Goal: Task Accomplishment & Management: Use online tool/utility

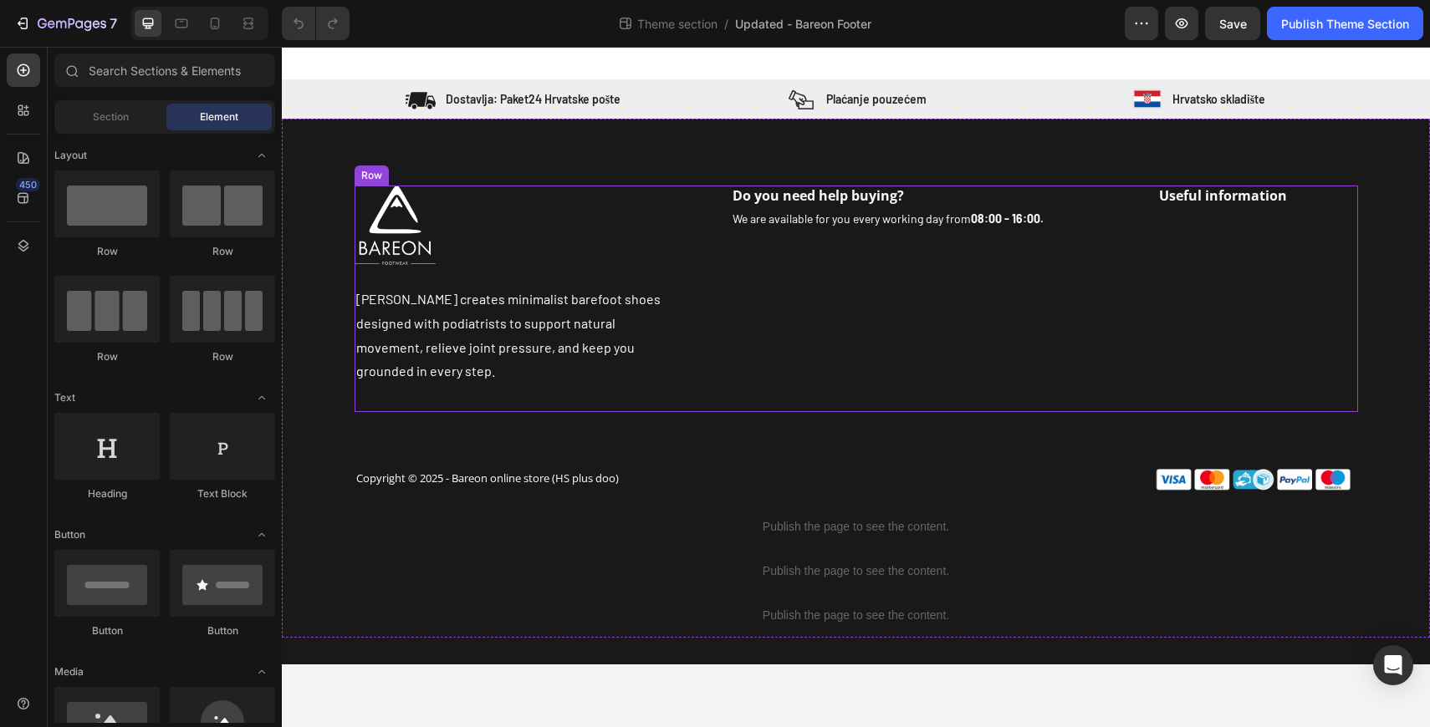
click at [1001, 344] on div "Do you need help buying? Heading We are available for you every working day fro…" at bounding box center [1032, 299] width 652 height 227
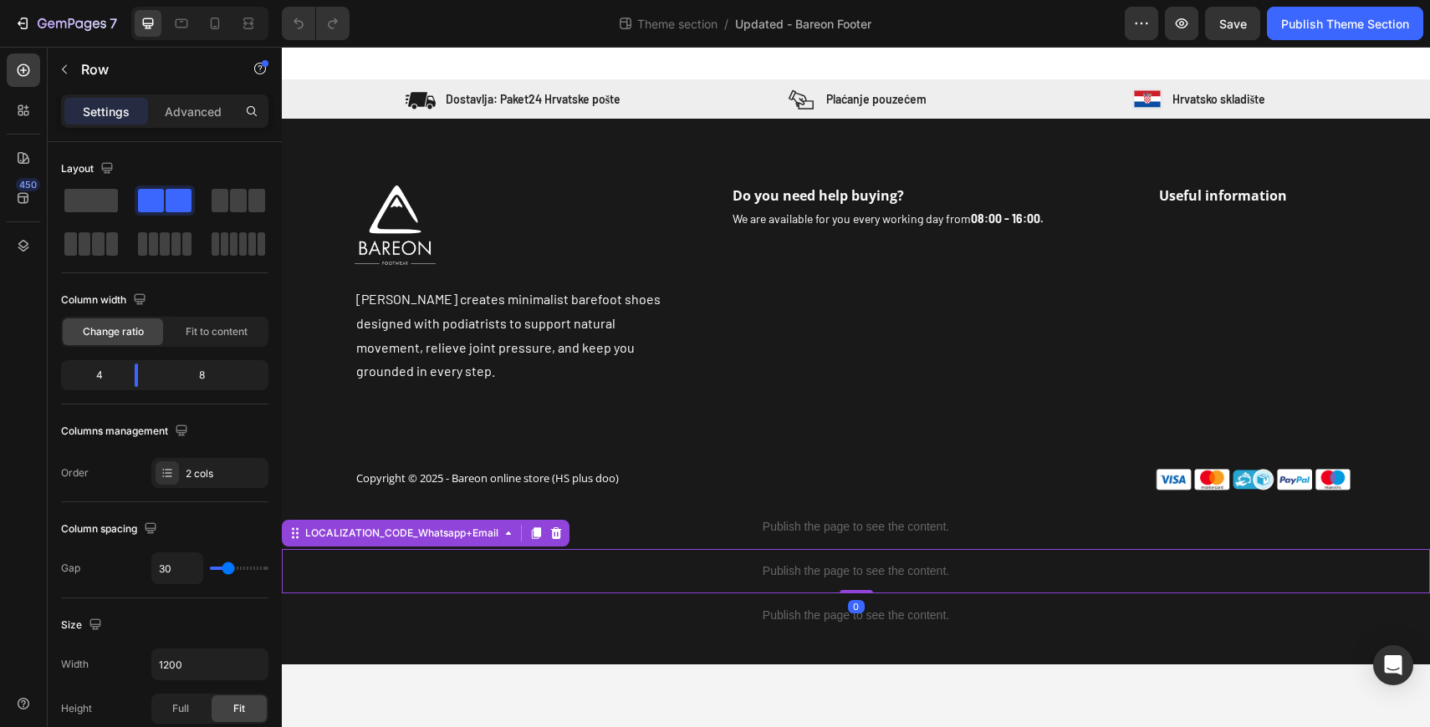
click at [572, 563] on p "Publish the page to see the content." at bounding box center [856, 572] width 1148 height 18
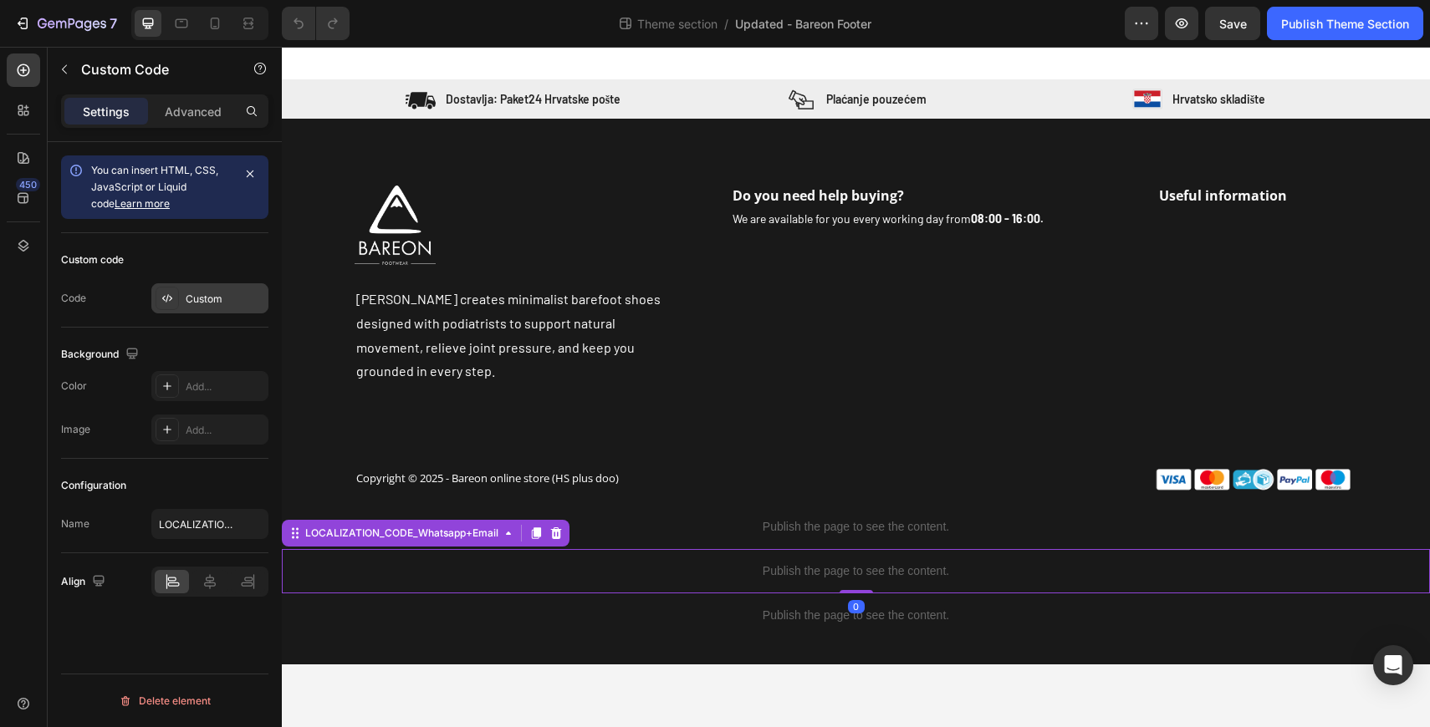
click at [219, 292] on div "Custom" at bounding box center [225, 299] width 79 height 15
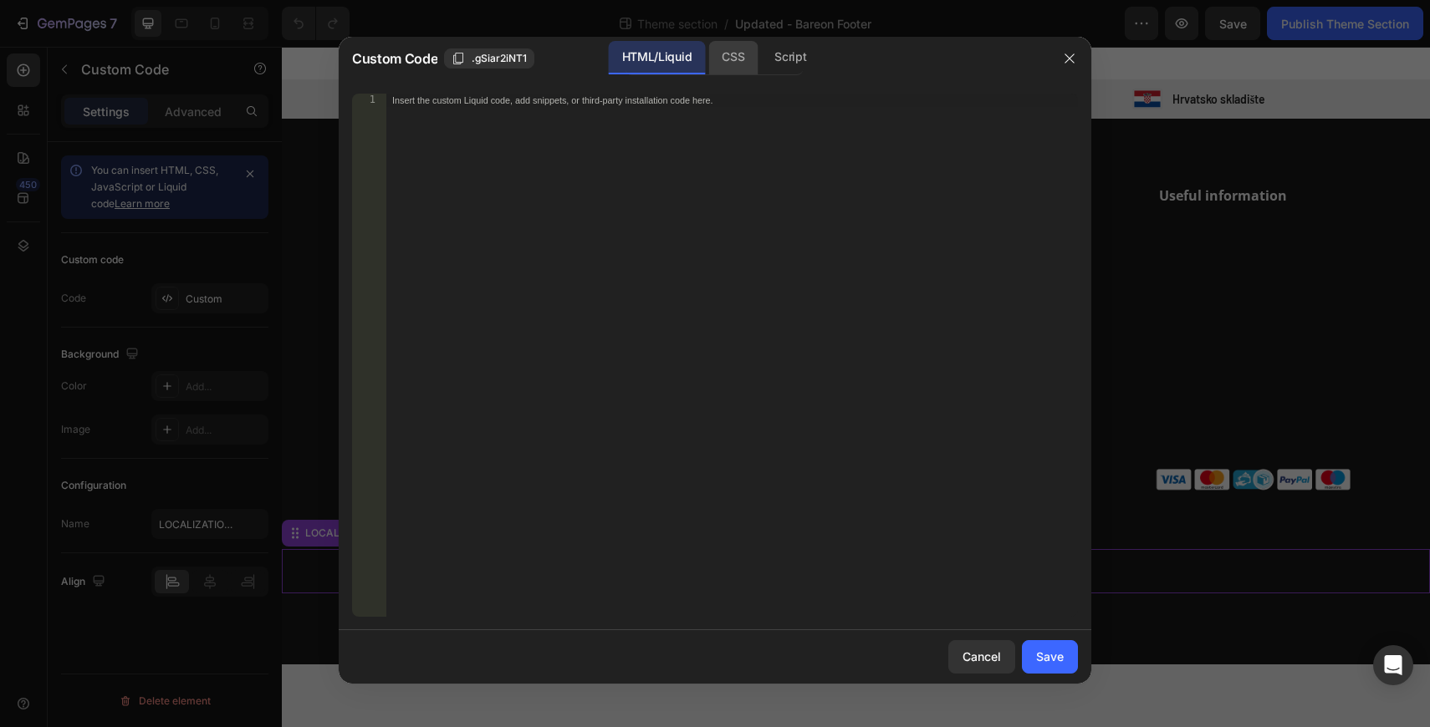
click at [761, 68] on div "CSS" at bounding box center [790, 57] width 59 height 33
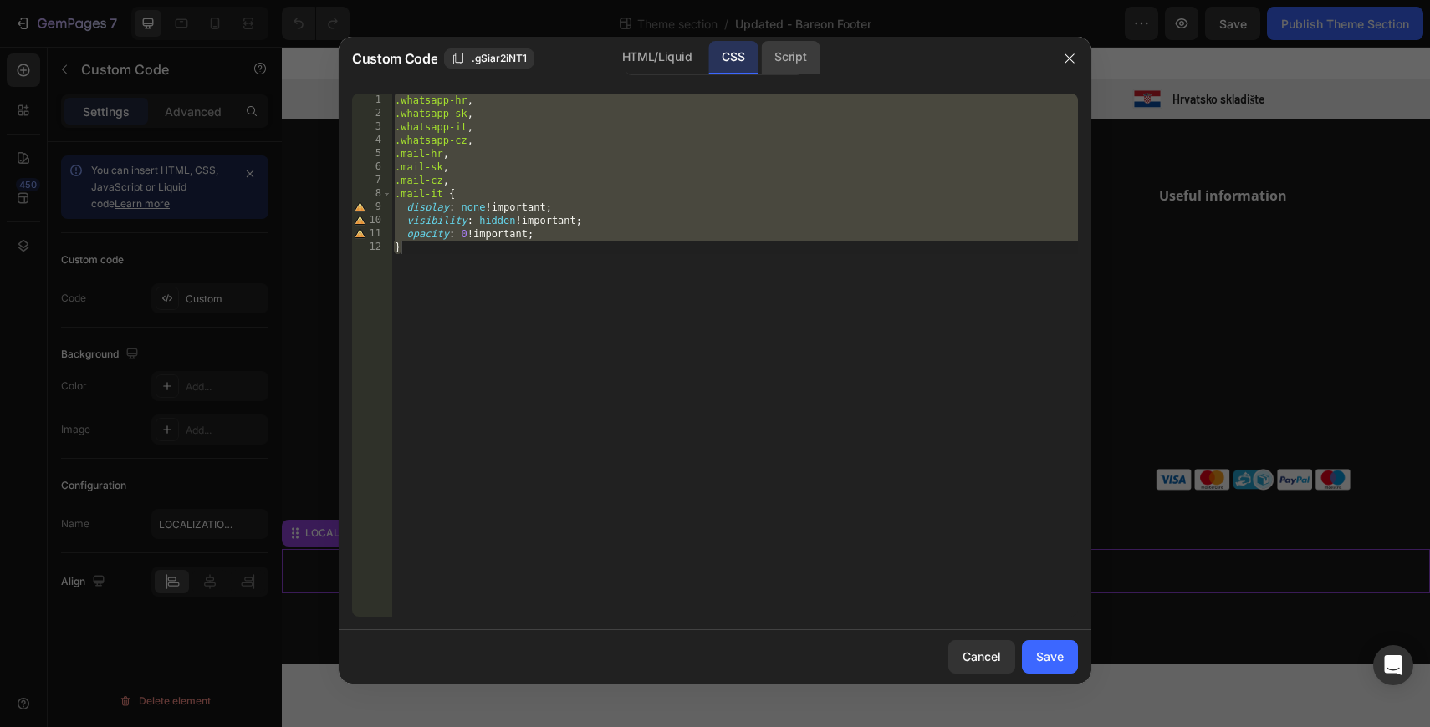
click at [799, 54] on div "Script" at bounding box center [790, 57] width 59 height 33
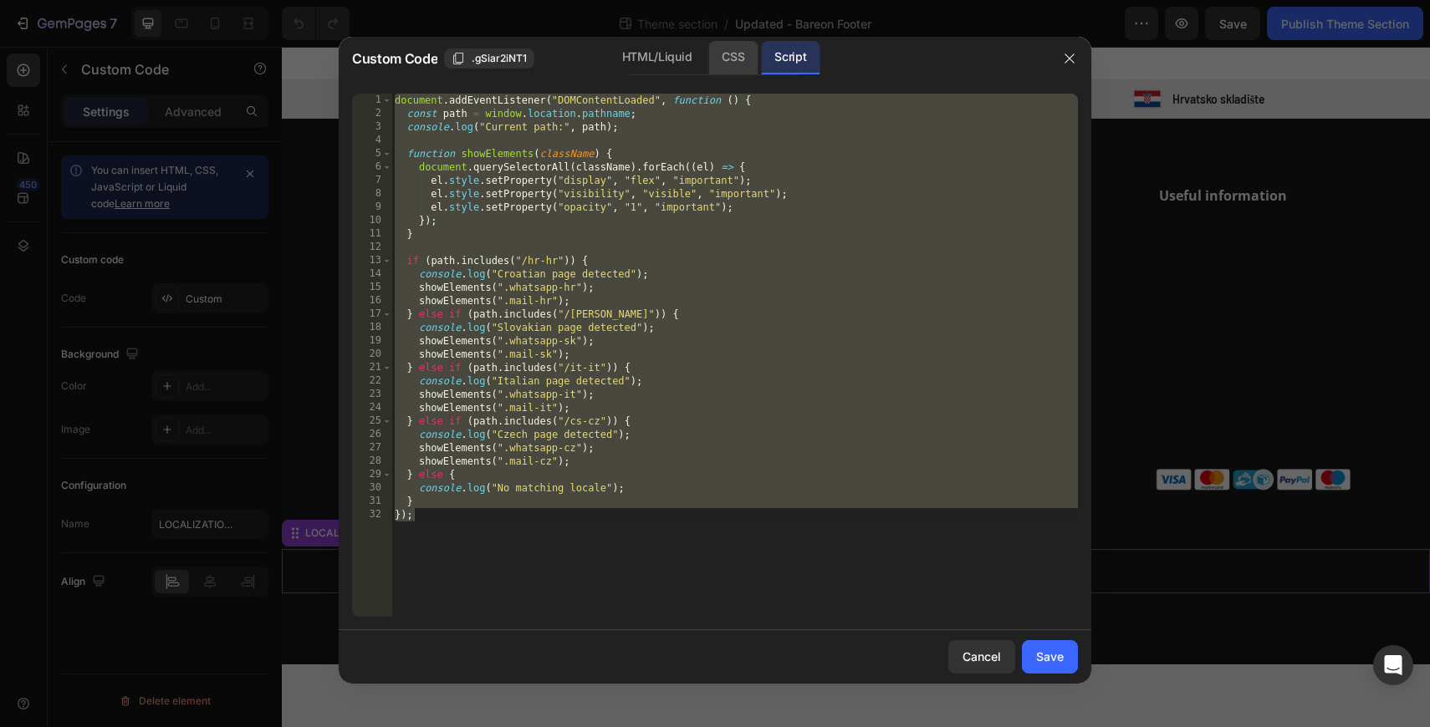
click at [737, 62] on div "CSS" at bounding box center [732, 57] width 49 height 33
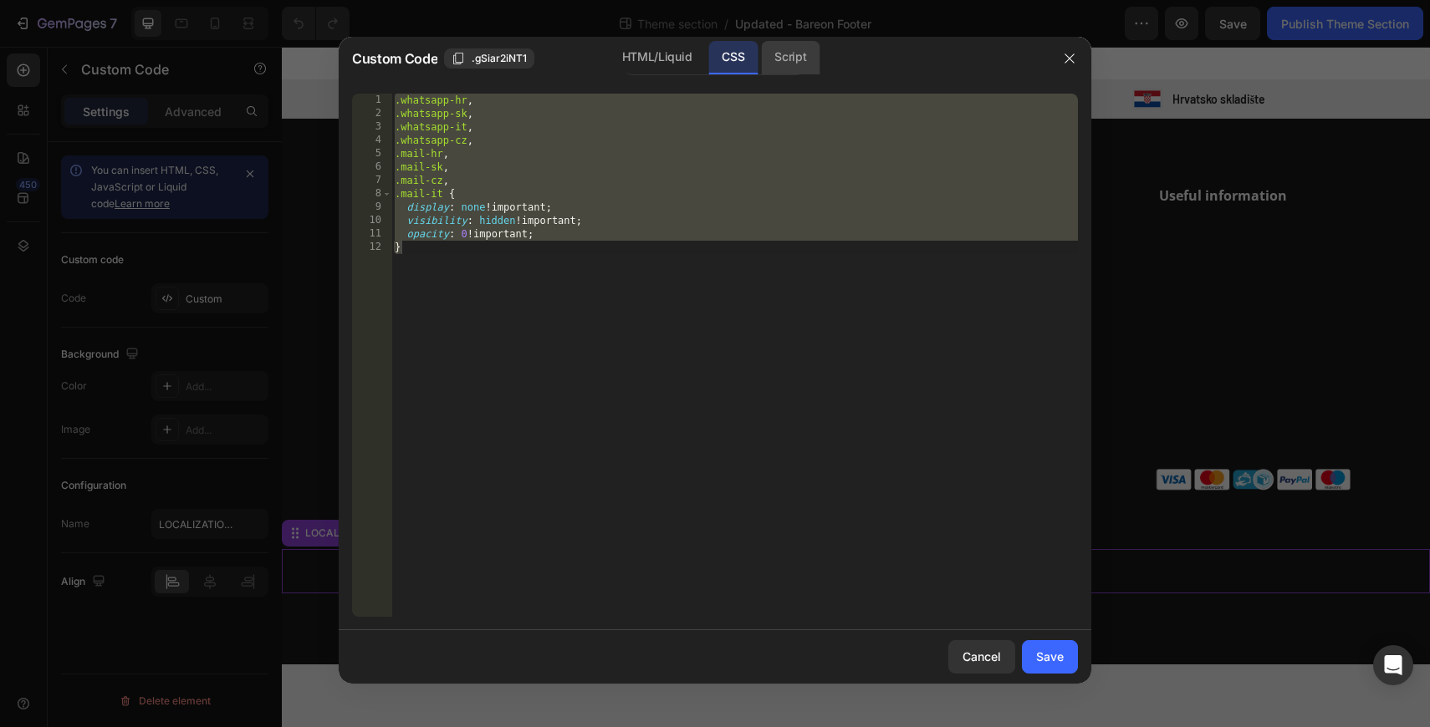
click at [785, 63] on div "Script" at bounding box center [790, 57] width 59 height 33
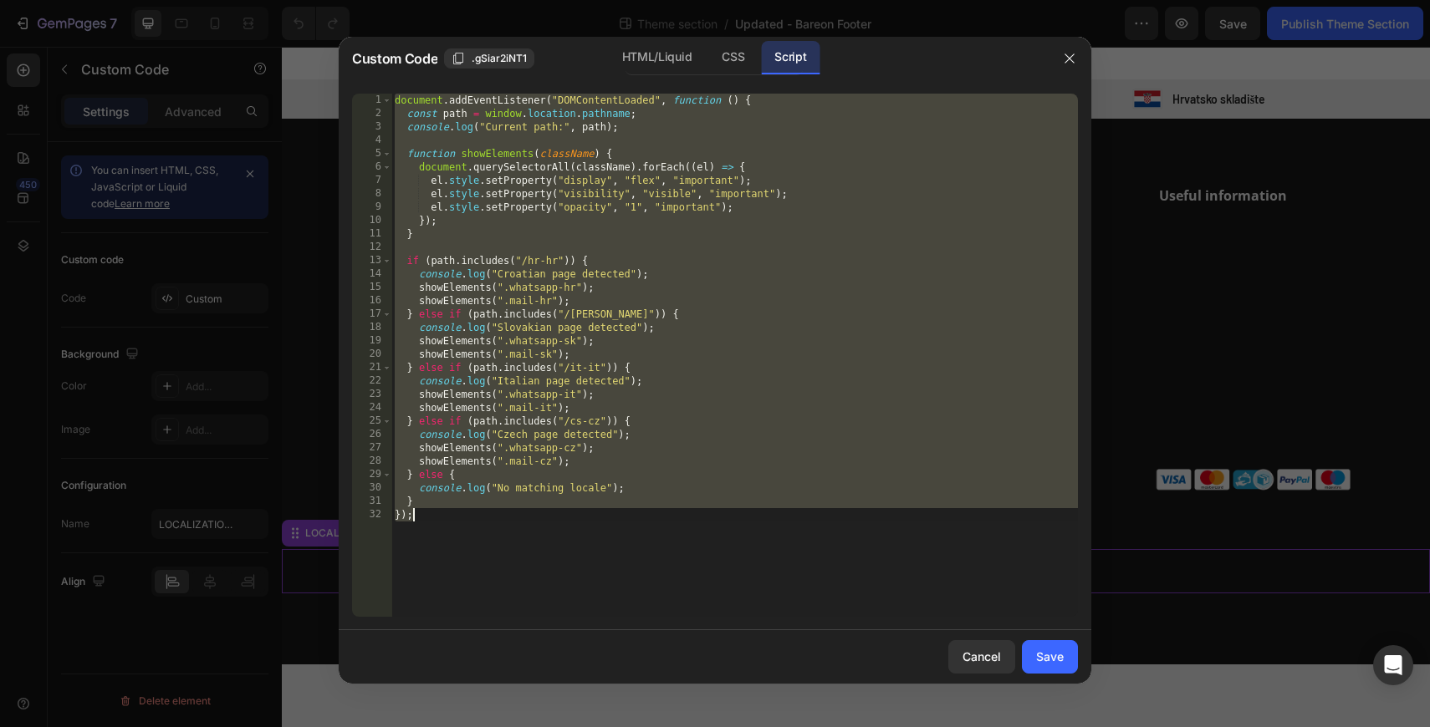
type textarea "showElements(".mail-sk");"
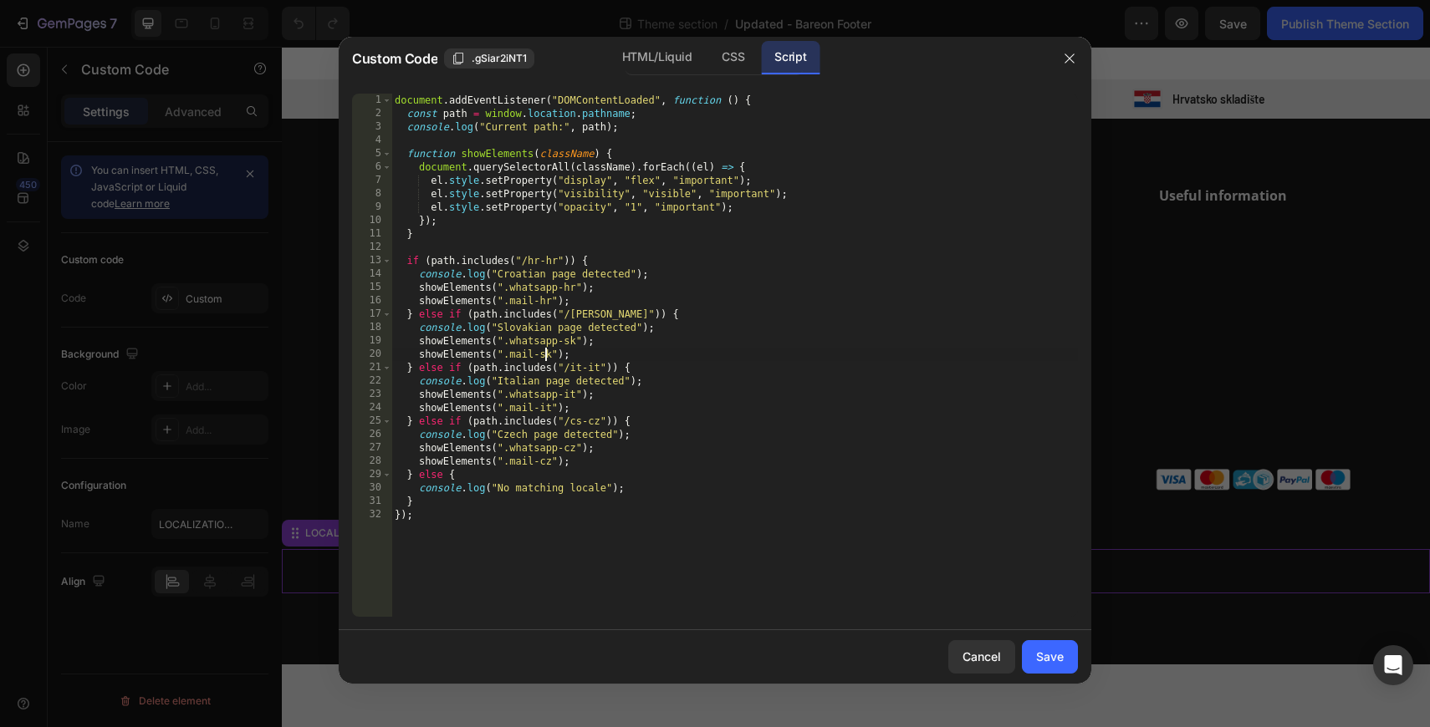
click at [688, 348] on div "document . addEventListener ( "DOMContentLoaded" , function ( ) { const path = …" at bounding box center [734, 369] width 686 height 550
click at [1069, 74] on div at bounding box center [1069, 58] width 43 height 43
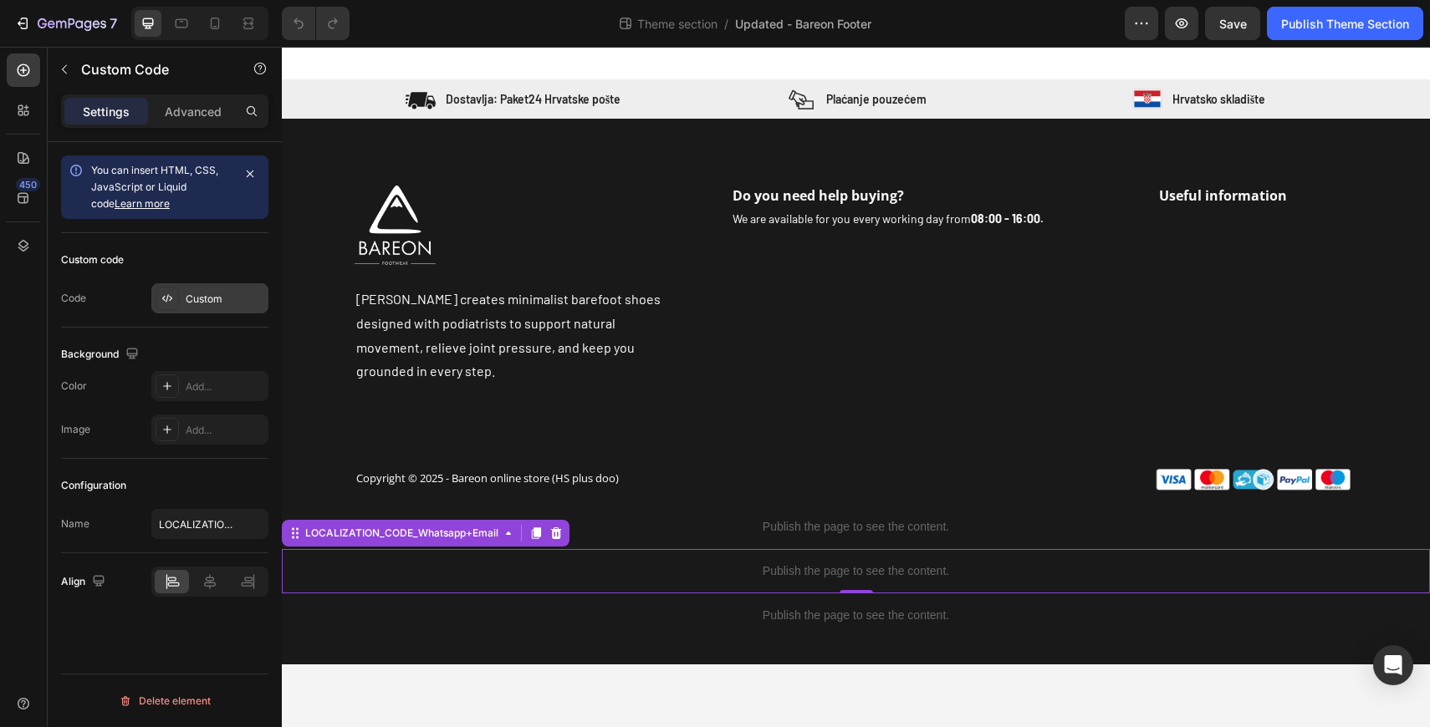
click at [228, 284] on div "Custom" at bounding box center [209, 298] width 117 height 30
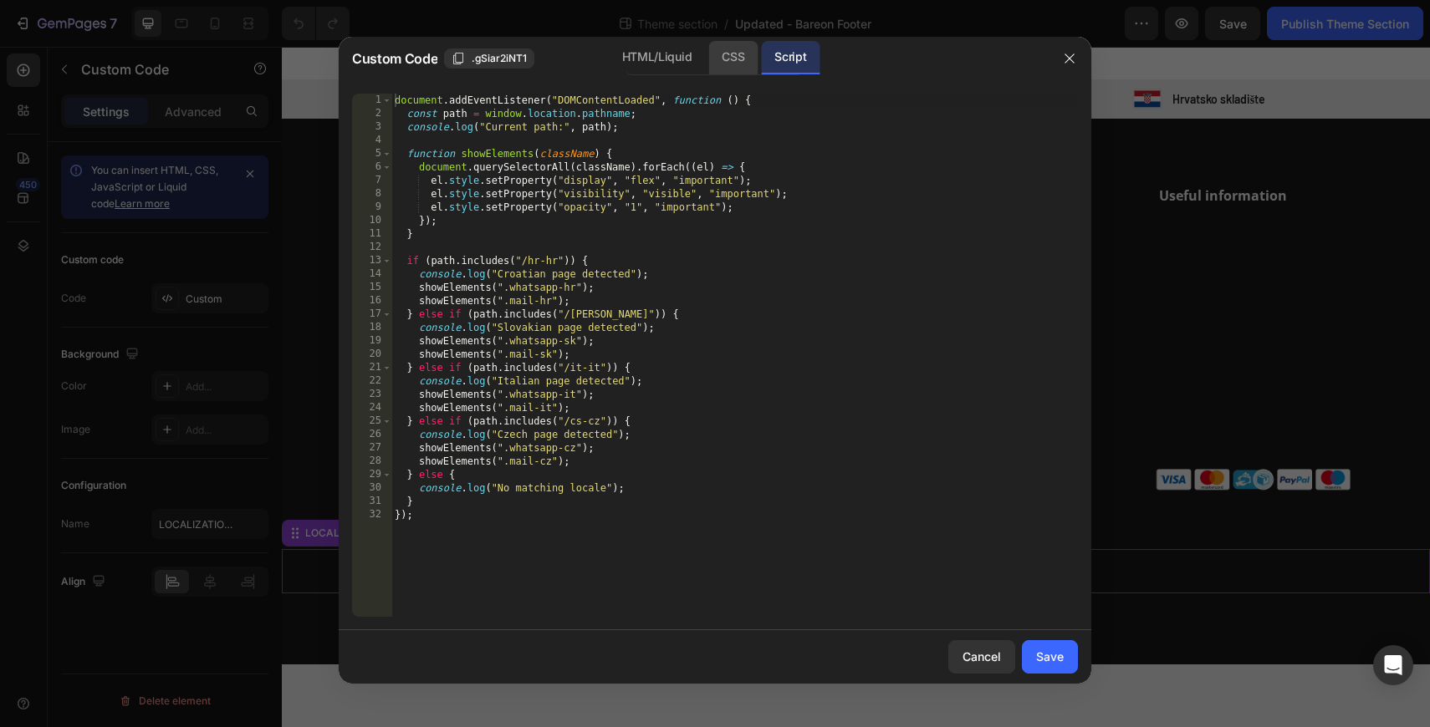
click at [723, 63] on div "CSS" at bounding box center [732, 57] width 49 height 33
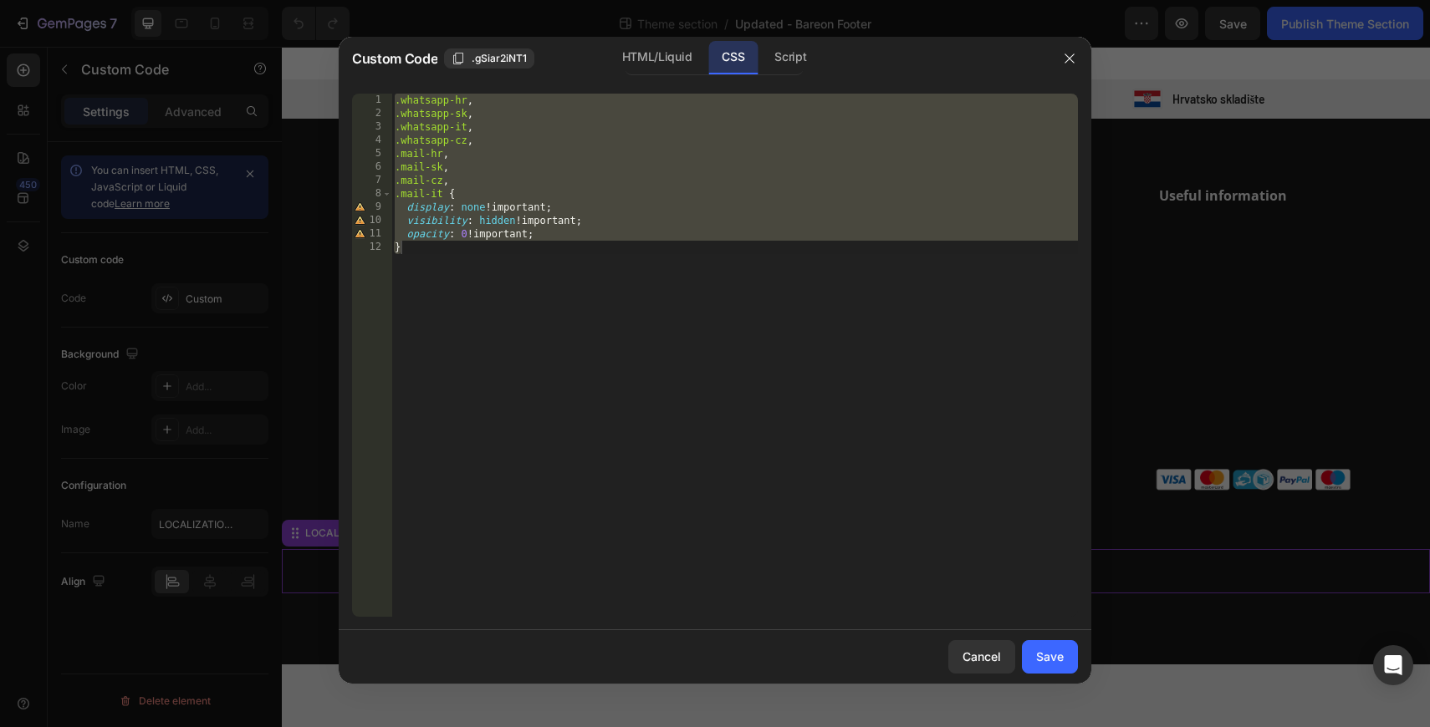
click at [1166, 311] on div at bounding box center [715, 363] width 1430 height 727
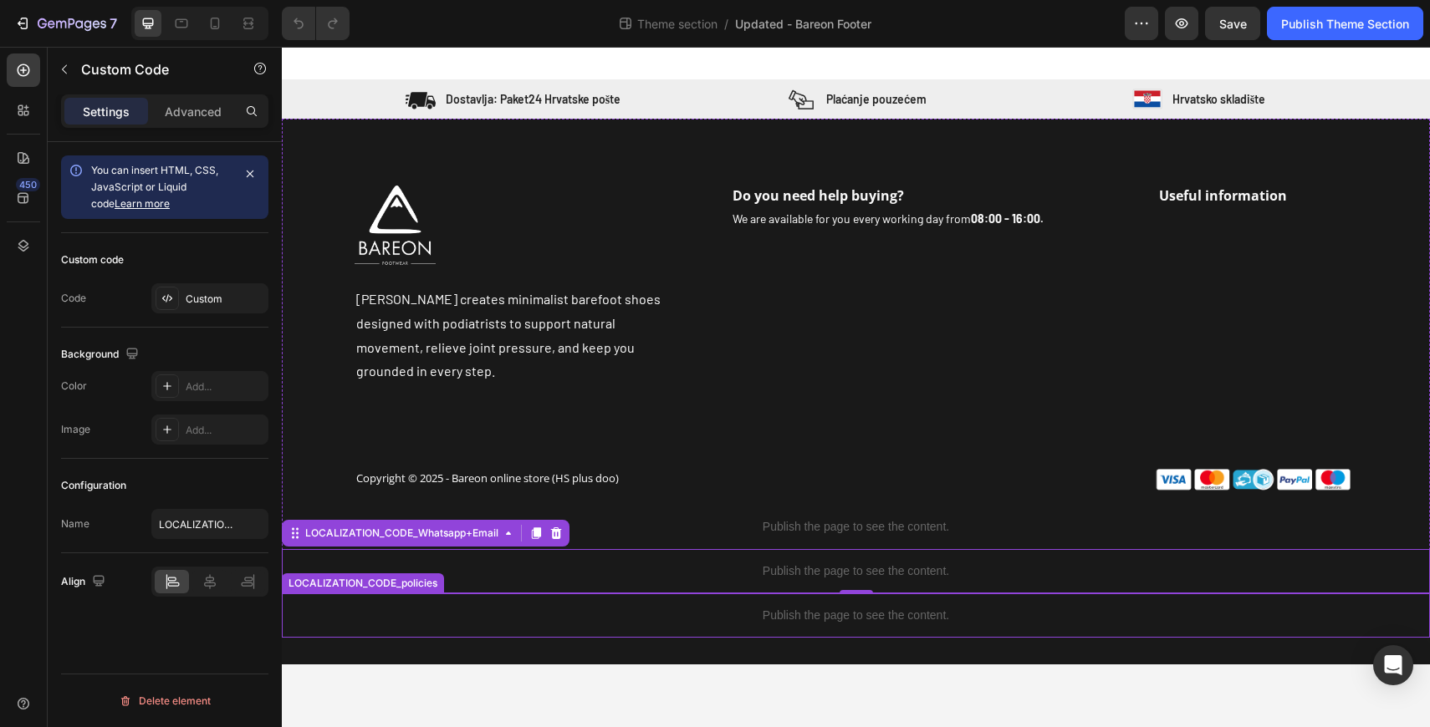
click at [657, 607] on p "Publish the page to see the content." at bounding box center [856, 616] width 1148 height 18
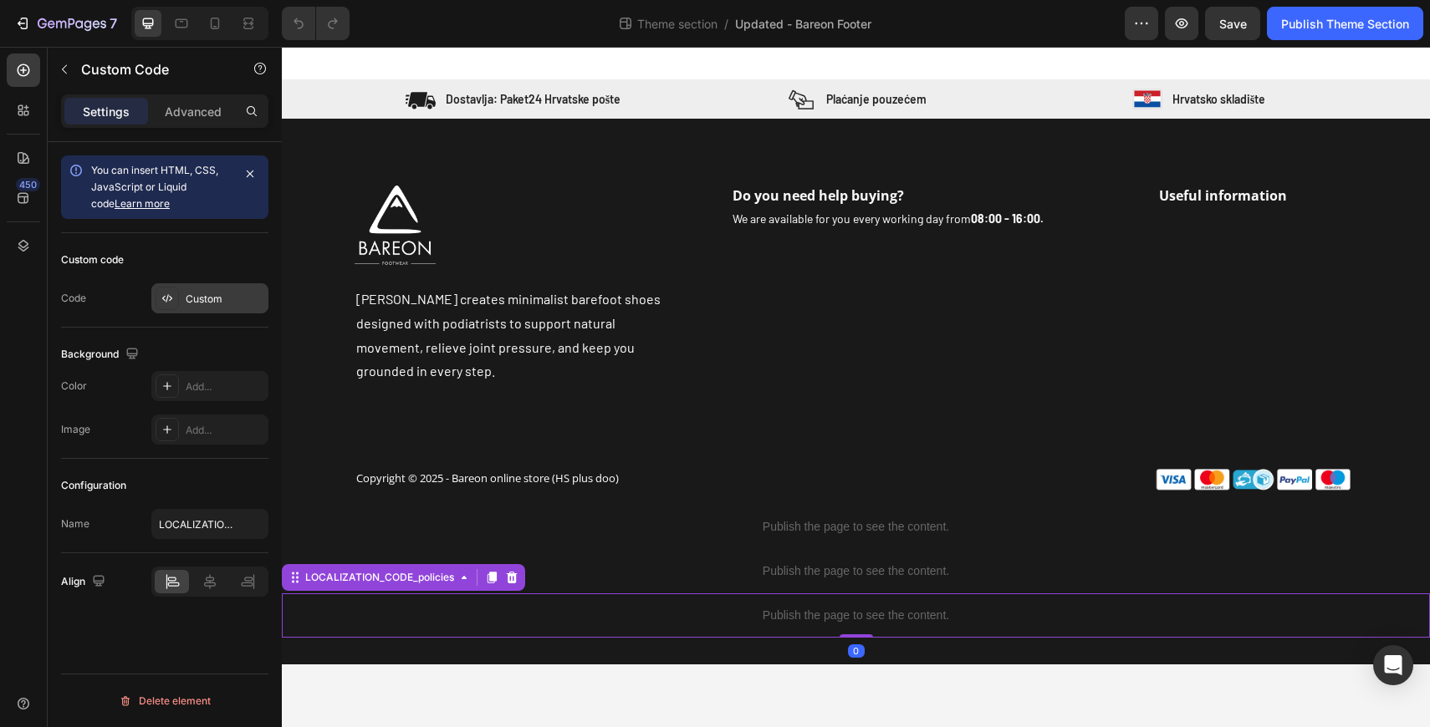
click at [203, 299] on div "Custom" at bounding box center [225, 299] width 79 height 15
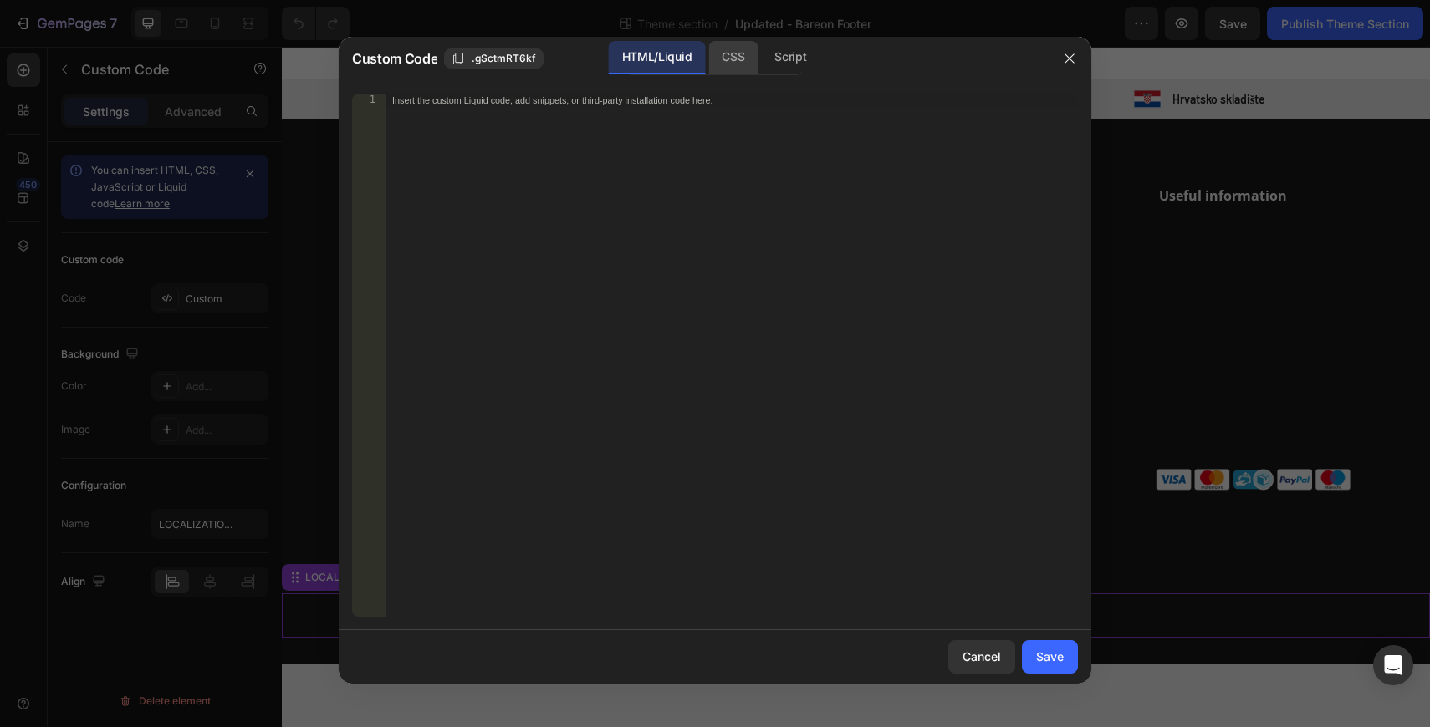
click at [761, 66] on div "CSS" at bounding box center [790, 57] width 59 height 33
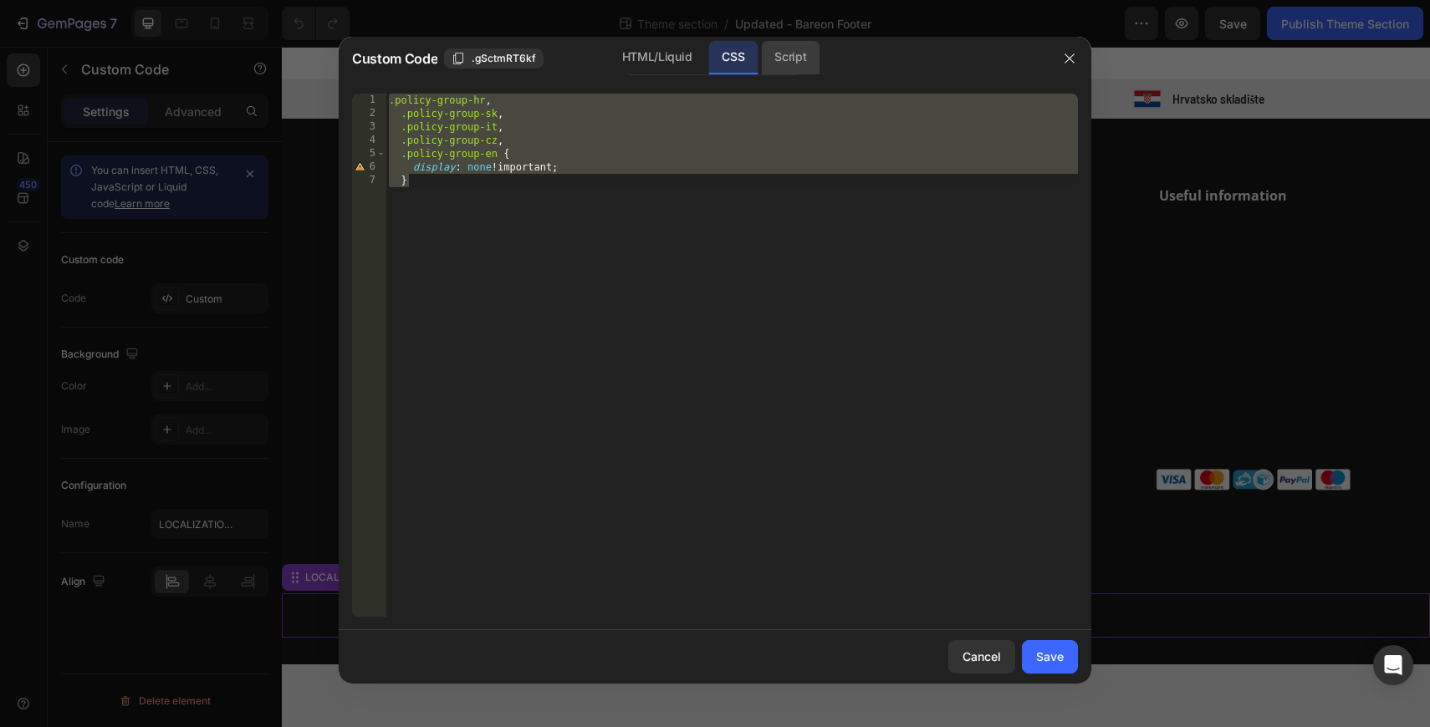
click at [788, 52] on div "Script" at bounding box center [790, 57] width 59 height 33
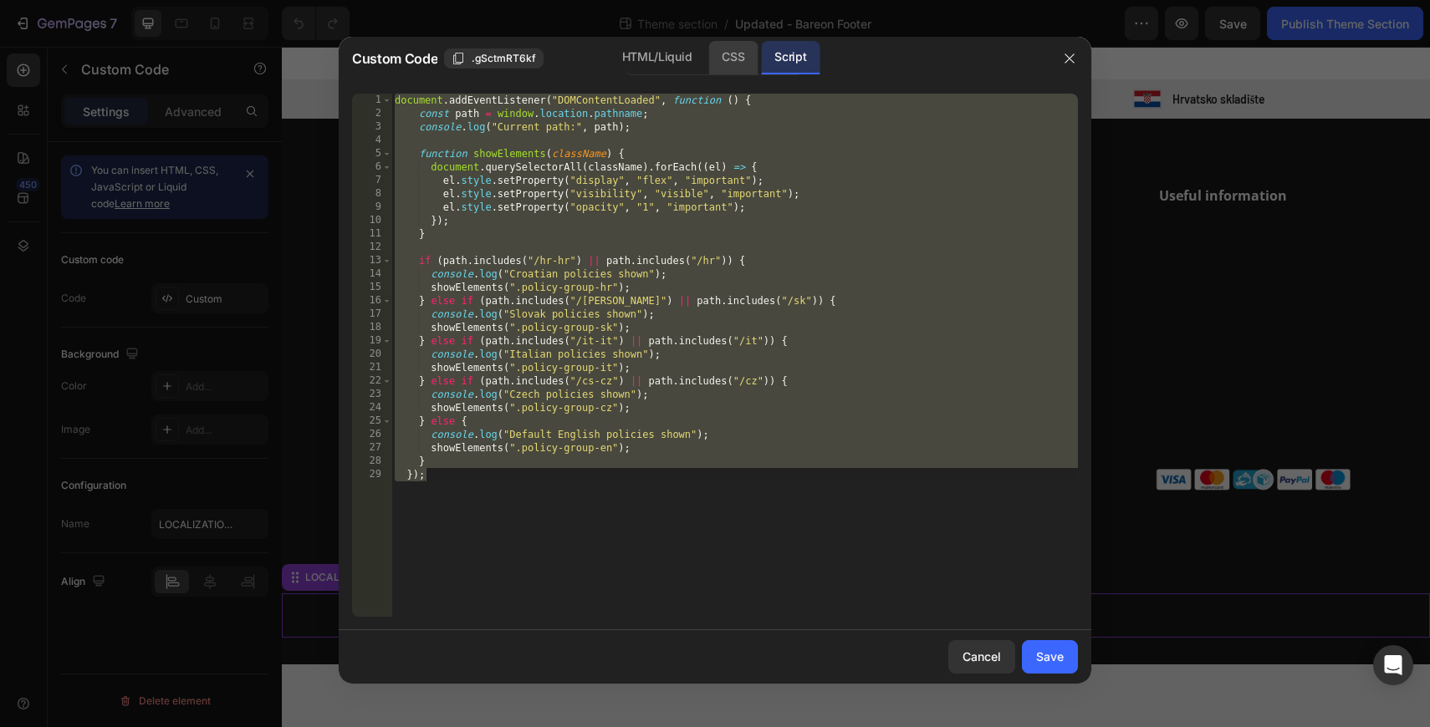
click at [717, 65] on div "CSS" at bounding box center [732, 57] width 49 height 33
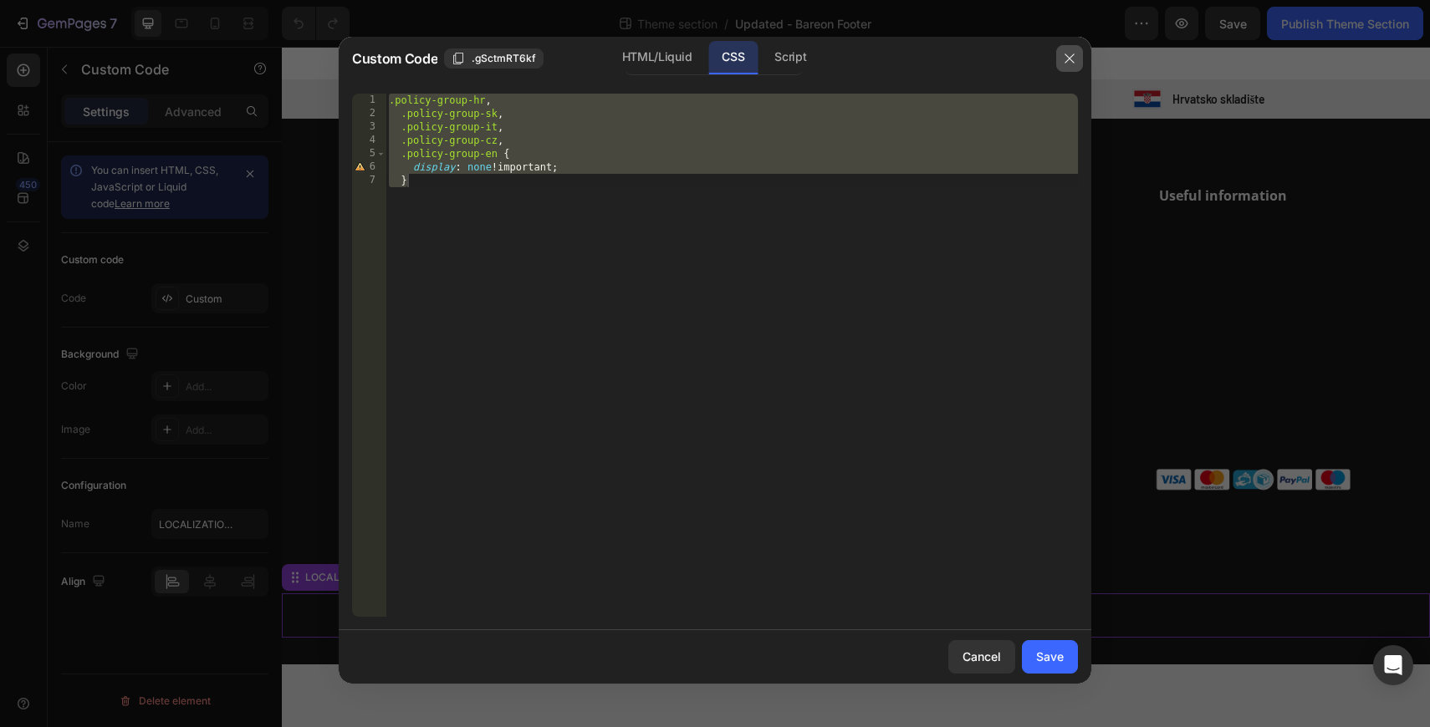
click at [1074, 61] on icon "button" at bounding box center [1069, 58] width 13 height 13
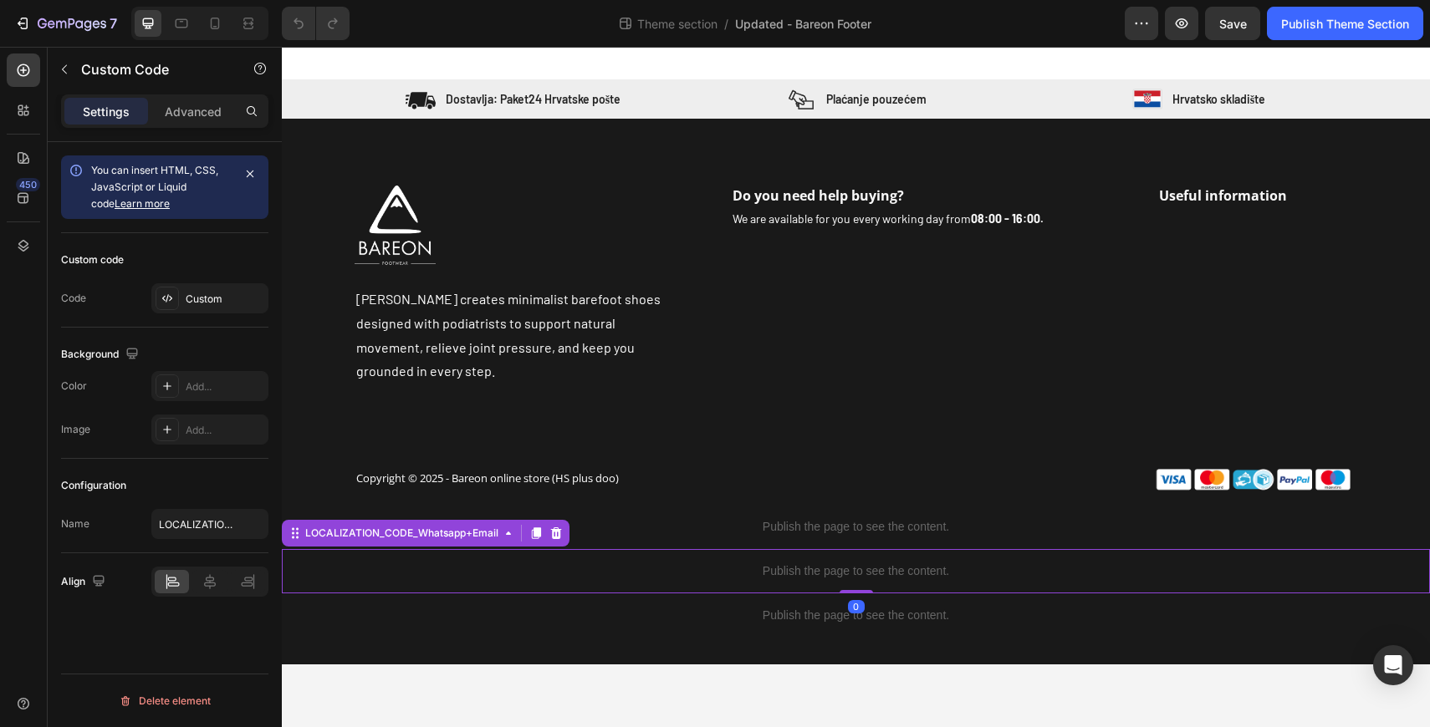
click at [762, 549] on div "Publish the page to see the content." at bounding box center [856, 571] width 1148 height 44
click at [529, 606] on div "Publish the page to see the content." at bounding box center [856, 616] width 1148 height 44
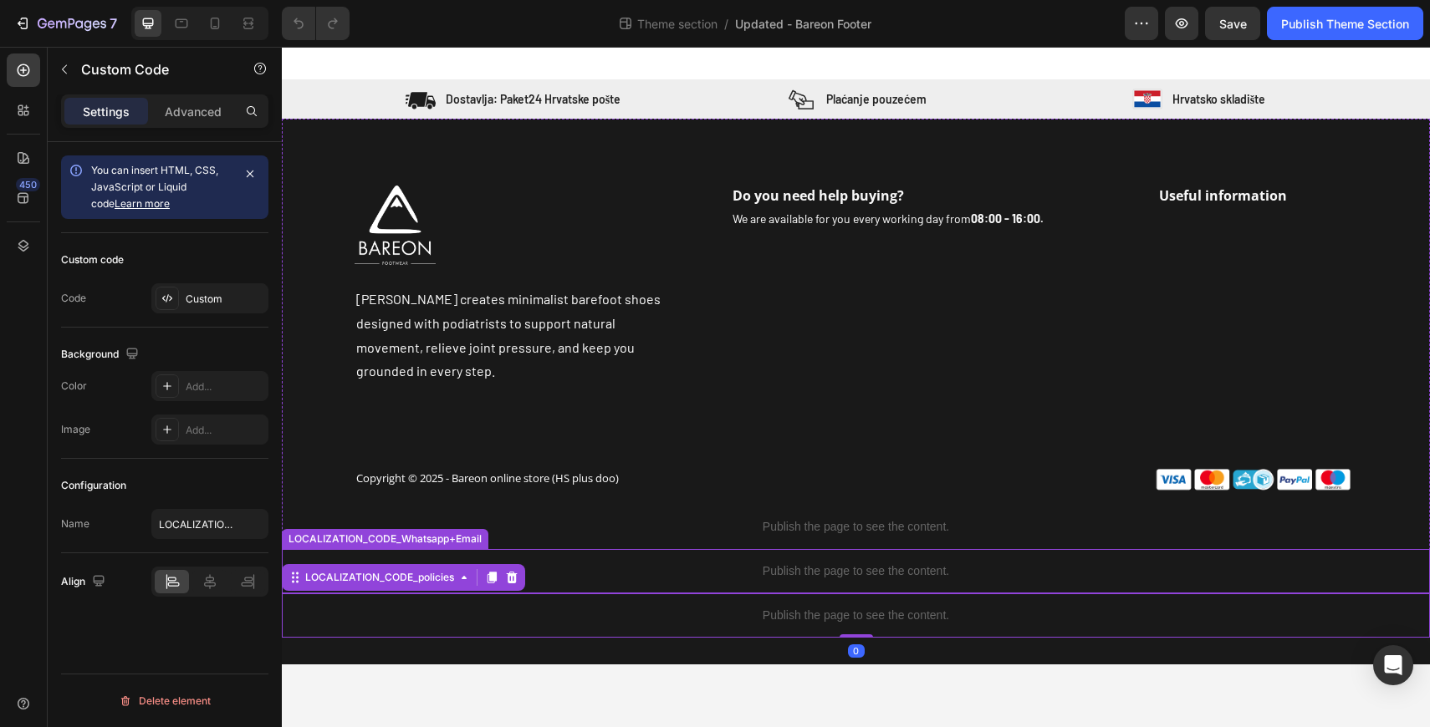
click at [607, 563] on p "Publish the page to see the content." at bounding box center [856, 572] width 1148 height 18
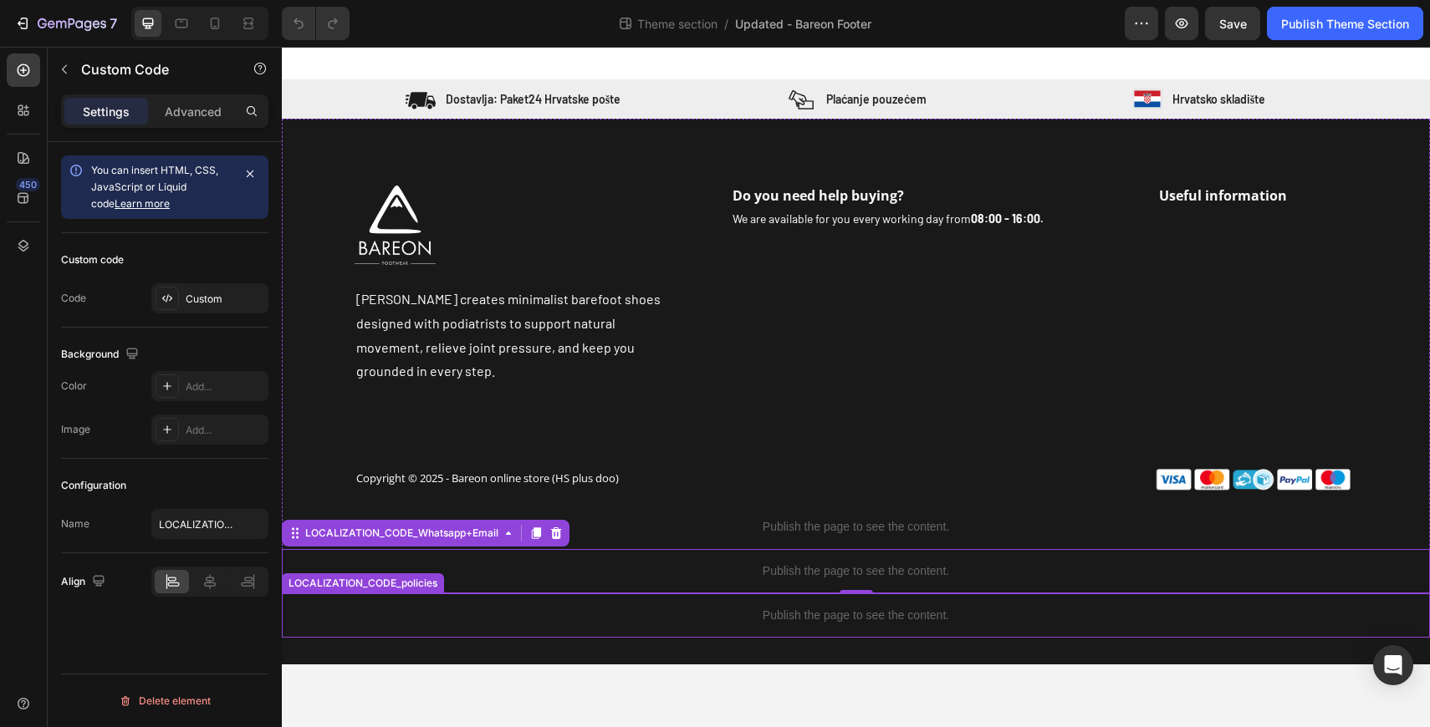
click at [605, 607] on div "Publish the page to see the content." at bounding box center [856, 616] width 1148 height 44
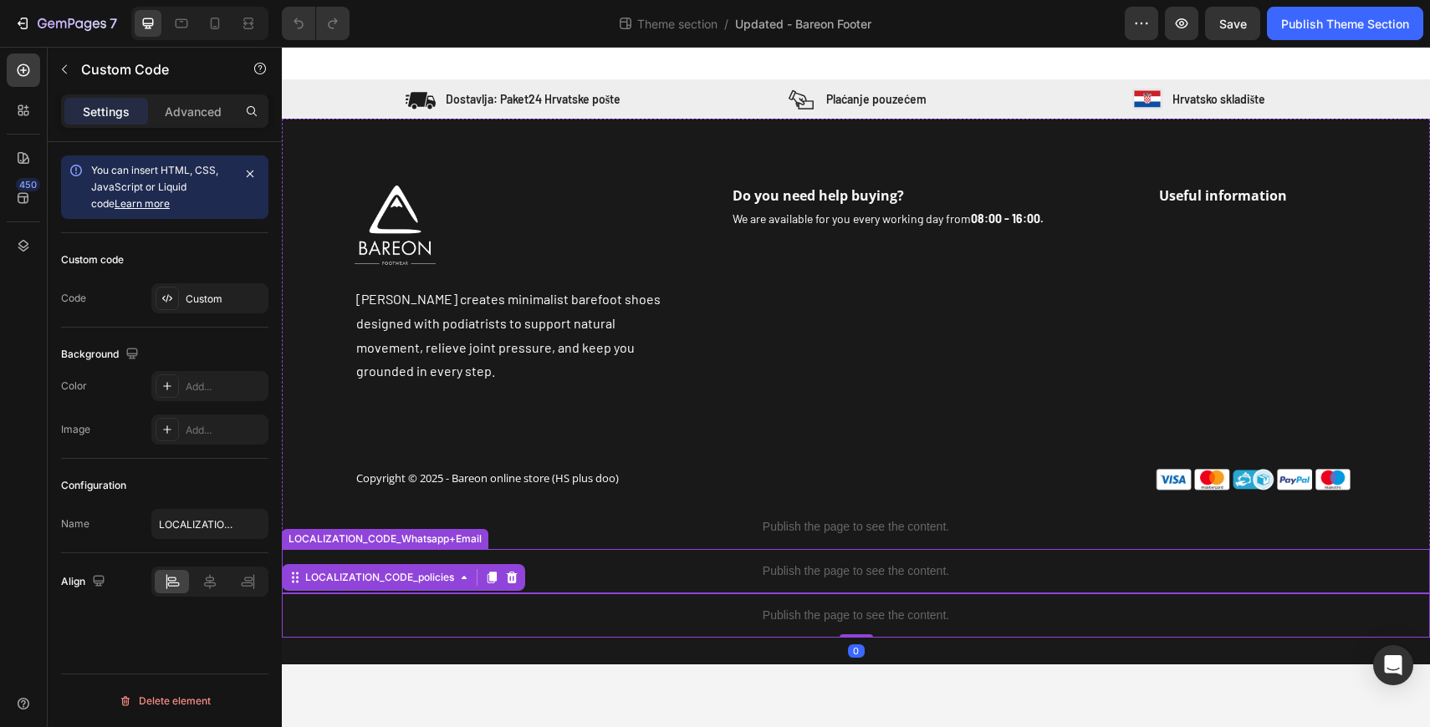
click at [607, 563] on p "Publish the page to see the content." at bounding box center [856, 572] width 1148 height 18
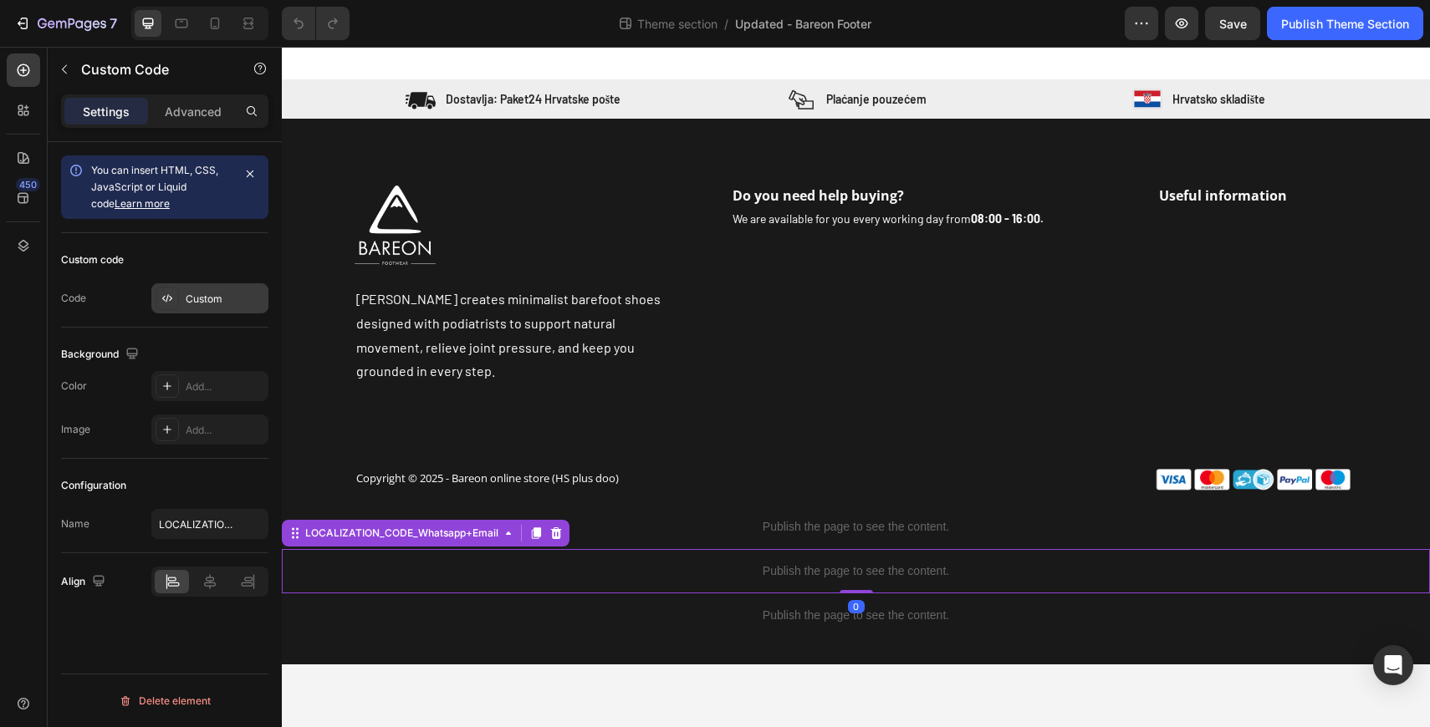
click at [214, 303] on div "Custom" at bounding box center [225, 299] width 79 height 15
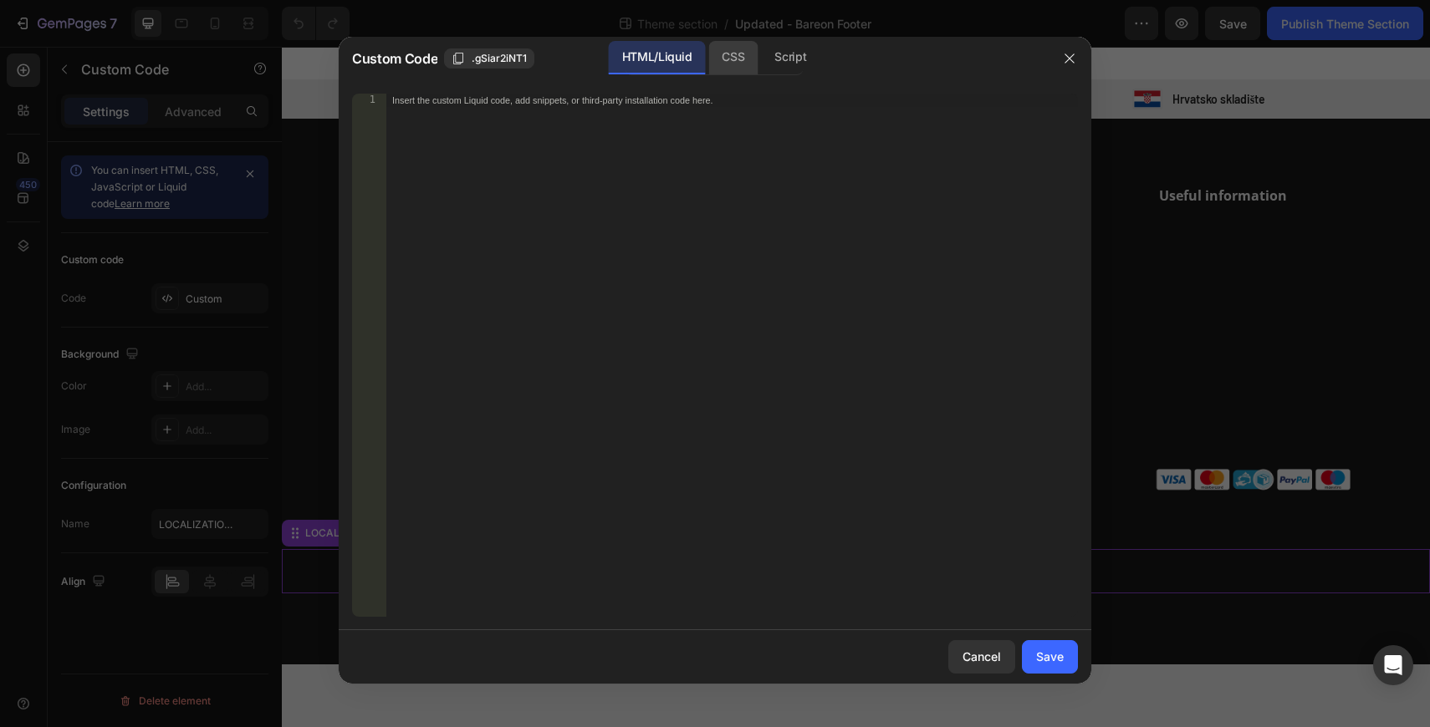
click at [761, 52] on div "CSS" at bounding box center [790, 57] width 59 height 33
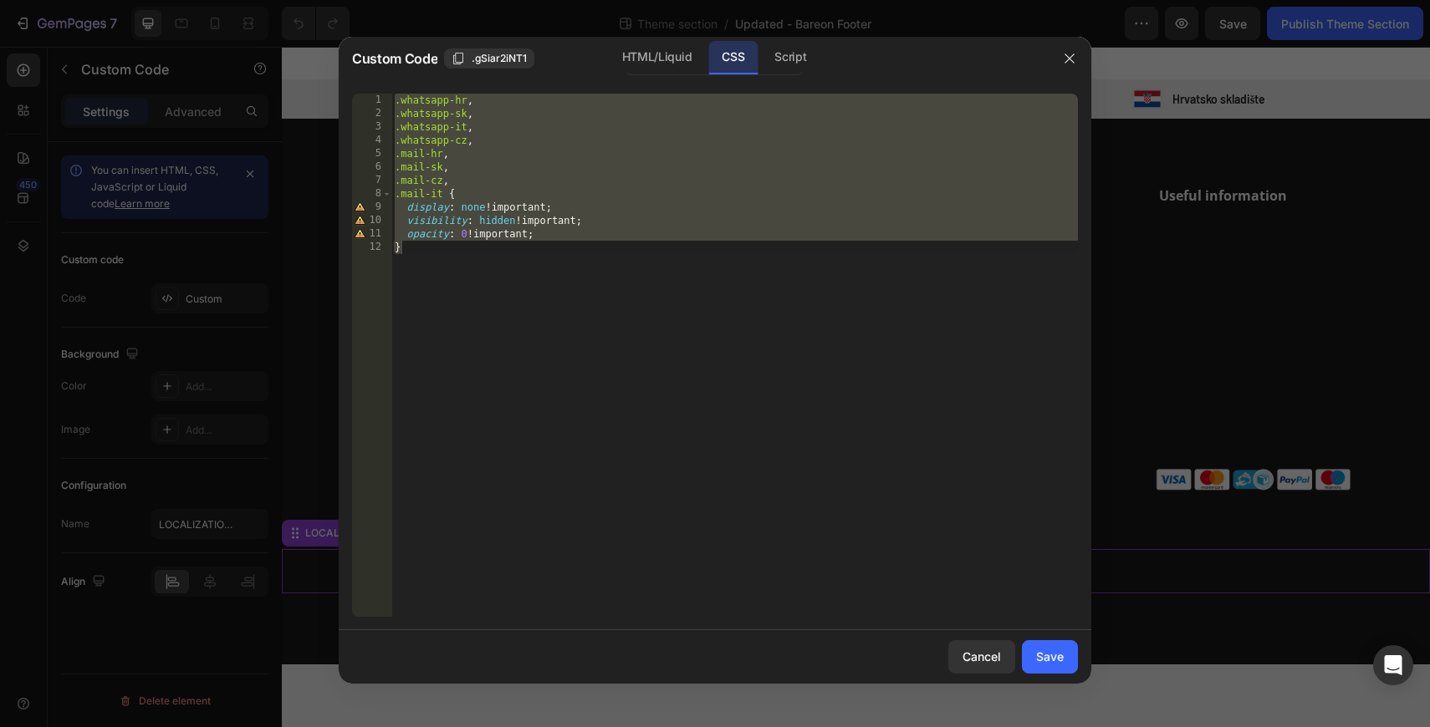
click at [685, 217] on div ".whatsapp-hr , .whatsapp-sk , .whatsapp-it , .whatsapp-cz , .mail-hr , .mail-sk…" at bounding box center [734, 369] width 686 height 550
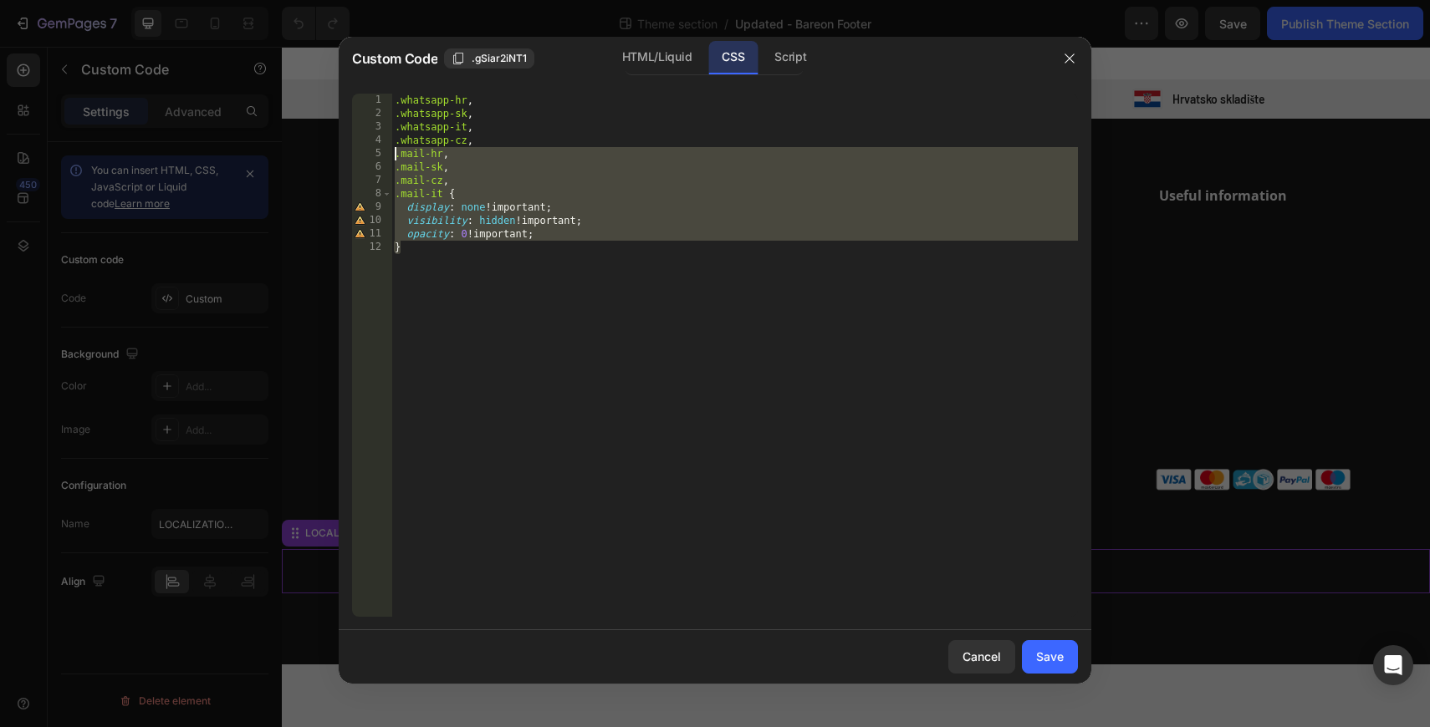
drag, startPoint x: 453, startPoint y: 257, endPoint x: 327, endPoint y: 60, distance: 233.6
click at [327, 60] on div "Custom Code .gSiar2iNT1 HTML/Liquid CSS Script visibility: hidden !important; […" at bounding box center [715, 363] width 1430 height 727
type textarea ".whatsapp-hr, .whatsapp-sk,"
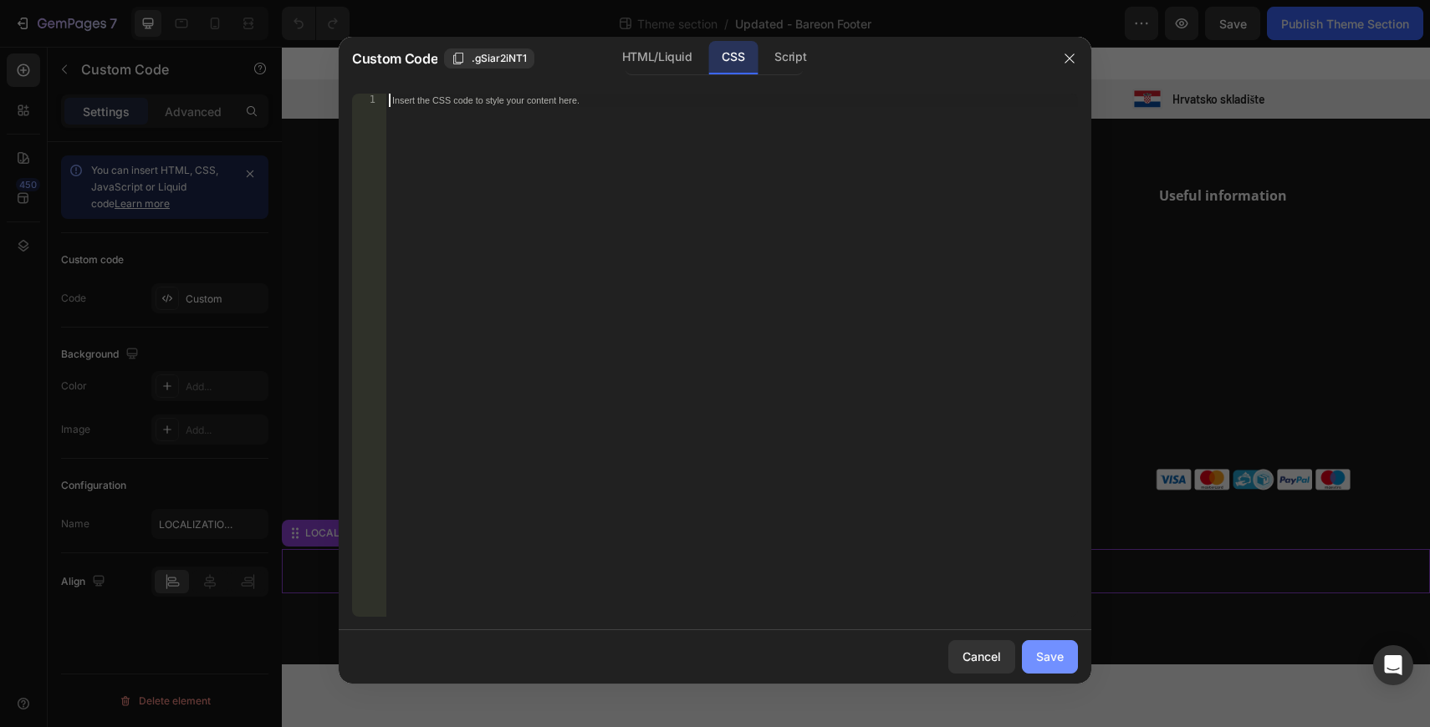
click at [1037, 651] on div "Save" at bounding box center [1050, 657] width 28 height 18
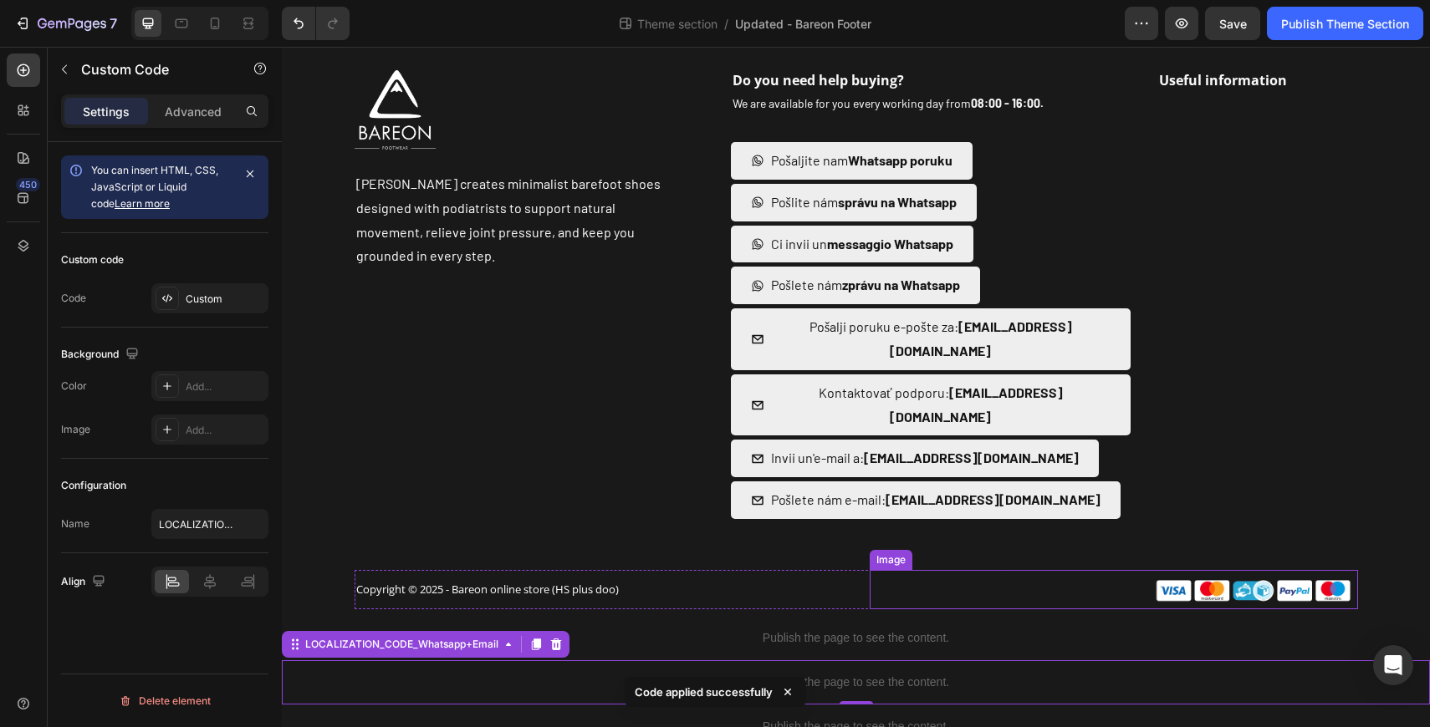
scroll to position [38, 0]
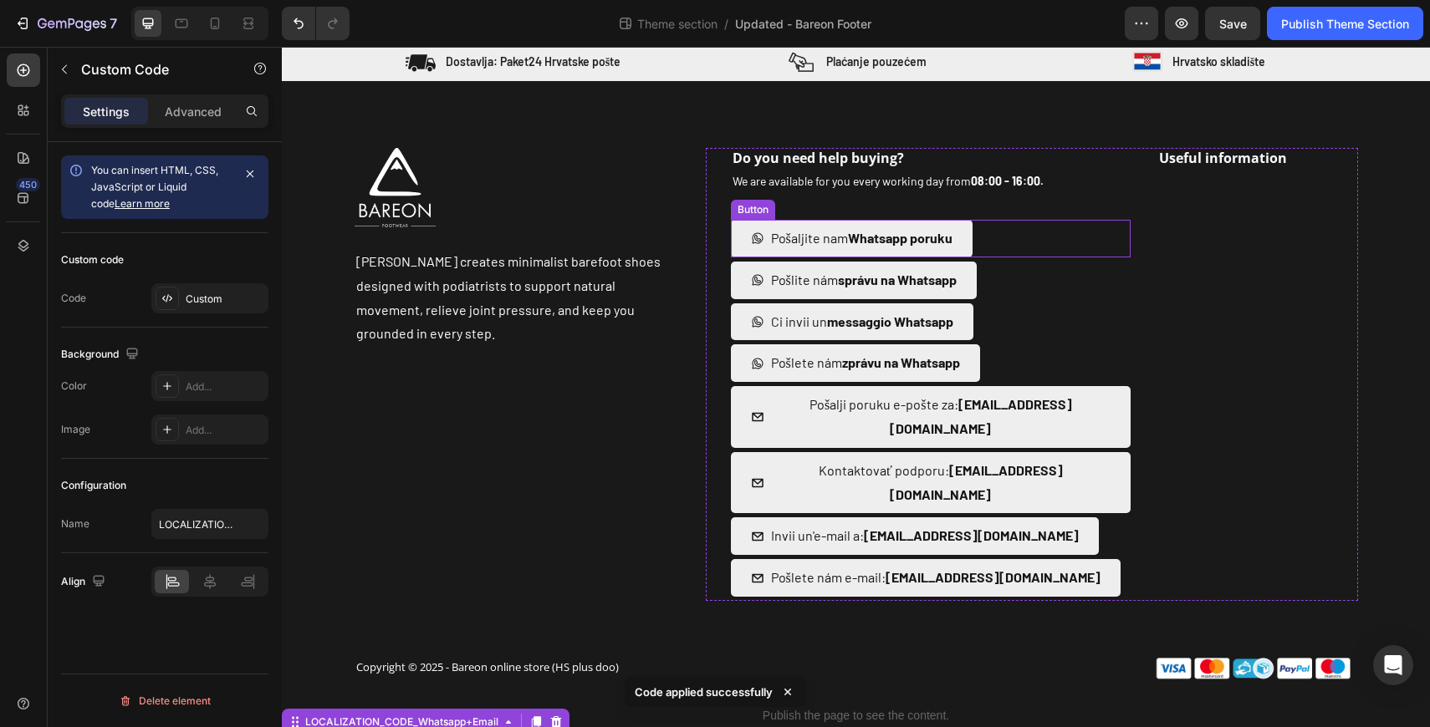
click at [967, 235] on link "Pošaljite nam Whatsapp poruku" at bounding box center [852, 239] width 242 height 38
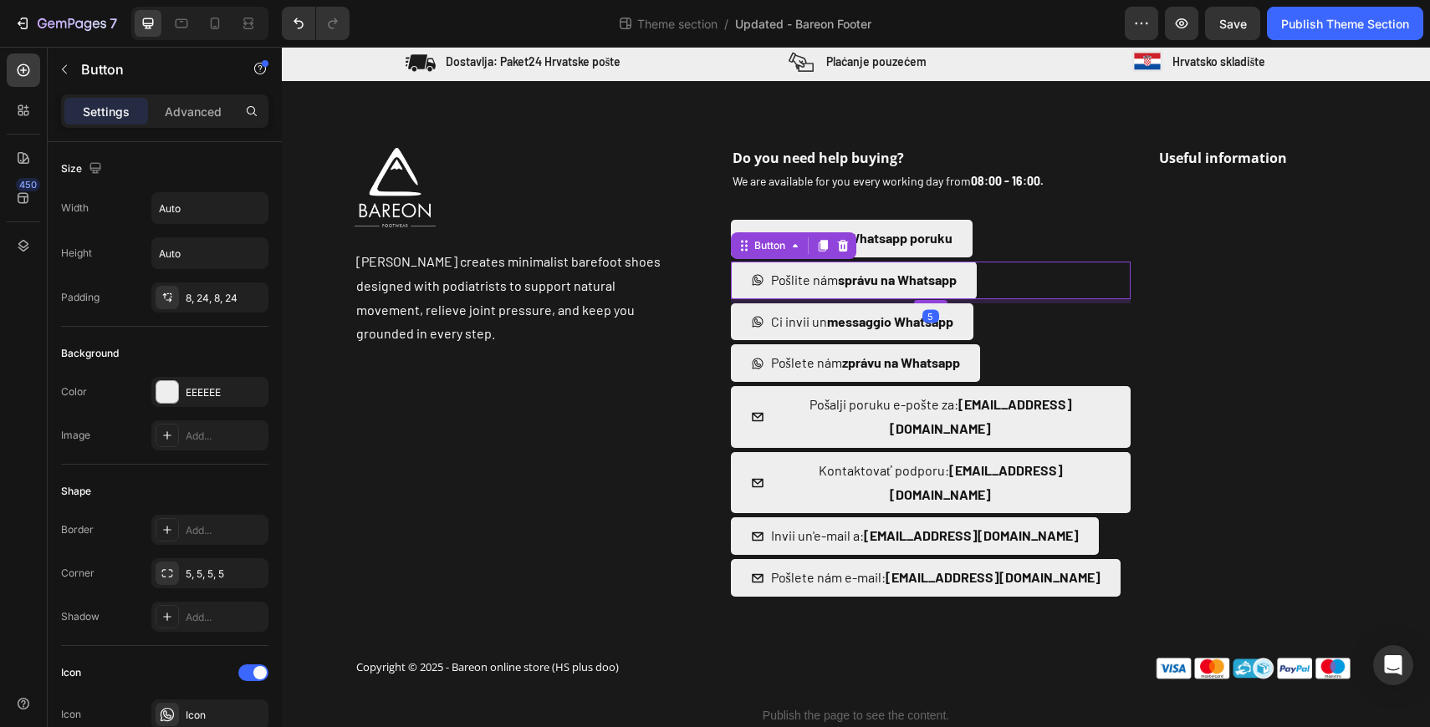
click at [745, 283] on link "Pošlite nám správu na Whatsapp" at bounding box center [854, 281] width 246 height 38
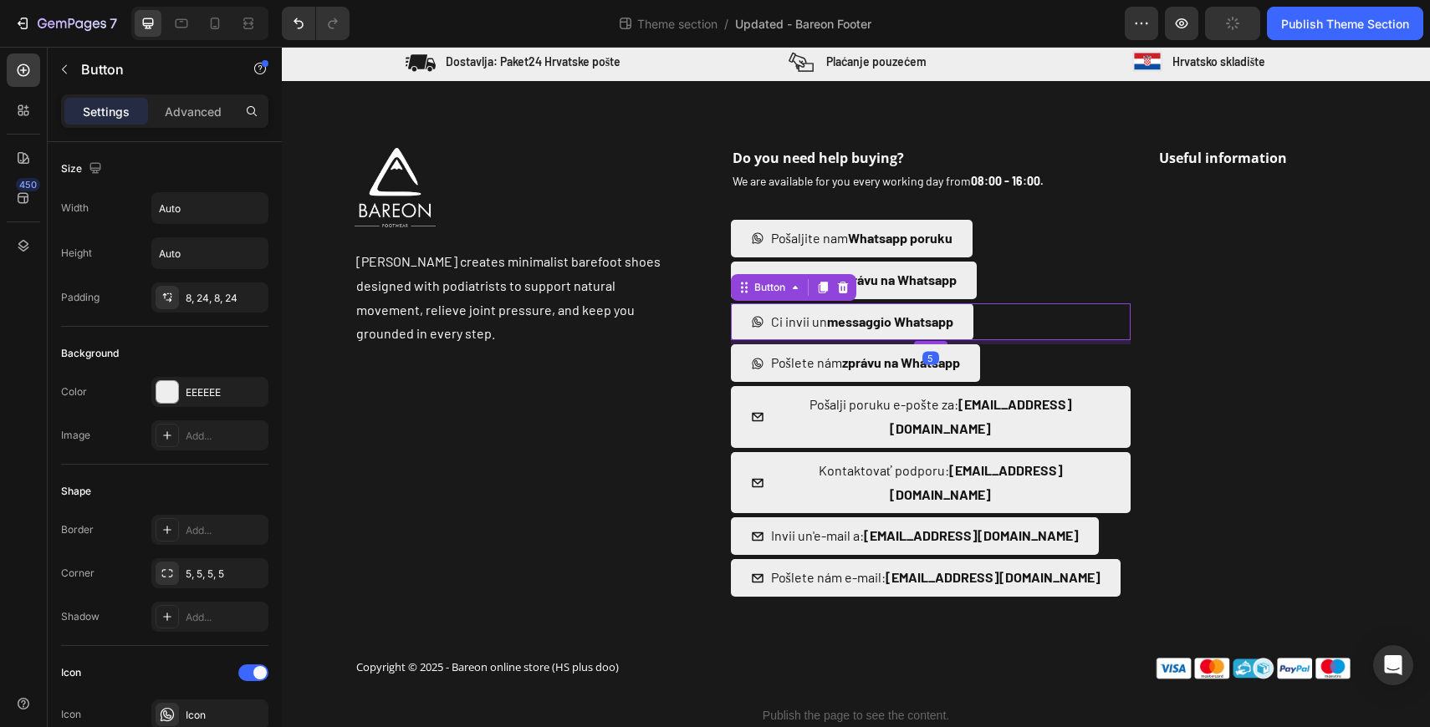
click at [748, 318] on link "Ci invii un messaggio Whatsapp" at bounding box center [852, 323] width 242 height 38
click at [737, 242] on div "Button" at bounding box center [753, 252] width 44 height 20
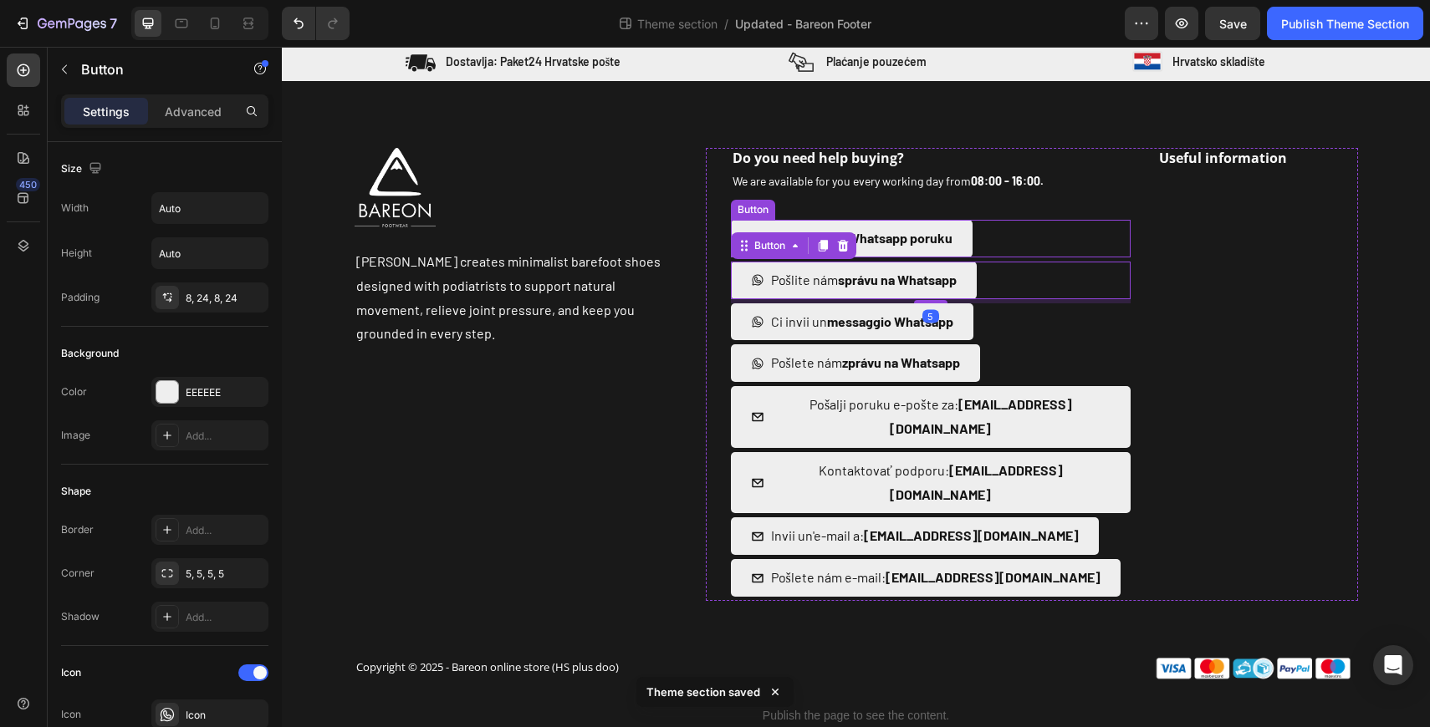
click at [977, 232] on div "Pošaljite nam Whatsapp poruku [PERSON_NAME]" at bounding box center [931, 239] width 401 height 38
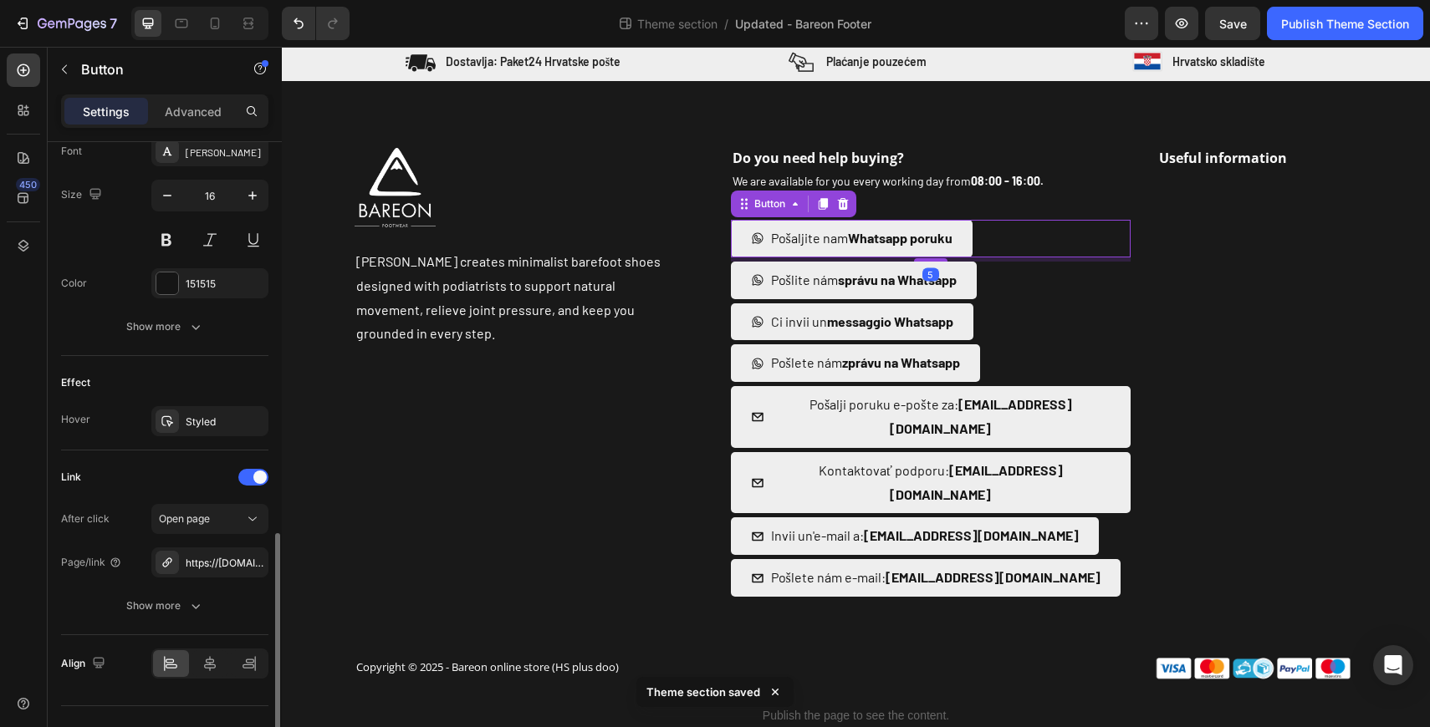
scroll to position [829, 0]
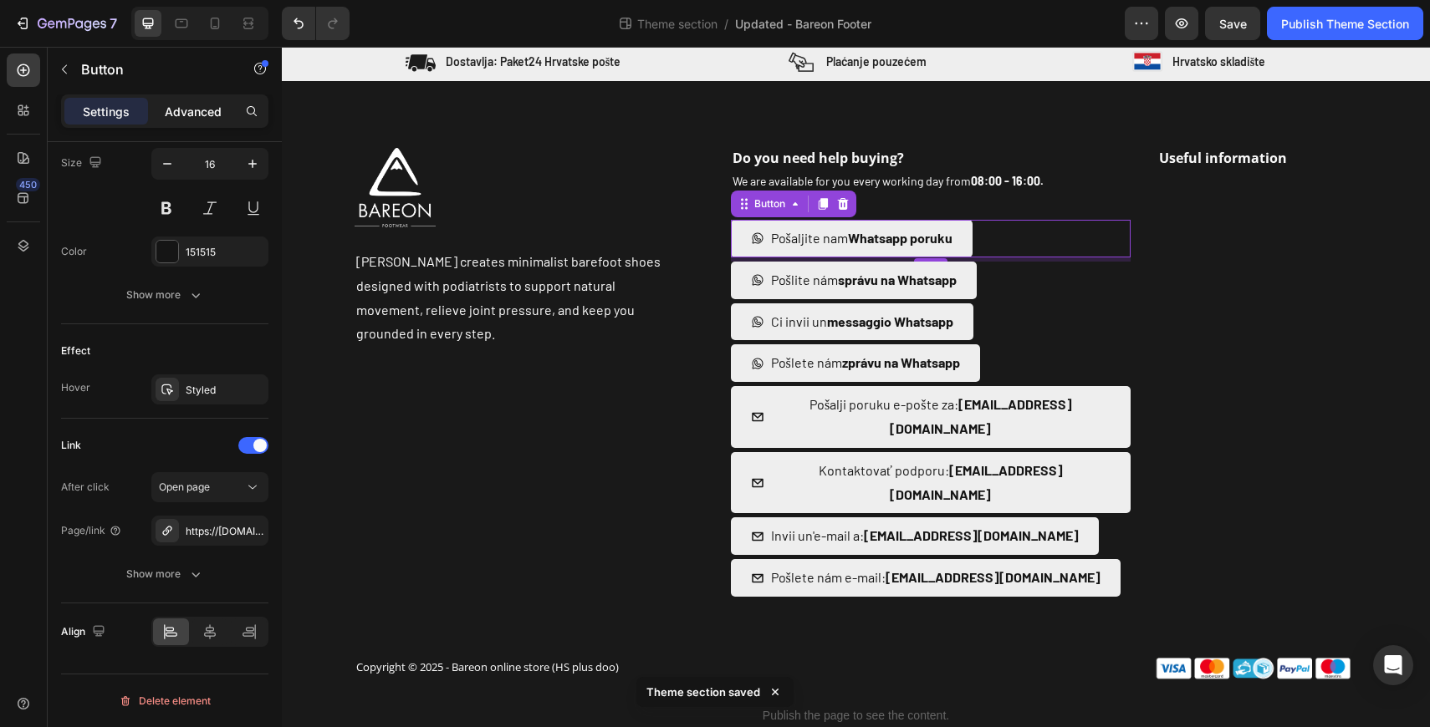
click at [200, 103] on p "Advanced" at bounding box center [193, 112] width 57 height 18
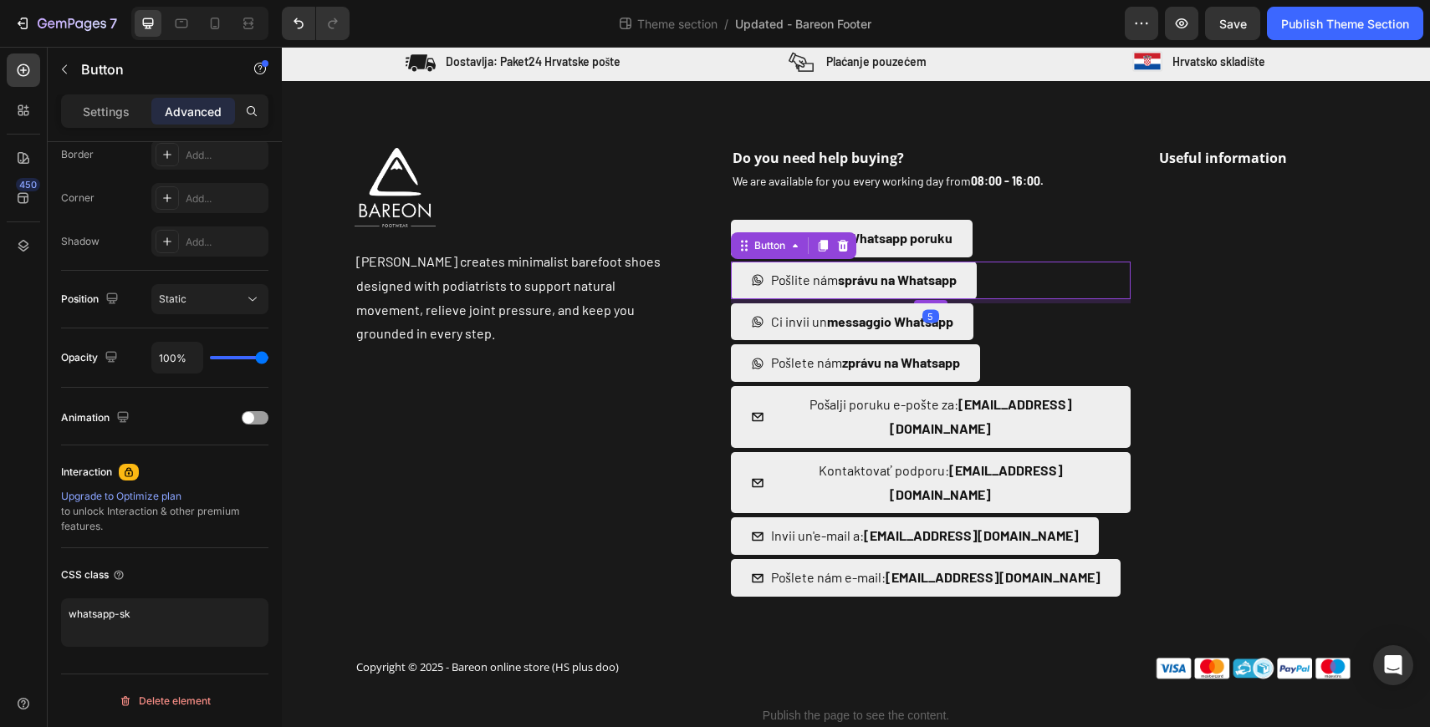
click at [736, 278] on link "Pošlite nám správu na Whatsapp" at bounding box center [854, 281] width 246 height 38
click at [739, 311] on link "Ci invii un messaggio Whatsapp" at bounding box center [852, 323] width 242 height 38
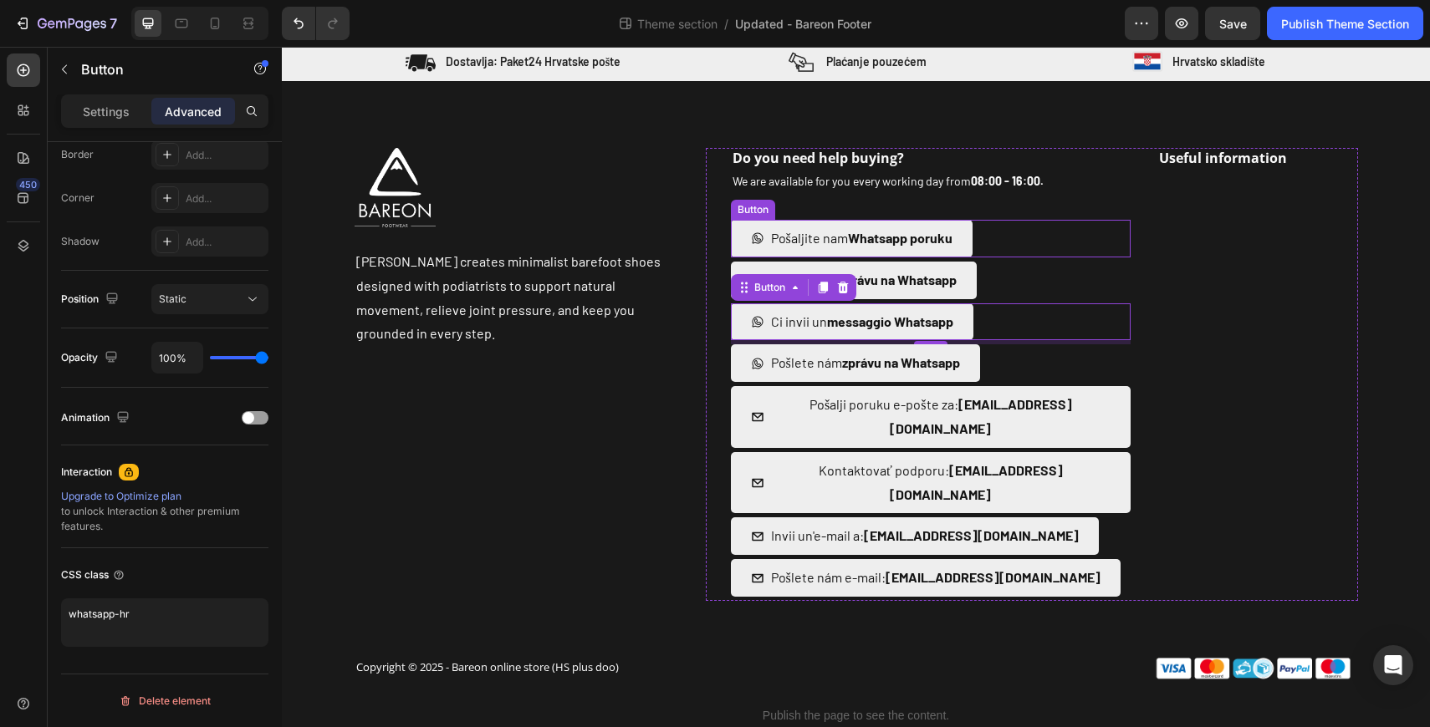
click at [990, 242] on div "Pošaljite nam Whatsapp poruku [PERSON_NAME]" at bounding box center [931, 239] width 401 height 38
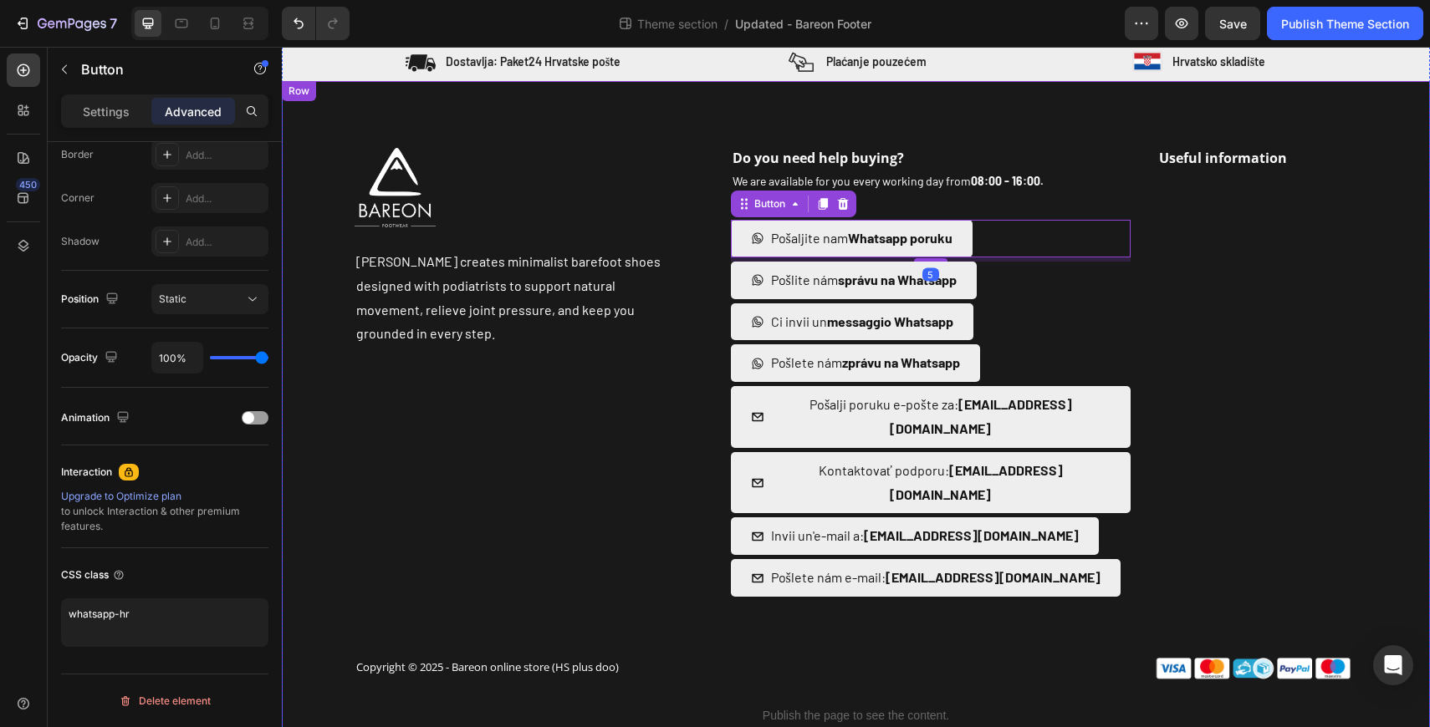
scroll to position [115, 0]
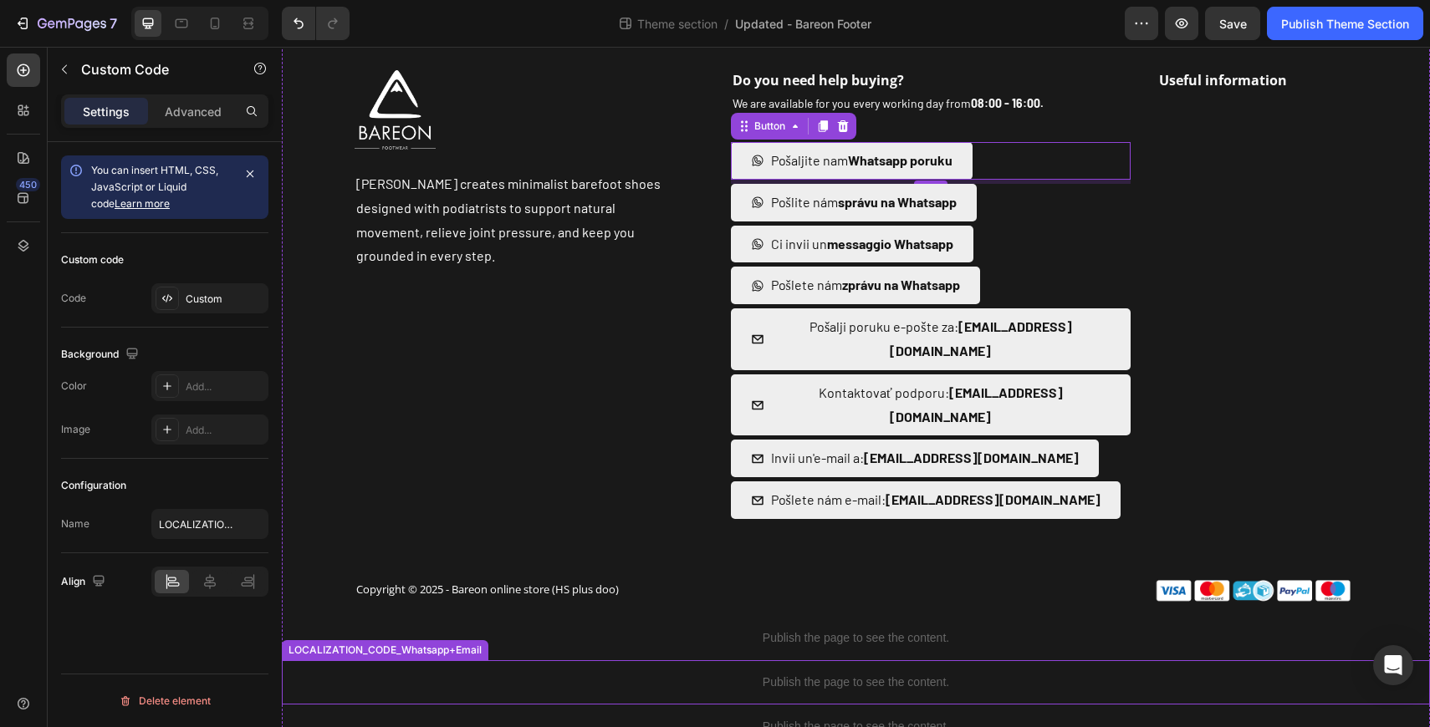
click at [545, 674] on p "Publish the page to see the content." at bounding box center [856, 683] width 1148 height 18
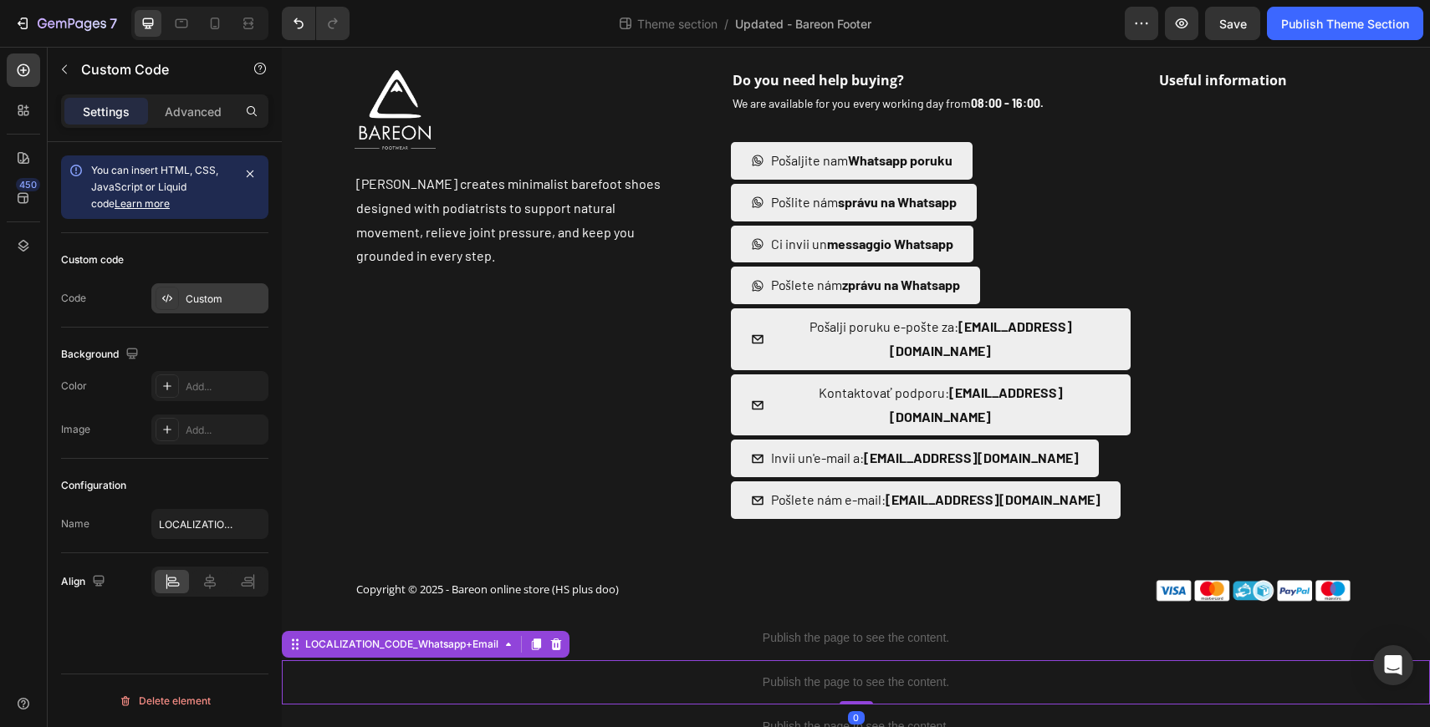
click at [212, 296] on div "Custom" at bounding box center [225, 299] width 79 height 15
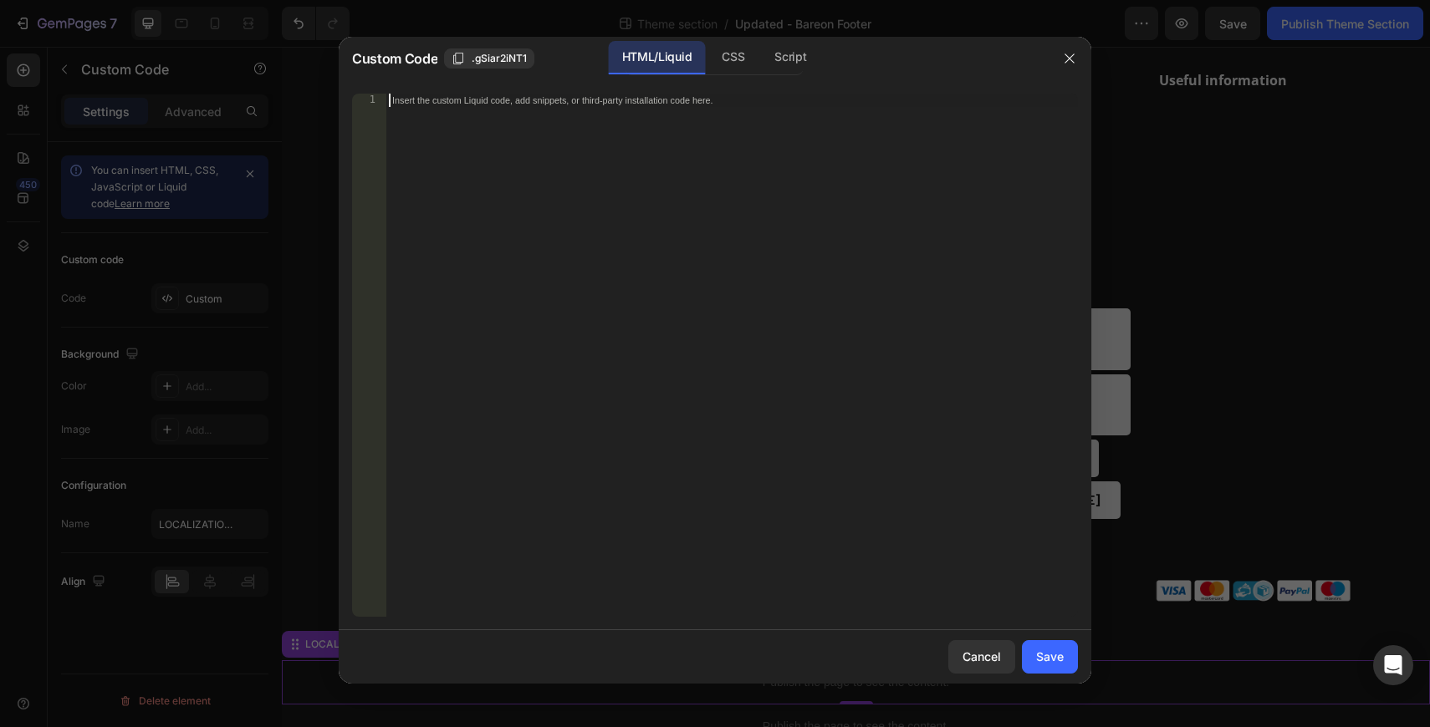
click at [759, 199] on div "Insert the custom Liquid code, add snippets, or third-party installation code h…" at bounding box center [731, 369] width 692 height 550
click at [1074, 58] on icon "button" at bounding box center [1069, 58] width 13 height 13
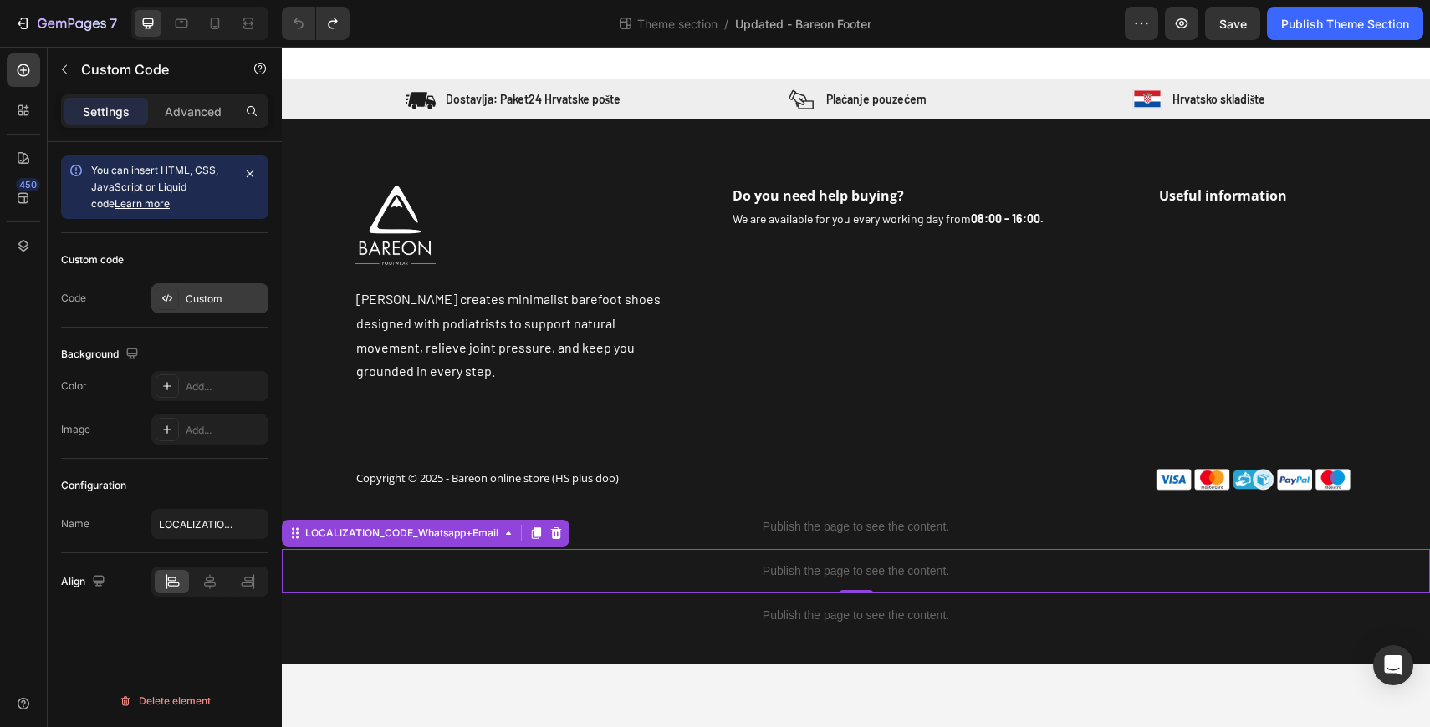
click at [196, 302] on div "Custom" at bounding box center [225, 299] width 79 height 15
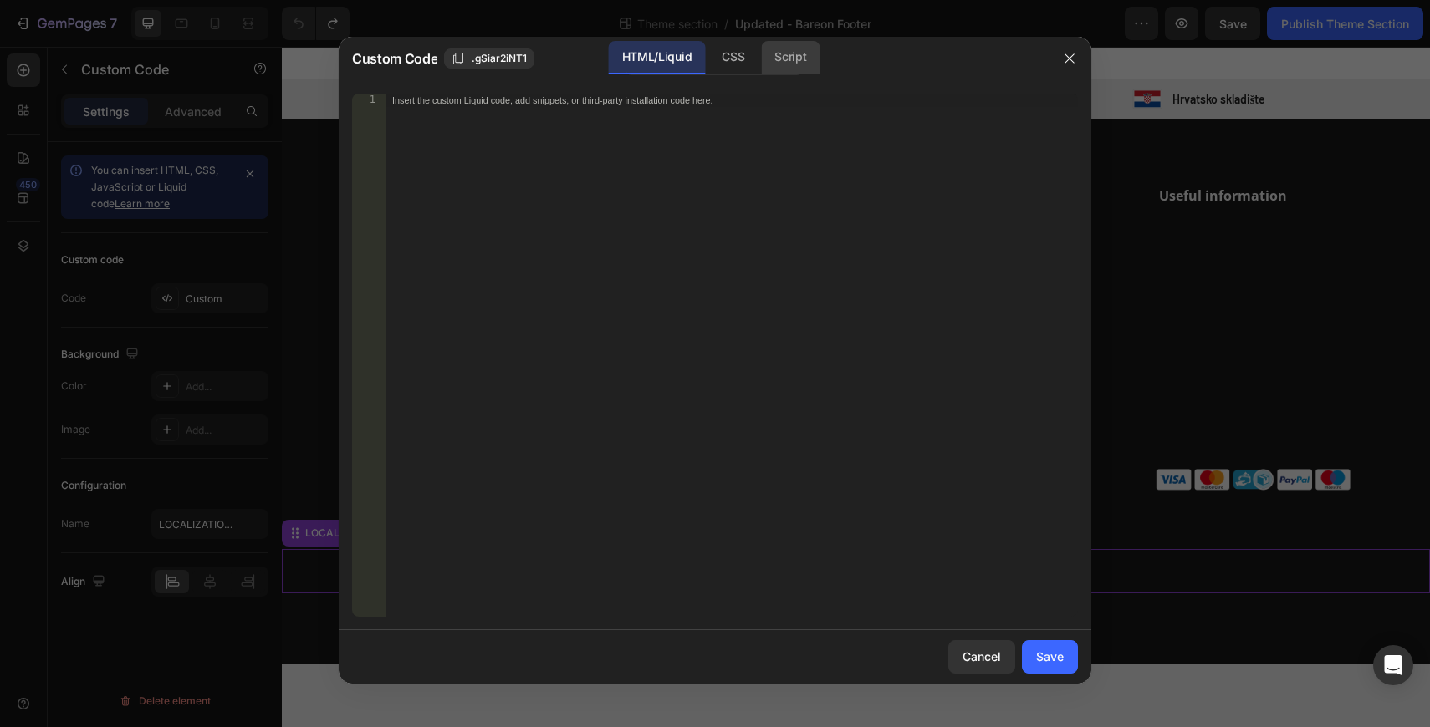
click at [792, 59] on div "Script" at bounding box center [790, 57] width 59 height 33
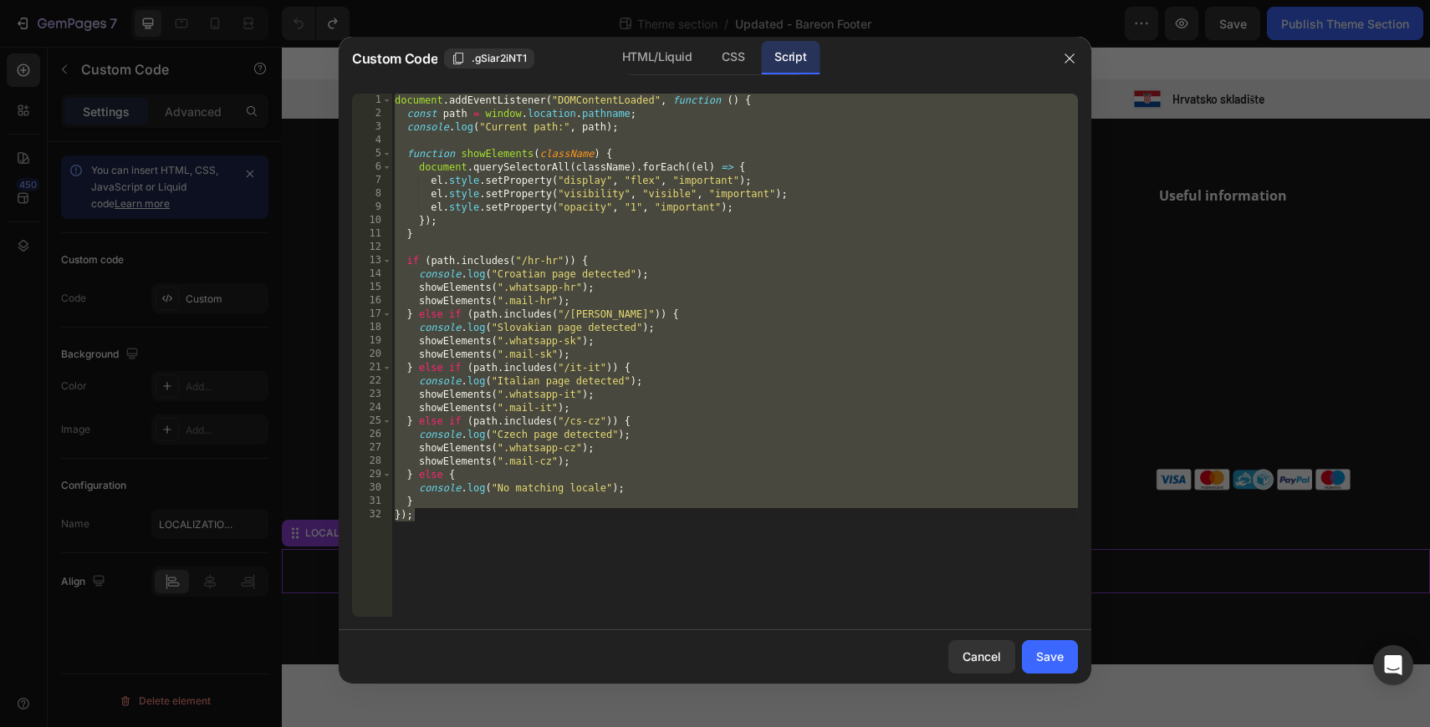
click at [630, 260] on div "document . addEventListener ( "DOMContentLoaded" , function ( ) { const path = …" at bounding box center [734, 369] width 686 height 550
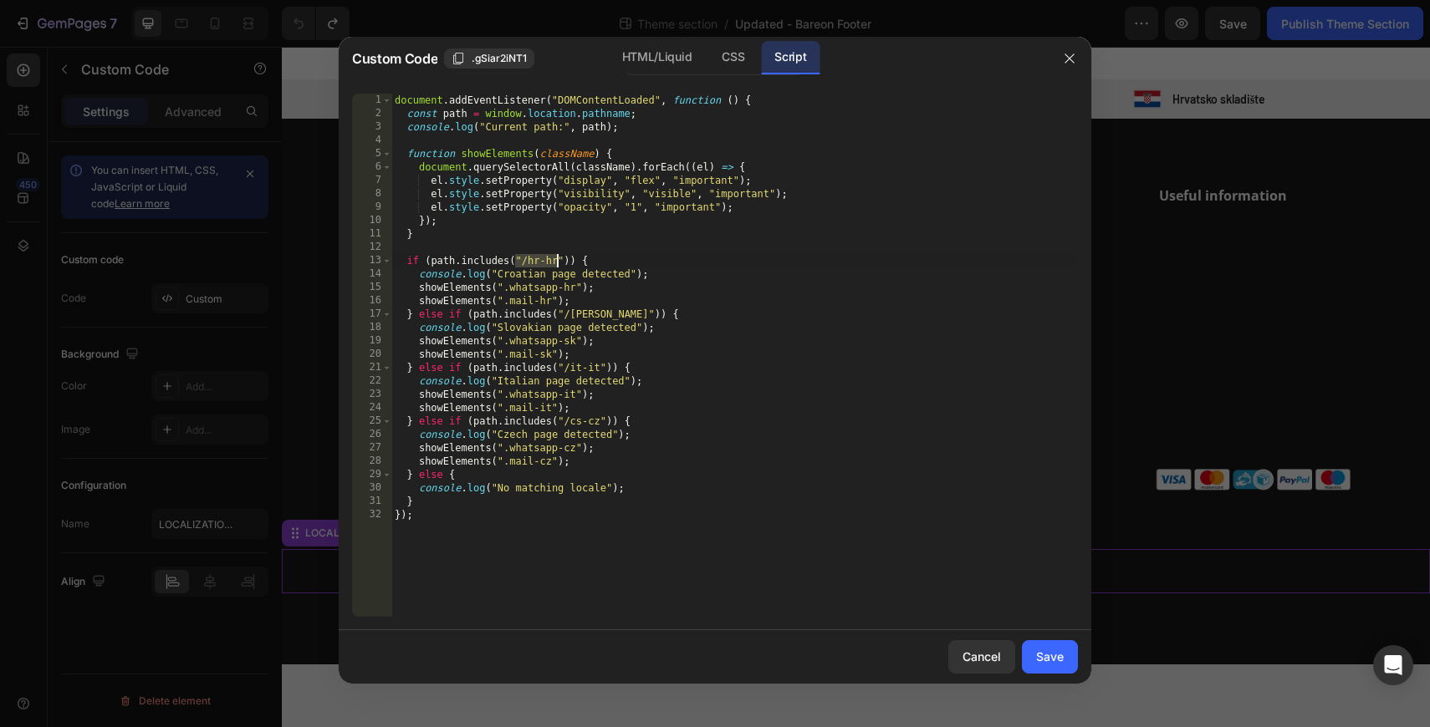
drag, startPoint x: 518, startPoint y: 262, endPoint x: 560, endPoint y: 262, distance: 41.8
click at [560, 262] on div "document . addEventListener ( "DOMContentLoaded" , function ( ) { const path = …" at bounding box center [734, 369] width 686 height 550
drag, startPoint x: 570, startPoint y: 315, endPoint x: 602, endPoint y: 315, distance: 31.8
click at [602, 315] on div "document . addEventListener ( "DOMContentLoaded" , function ( ) { const path = …" at bounding box center [734, 369] width 686 height 550
drag, startPoint x: 503, startPoint y: 344, endPoint x: 579, endPoint y: 344, distance: 76.1
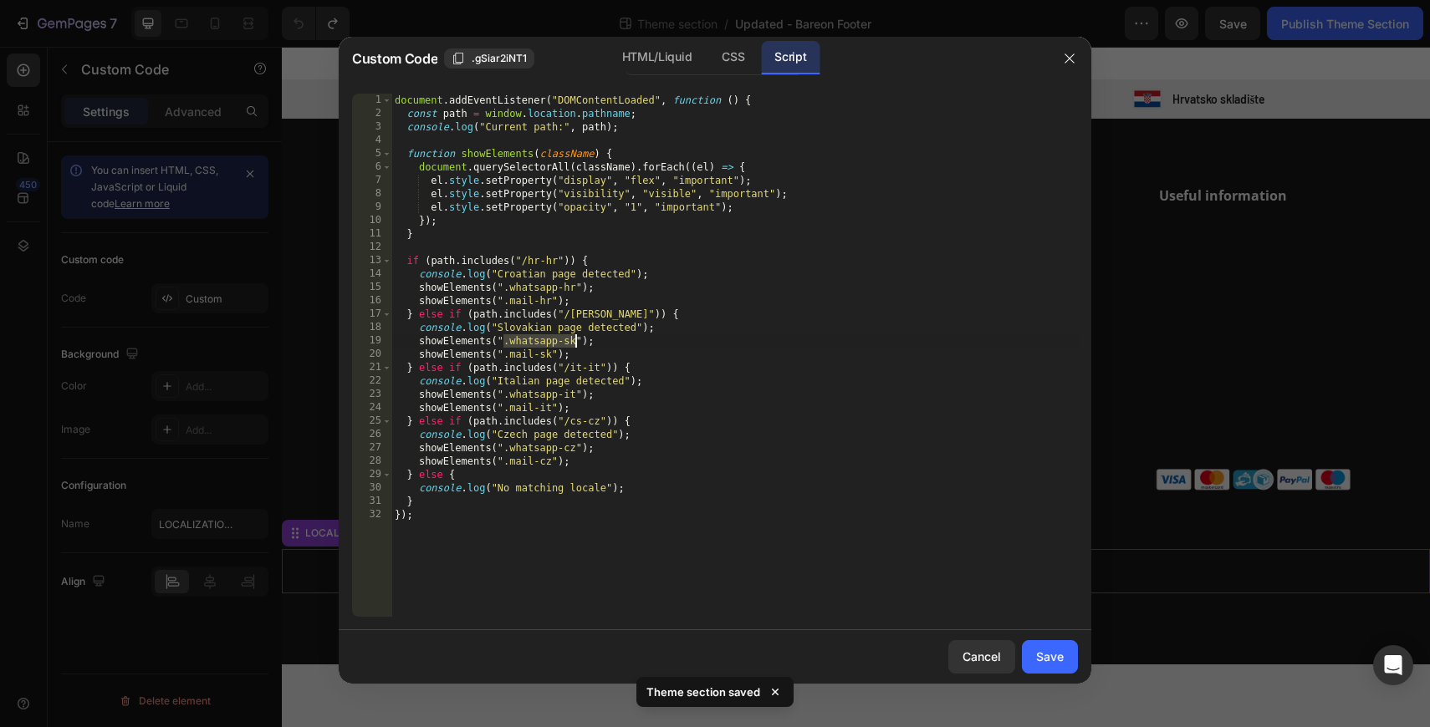
click at [579, 344] on div "document . addEventListener ( "DOMContentLoaded" , function ( ) { const path = …" at bounding box center [734, 369] width 686 height 550
drag, startPoint x: 498, startPoint y: 358, endPoint x: 555, endPoint y: 360, distance: 56.9
click at [555, 360] on div "document . addEventListener ( "DOMContentLoaded" , function ( ) { const path = …" at bounding box center [734, 369] width 686 height 550
type textarea "showElements(".mail-sk");"
click at [1076, 51] on button "button" at bounding box center [1069, 58] width 27 height 27
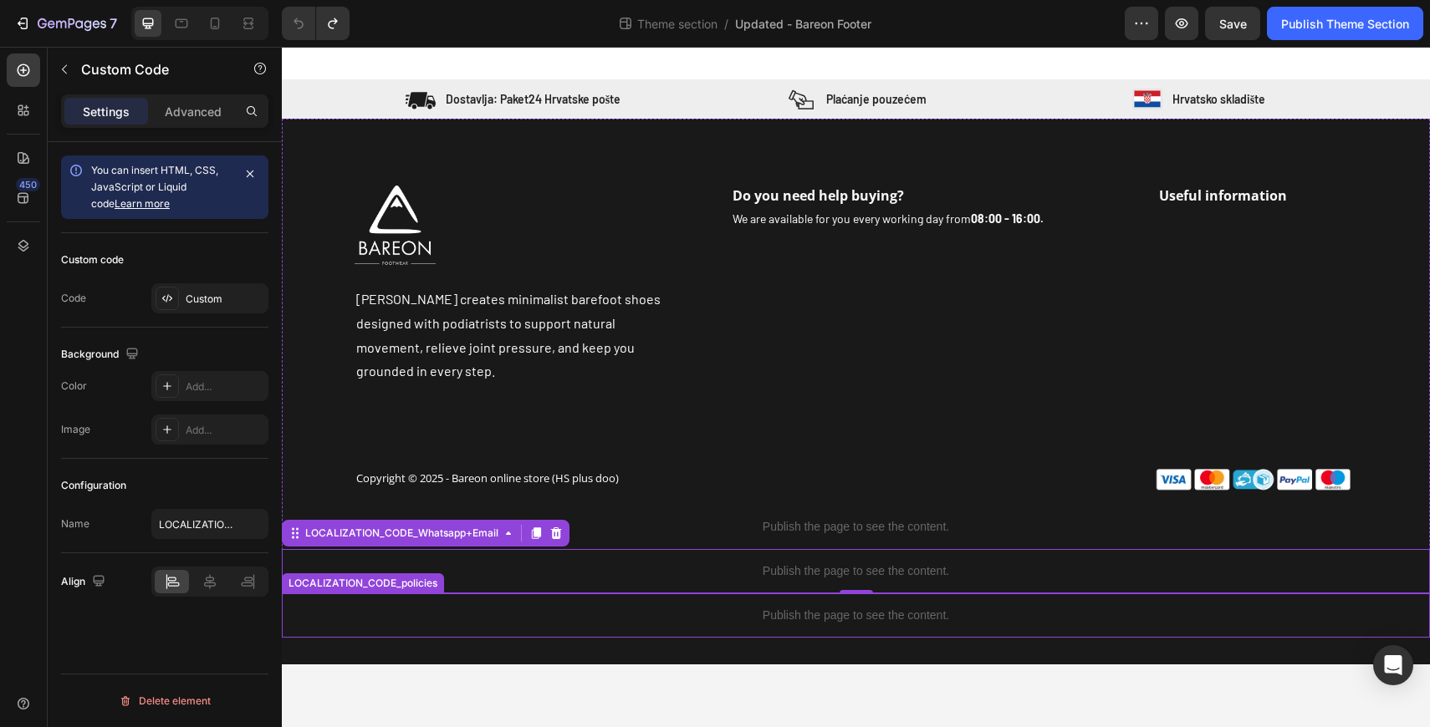
click at [649, 607] on p "Publish the page to see the content." at bounding box center [856, 616] width 1148 height 18
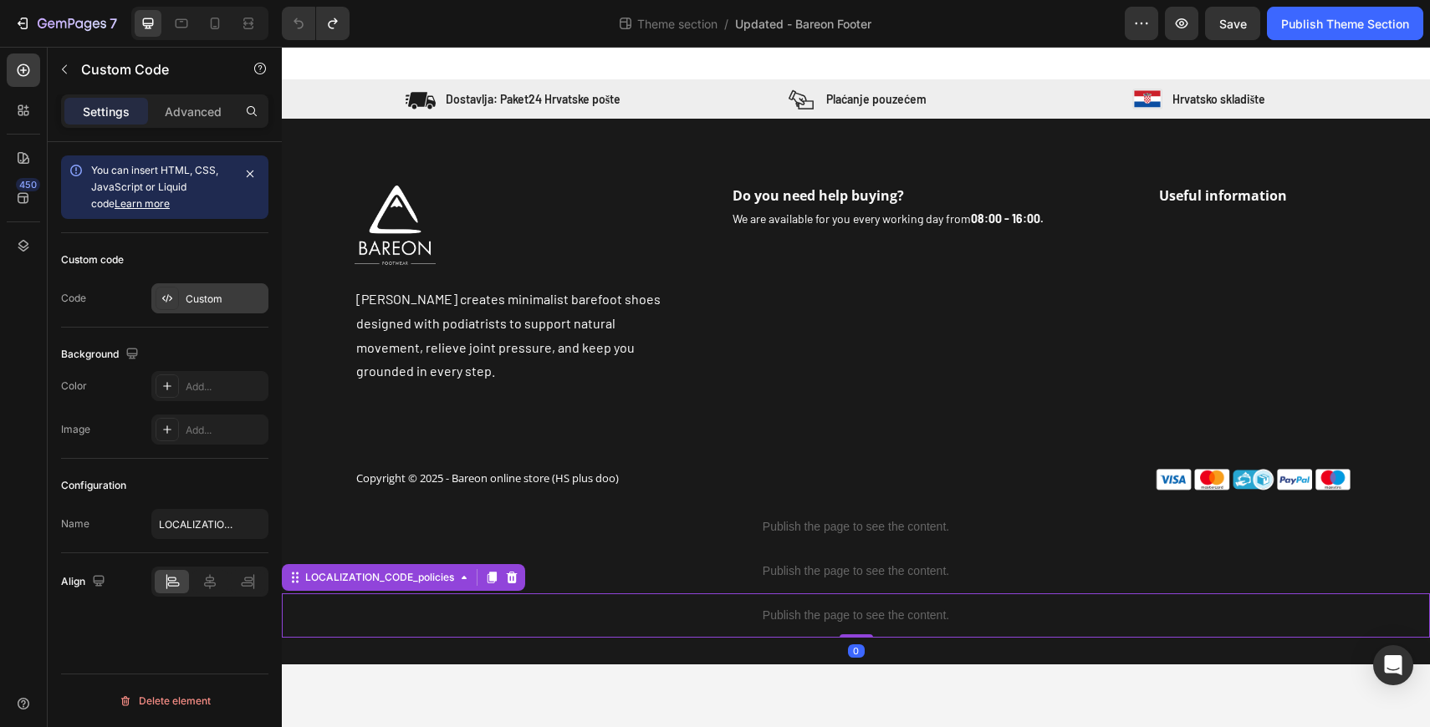
click at [221, 296] on div "Custom" at bounding box center [225, 299] width 79 height 15
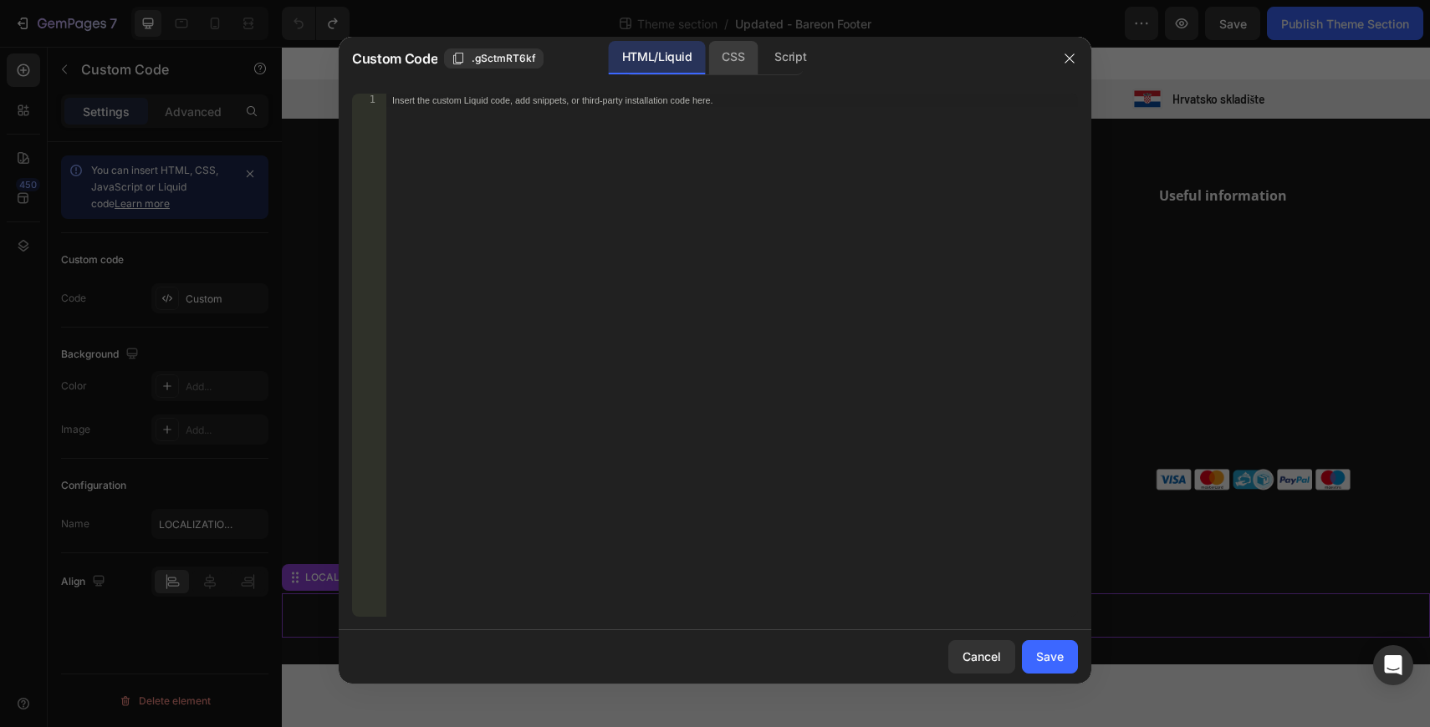
click at [761, 53] on div "CSS" at bounding box center [790, 57] width 59 height 33
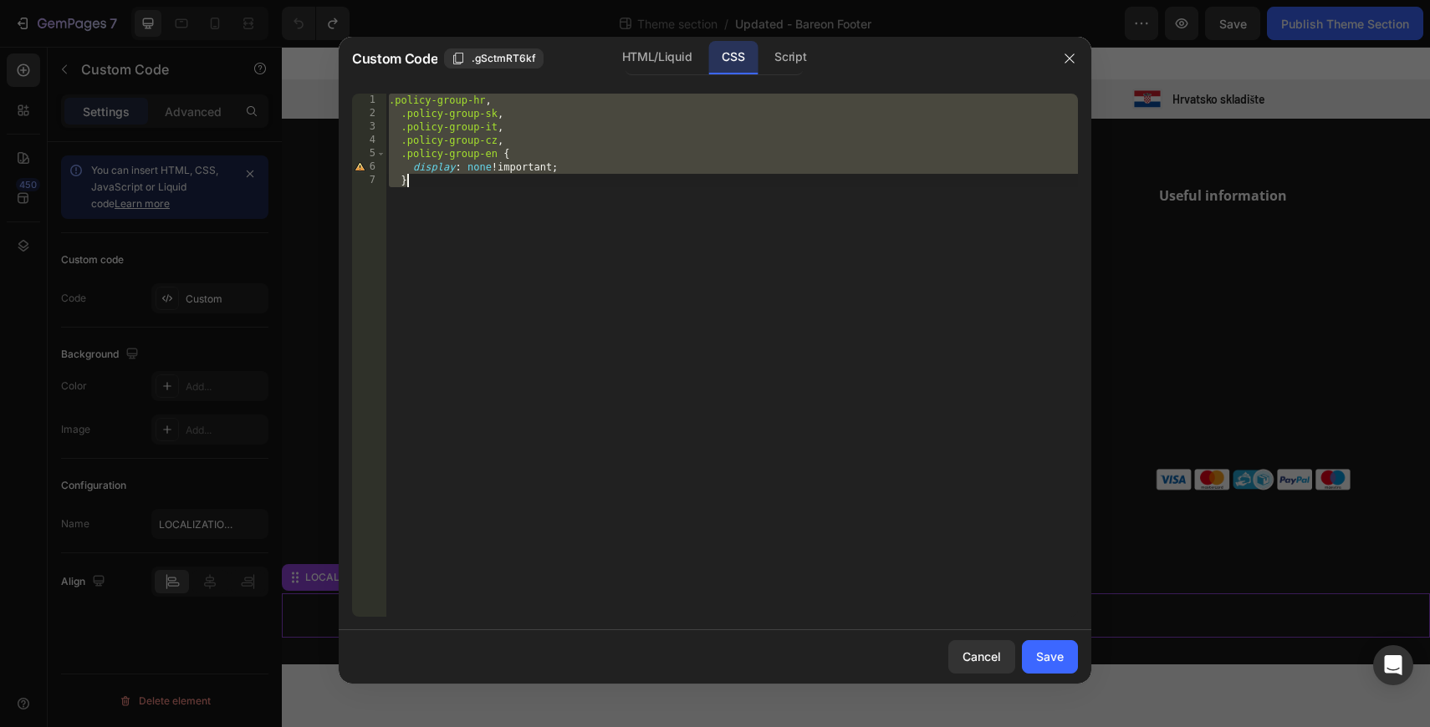
click at [626, 159] on div ".policy-group-hr , .policy-group-sk , .policy-group-it , .policy-group-cz , .po…" at bounding box center [731, 369] width 692 height 550
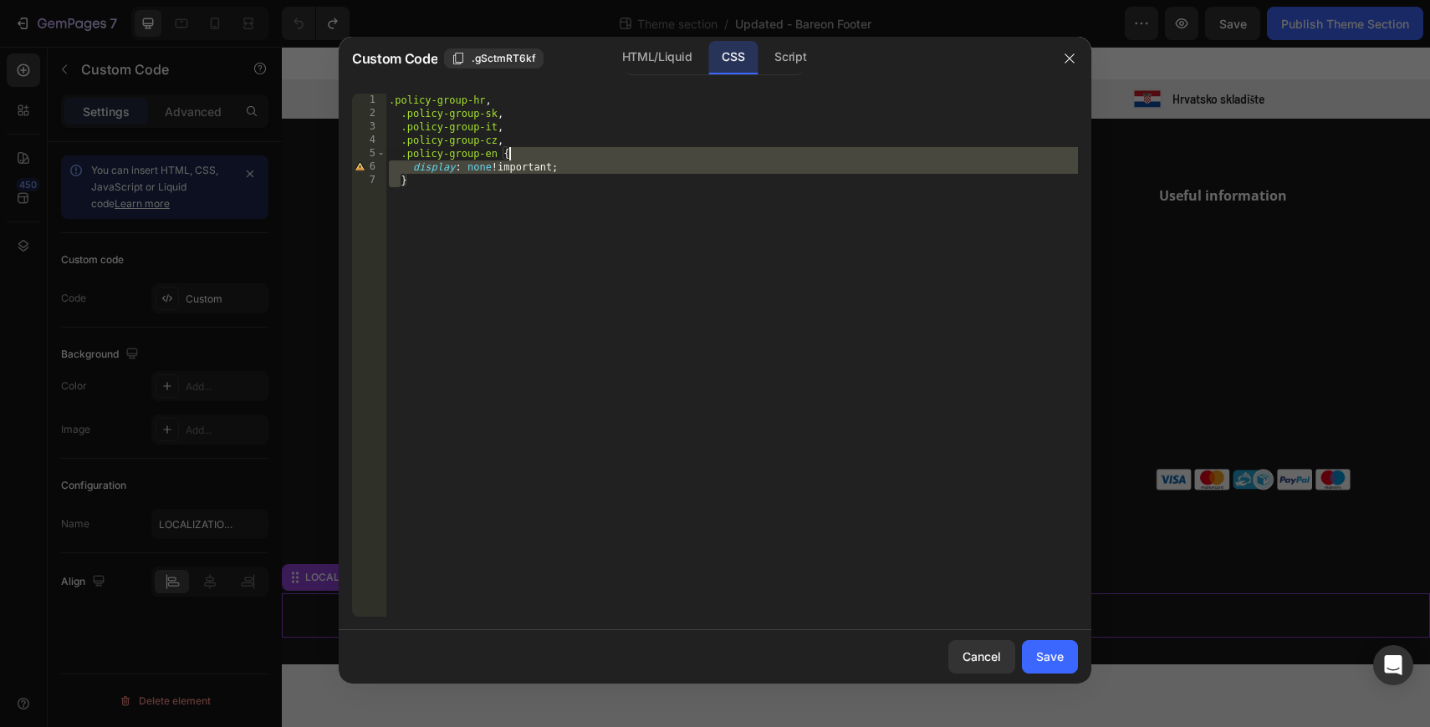
click at [626, 159] on div ".policy-group-hr , .policy-group-sk , .policy-group-it , .policy-group-cz , .po…" at bounding box center [731, 369] width 692 height 550
type textarea "display: none !important; }"
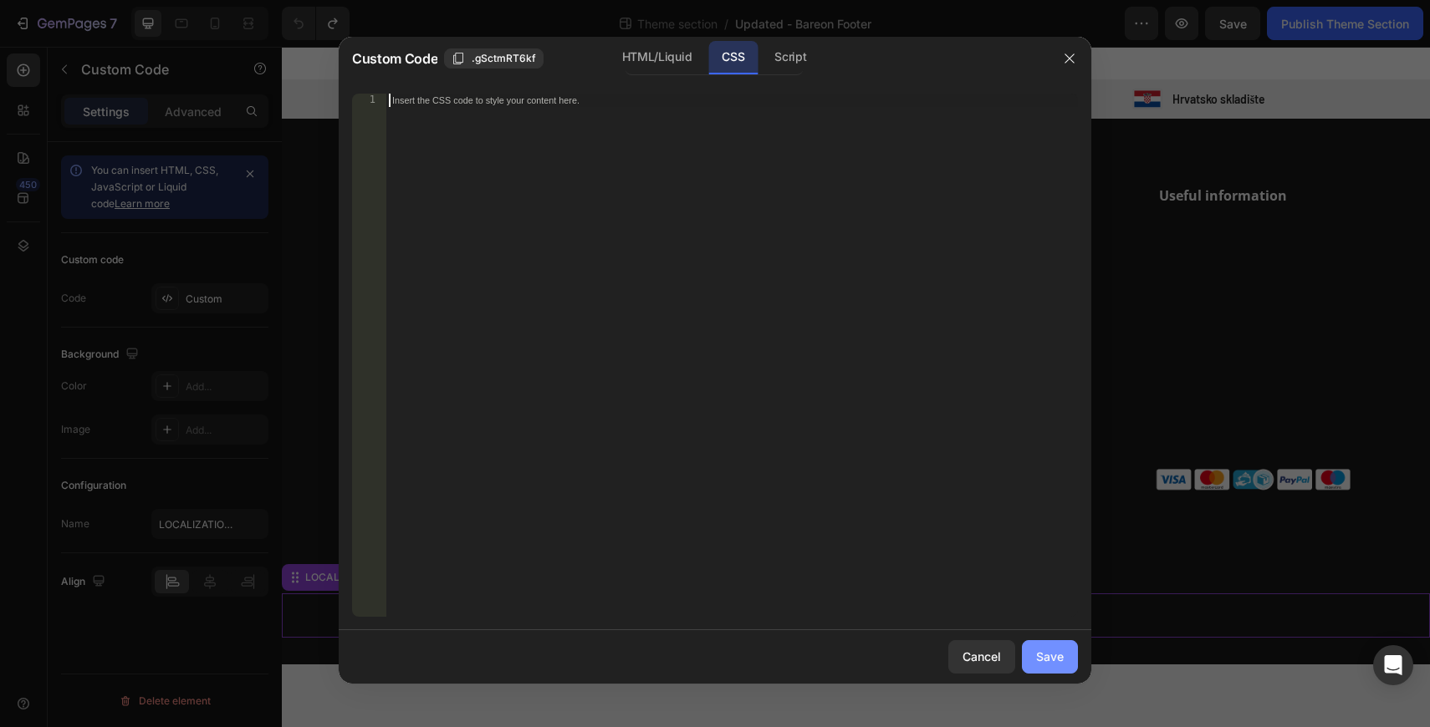
click at [1053, 661] on div "Save" at bounding box center [1050, 657] width 28 height 18
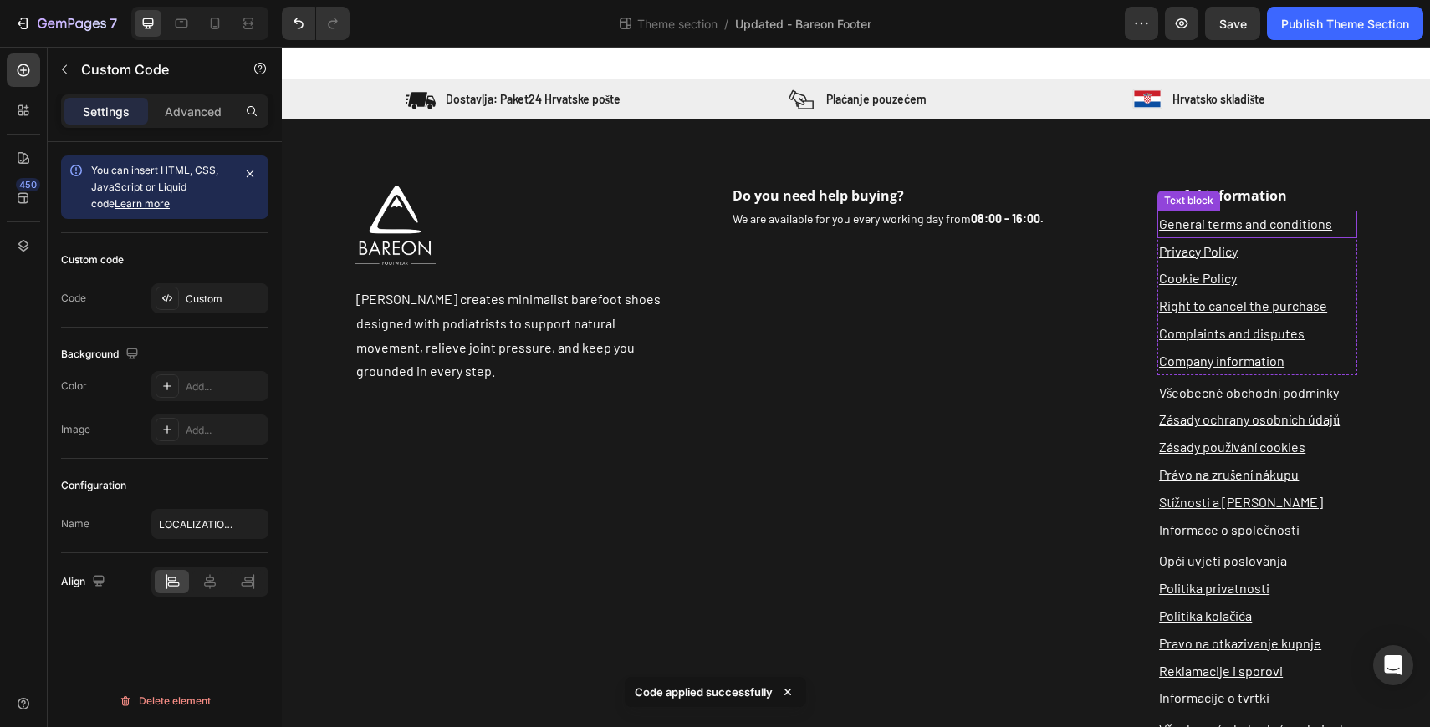
click at [1353, 214] on p "General terms and conditions" at bounding box center [1257, 224] width 196 height 24
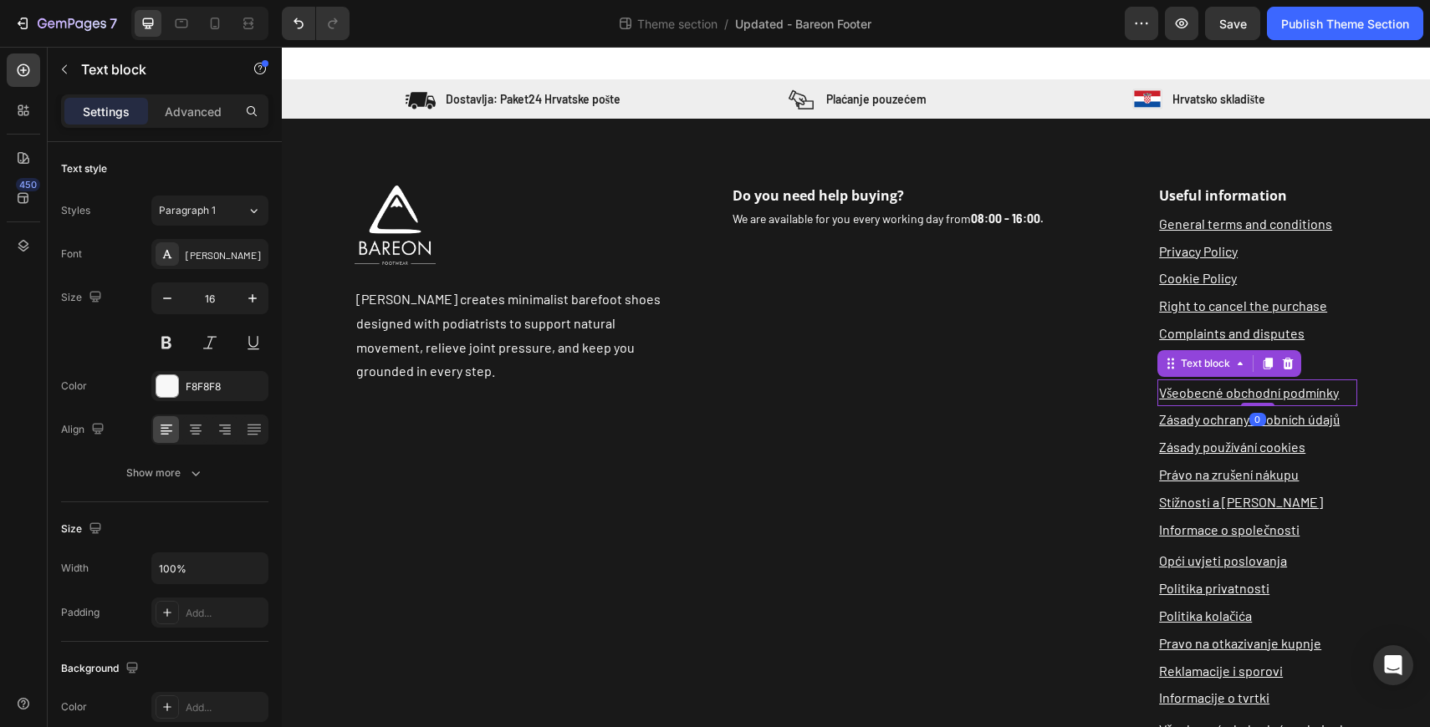
click at [1351, 385] on p "Všeobecné obchodní podmínky" at bounding box center [1257, 393] width 196 height 24
click at [17, 249] on icon at bounding box center [23, 245] width 17 height 17
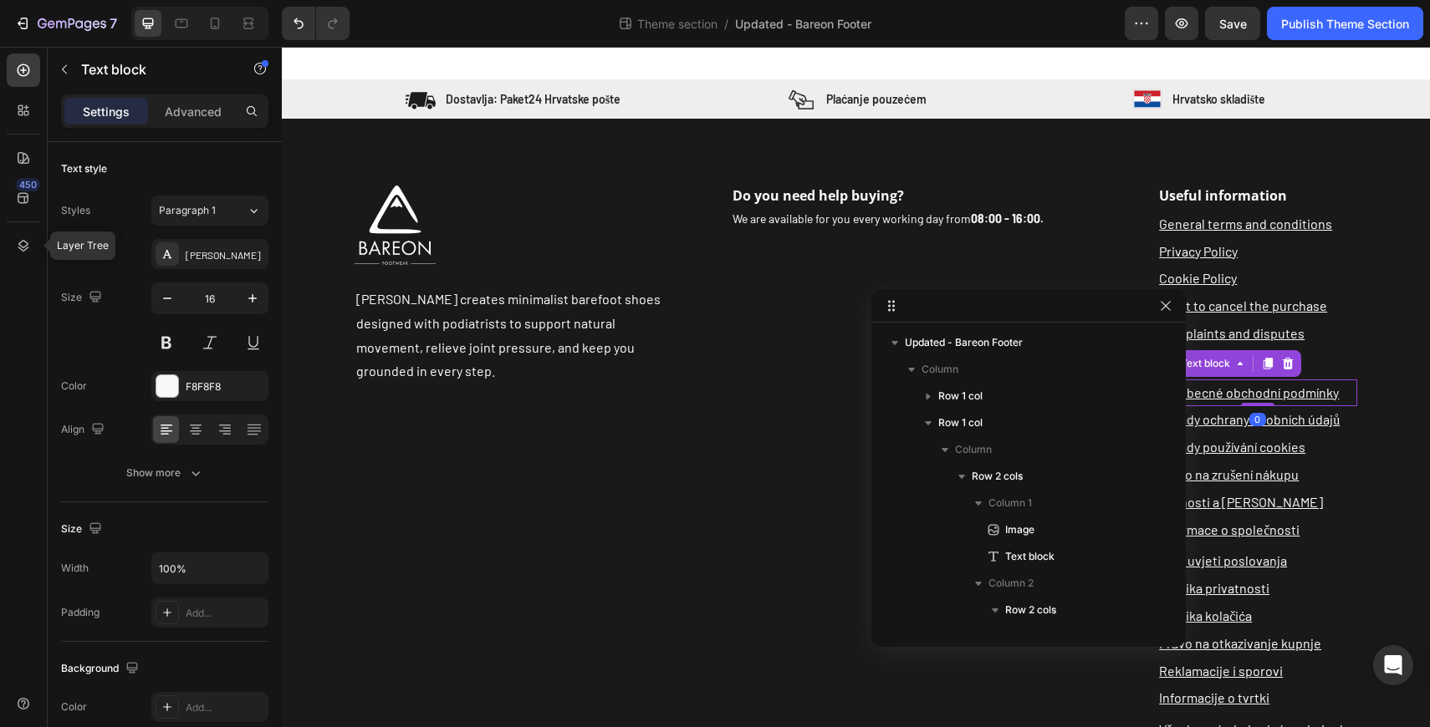
scroll to position [603, 0]
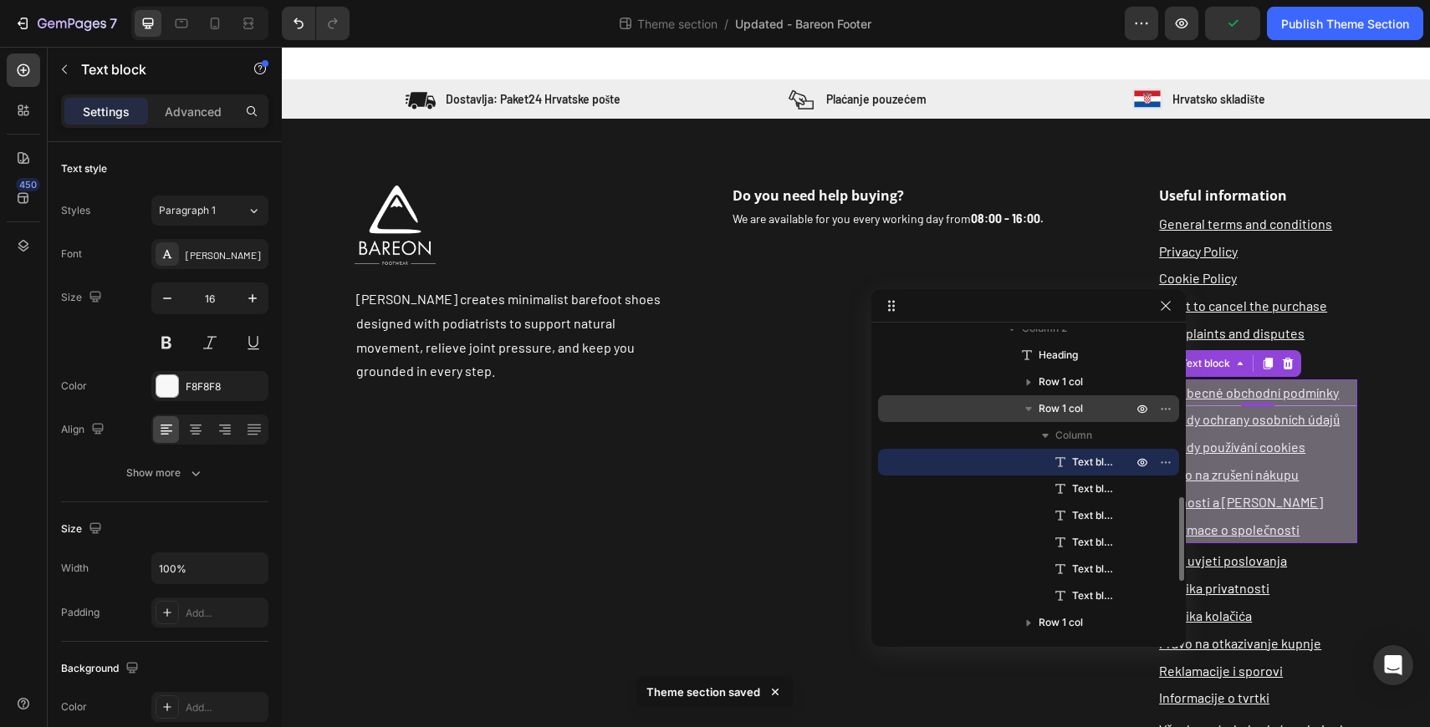
click at [1086, 408] on p "Row 1 col" at bounding box center [1087, 409] width 97 height 17
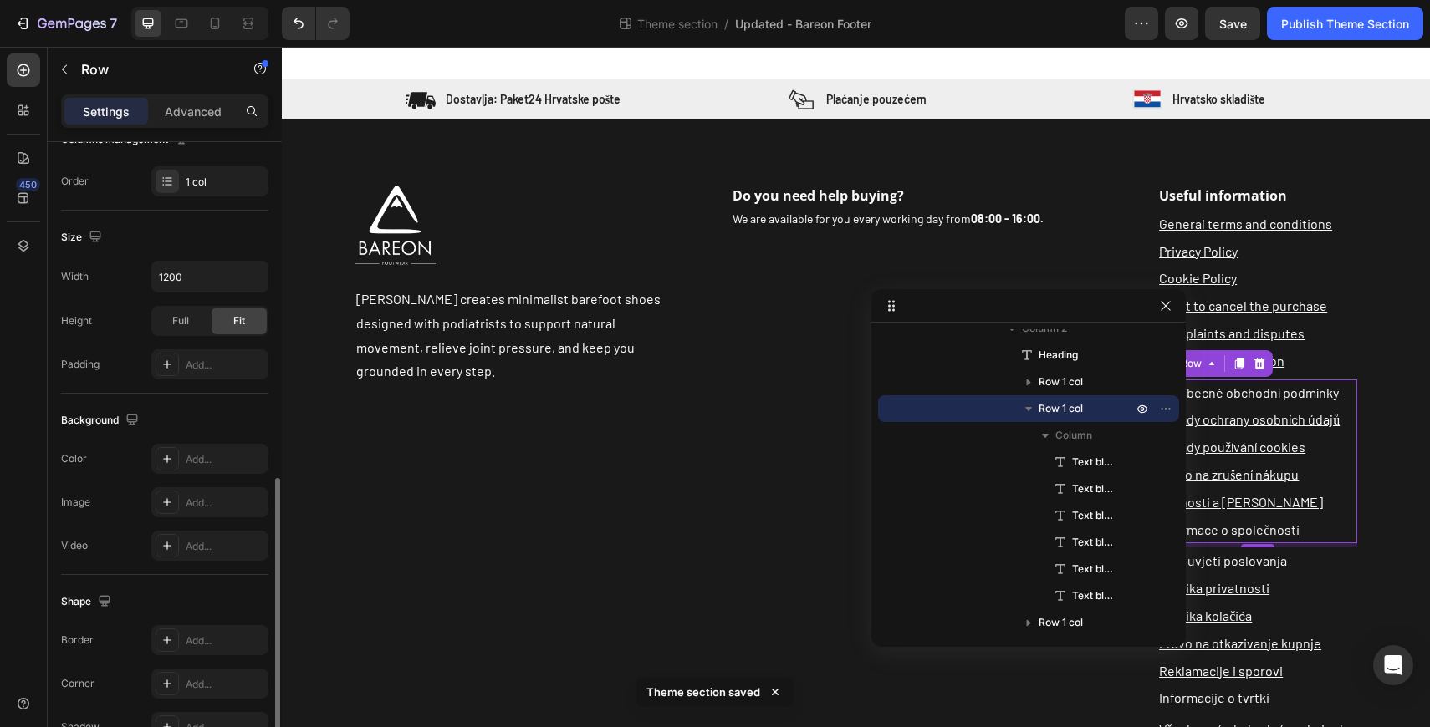
scroll to position [387, 0]
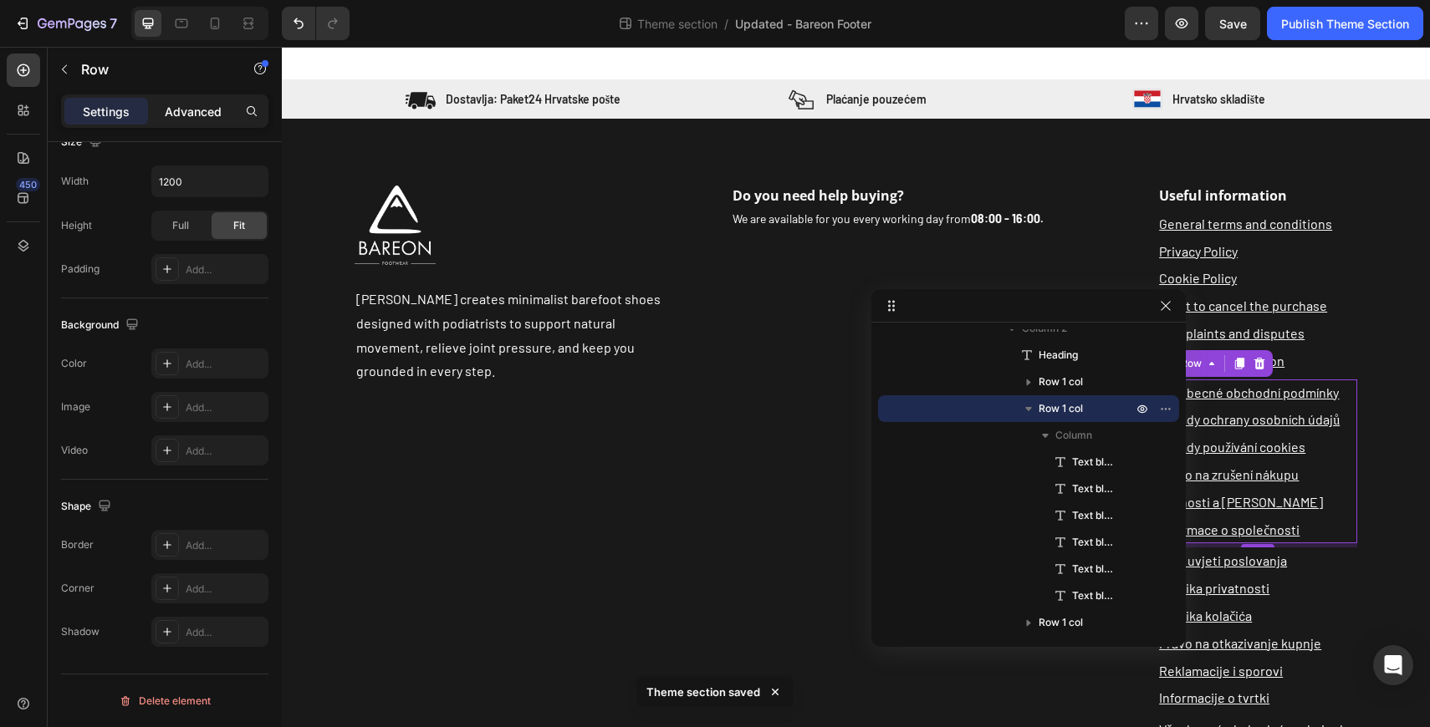
click at [184, 100] on div "Advanced" at bounding box center [193, 111] width 84 height 27
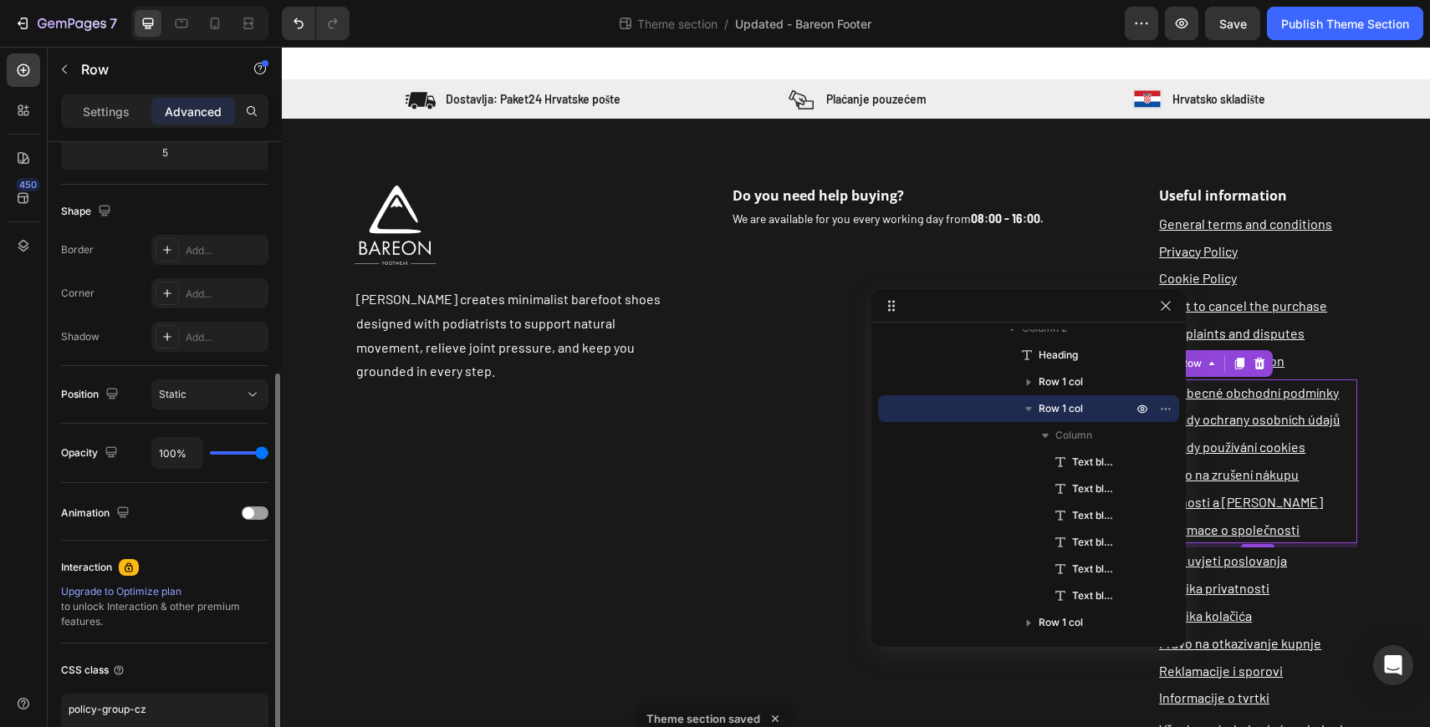
scroll to position [482, 0]
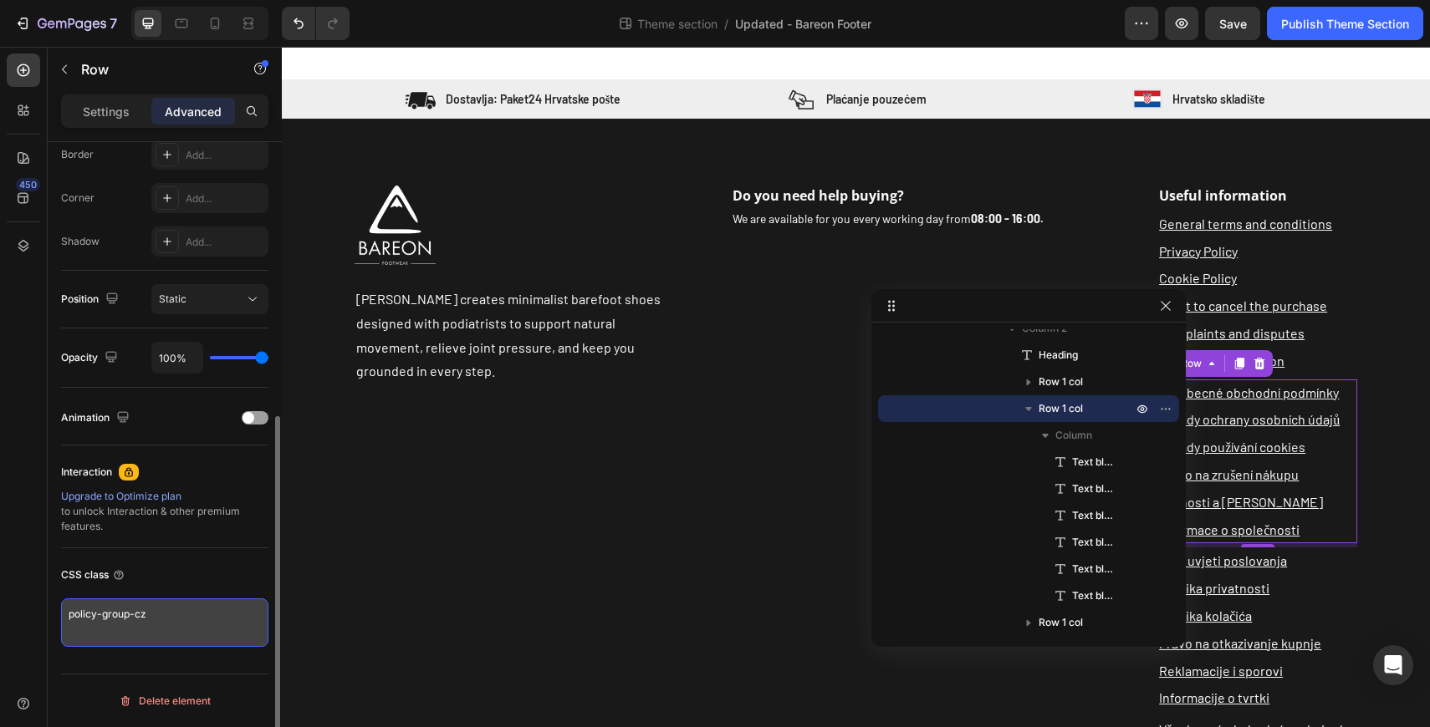
click at [186, 617] on textarea "policy-group-cz" at bounding box center [164, 623] width 207 height 48
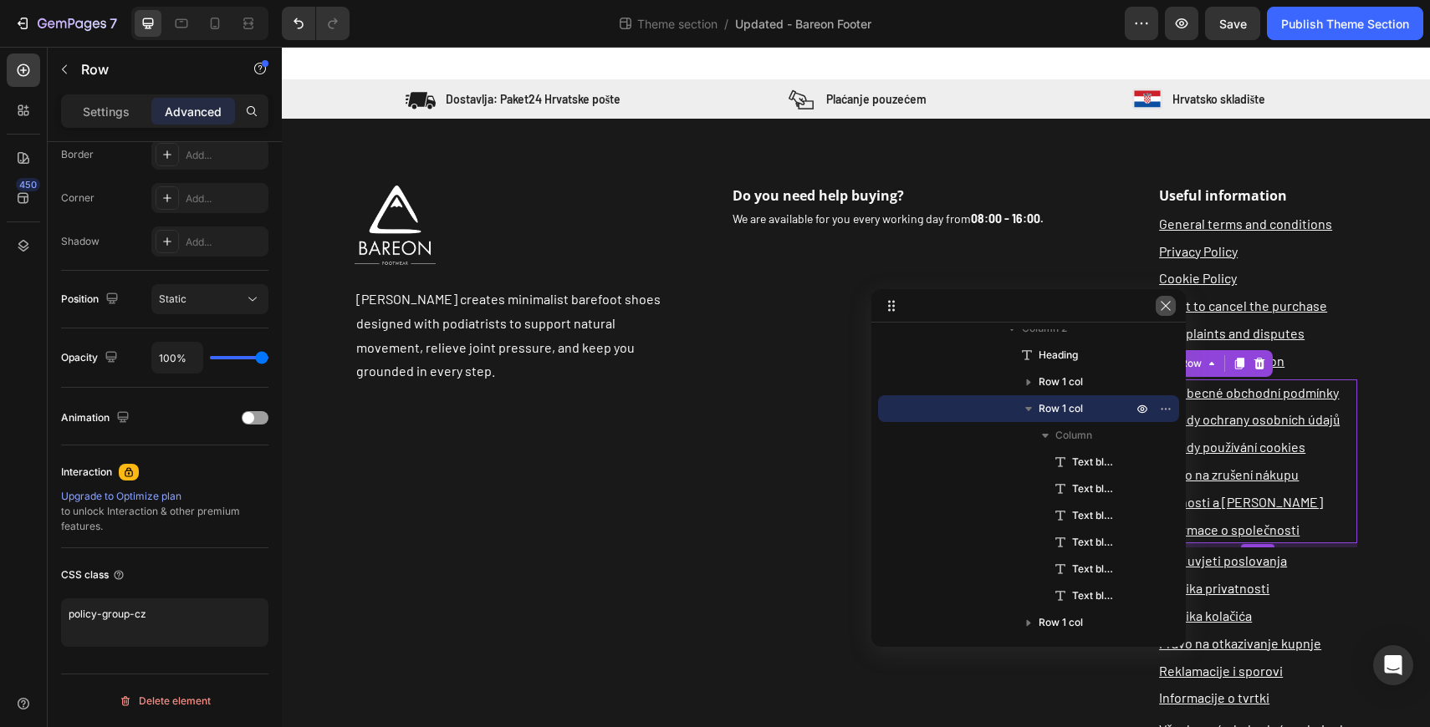
click at [1167, 304] on icon "button" at bounding box center [1165, 305] width 13 height 13
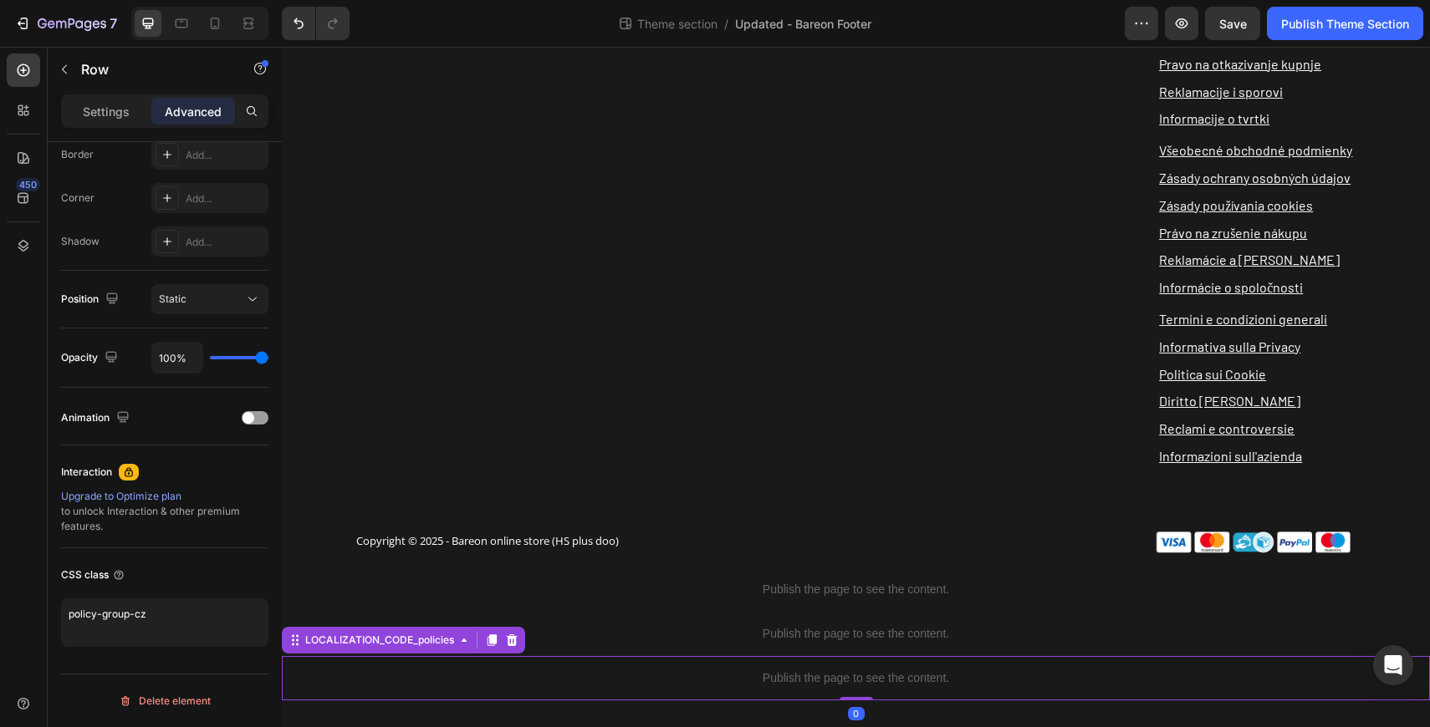
scroll to position [0, 0]
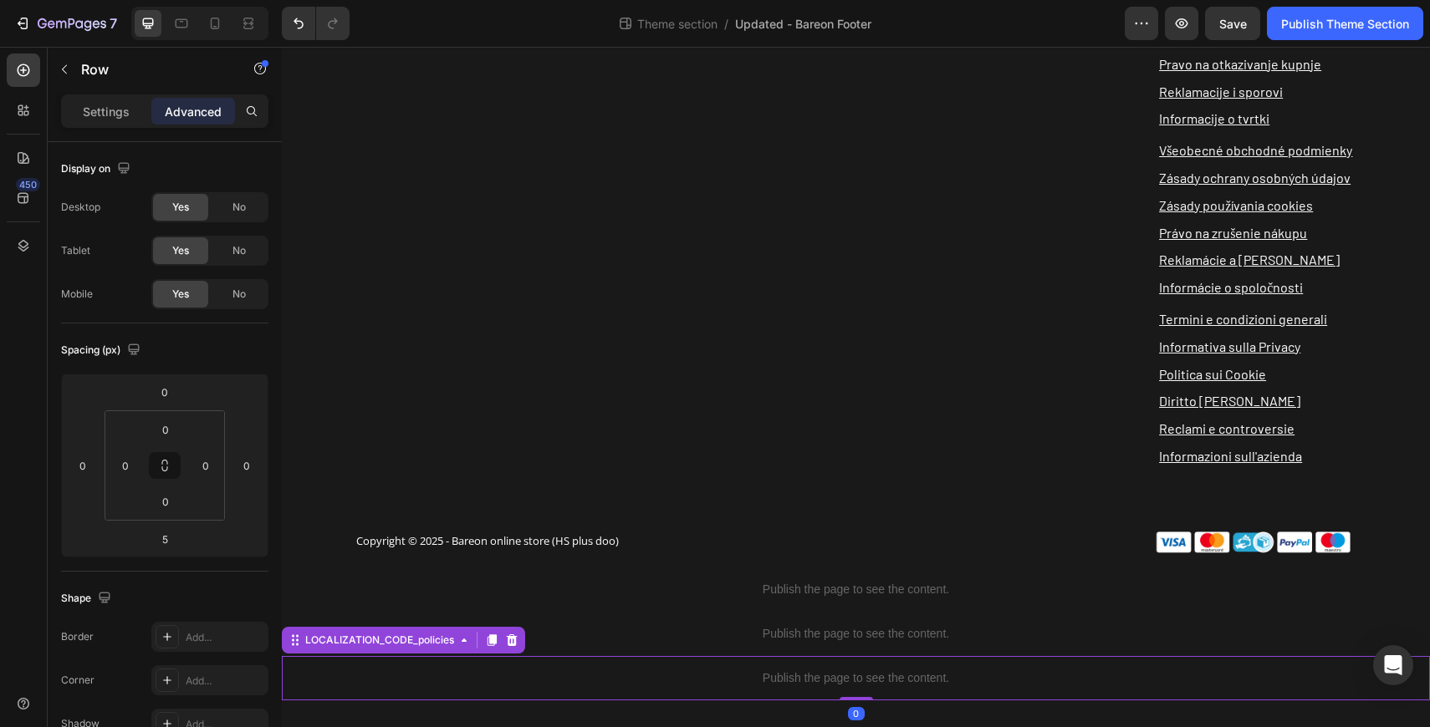
click at [524, 671] on p "Publish the page to see the content." at bounding box center [856, 679] width 1148 height 18
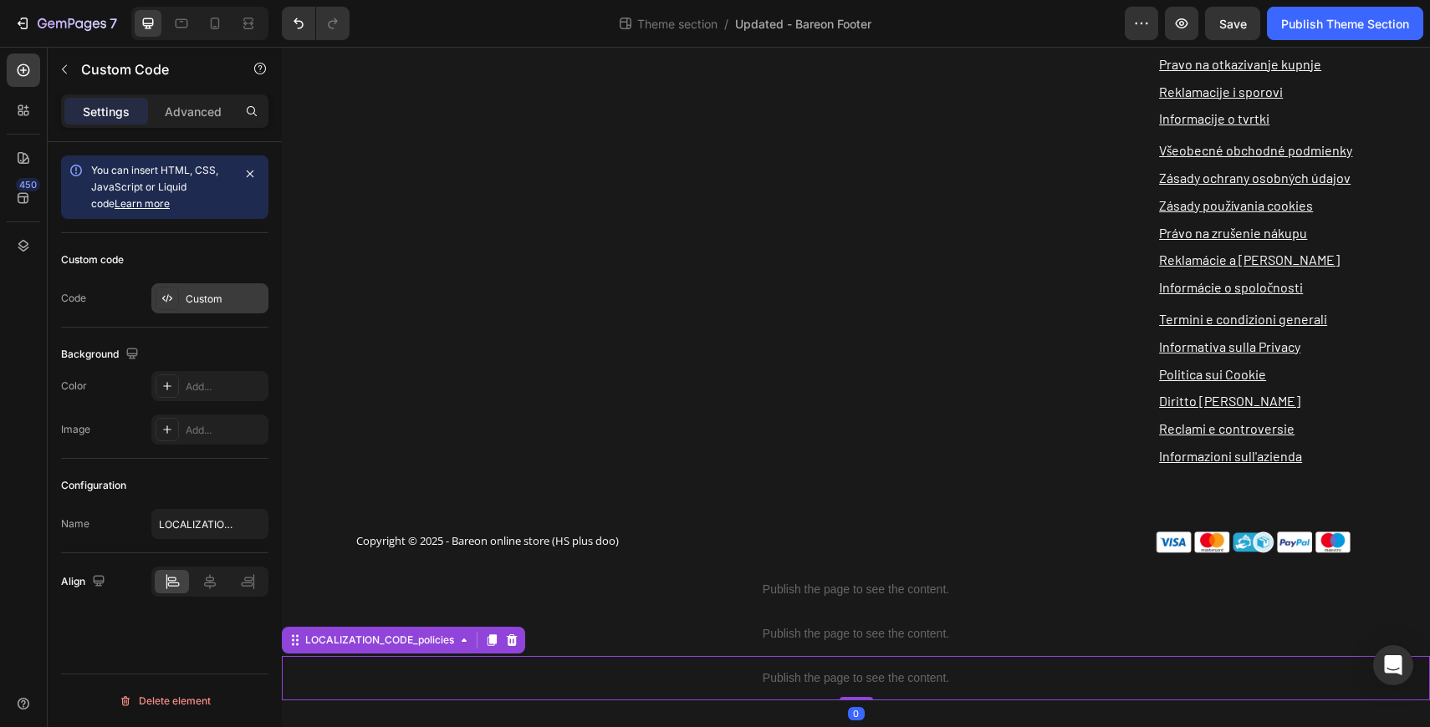
click at [198, 307] on div "Custom" at bounding box center [209, 298] width 117 height 30
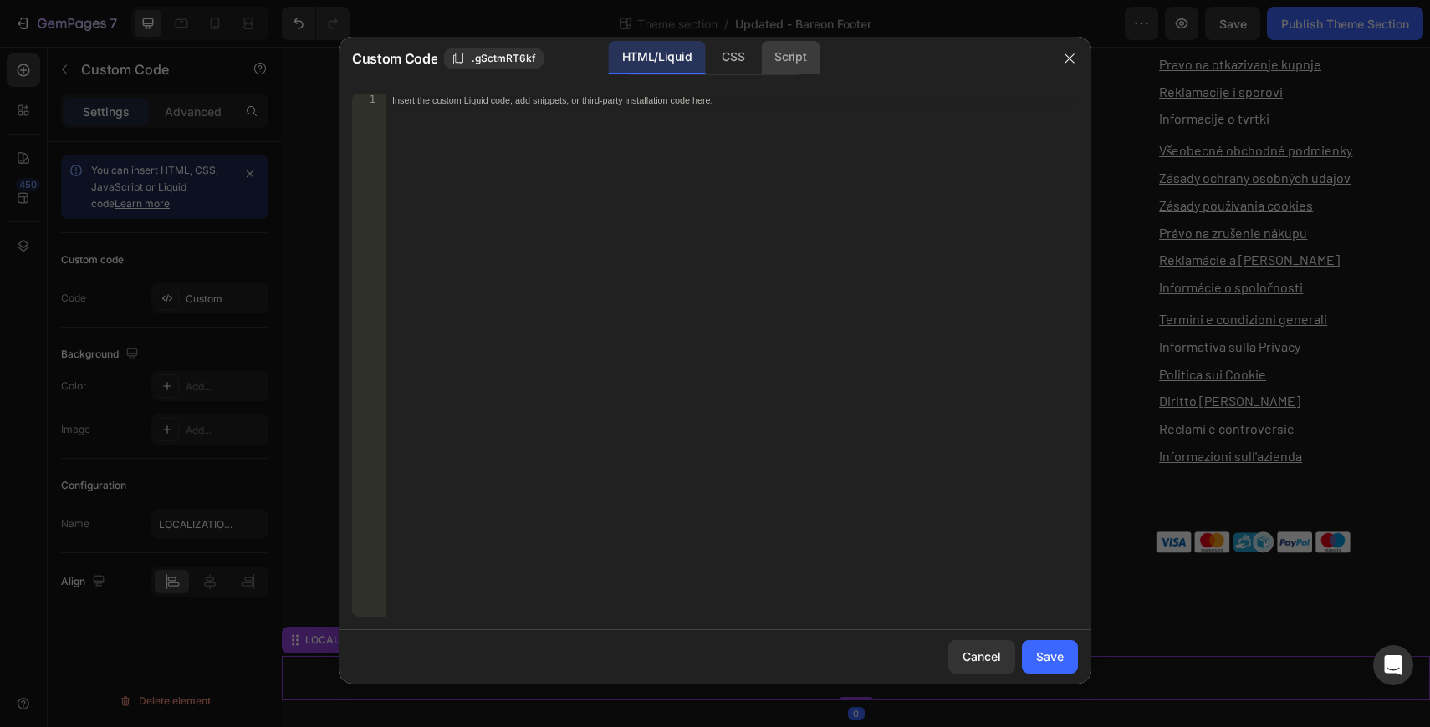
click at [797, 64] on div "Script" at bounding box center [790, 57] width 59 height 33
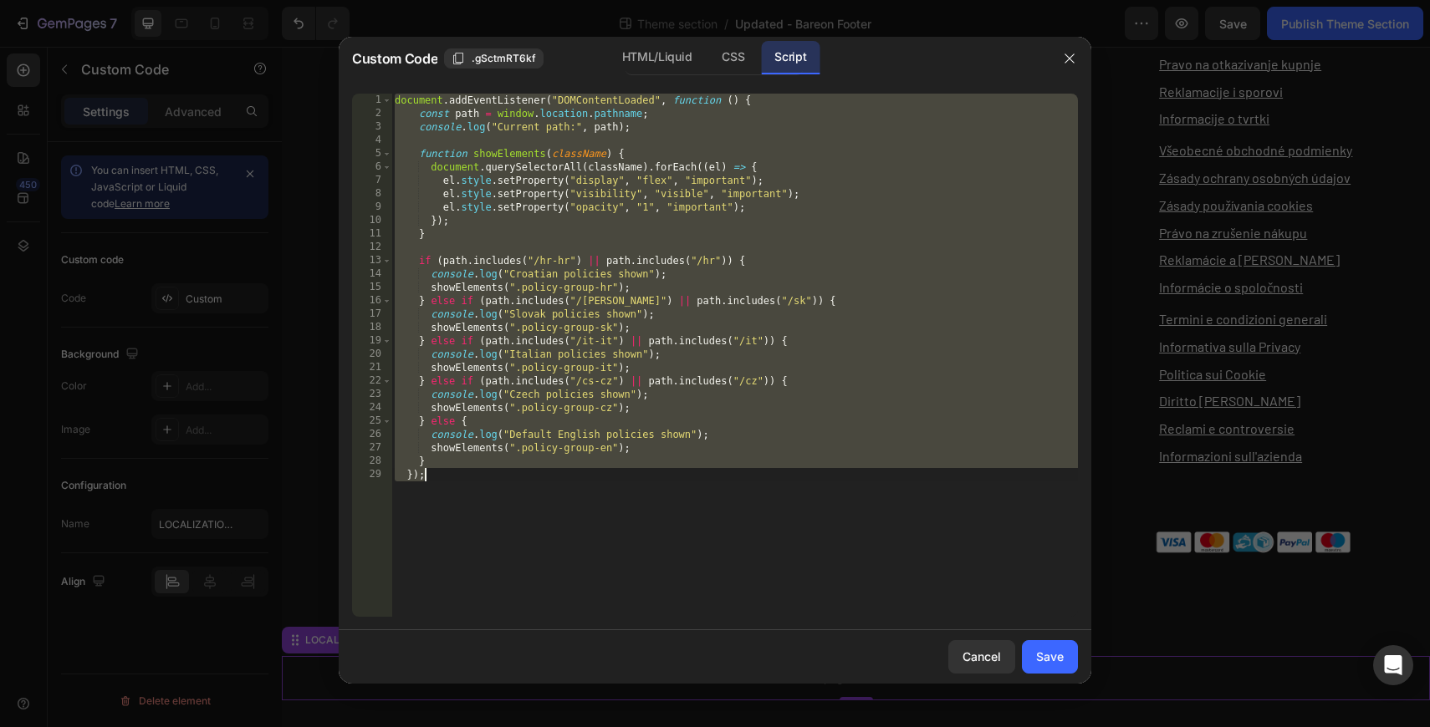
click at [557, 186] on div "document . addEventListener ( "DOMContentLoaded" , function ( ) { const path = …" at bounding box center [734, 369] width 686 height 550
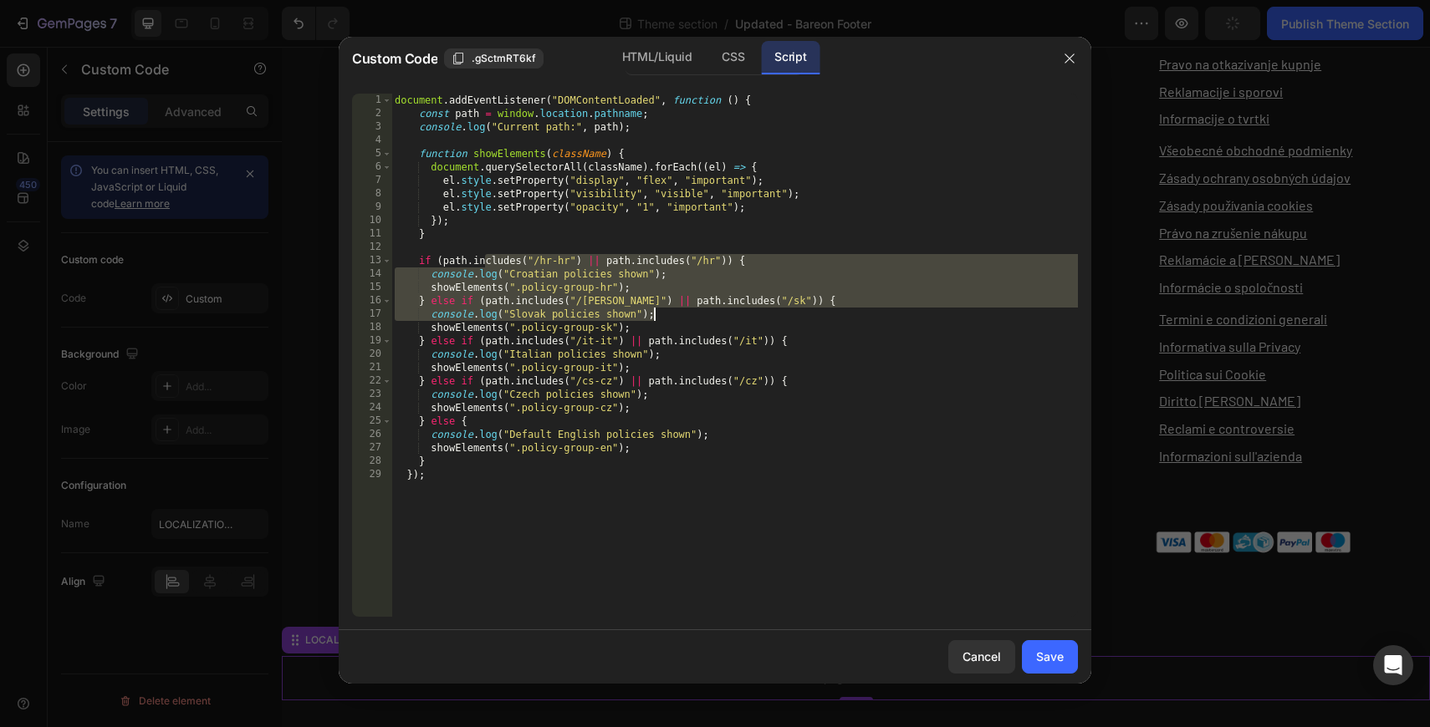
drag, startPoint x: 487, startPoint y: 263, endPoint x: 695, endPoint y: 319, distance: 214.6
click at [695, 319] on div "document . addEventListener ( "DOMContentLoaded" , function ( ) { const path = …" at bounding box center [734, 369] width 686 height 550
click at [630, 288] on div "document . addEventListener ( "DOMContentLoaded" , function ( ) { const path = …" at bounding box center [734, 369] width 686 height 550
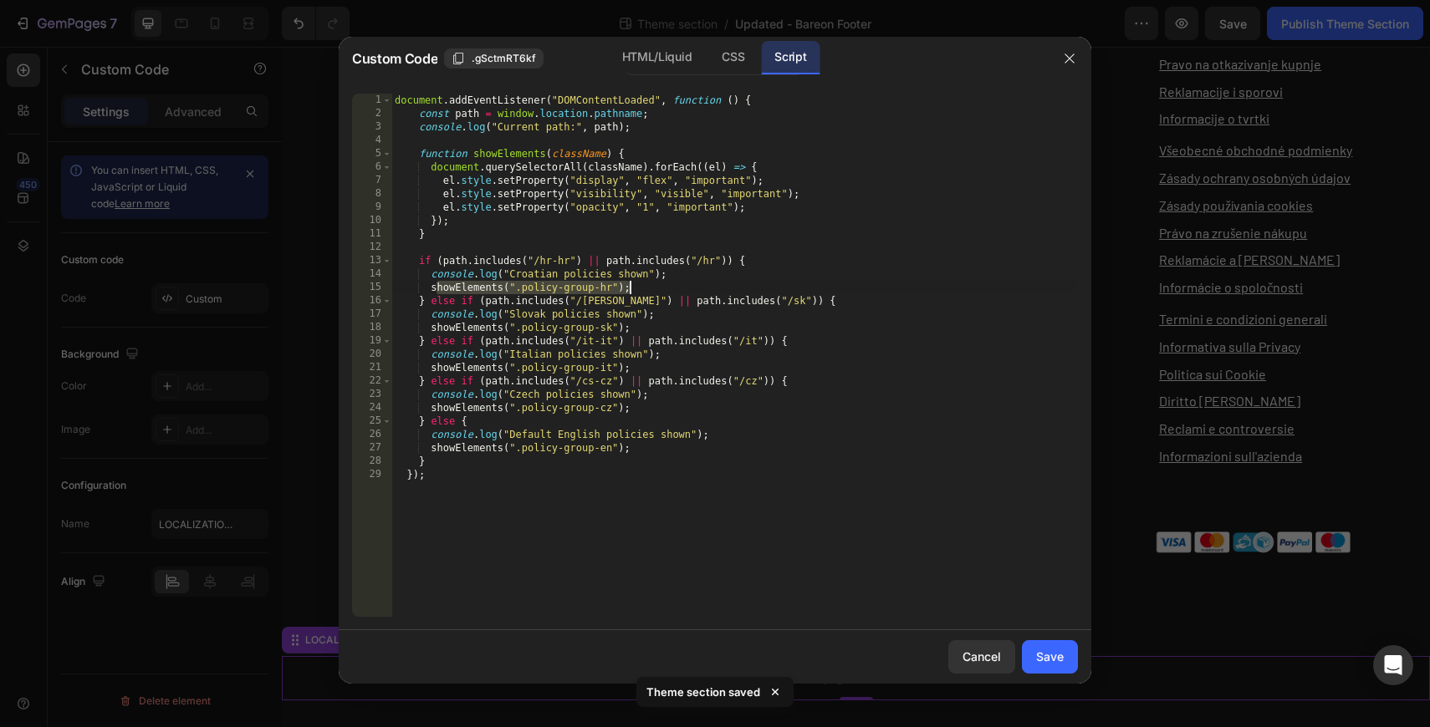
drag, startPoint x: 436, startPoint y: 293, endPoint x: 716, endPoint y: 293, distance: 279.3
click at [716, 293] on div "document . addEventListener ( "DOMContentLoaded" , function ( ) { const path = …" at bounding box center [734, 369] width 686 height 550
click at [483, 324] on div "document . addEventListener ( "DOMContentLoaded" , function ( ) { const path = …" at bounding box center [734, 369] width 686 height 550
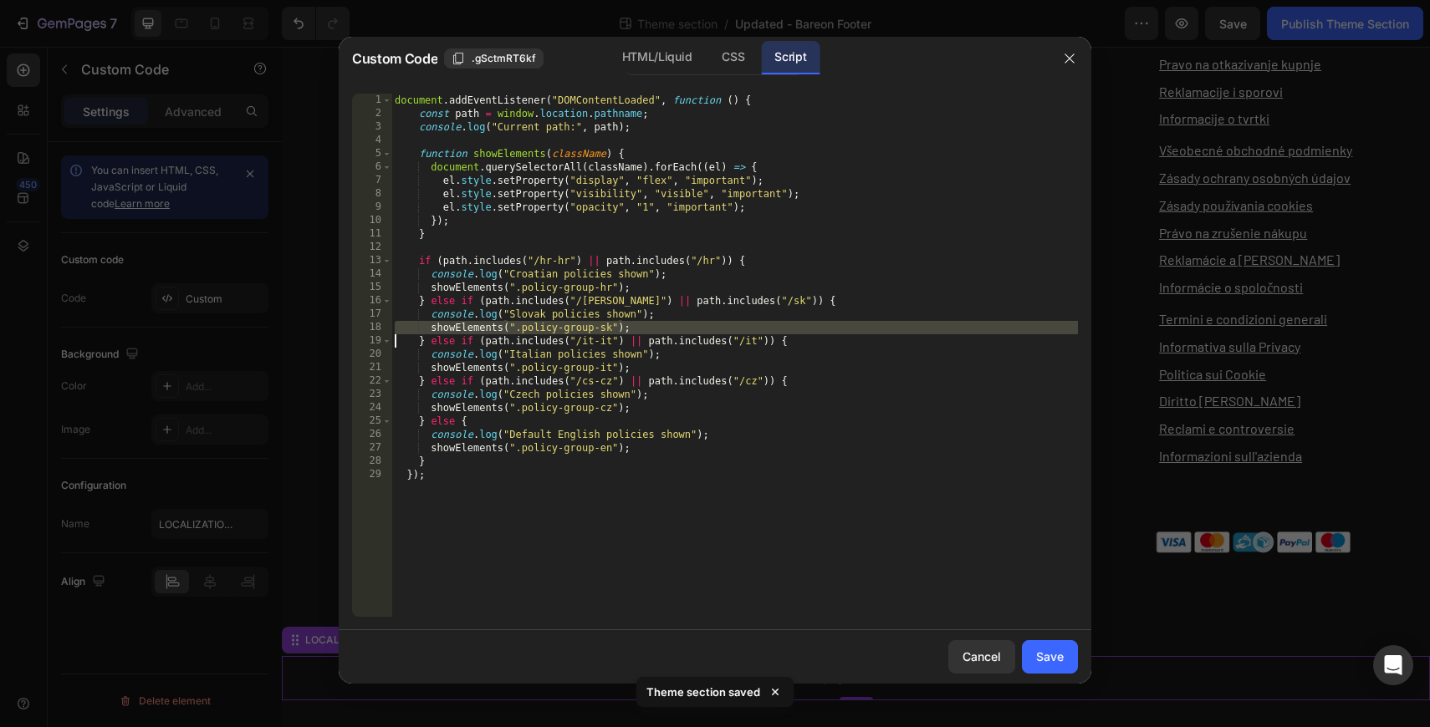
click at [483, 324] on div "document . addEventListener ( "DOMContentLoaded" , function ( ) { const path = …" at bounding box center [734, 369] width 686 height 550
click at [645, 326] on div "document . addEventListener ( "DOMContentLoaded" , function ( ) { const path = …" at bounding box center [734, 369] width 686 height 550
type textarea "showElements(".policy-group-sk");"
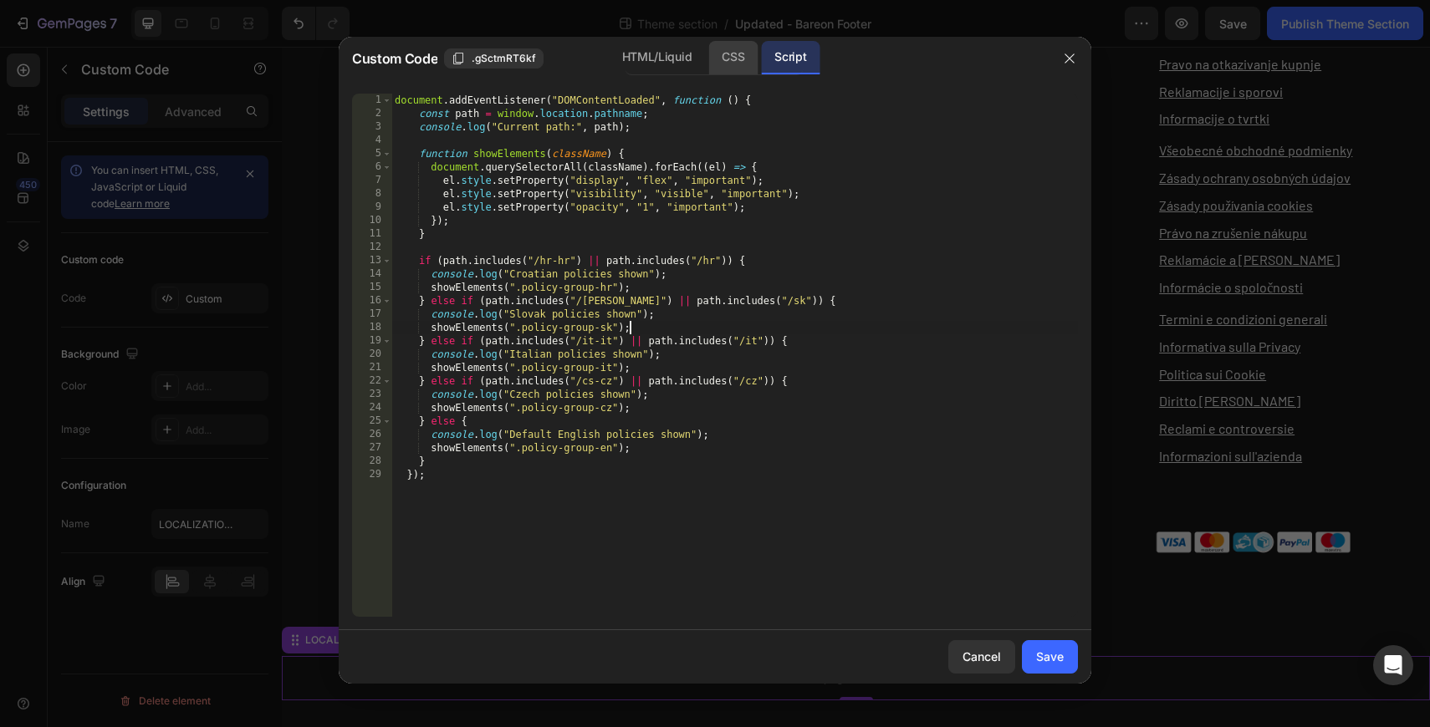
click at [736, 64] on div "CSS" at bounding box center [732, 57] width 49 height 33
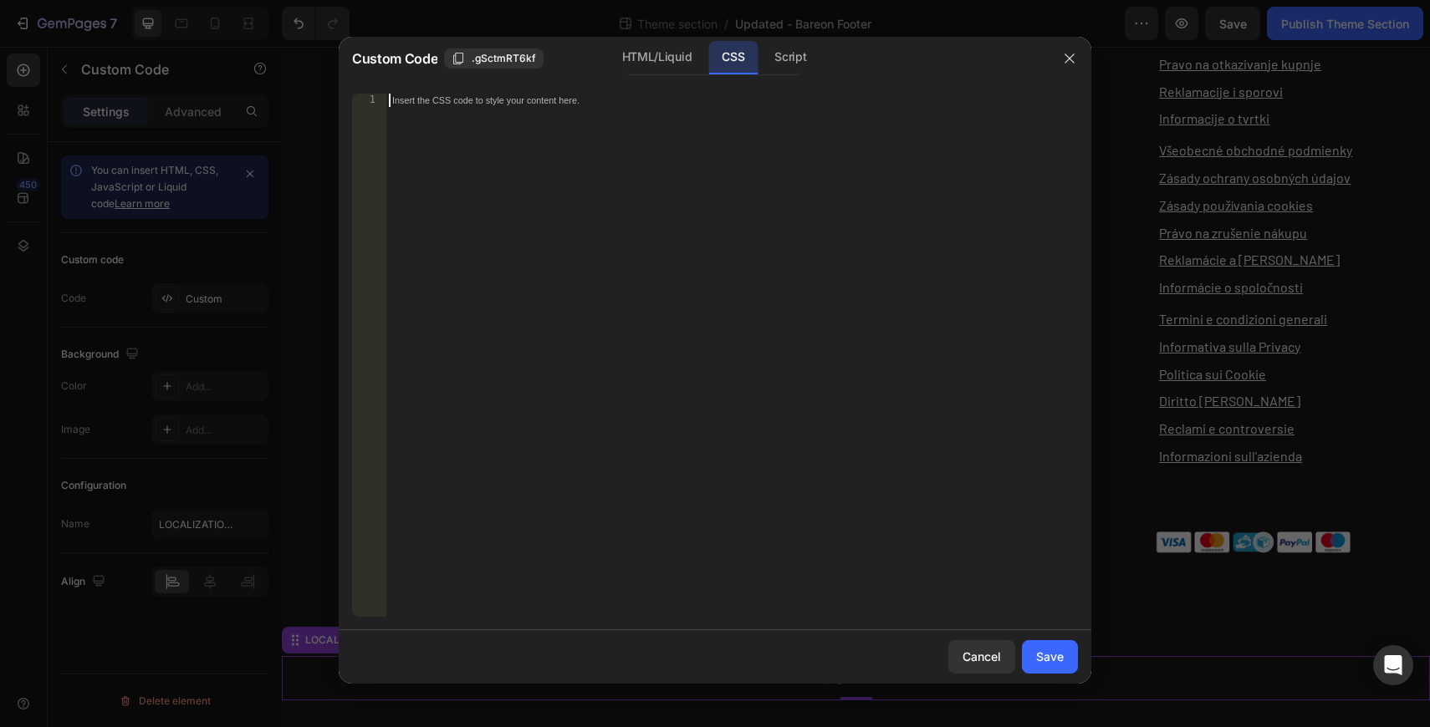
click at [745, 201] on div "Insert the CSS code to style your content here." at bounding box center [731, 369] width 692 height 550
paste textarea "}"
type textarea "}"
click at [1045, 664] on div "Save" at bounding box center [1050, 657] width 28 height 18
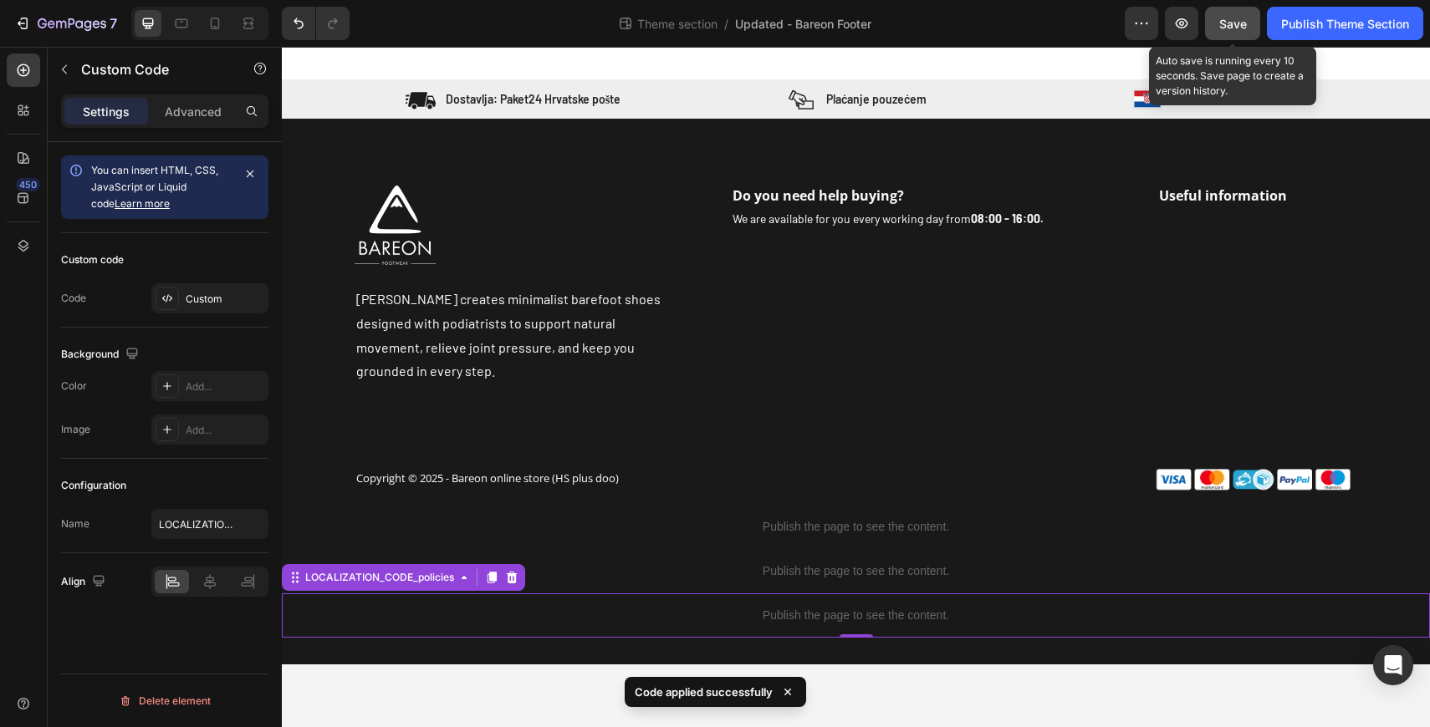
click at [1238, 28] on span "Save" at bounding box center [1233, 24] width 28 height 14
click at [1240, 21] on span "Save" at bounding box center [1233, 24] width 28 height 14
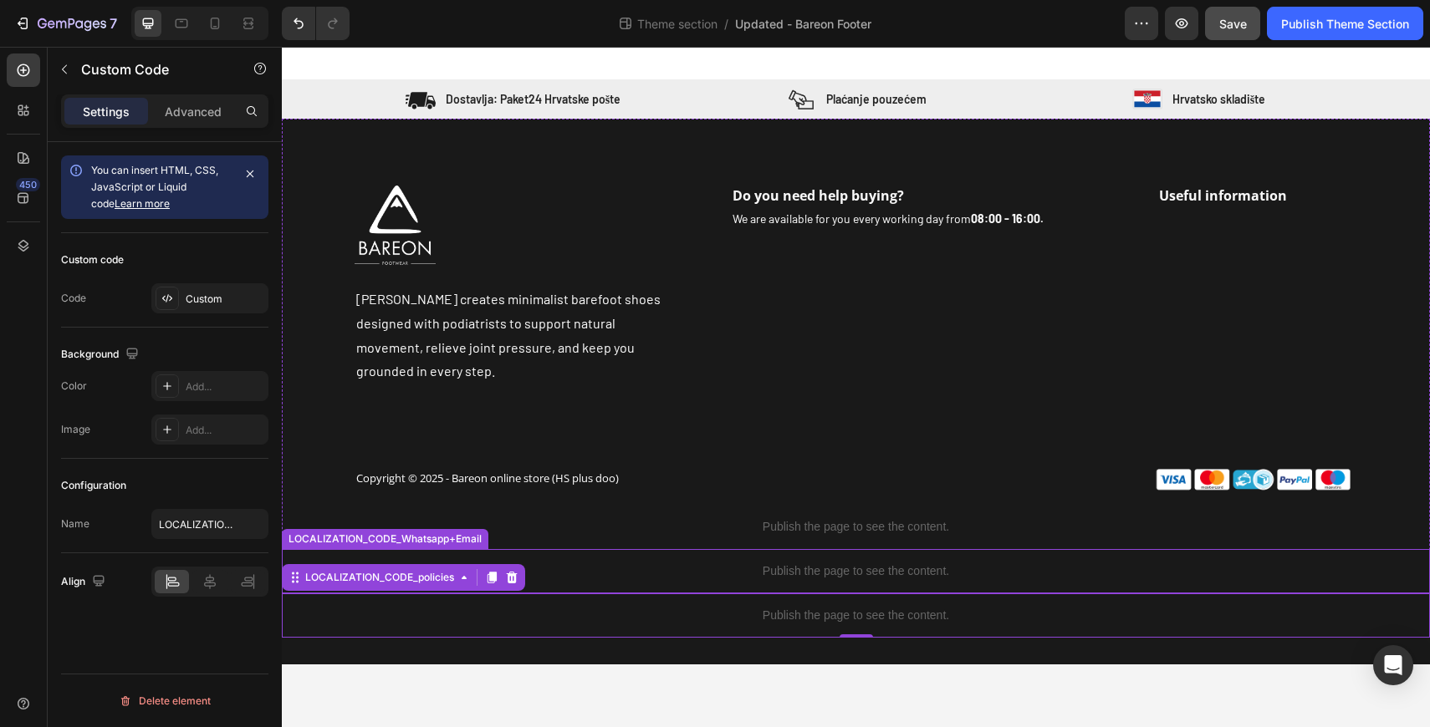
click at [664, 563] on p "Publish the page to see the content." at bounding box center [856, 572] width 1148 height 18
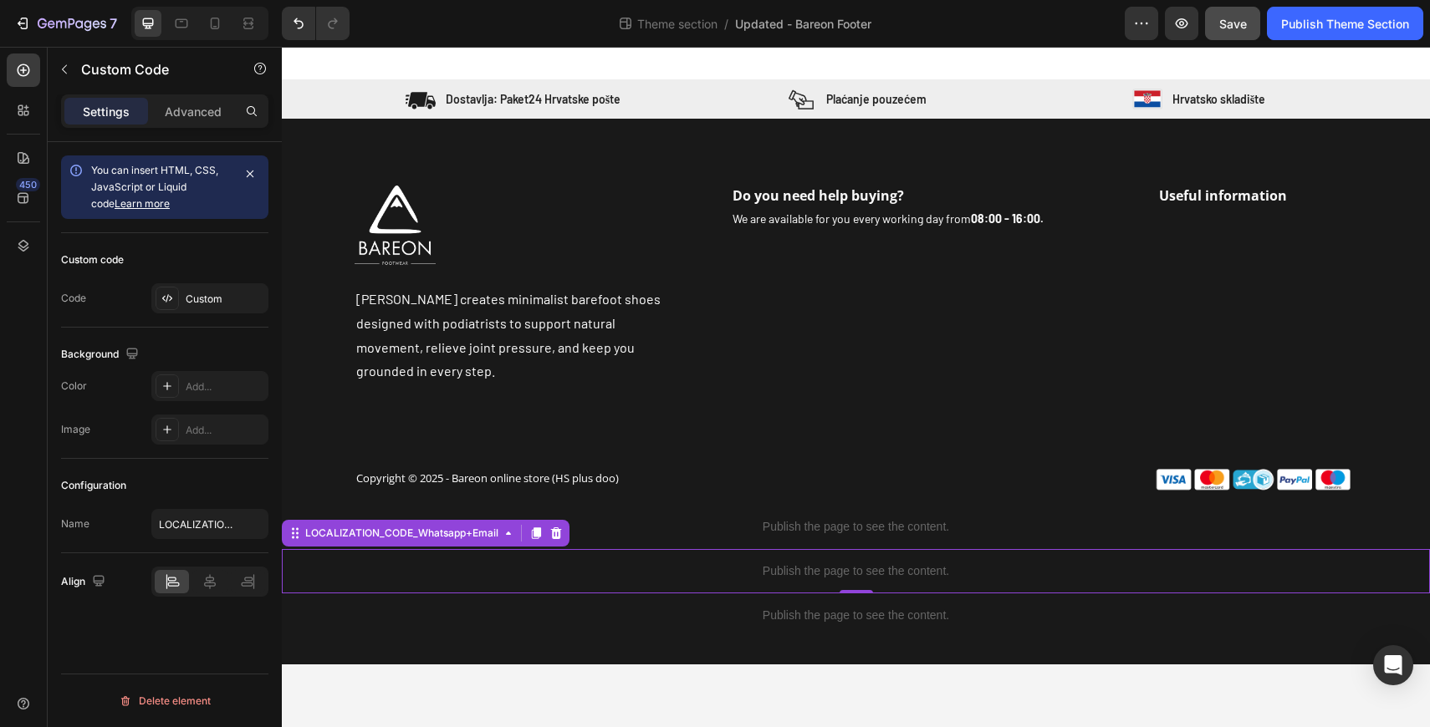
click at [490, 558] on div "Publish the page to see the content." at bounding box center [856, 571] width 1148 height 44
click at [202, 290] on div "Custom" at bounding box center [209, 298] width 117 height 30
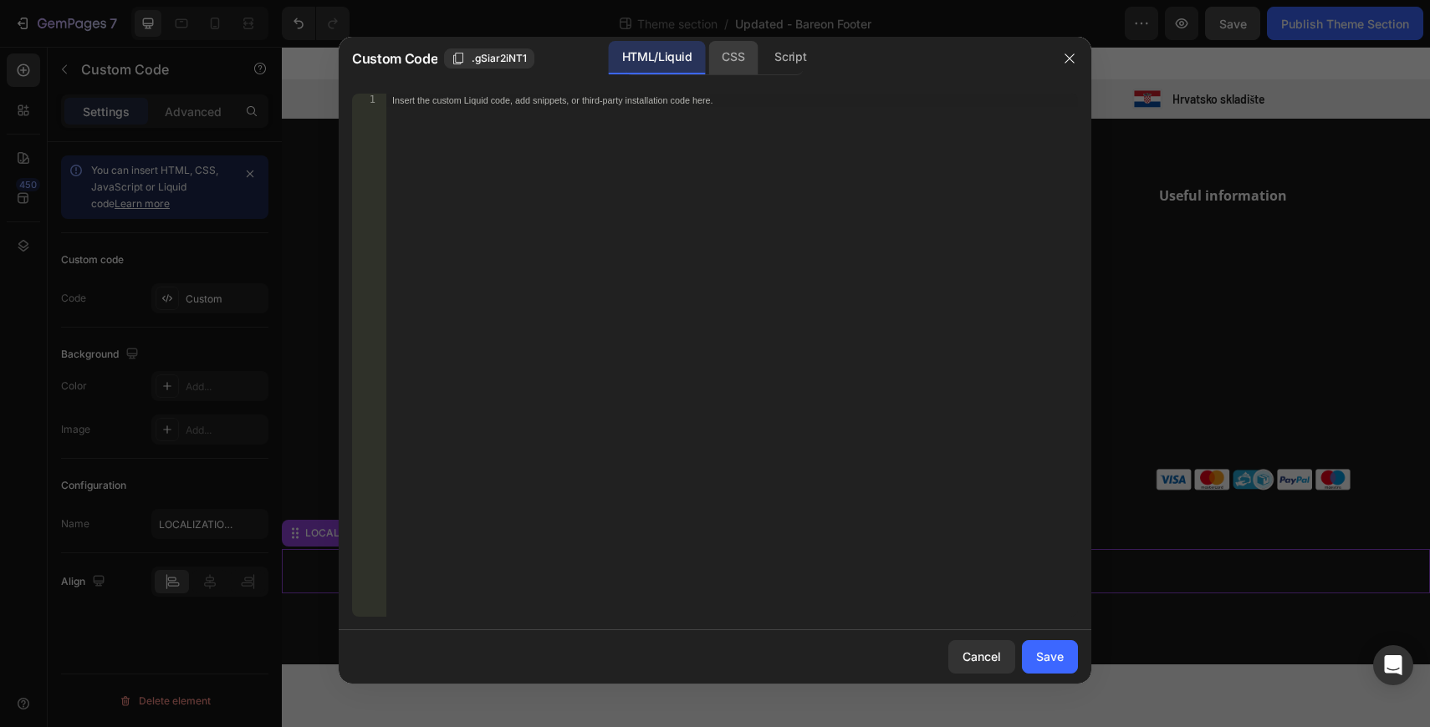
click at [761, 52] on div "CSS" at bounding box center [790, 57] width 59 height 33
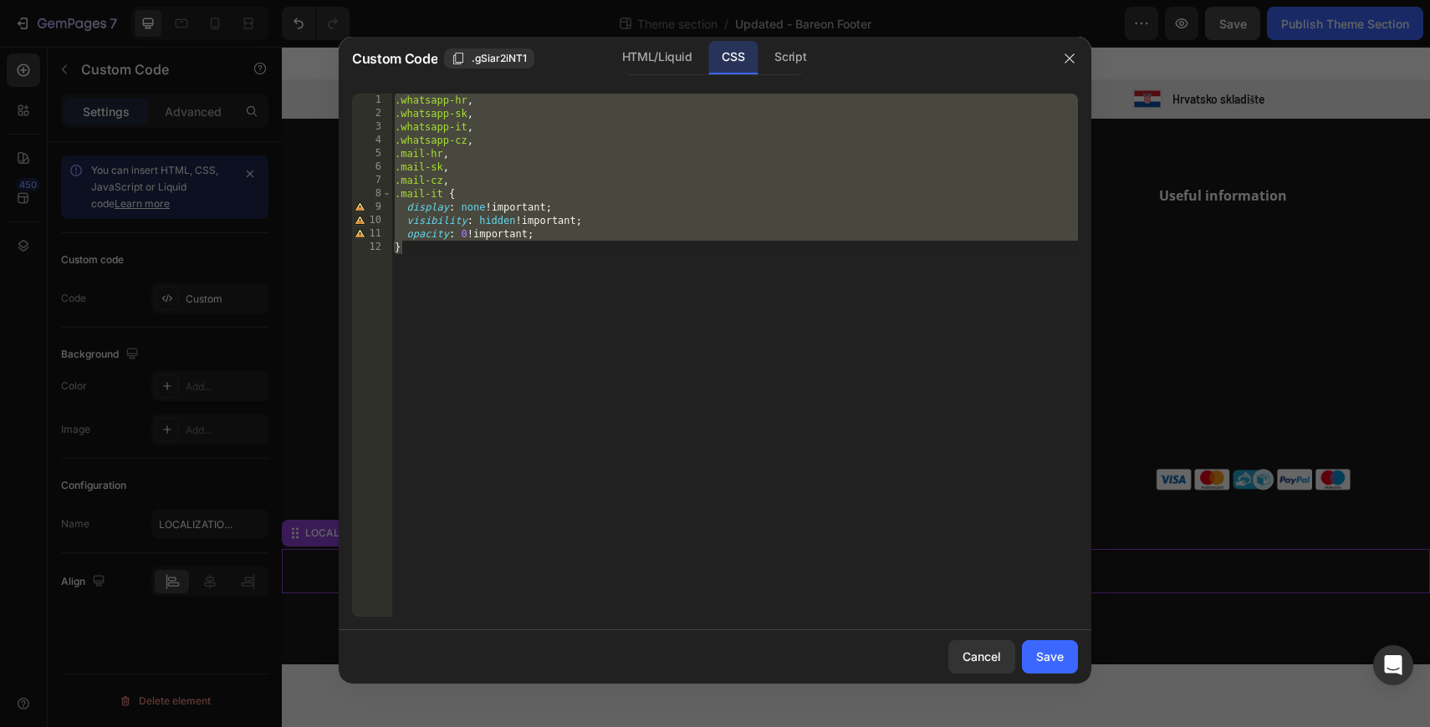
click at [517, 237] on div ".whatsapp-hr , .whatsapp-sk , .whatsapp-it , .whatsapp-cz , .mail-hr , .mail-sk…" at bounding box center [734, 369] width 686 height 550
drag, startPoint x: 400, startPoint y: 246, endPoint x: 309, endPoint y: 74, distance: 194.9
click at [309, 74] on div "Custom Code .gSiar2iNT1 HTML/Liquid CSS Script opacity: 0 !important; [PHONE_NU…" at bounding box center [715, 363] width 1430 height 727
type textarea ".whatsapp-hr, .whatsapp-sk,"
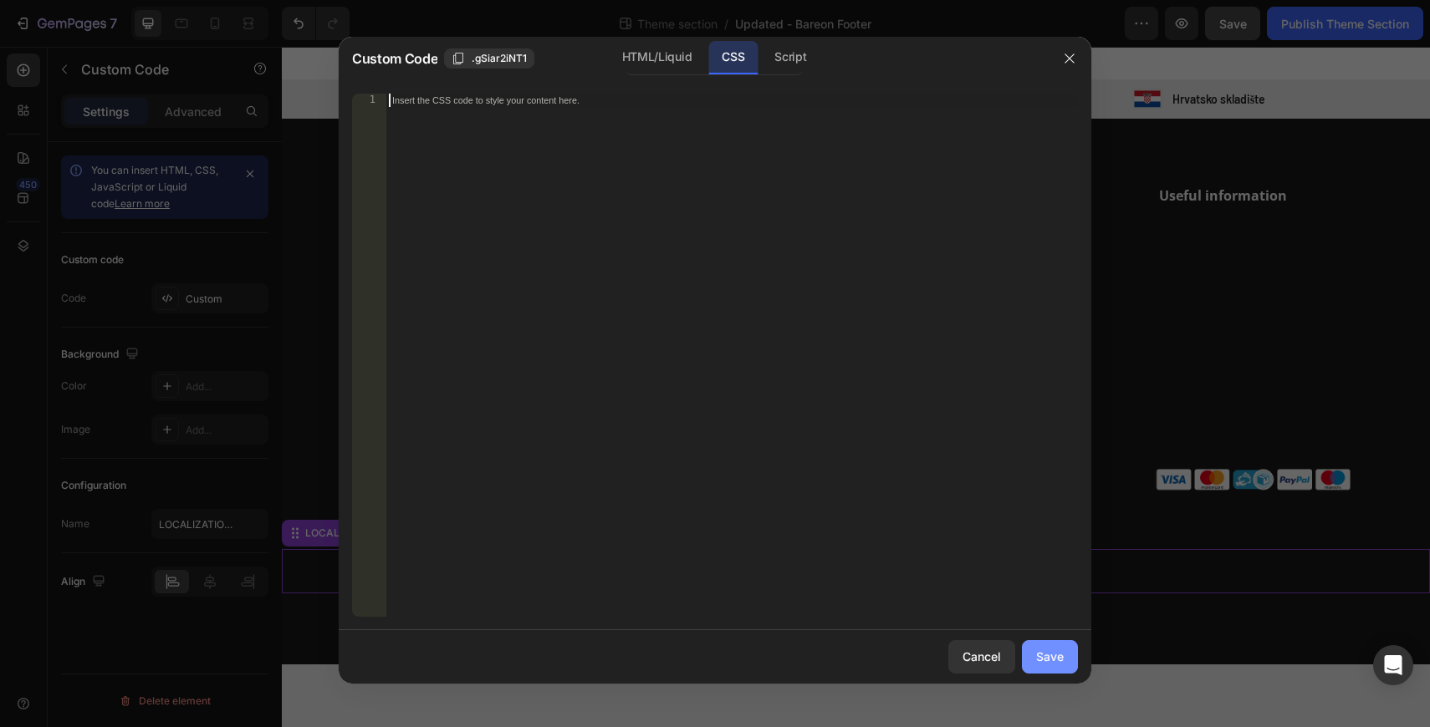
click at [1046, 661] on div "Save" at bounding box center [1050, 657] width 28 height 18
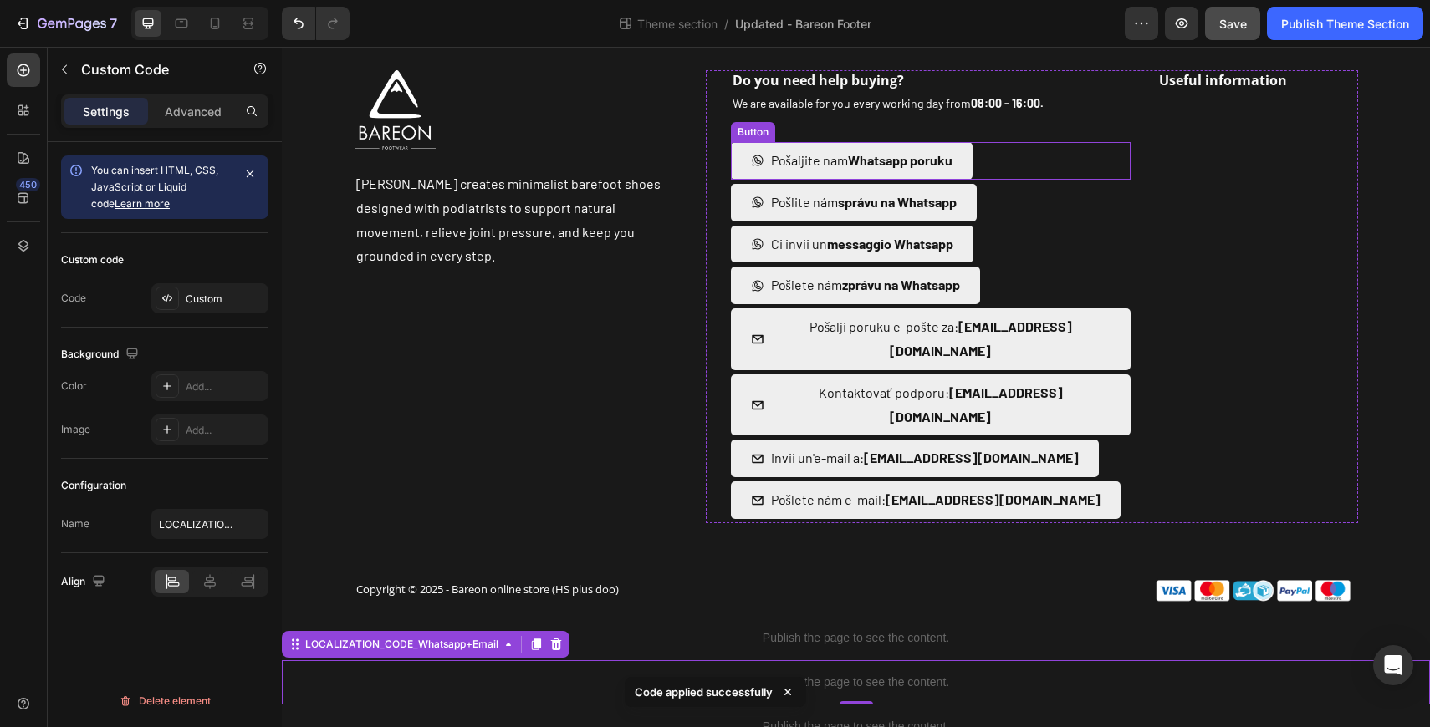
scroll to position [115, 0]
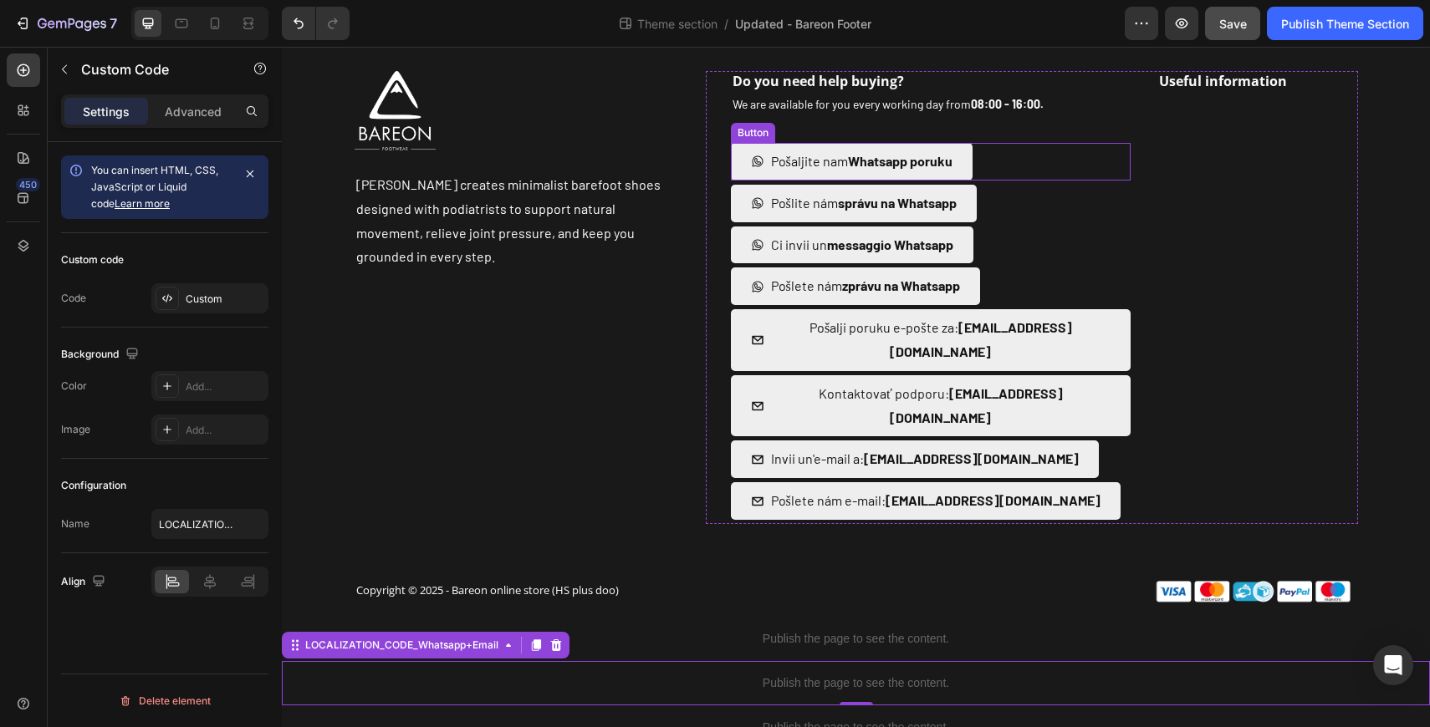
click at [1021, 166] on div "Pošaljite nam Whatsapp poruku [PERSON_NAME]" at bounding box center [931, 162] width 401 height 38
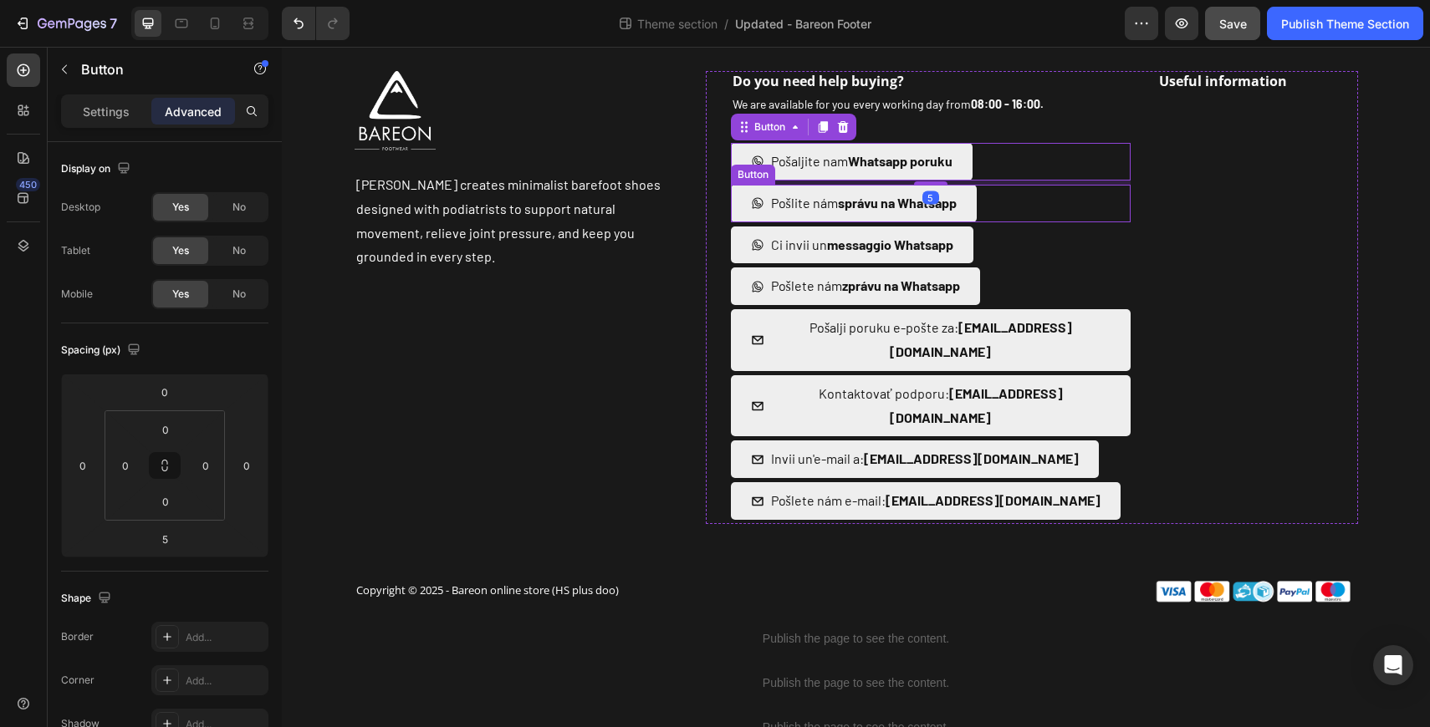
click at [1019, 205] on div "Pošlite nám správu na Whatsapp Button" at bounding box center [931, 204] width 401 height 38
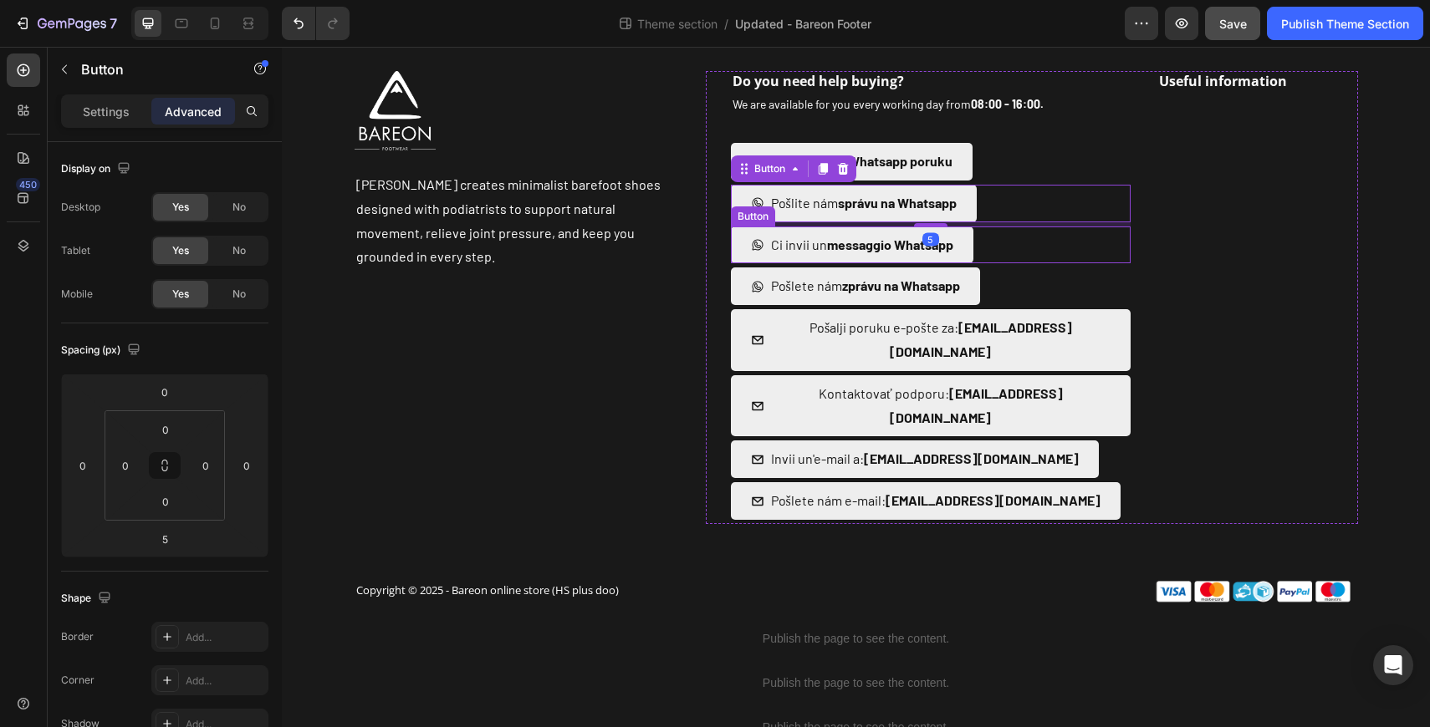
click at [1020, 243] on div "Ci invii un messaggio Whatsapp Button" at bounding box center [931, 246] width 401 height 38
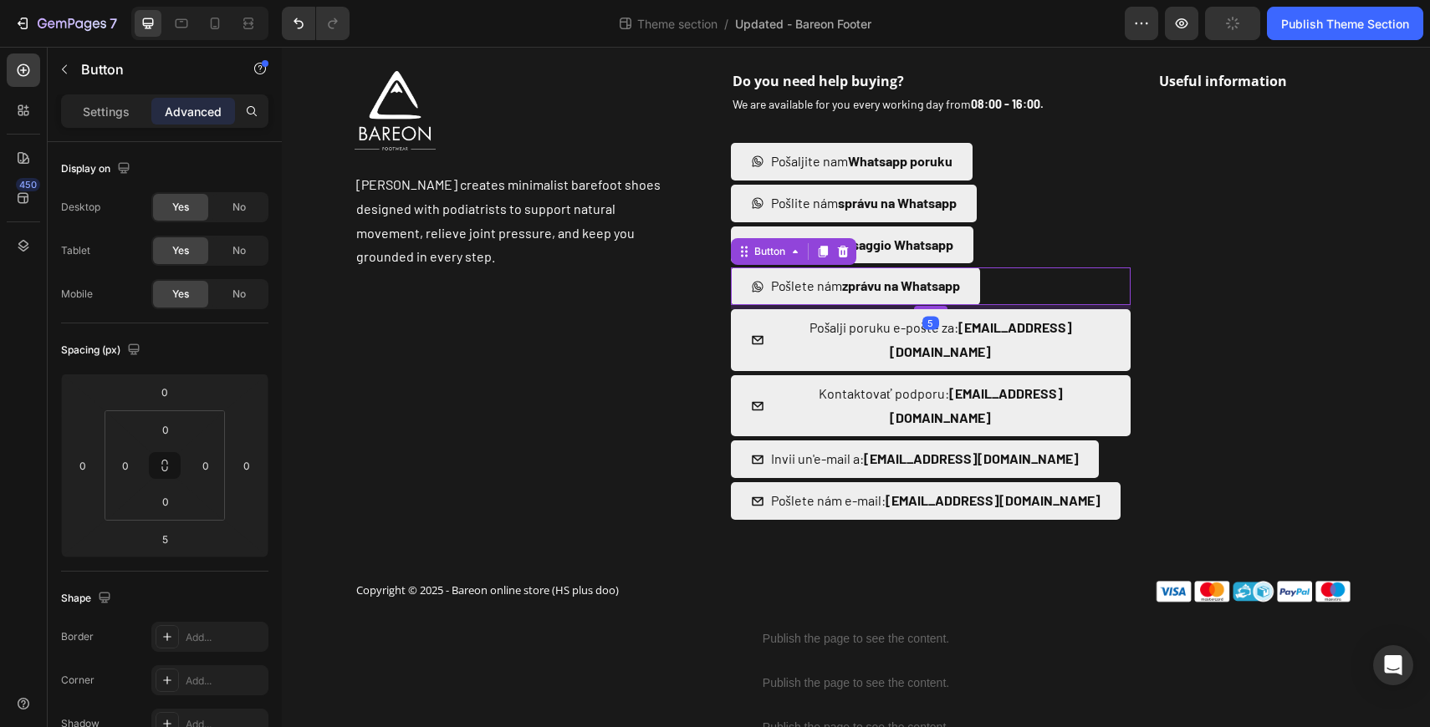
click at [1023, 278] on div "Pošlete nám zprávu na Whatsapp Button 5" at bounding box center [931, 287] width 401 height 38
click at [1032, 156] on div "Pošaljite nam Whatsapp poruku [PERSON_NAME]" at bounding box center [931, 162] width 401 height 38
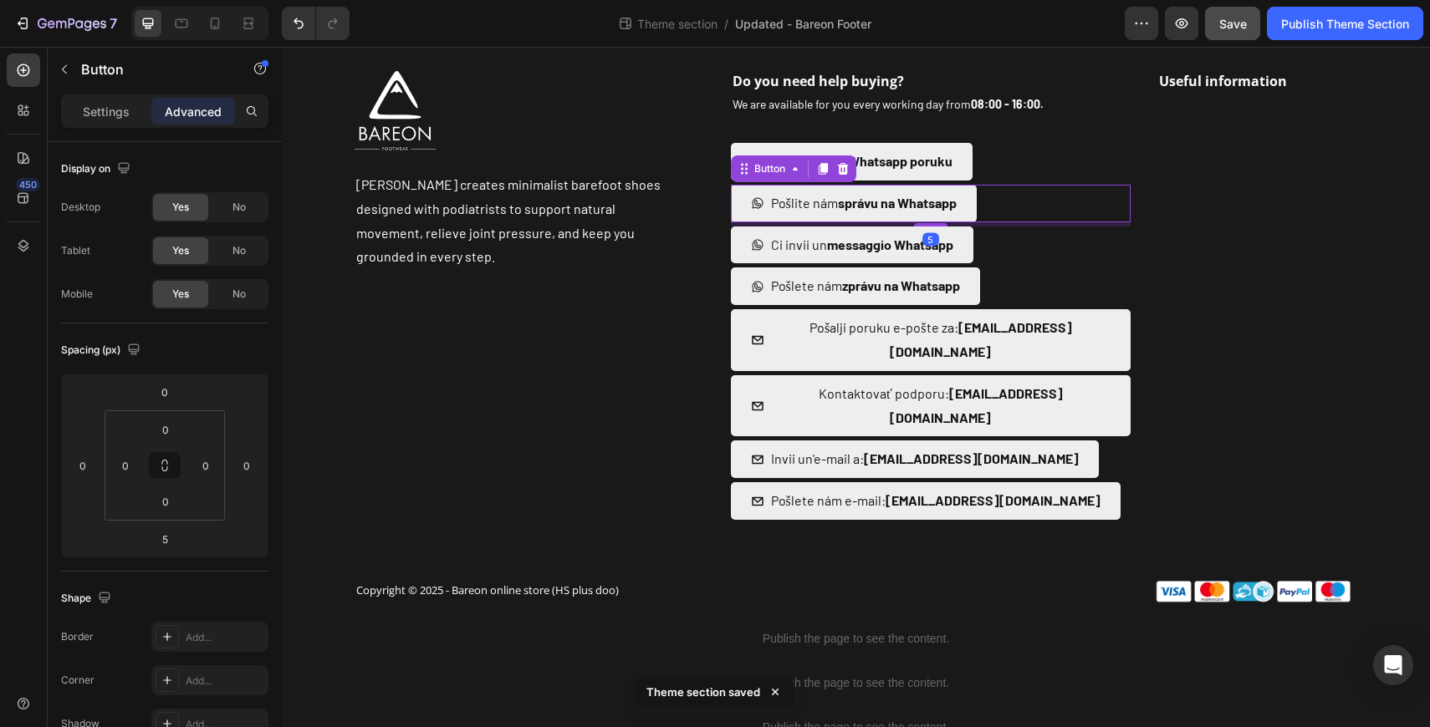
click at [1088, 207] on div "Pošlite nám správu na Whatsapp Button 5" at bounding box center [931, 204] width 401 height 38
click at [1074, 242] on div "Ci invii un messaggio Whatsapp Button" at bounding box center [931, 246] width 401 height 38
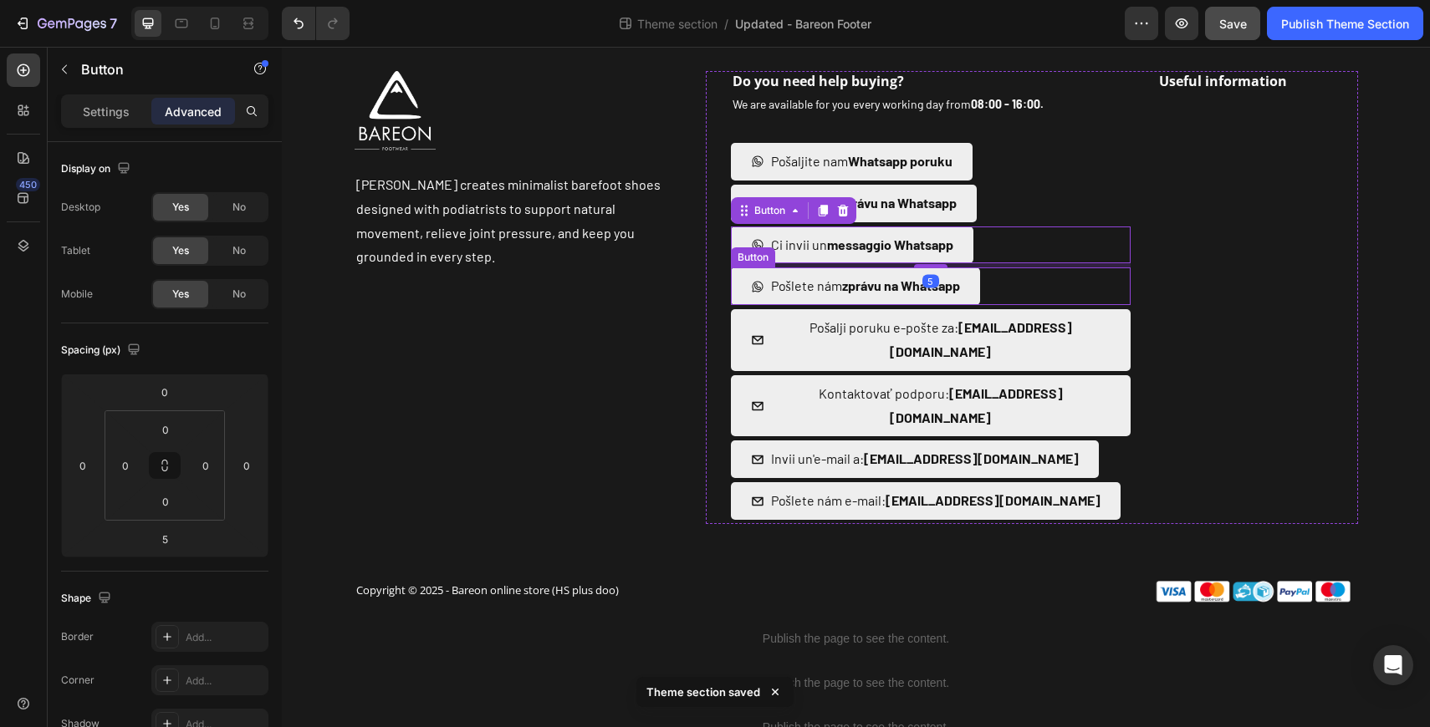
click at [1046, 295] on div "Pošlete nám zprávu na Whatsapp Button" at bounding box center [931, 287] width 401 height 38
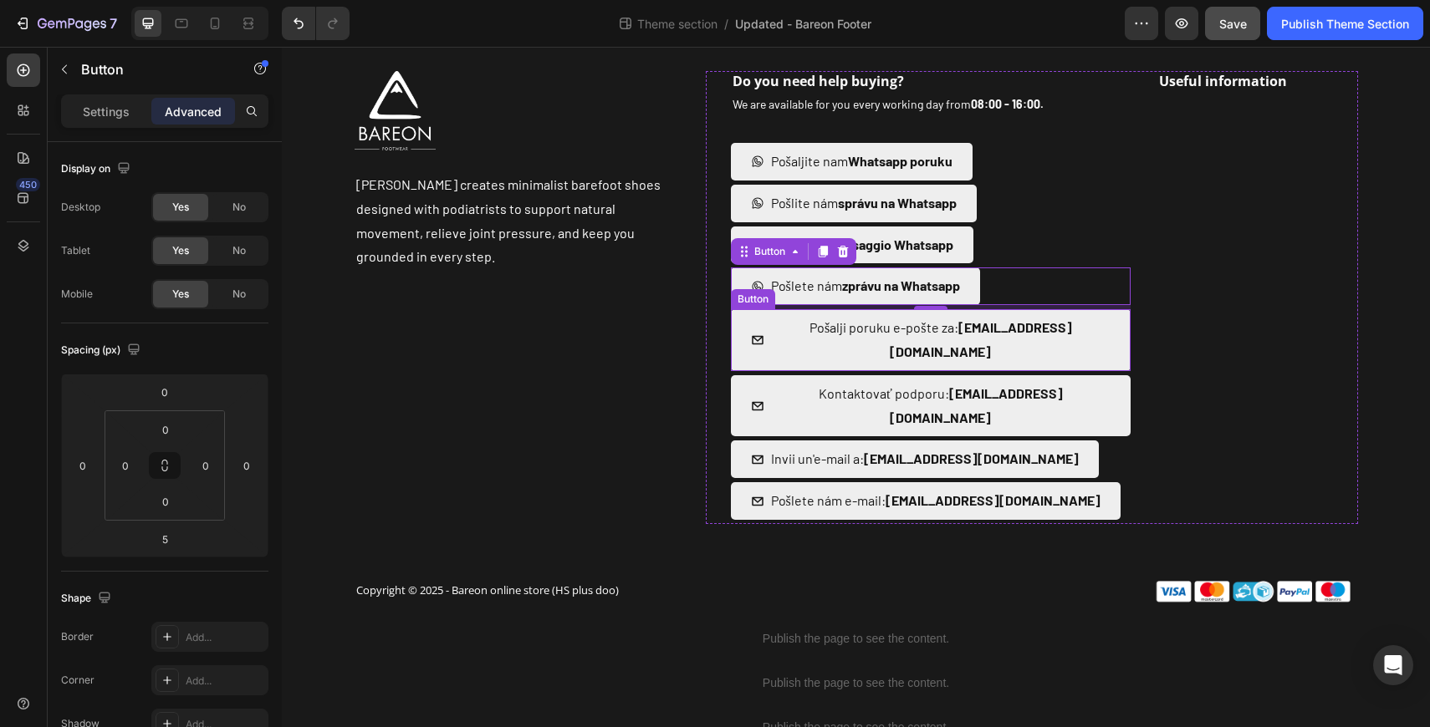
click at [1106, 339] on div "Pošalji poruku e-pošte za: [EMAIL_ADDRESS][DOMAIN_NAME] Button" at bounding box center [931, 340] width 401 height 62
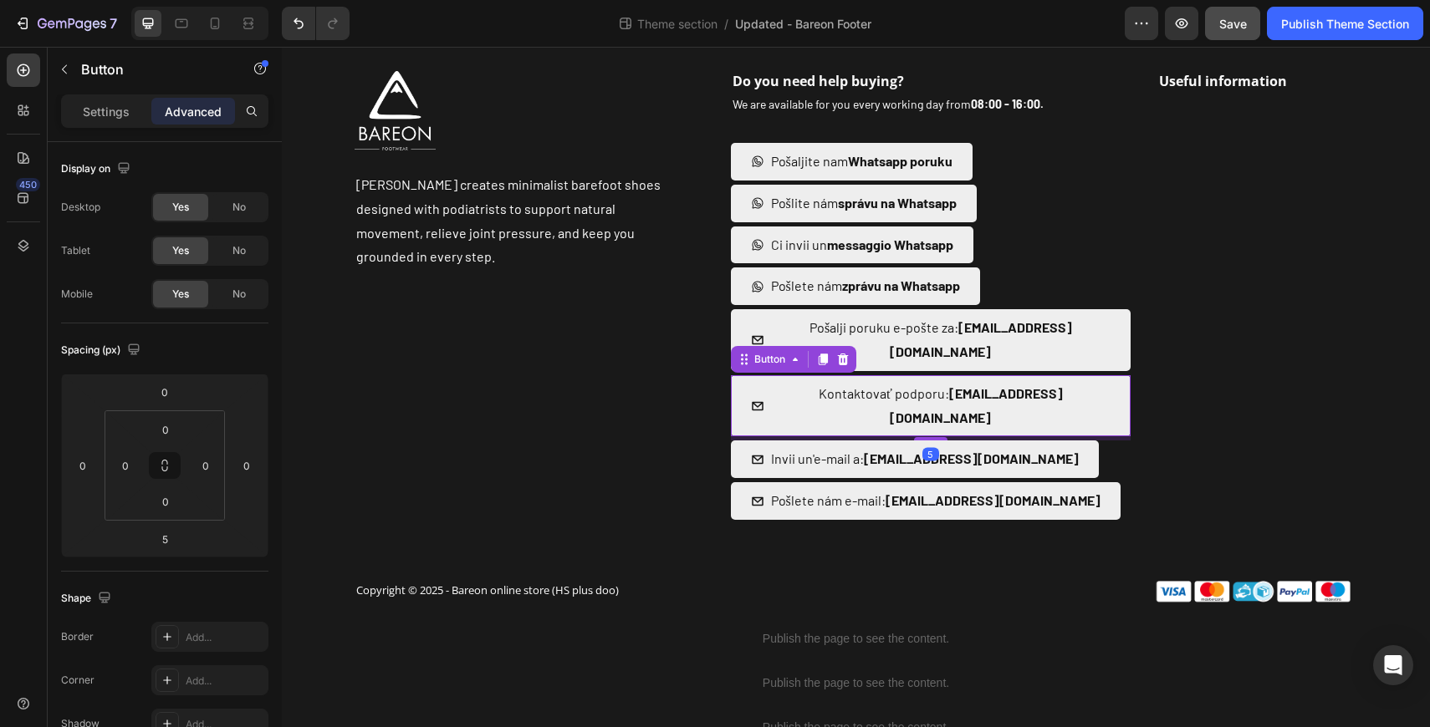
click at [1082, 380] on div "Kontaktovať podporu: [EMAIL_ADDRESS][DOMAIN_NAME] Button 5" at bounding box center [931, 406] width 401 height 62
click at [1085, 441] on div "Invii un'e-mail a: [EMAIL_ADDRESS][DOMAIN_NAME] Button" at bounding box center [931, 460] width 401 height 38
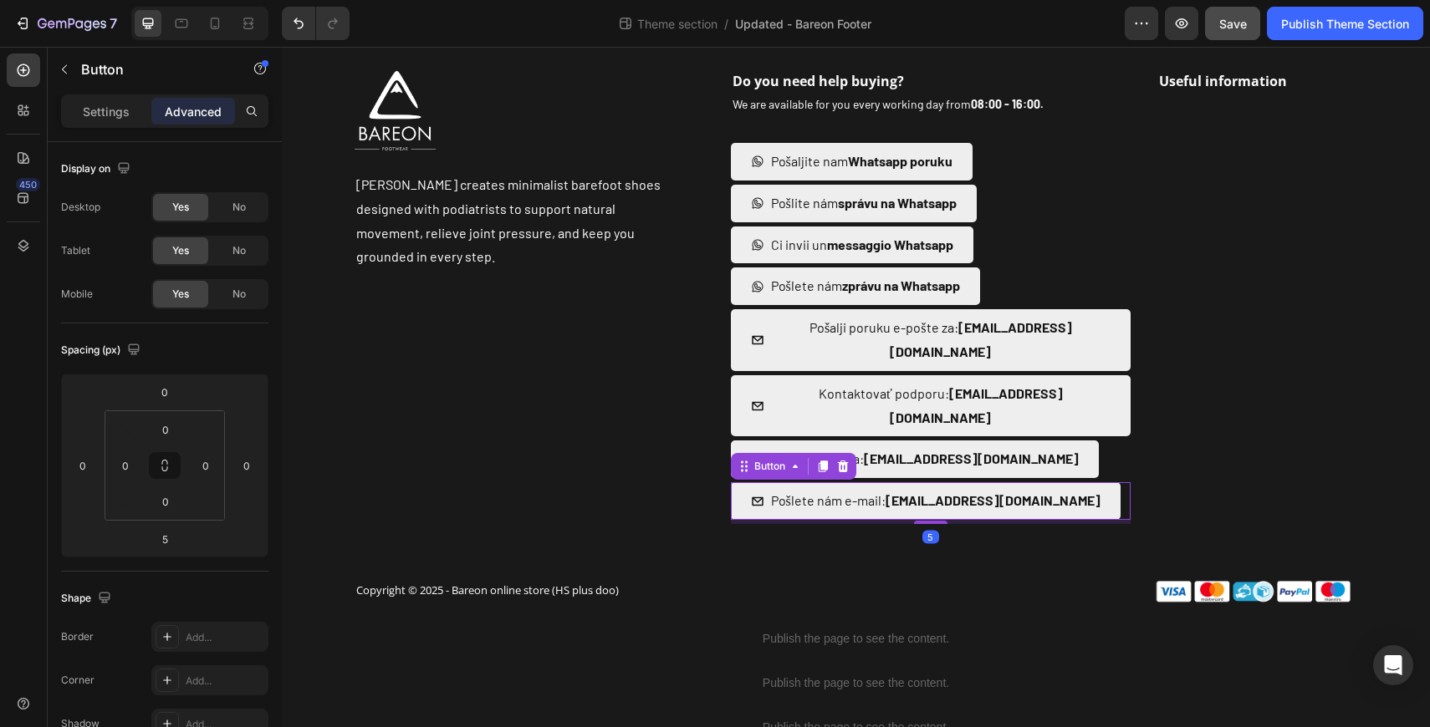
click at [1092, 482] on div "Pošlete nám e-mail: [EMAIL_ADDRESS][DOMAIN_NAME] Button 5" at bounding box center [931, 501] width 401 height 38
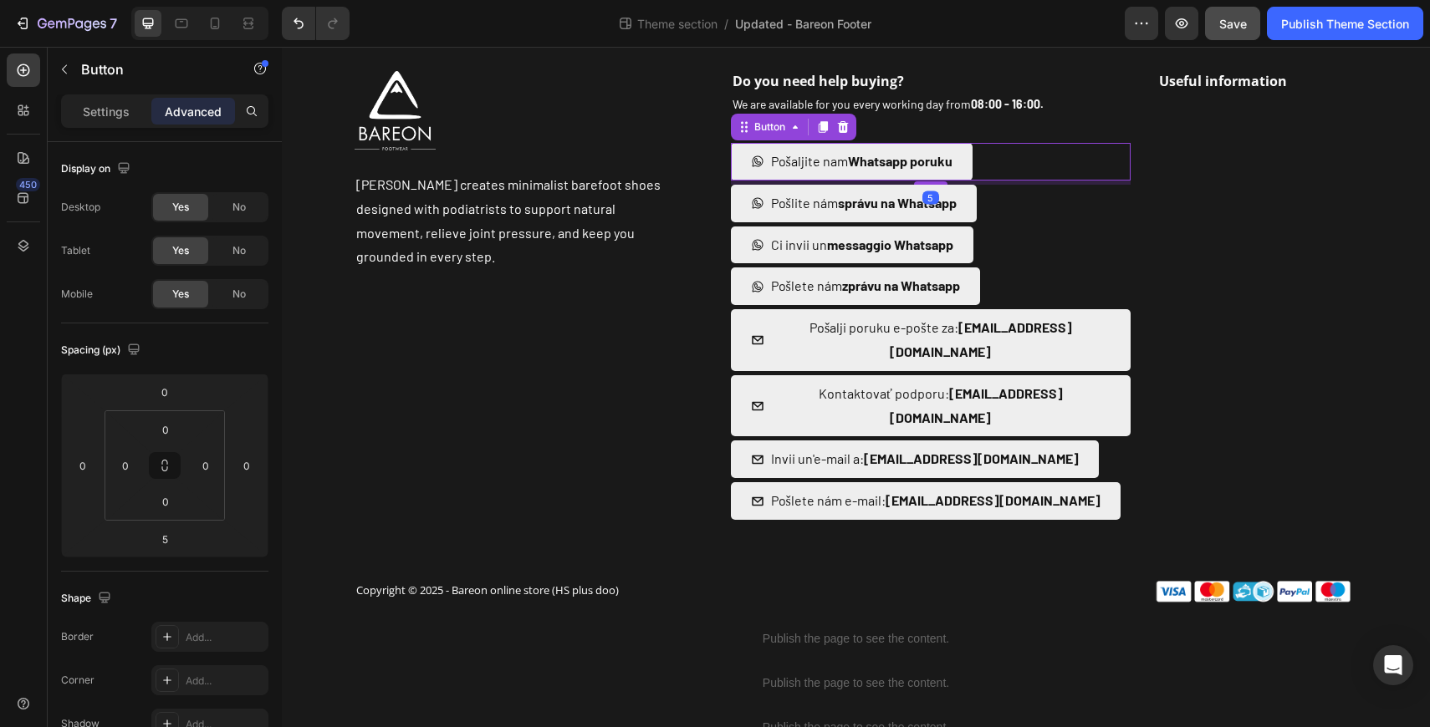
click at [1046, 164] on div "Pošaljite nam Whatsapp poruku Button 5" at bounding box center [931, 162] width 401 height 38
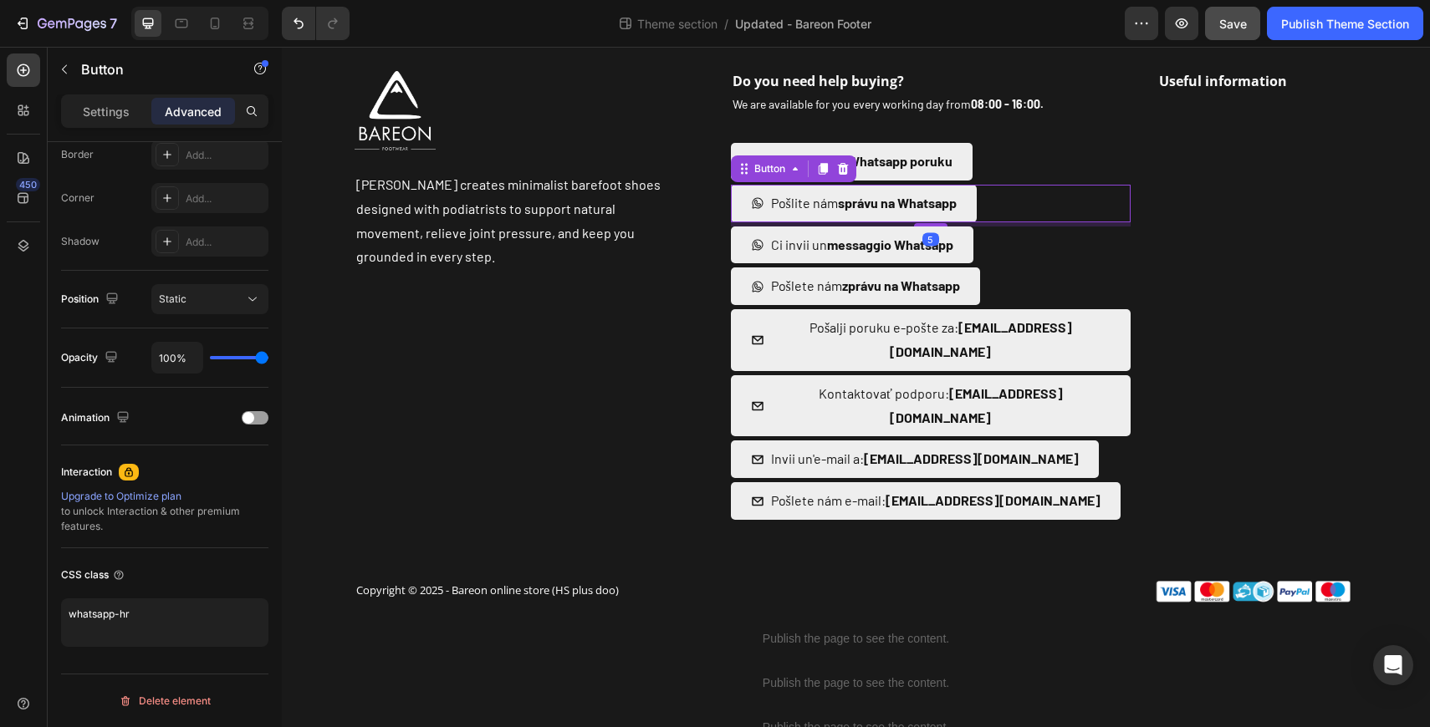
click at [1019, 205] on div "Pošlite nám správu na Whatsapp Button 5" at bounding box center [931, 204] width 401 height 38
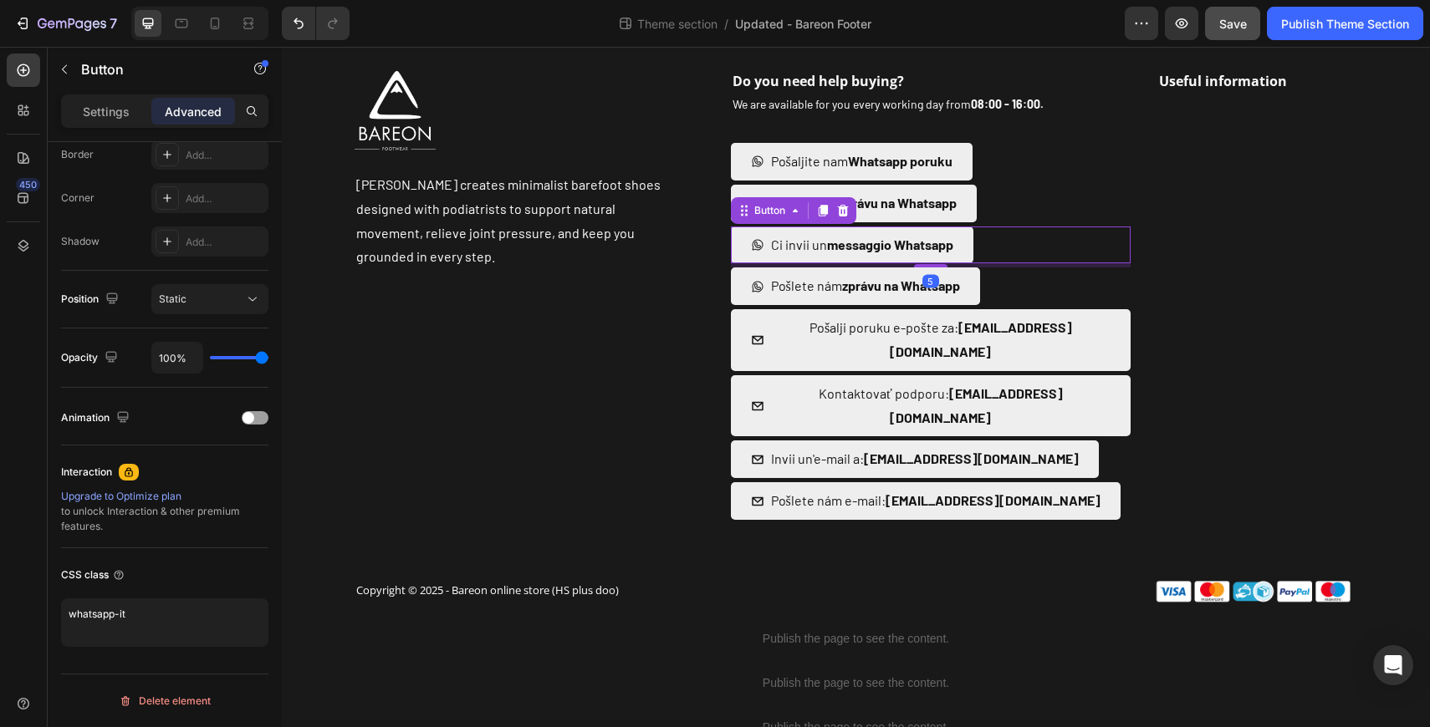
click at [1033, 248] on div "Ci invii un messaggio Whatsapp Button 5" at bounding box center [931, 246] width 401 height 38
click at [1025, 143] on div "Pošaljite nam Whatsapp poruku [PERSON_NAME]" at bounding box center [931, 162] width 401 height 38
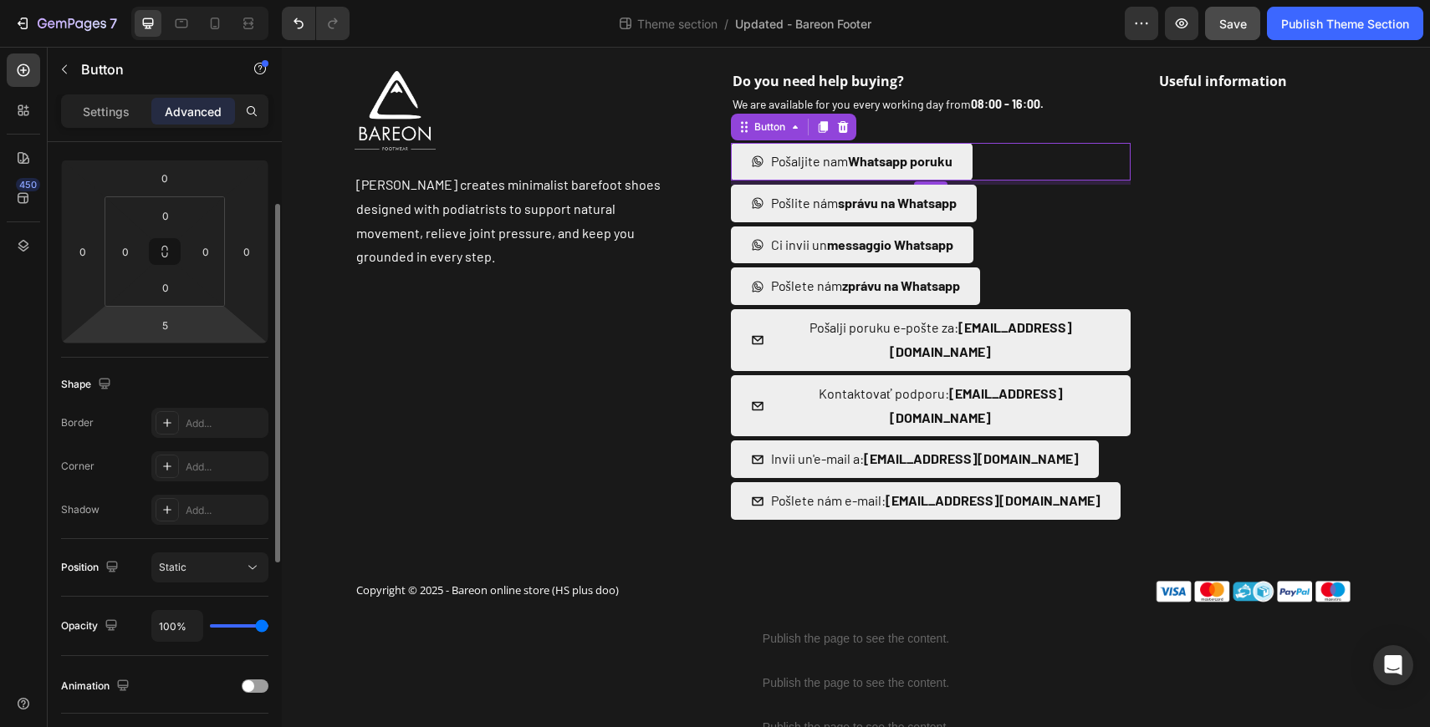
scroll to position [0, 0]
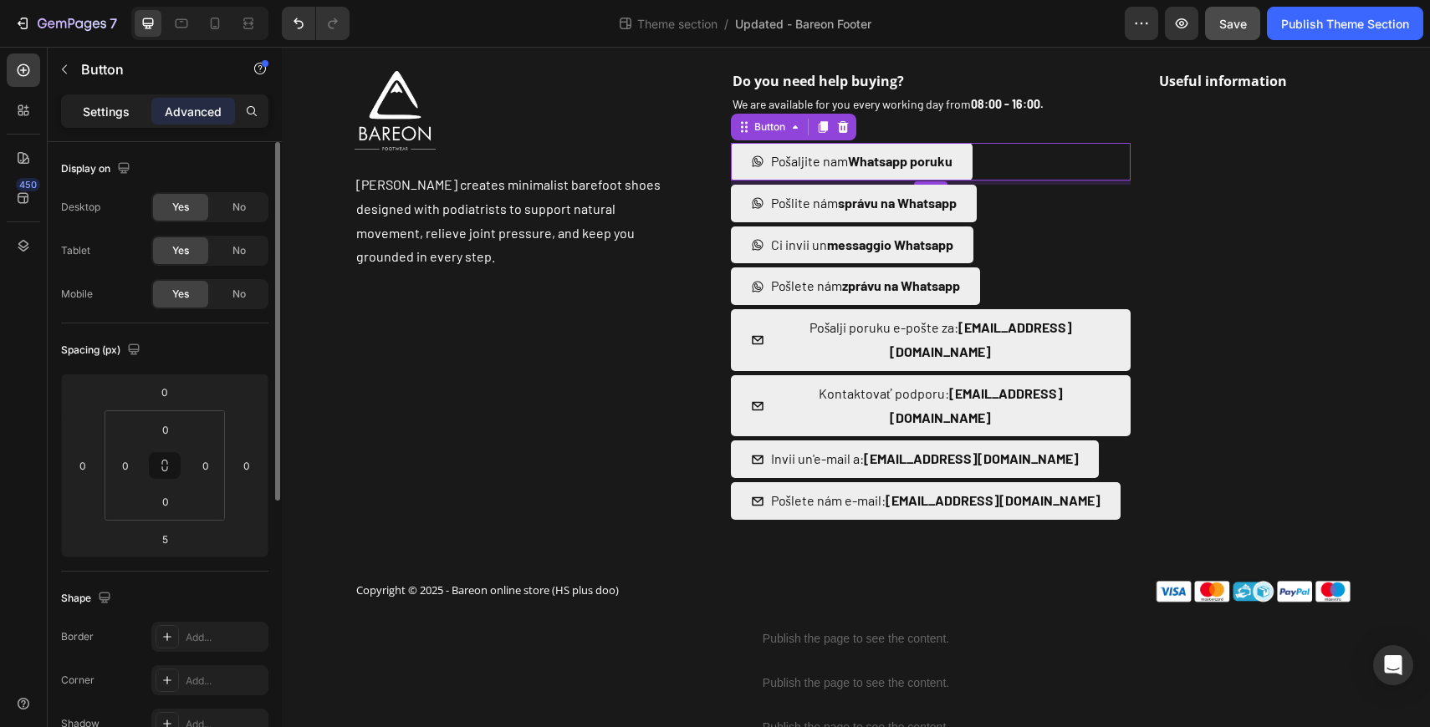
click at [108, 120] on div "Settings" at bounding box center [106, 111] width 84 height 27
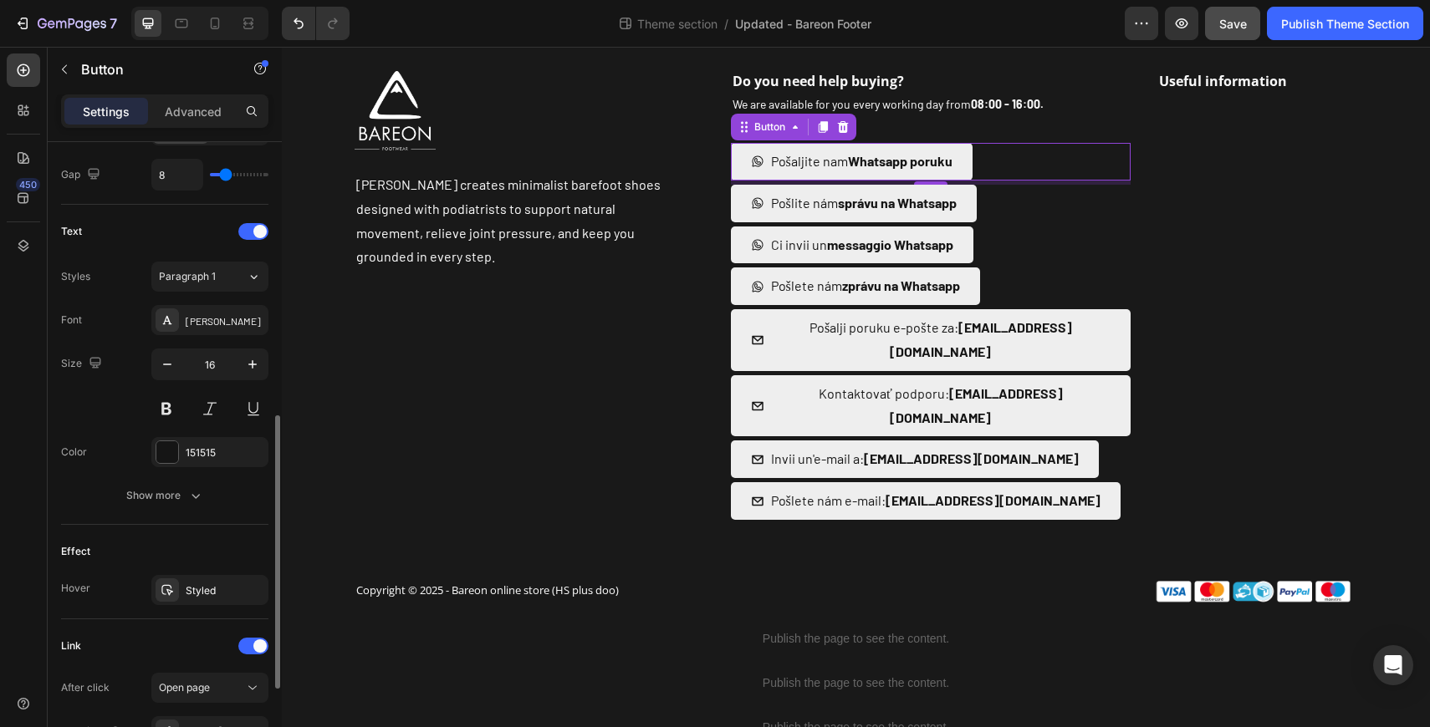
scroll to position [829, 0]
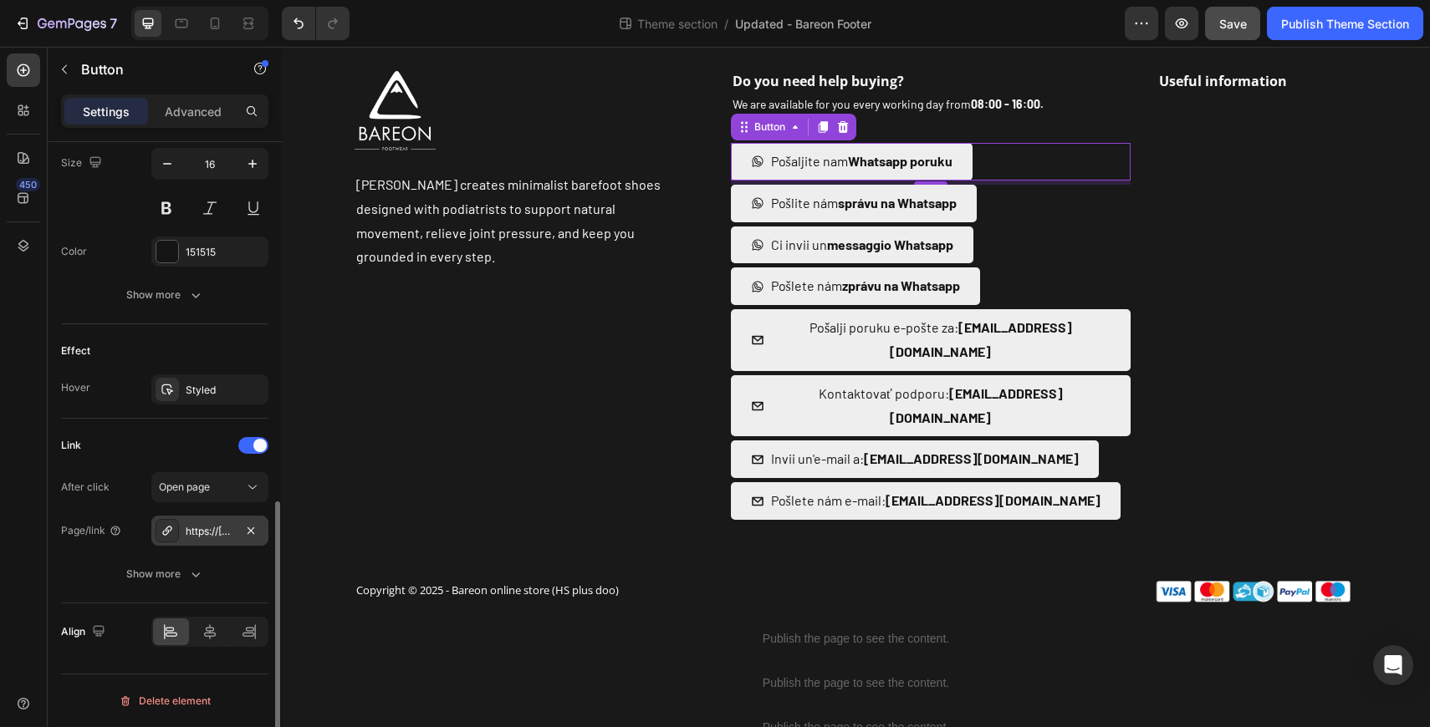
click at [220, 538] on div "https://[DOMAIN_NAME]/send?phone=[PHONE_NUMBER]&text=Pozdrav,%20zanimam%20se%20…" at bounding box center [210, 531] width 48 height 15
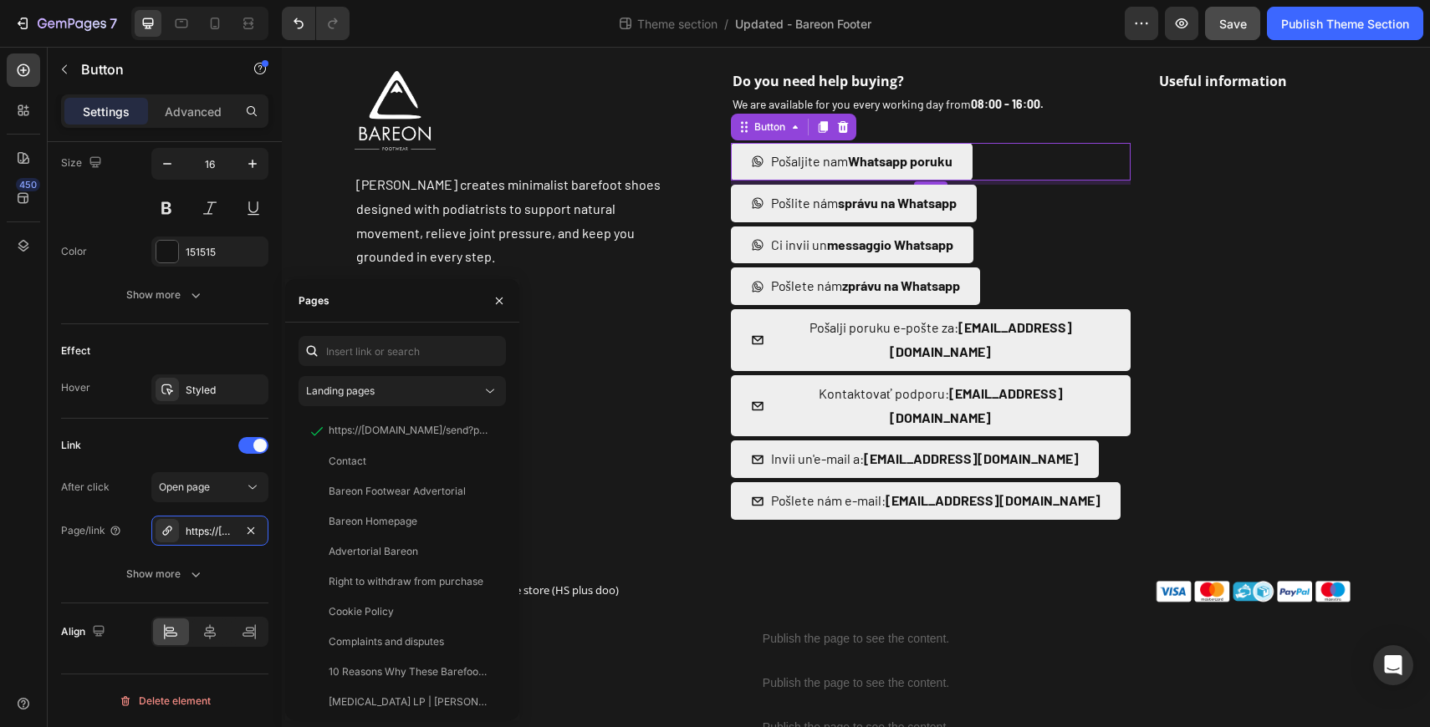
click at [21, 390] on div "450" at bounding box center [23, 371] width 33 height 634
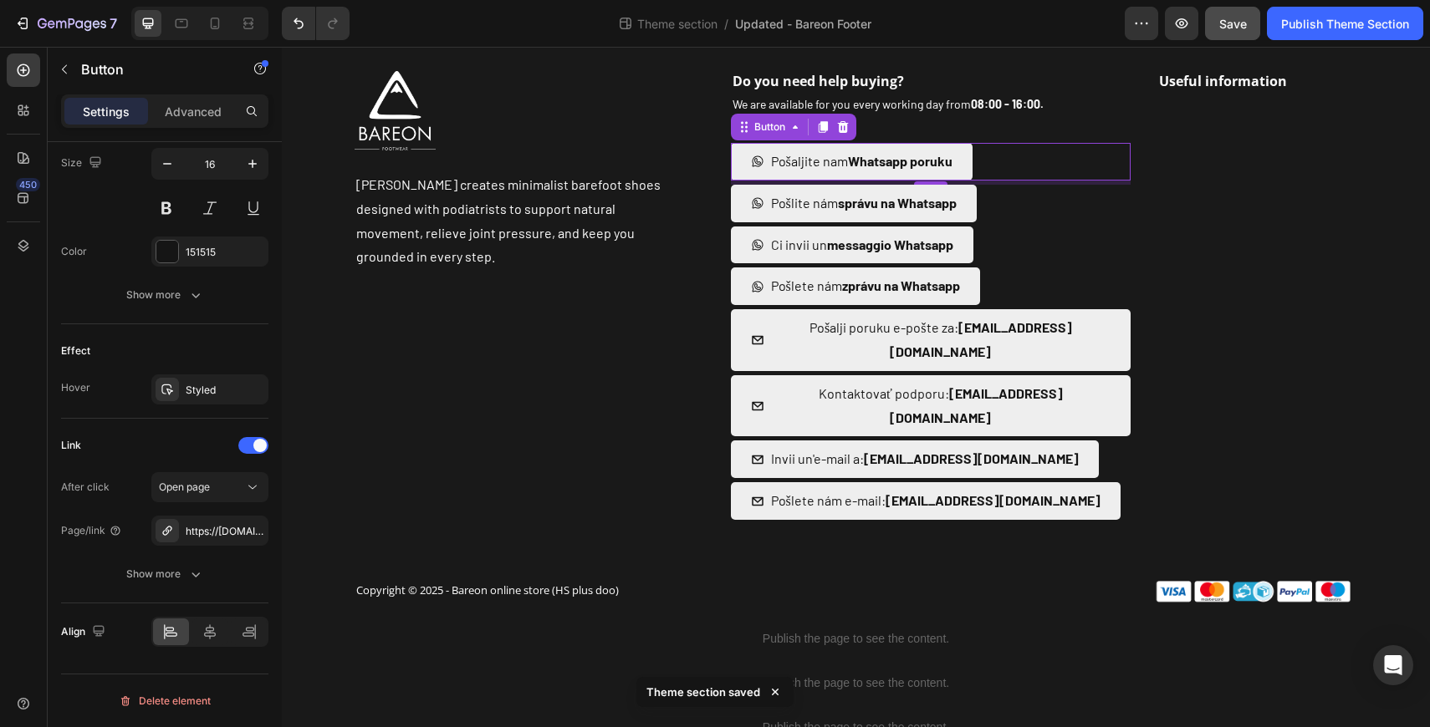
click at [1029, 163] on div "Pošaljite nam Whatsapp poruku Button 5" at bounding box center [931, 162] width 401 height 38
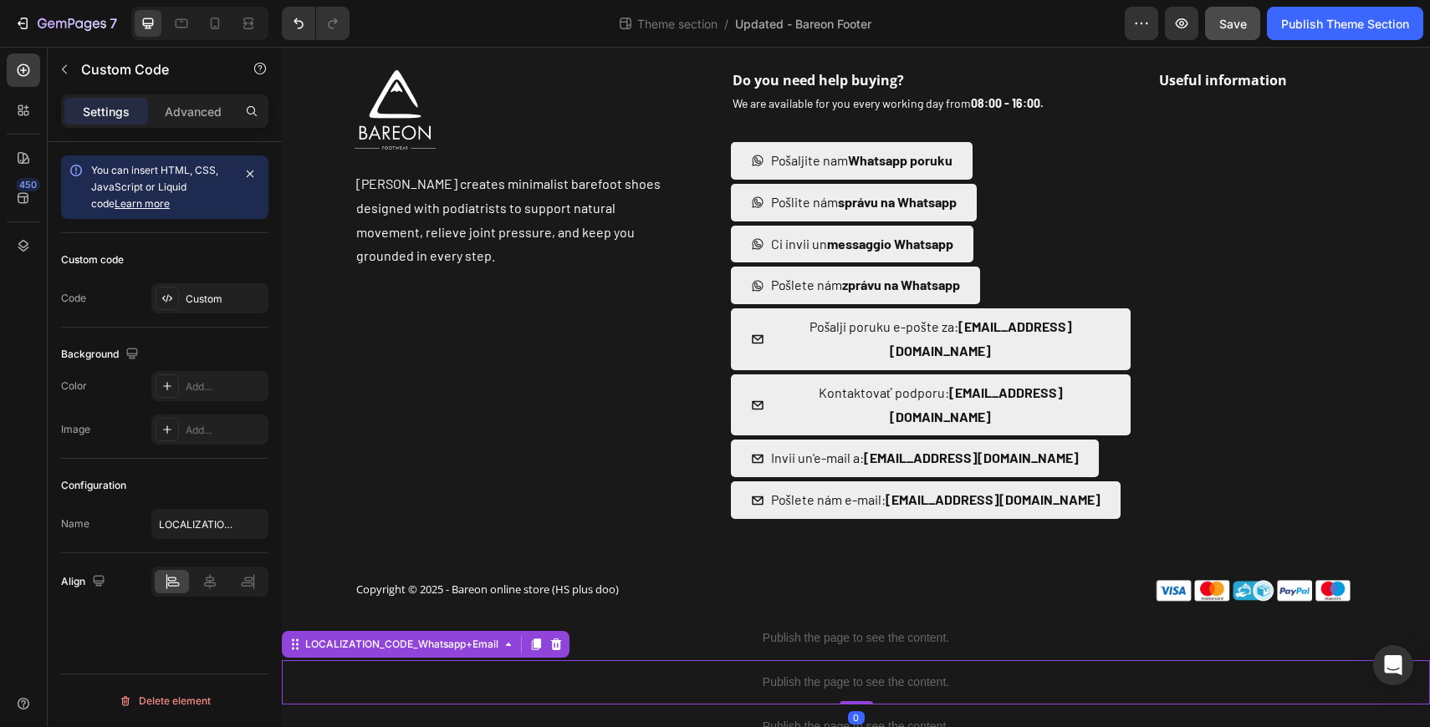
scroll to position [0, 0]
click at [428, 674] on p "Publish the page to see the content." at bounding box center [856, 683] width 1148 height 18
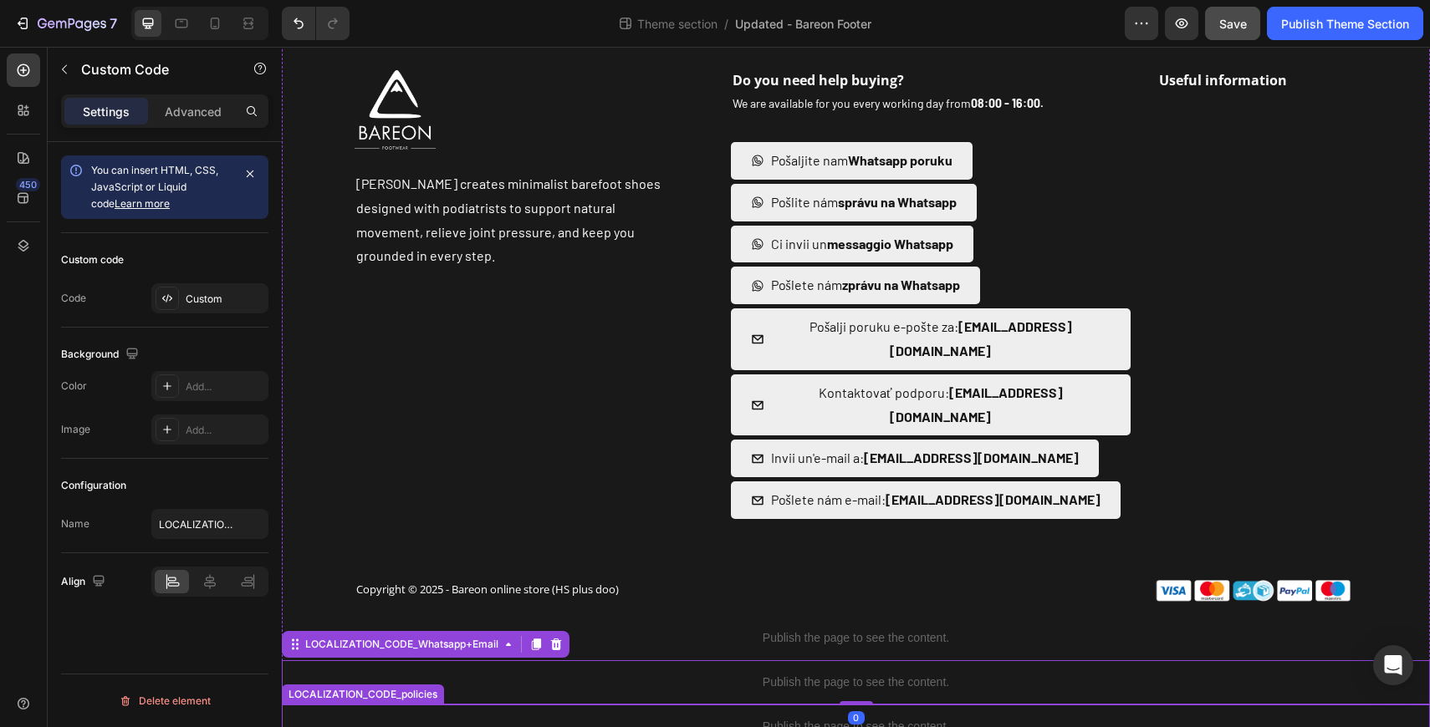
click at [427, 705] on div "Publish the page to see the content." at bounding box center [856, 727] width 1148 height 44
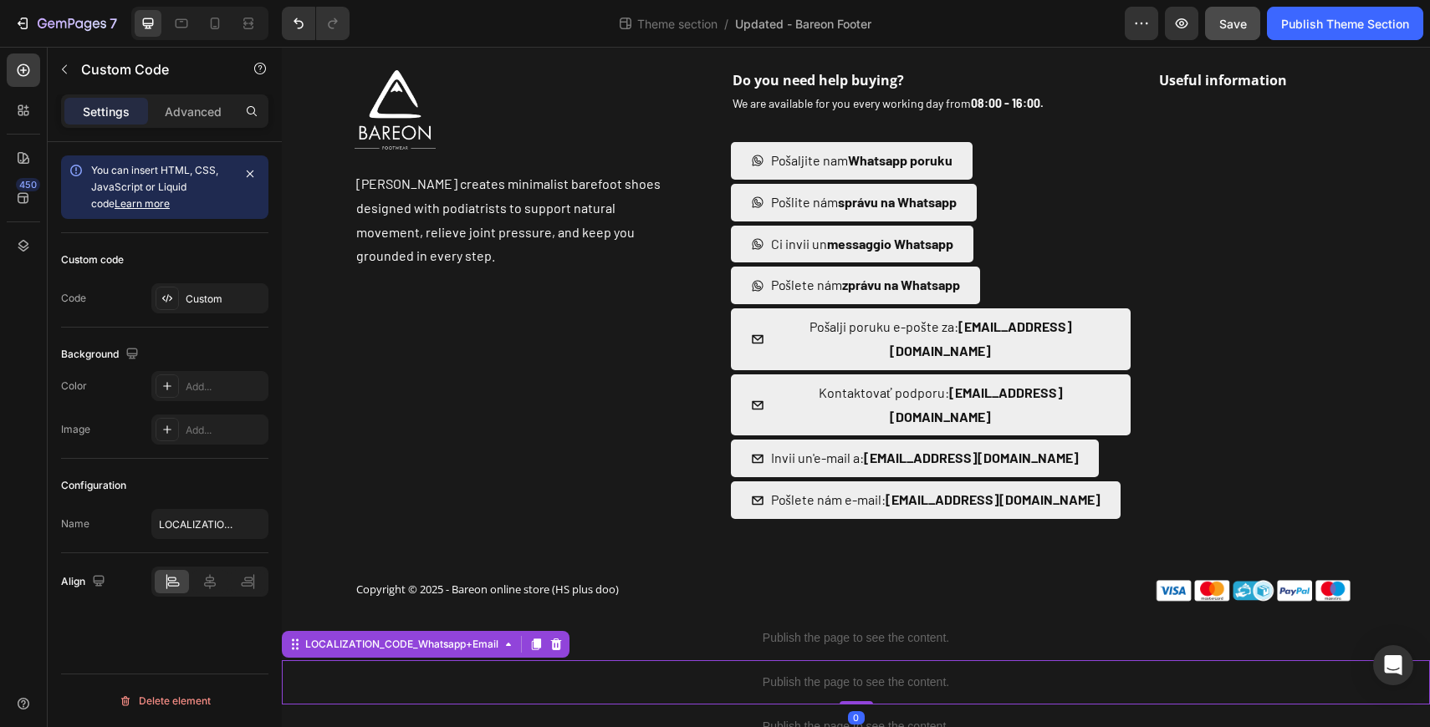
click at [561, 661] on div "Publish the page to see the content." at bounding box center [856, 683] width 1148 height 44
click at [230, 286] on div "Custom" at bounding box center [209, 298] width 117 height 30
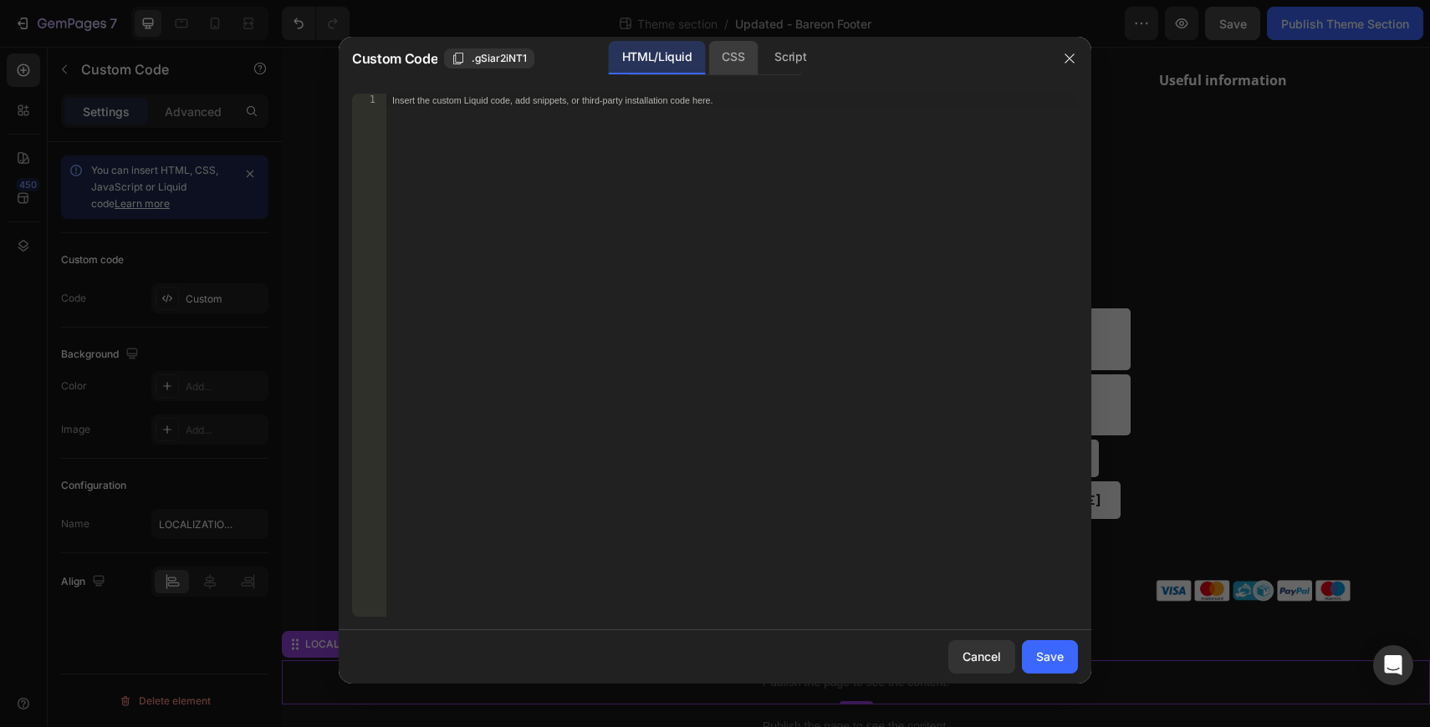
click at [761, 52] on div "CSS" at bounding box center [790, 57] width 59 height 33
click at [795, 65] on div "Script" at bounding box center [790, 57] width 59 height 33
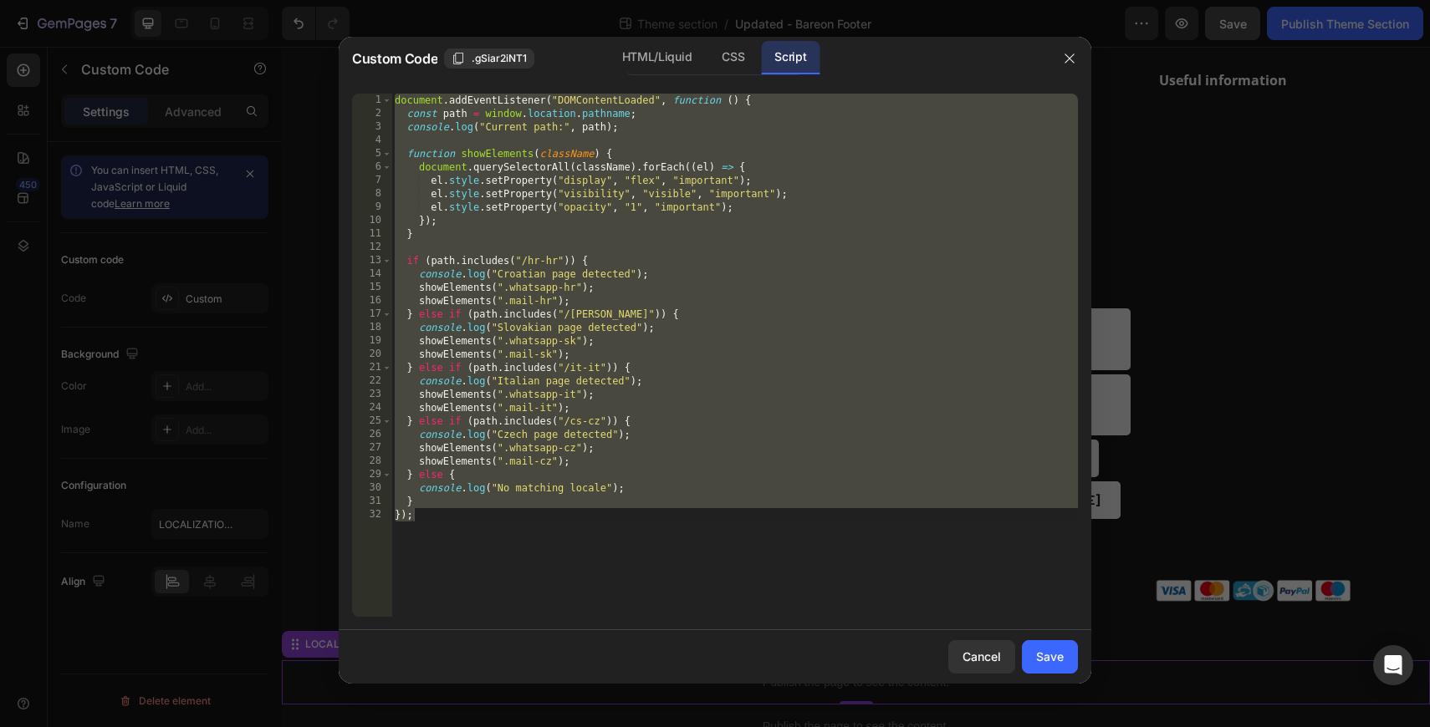
click at [692, 130] on div "document . addEventListener ( "DOMContentLoaded" , function ( ) { const path = …" at bounding box center [734, 369] width 686 height 550
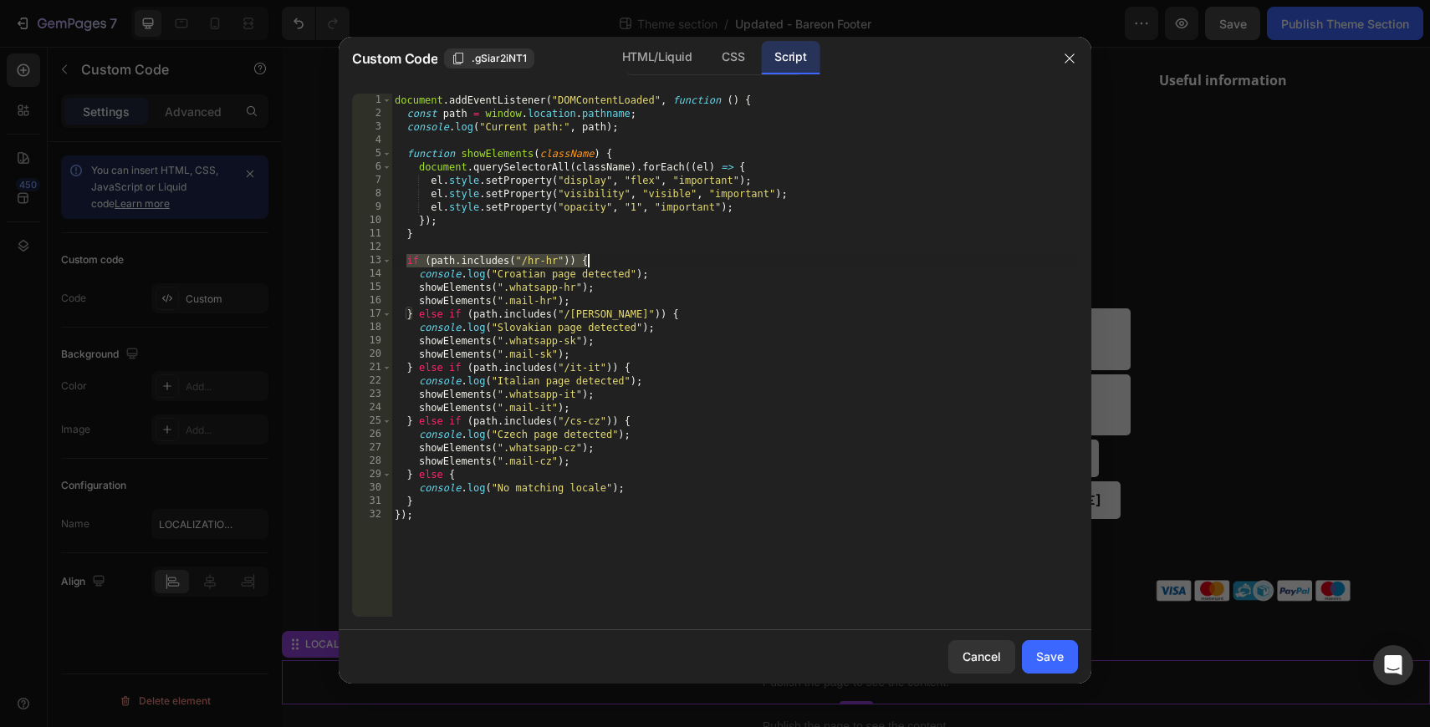
drag, startPoint x: 407, startPoint y: 261, endPoint x: 595, endPoint y: 262, distance: 188.1
click at [595, 262] on div "document . addEventListener ( "DOMContentLoaded" , function ( ) { const path = …" at bounding box center [734, 369] width 686 height 550
click at [527, 259] on div "document . addEventListener ( "DOMContentLoaded" , function ( ) { const path = …" at bounding box center [734, 369] width 686 height 550
drag, startPoint x: 511, startPoint y: 263, endPoint x: 632, endPoint y: 260, distance: 121.3
click at [632, 260] on div "document . addEventListener ( "DOMContentLoaded" , function ( ) { const path = …" at bounding box center [734, 369] width 686 height 550
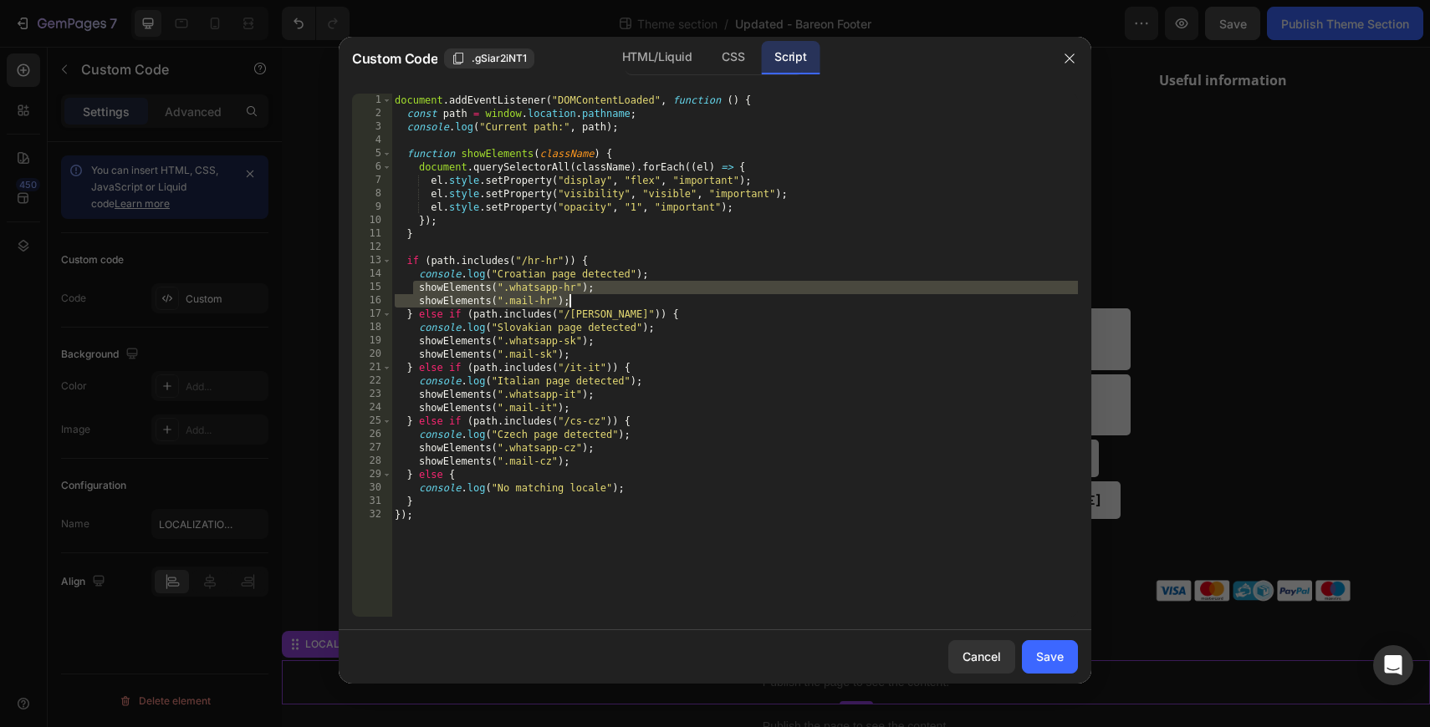
drag, startPoint x: 416, startPoint y: 287, endPoint x: 615, endPoint y: 299, distance: 200.2
click at [615, 299] on div "document . addEventListener ( "DOMContentLoaded" , function ( ) { const path = …" at bounding box center [734, 369] width 686 height 550
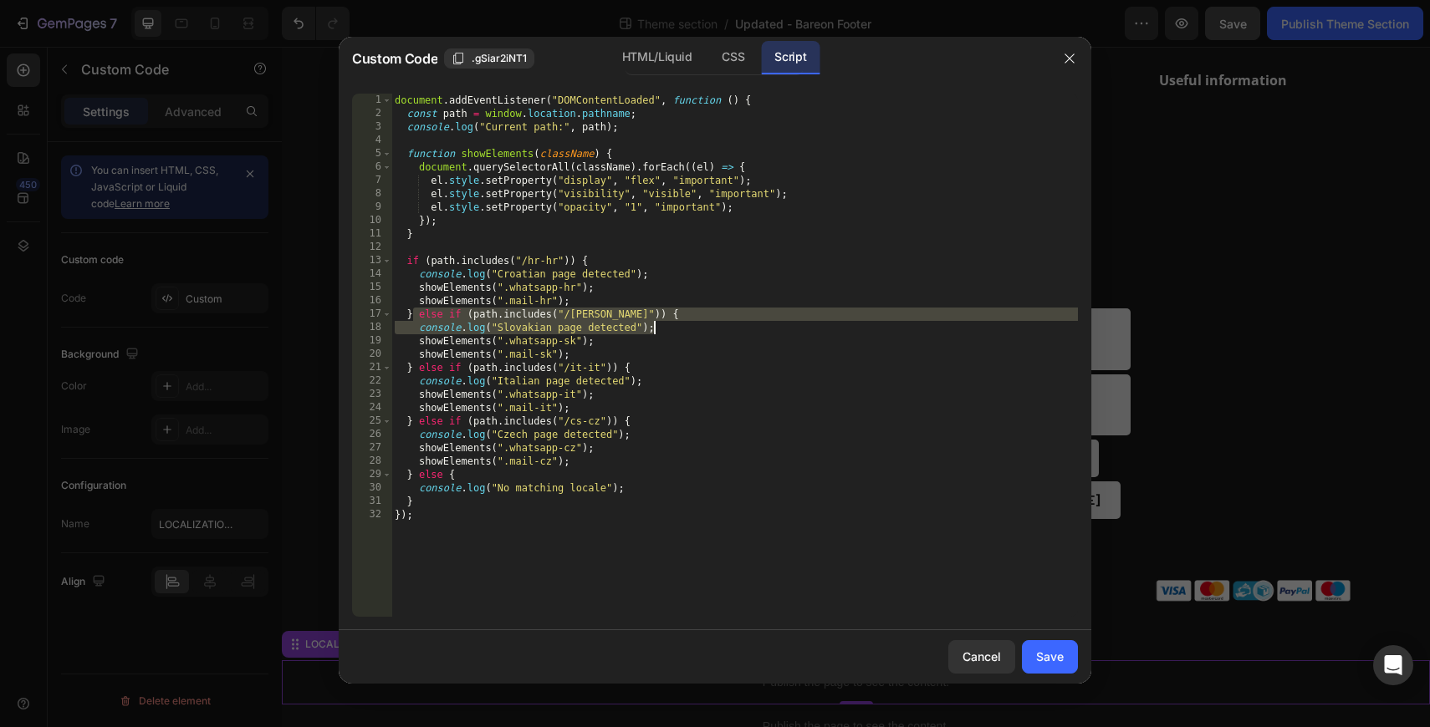
drag, startPoint x: 411, startPoint y: 314, endPoint x: 686, endPoint y: 322, distance: 274.4
click at [686, 322] on div "document . addEventListener ( "DOMContentLoaded" , function ( ) { const path = …" at bounding box center [734, 369] width 686 height 550
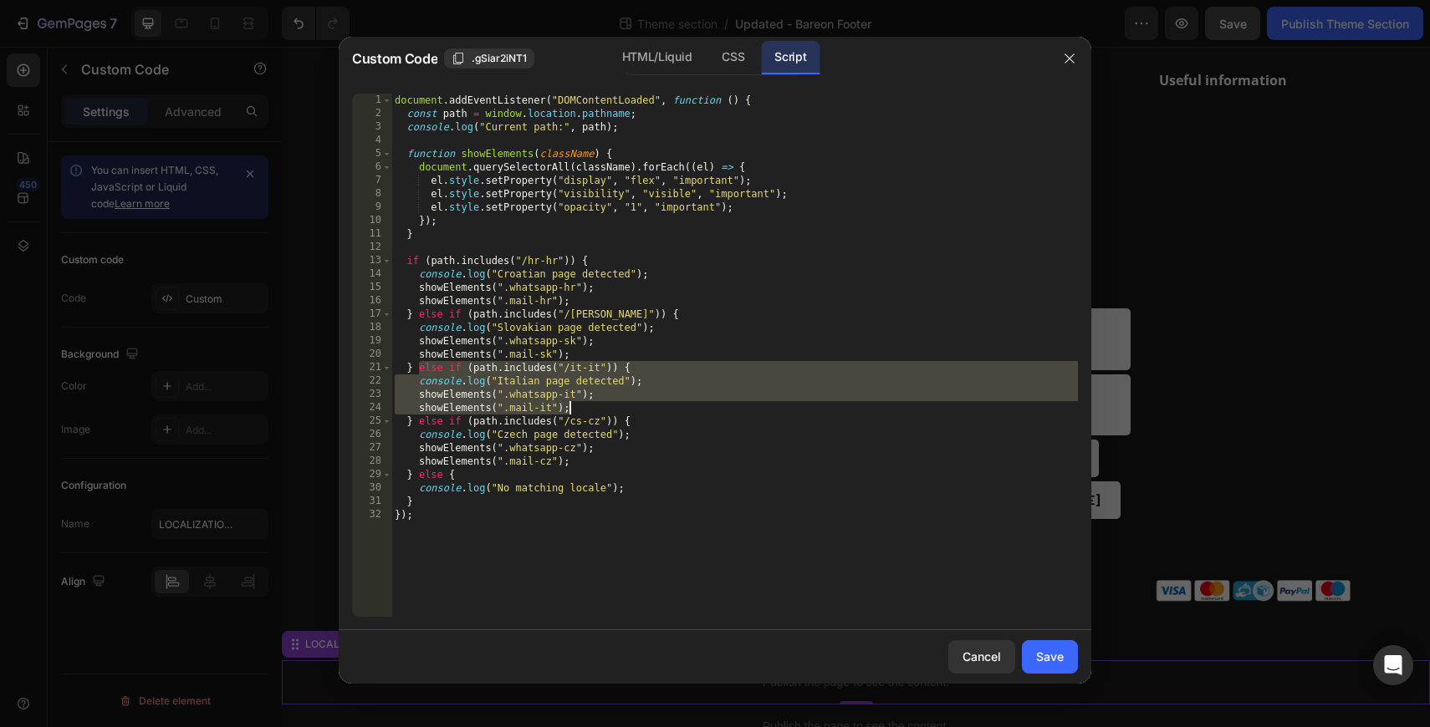
drag, startPoint x: 418, startPoint y: 372, endPoint x: 714, endPoint y: 403, distance: 297.6
click at [714, 403] on div "document . addEventListener ( "DOMContentLoaded" , function ( ) { const path = …" at bounding box center [734, 369] width 686 height 550
click at [677, 409] on div "document . addEventListener ( "DOMContentLoaded" , function ( ) { const path = …" at bounding box center [734, 369] width 686 height 550
type textarea "showElements(".mail-it");"
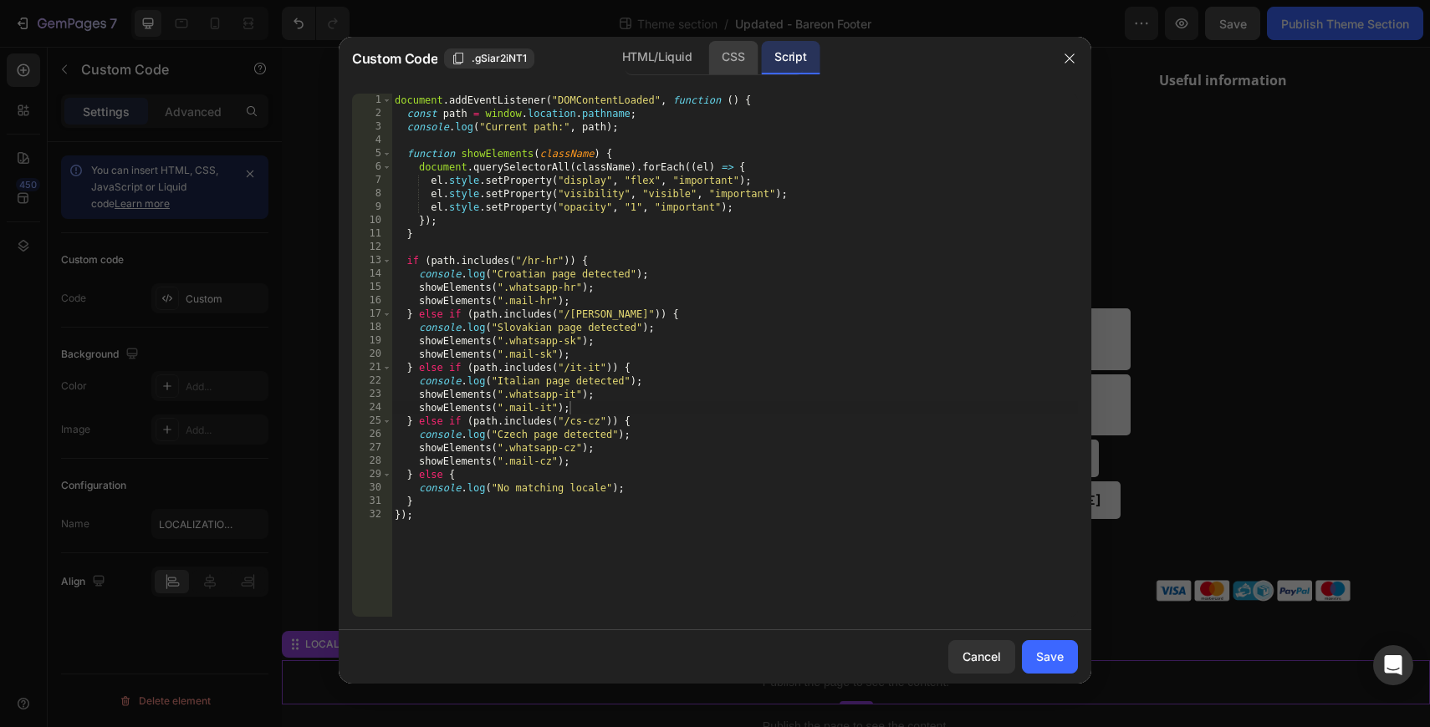
click at [737, 48] on div "CSS" at bounding box center [732, 57] width 49 height 33
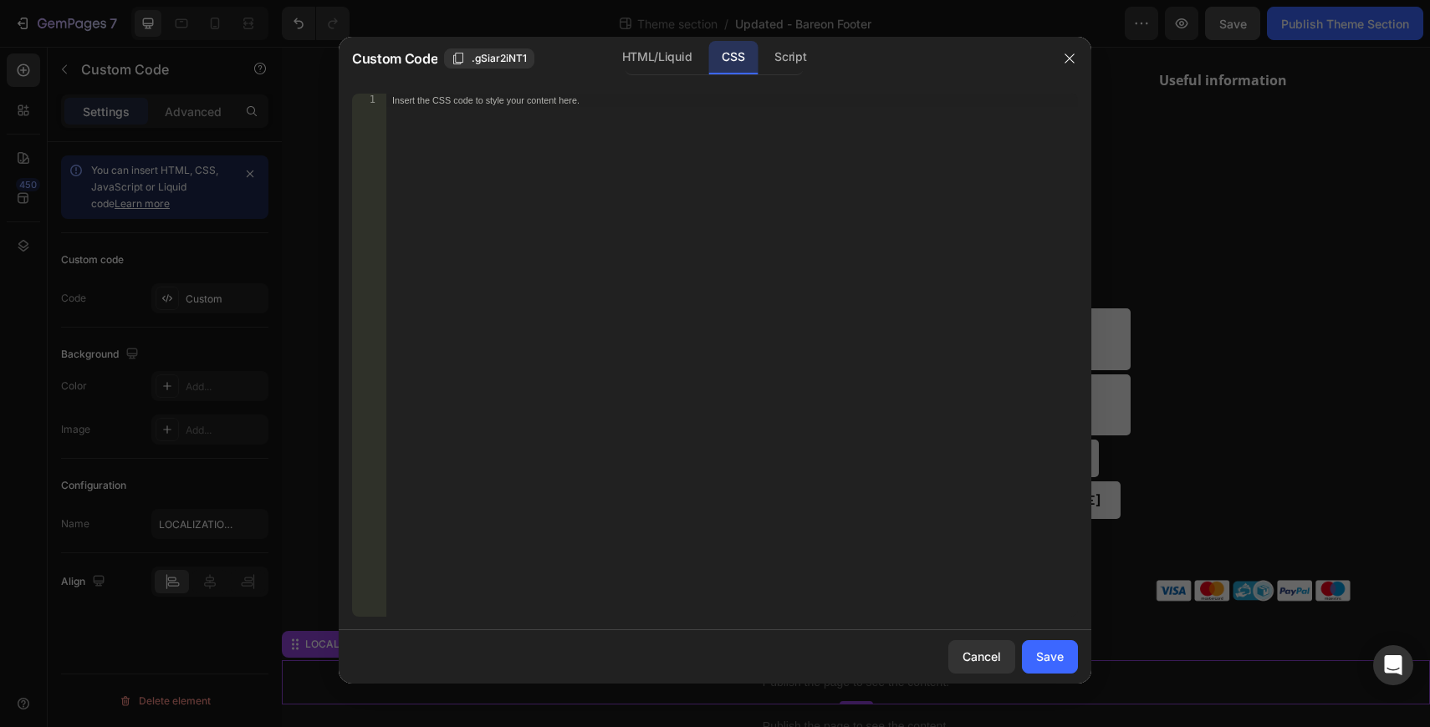
click at [632, 231] on div "Insert the CSS code to style your content here." at bounding box center [731, 369] width 692 height 550
paste textarea "}"
type textarea "}"
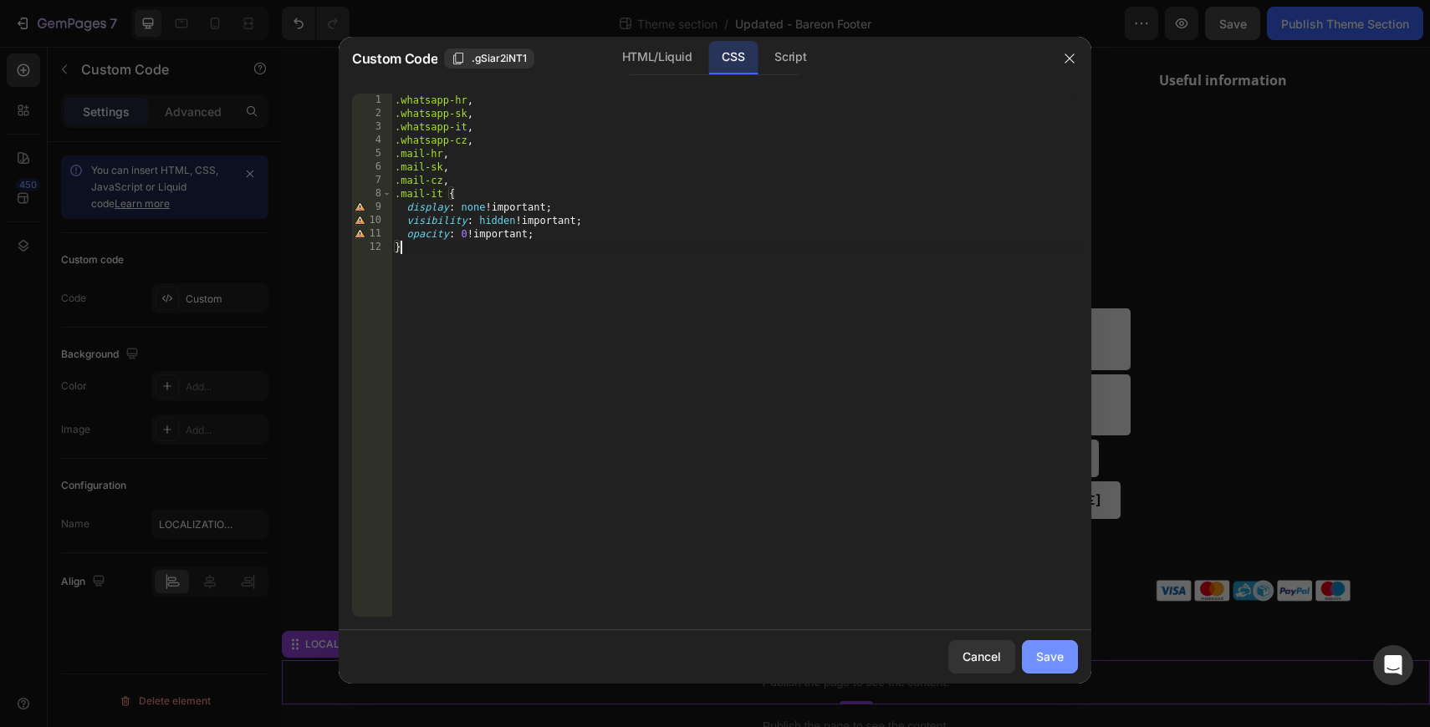
click at [1061, 661] on div "Save" at bounding box center [1050, 657] width 28 height 18
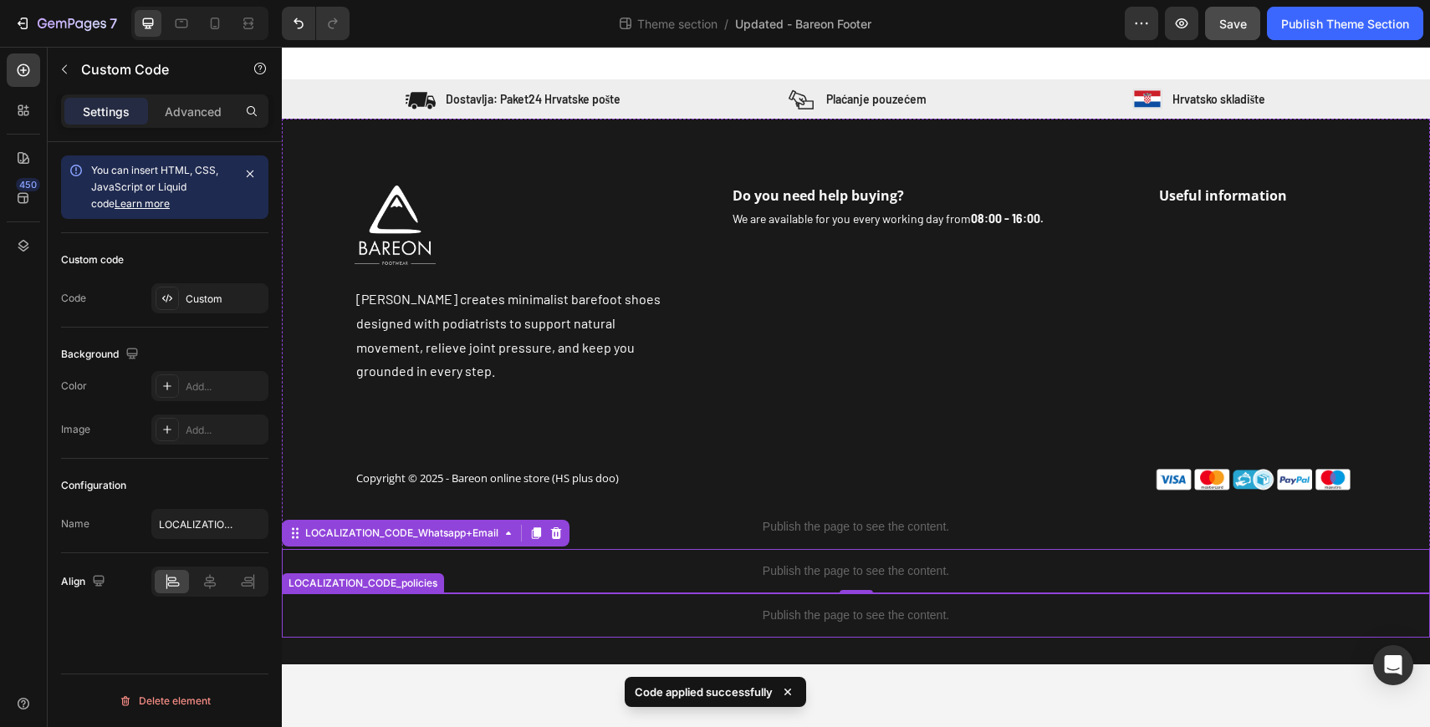
click at [630, 603] on div "Publish the page to see the content." at bounding box center [856, 616] width 1148 height 44
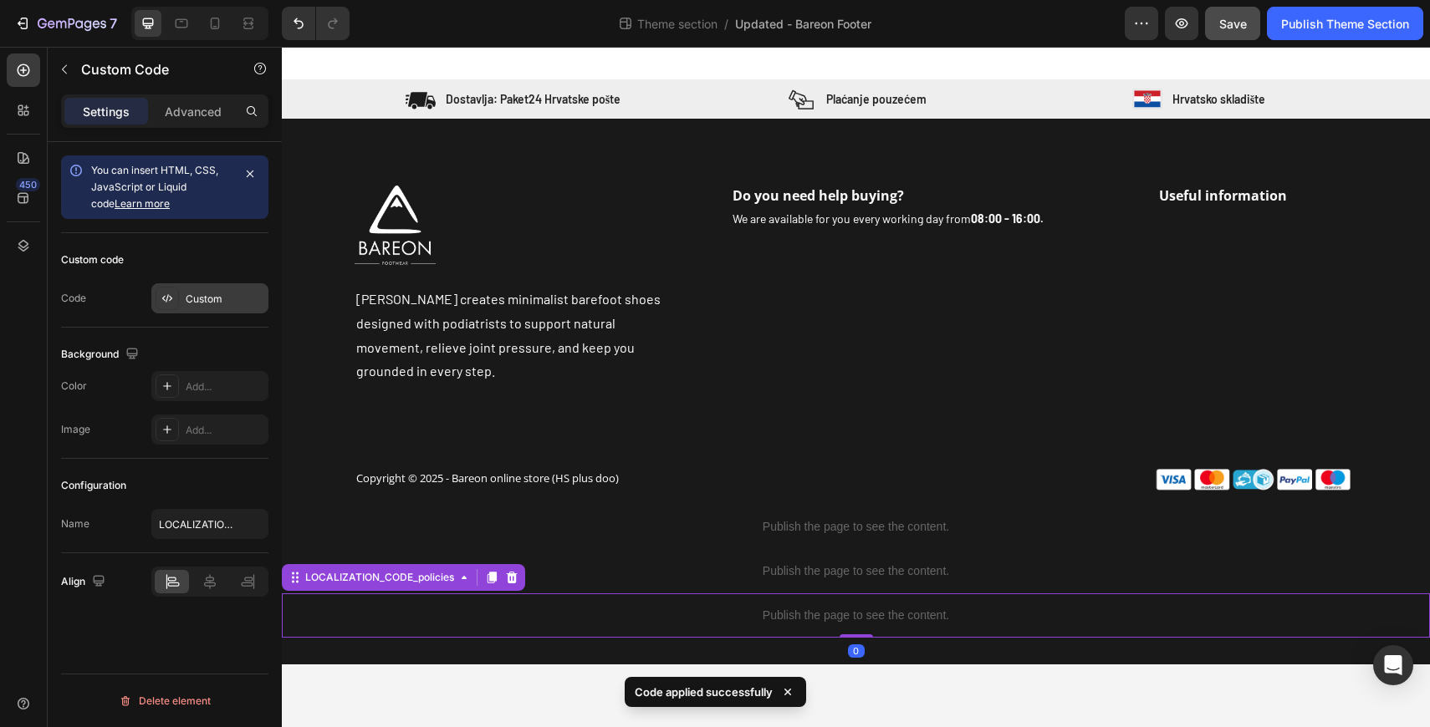
click at [218, 289] on div "Custom" at bounding box center [209, 298] width 117 height 30
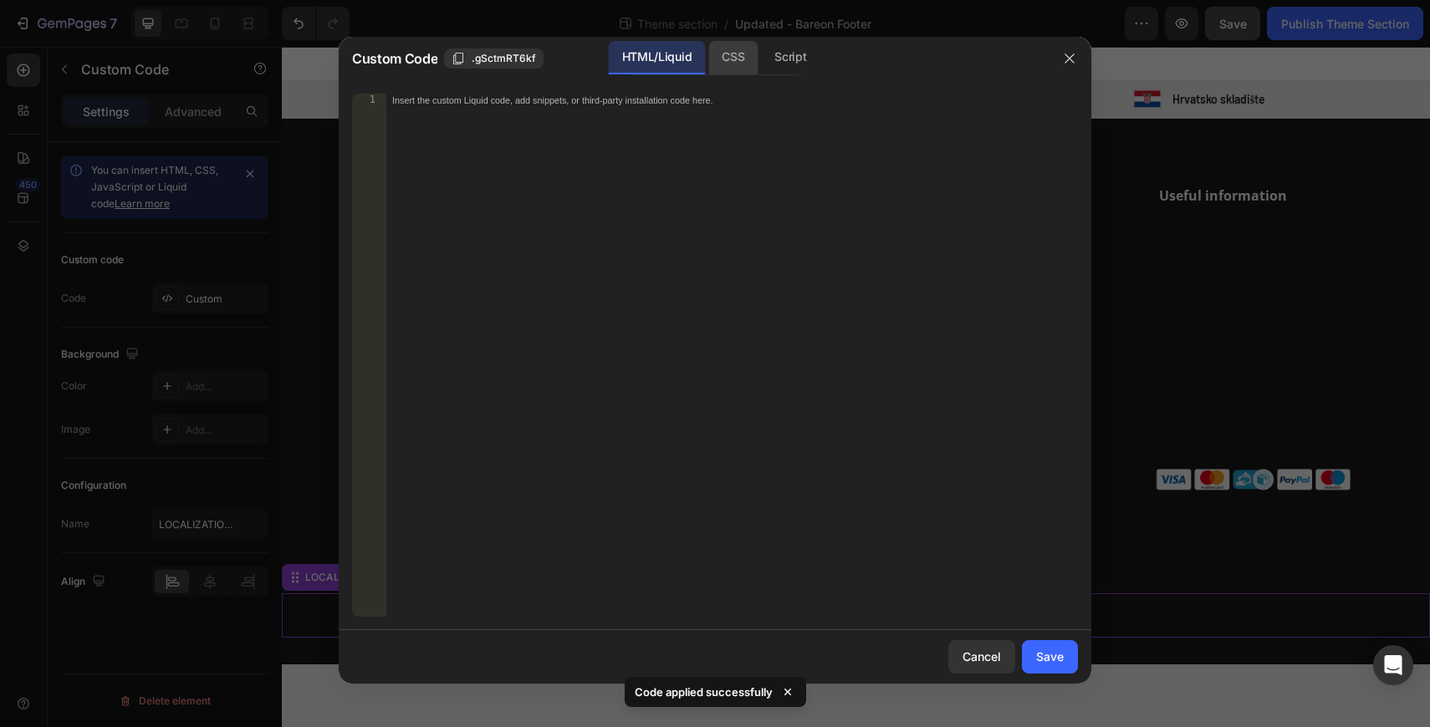
click at [761, 58] on div "CSS" at bounding box center [790, 57] width 59 height 33
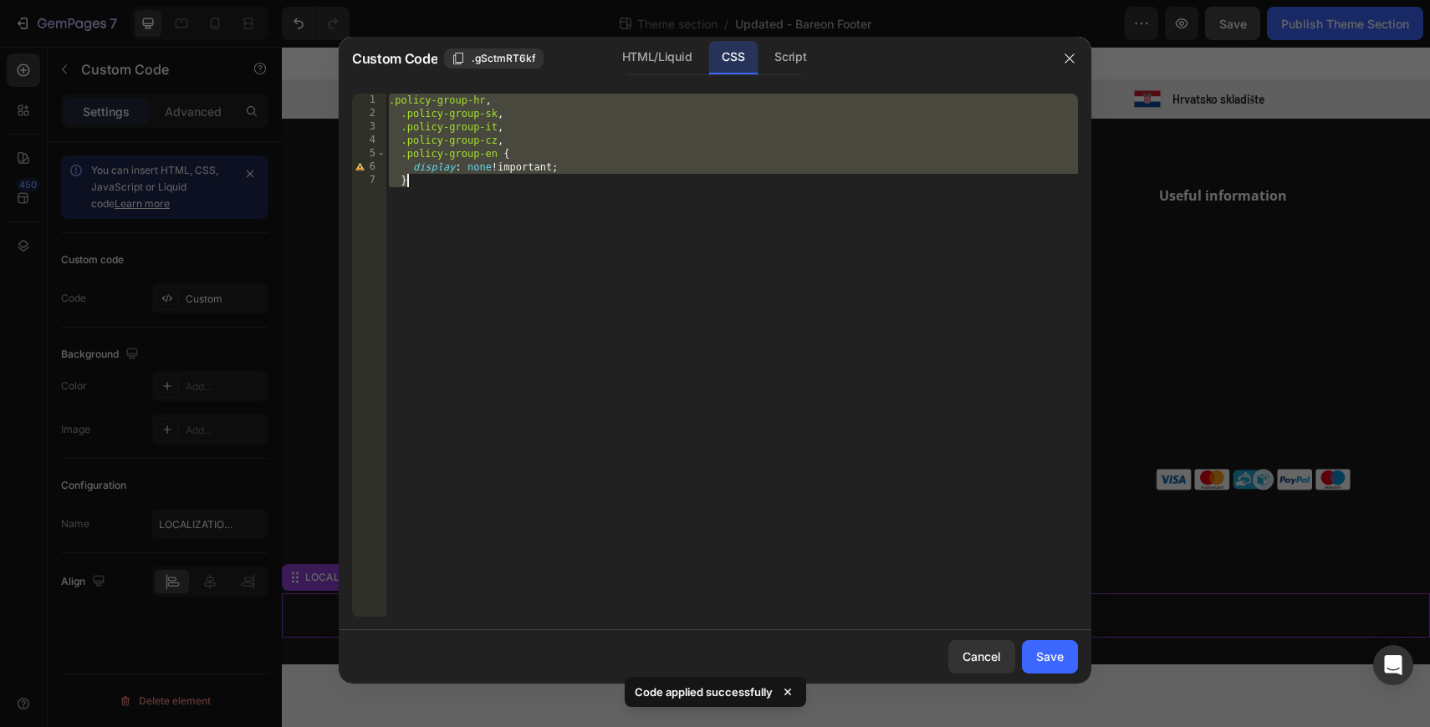
click at [707, 195] on div ".policy-group-hr , .policy-group-sk , .policy-group-it , .policy-group-cz , .po…" at bounding box center [731, 369] width 692 height 550
type textarea "display: none !important; }"
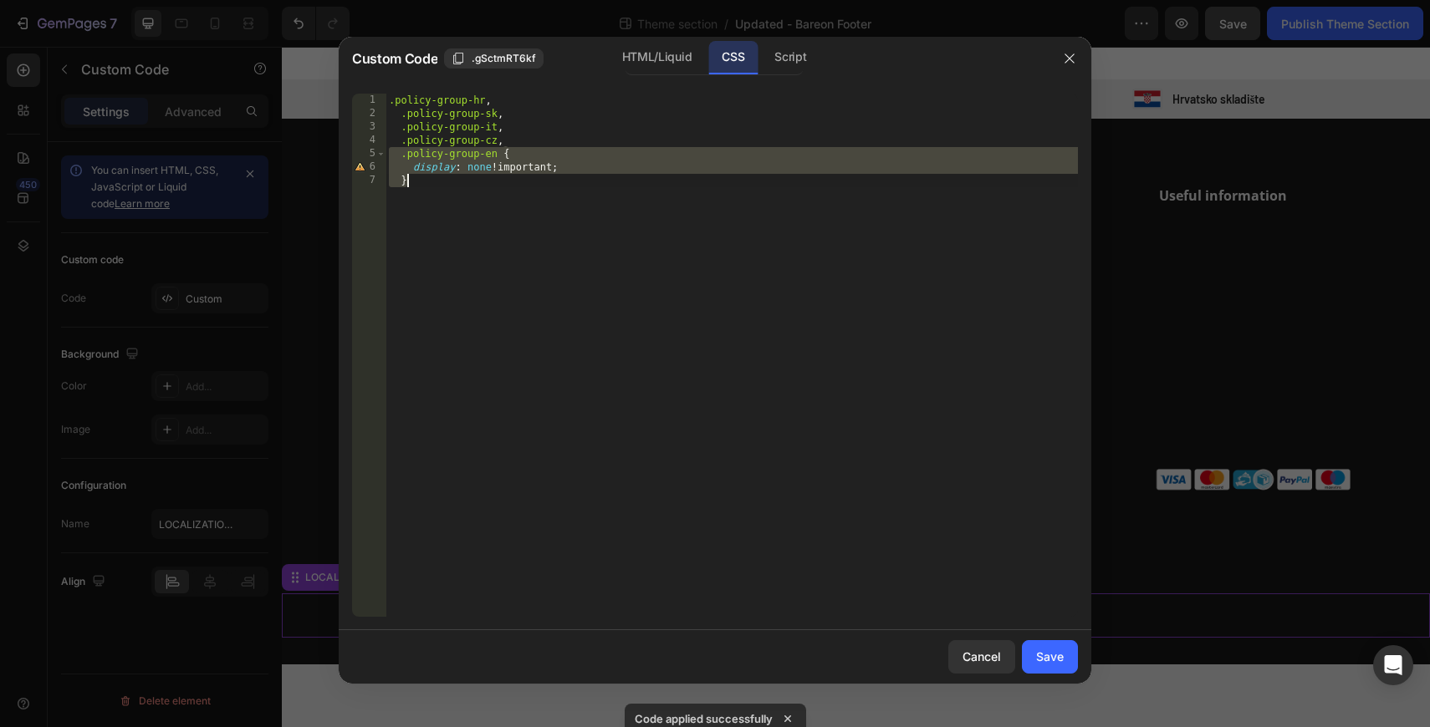
click at [707, 195] on div ".policy-group-hr , .policy-group-sk , .policy-group-it , .policy-group-cz , .po…" at bounding box center [731, 369] width 692 height 550
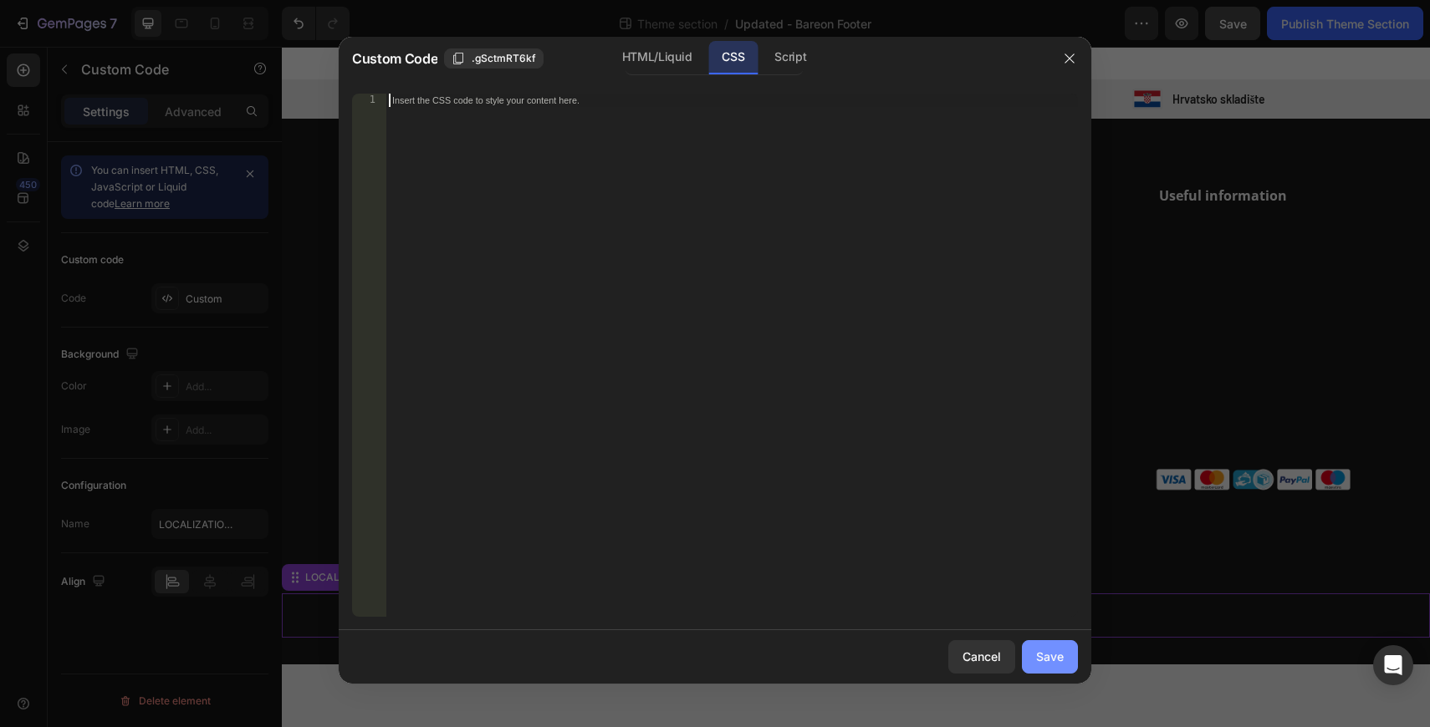
click at [1051, 658] on div "Save" at bounding box center [1050, 657] width 28 height 18
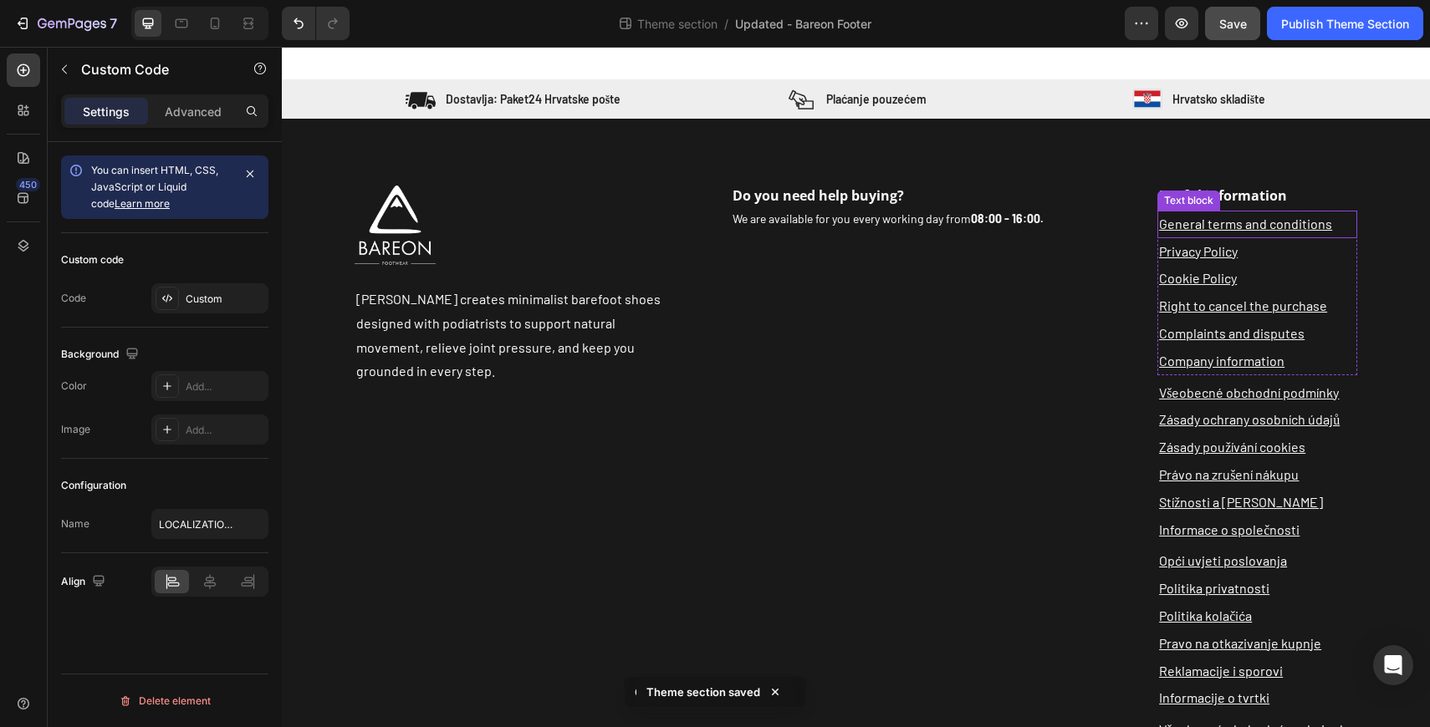
click at [1353, 220] on p "General terms and conditions" at bounding box center [1257, 224] width 196 height 24
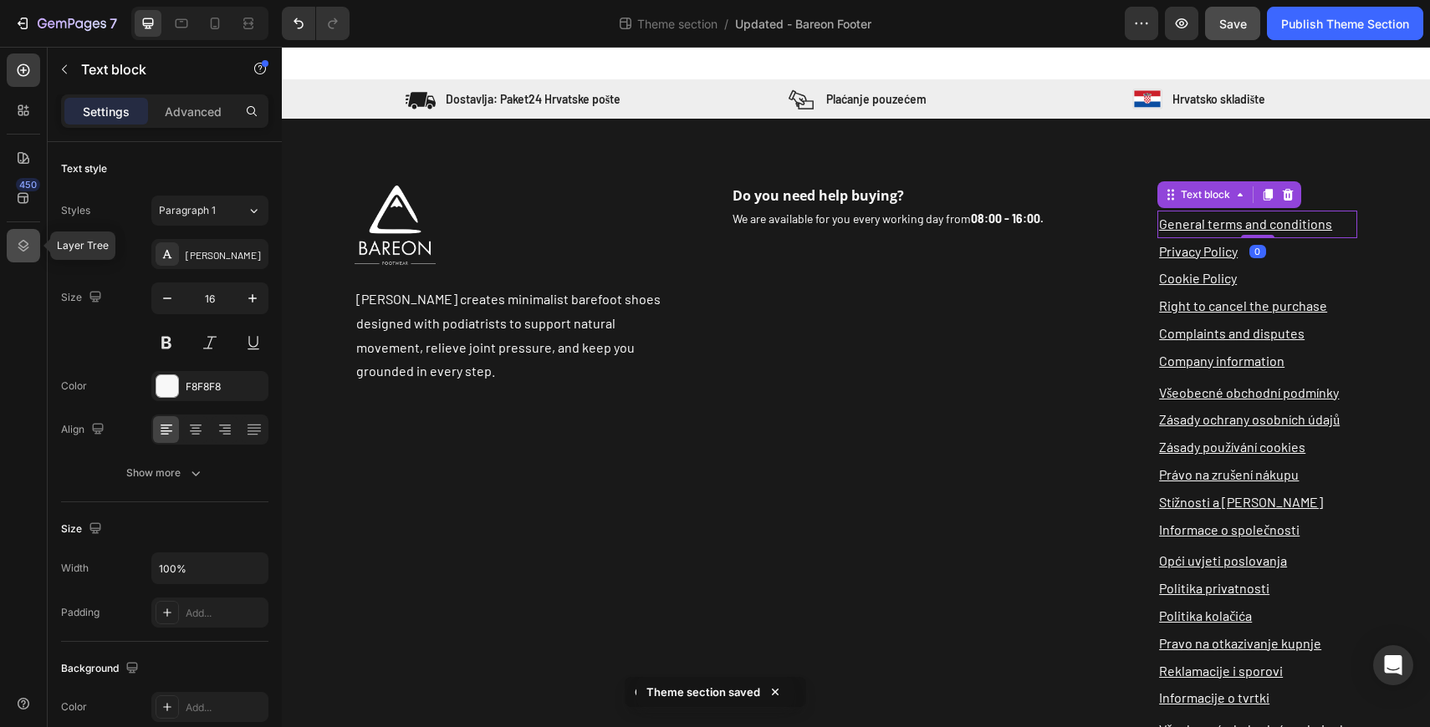
click at [18, 257] on div at bounding box center [23, 245] width 33 height 33
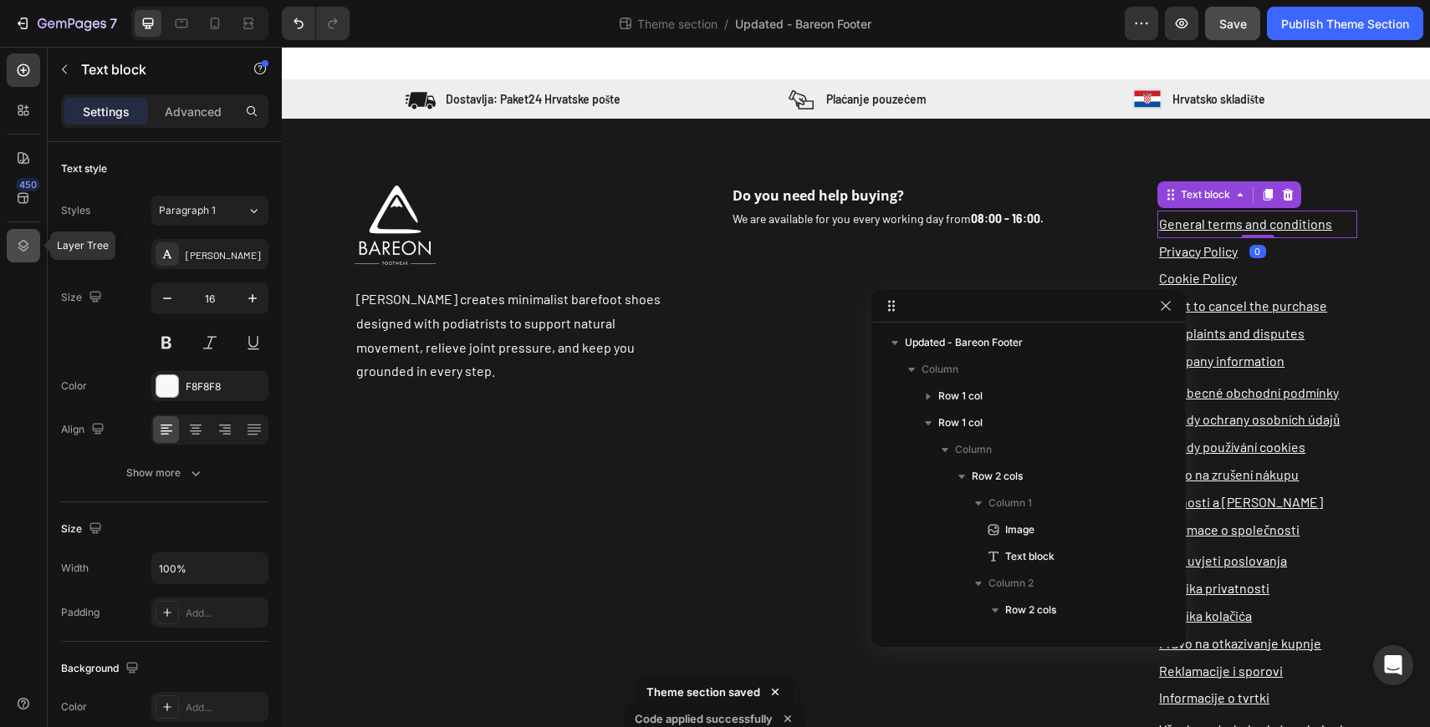
scroll to position [576, 0]
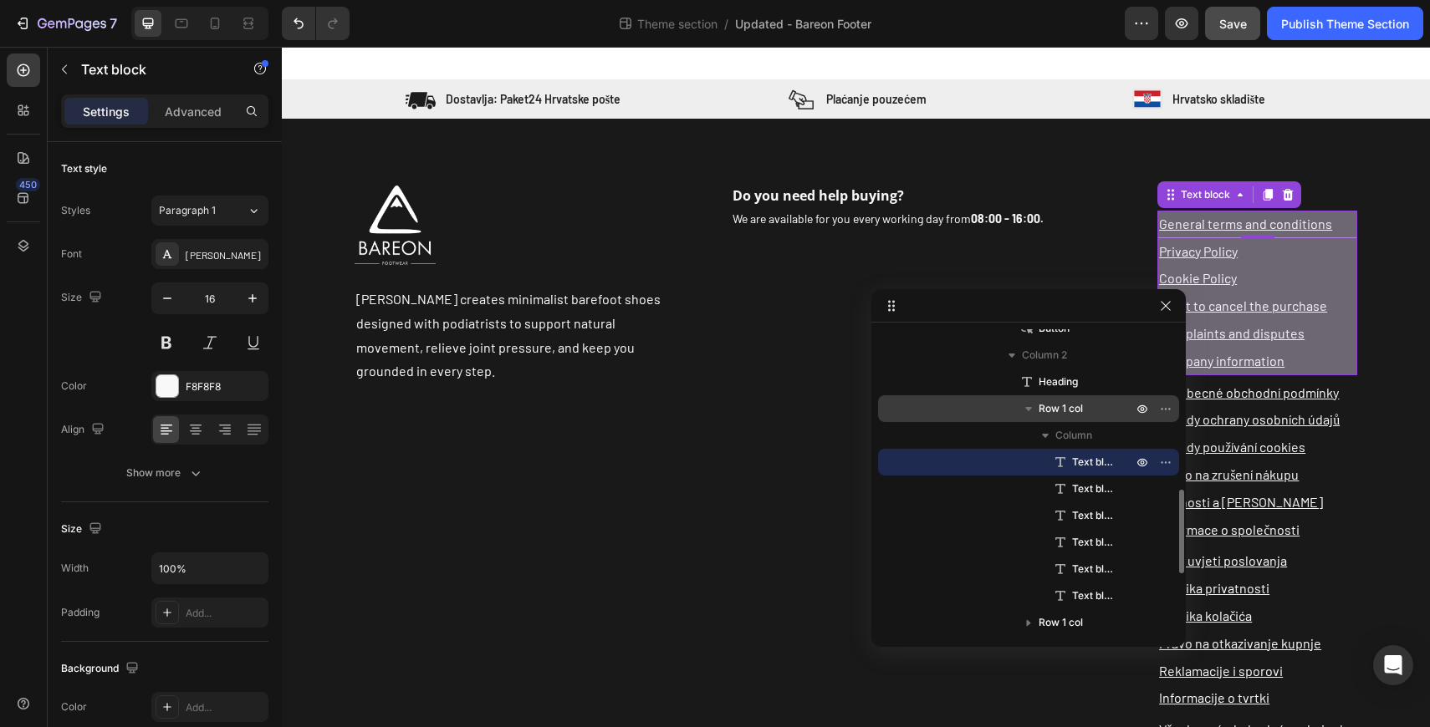
click at [1071, 404] on span "Row 1 col" at bounding box center [1061, 409] width 44 height 17
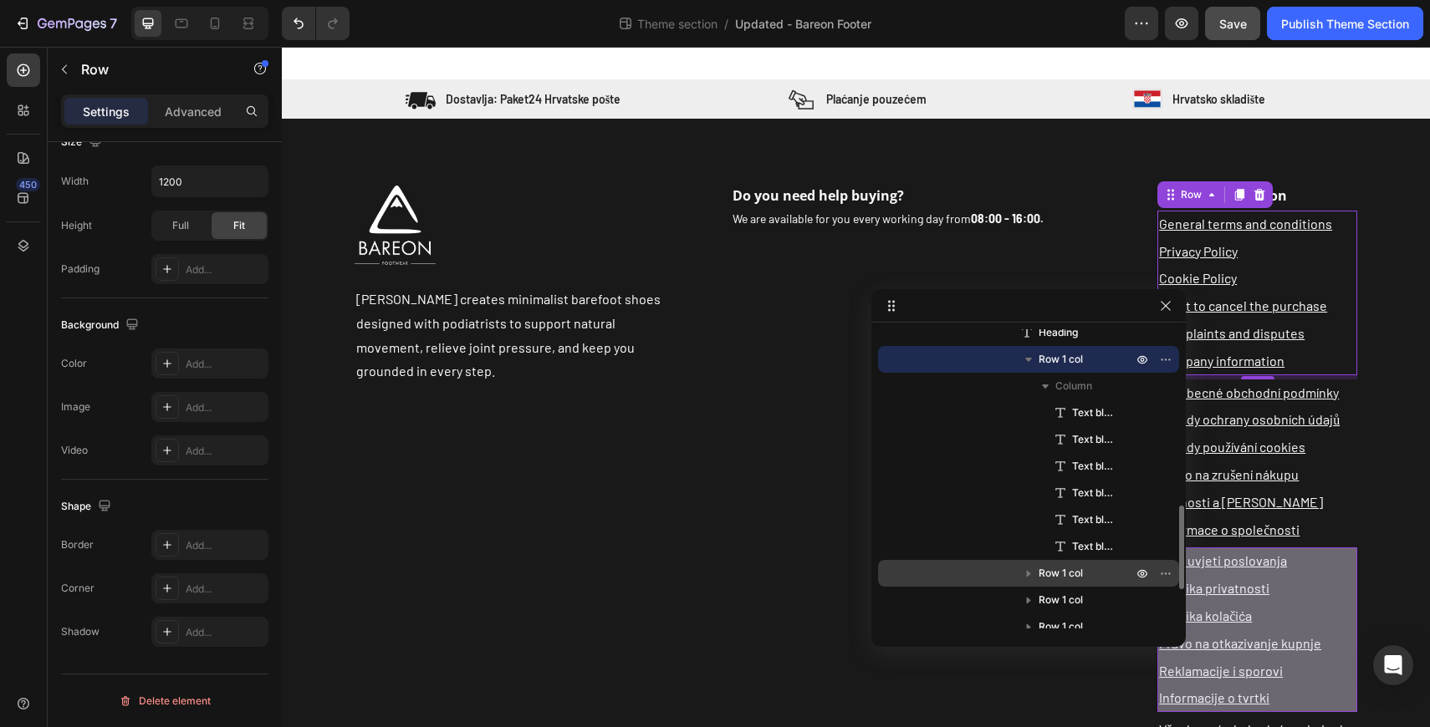
scroll to position [627, 0]
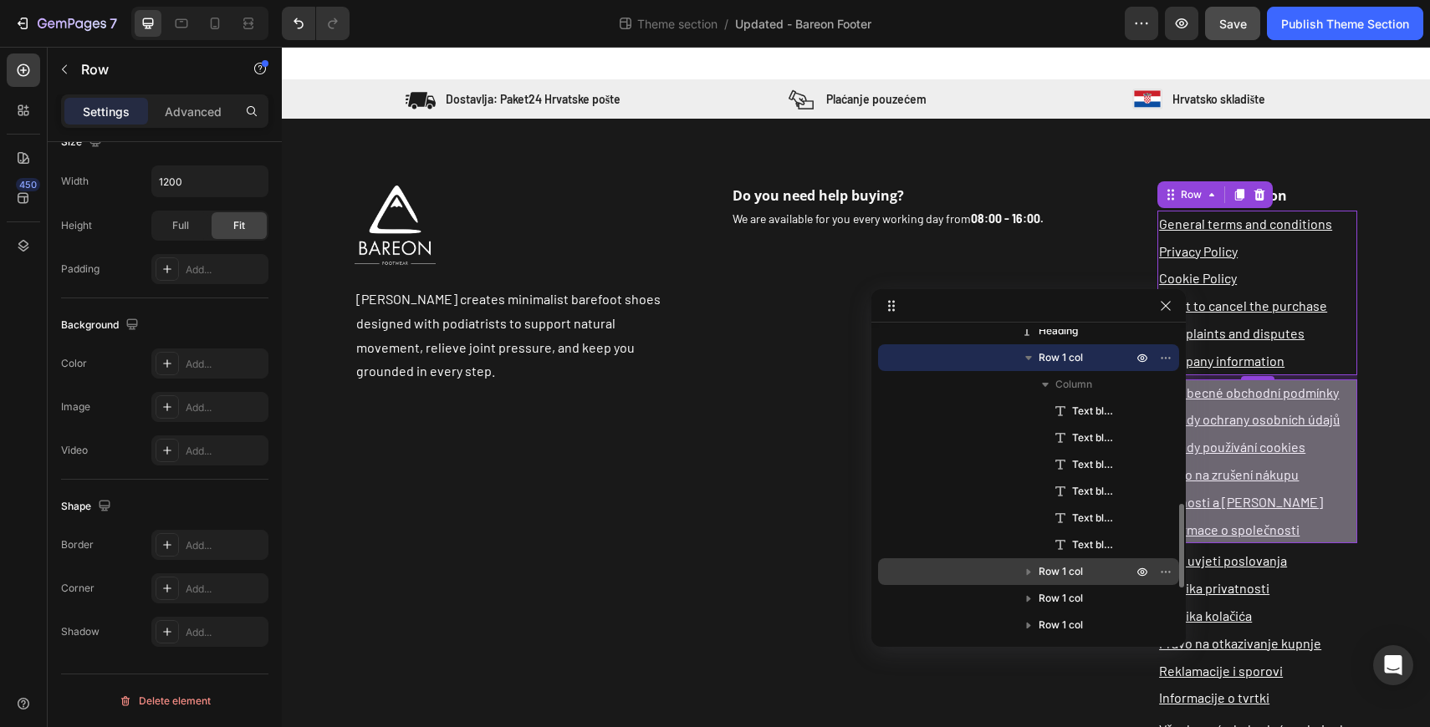
click at [1064, 573] on span "Row 1 col" at bounding box center [1061, 572] width 44 height 17
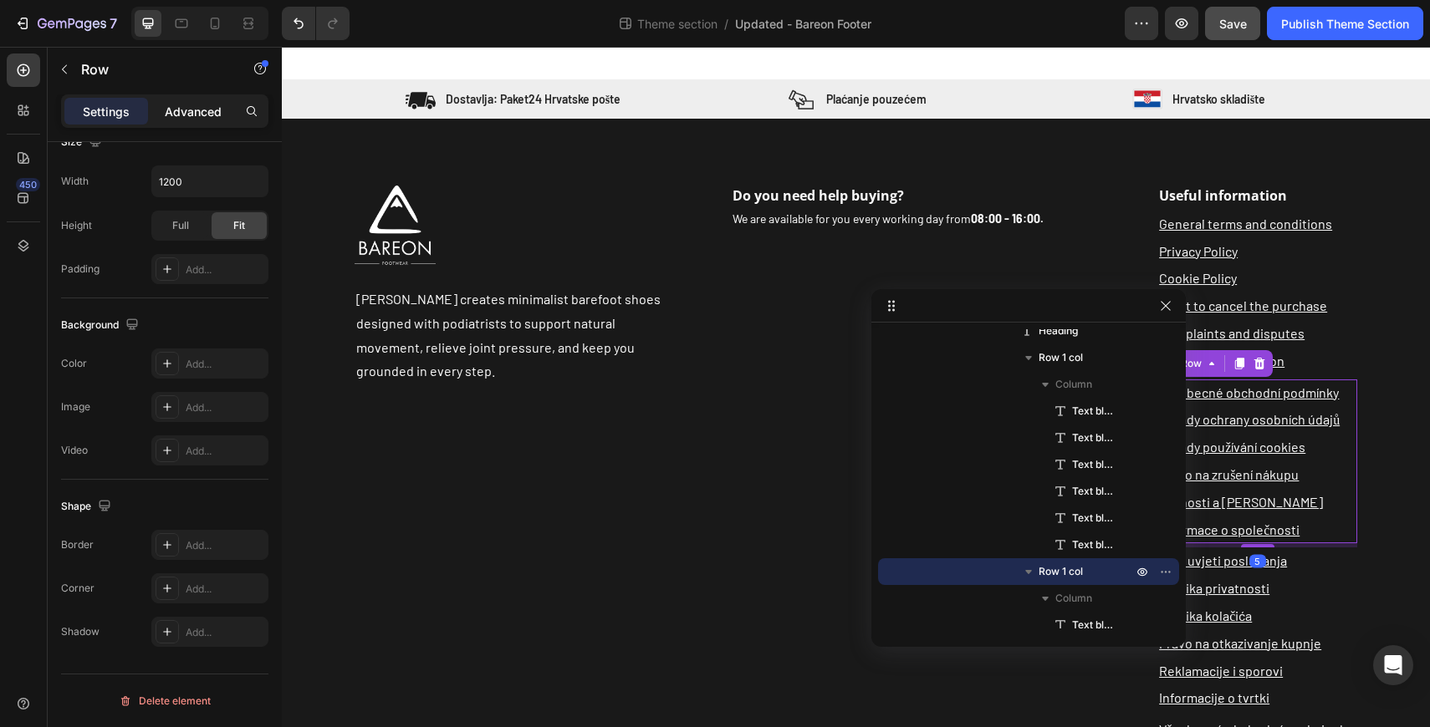
click at [175, 115] on p "Advanced" at bounding box center [193, 112] width 57 height 18
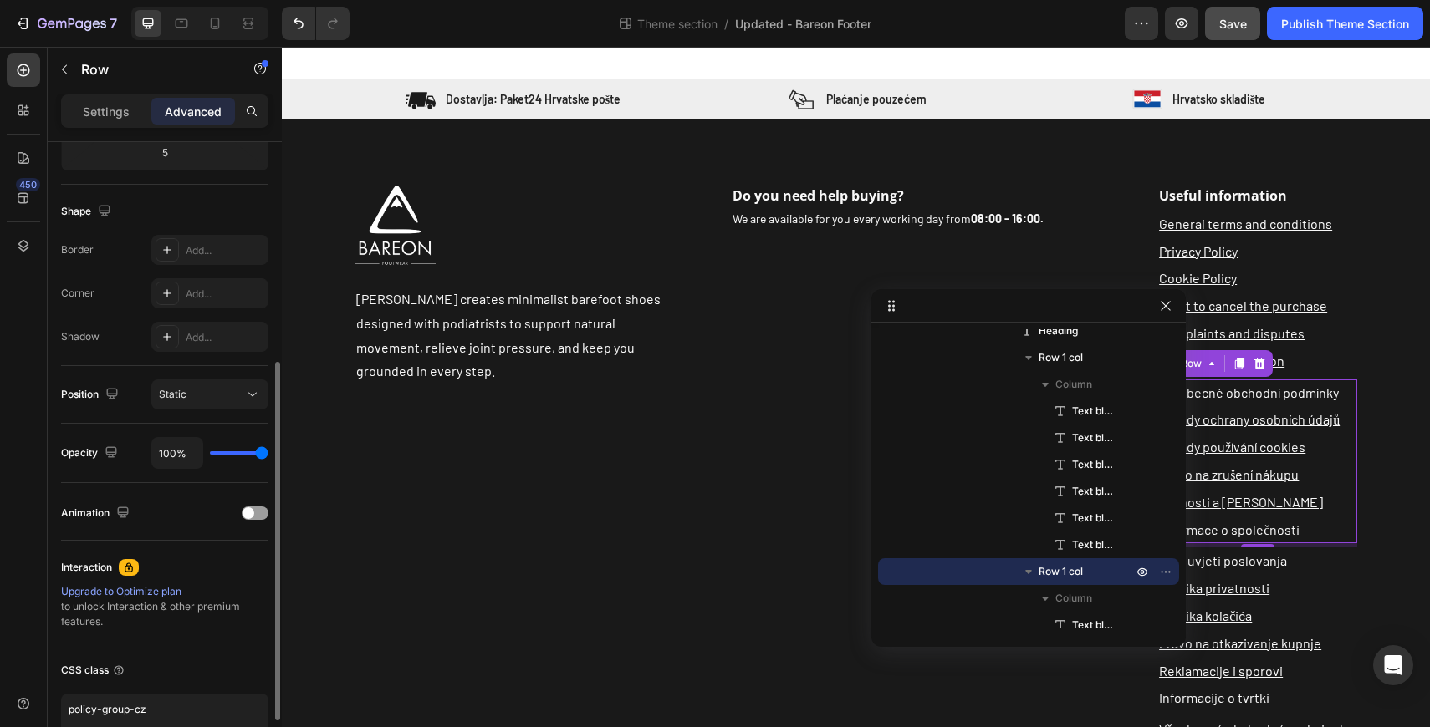
scroll to position [482, 0]
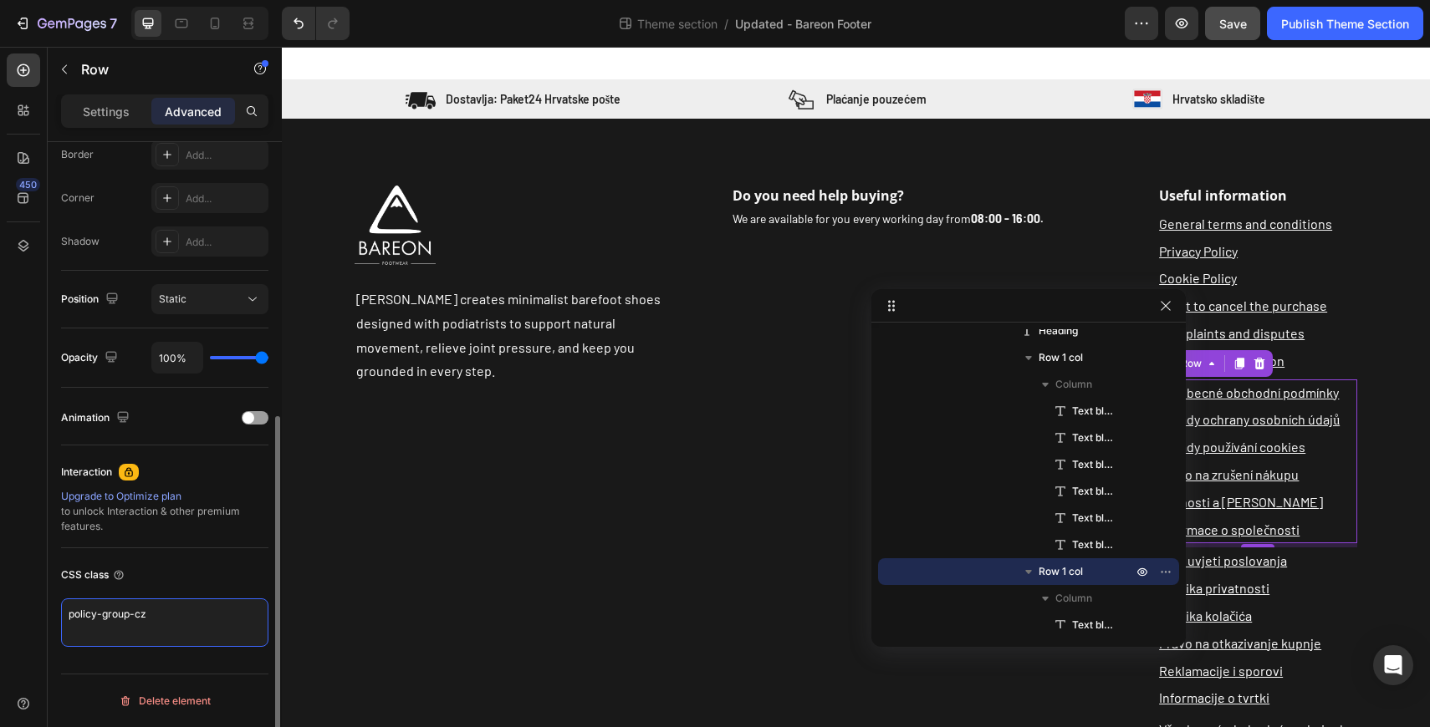
click at [171, 613] on textarea "policy-group-cz" at bounding box center [164, 623] width 207 height 48
click at [1161, 307] on icon "button" at bounding box center [1165, 305] width 13 height 13
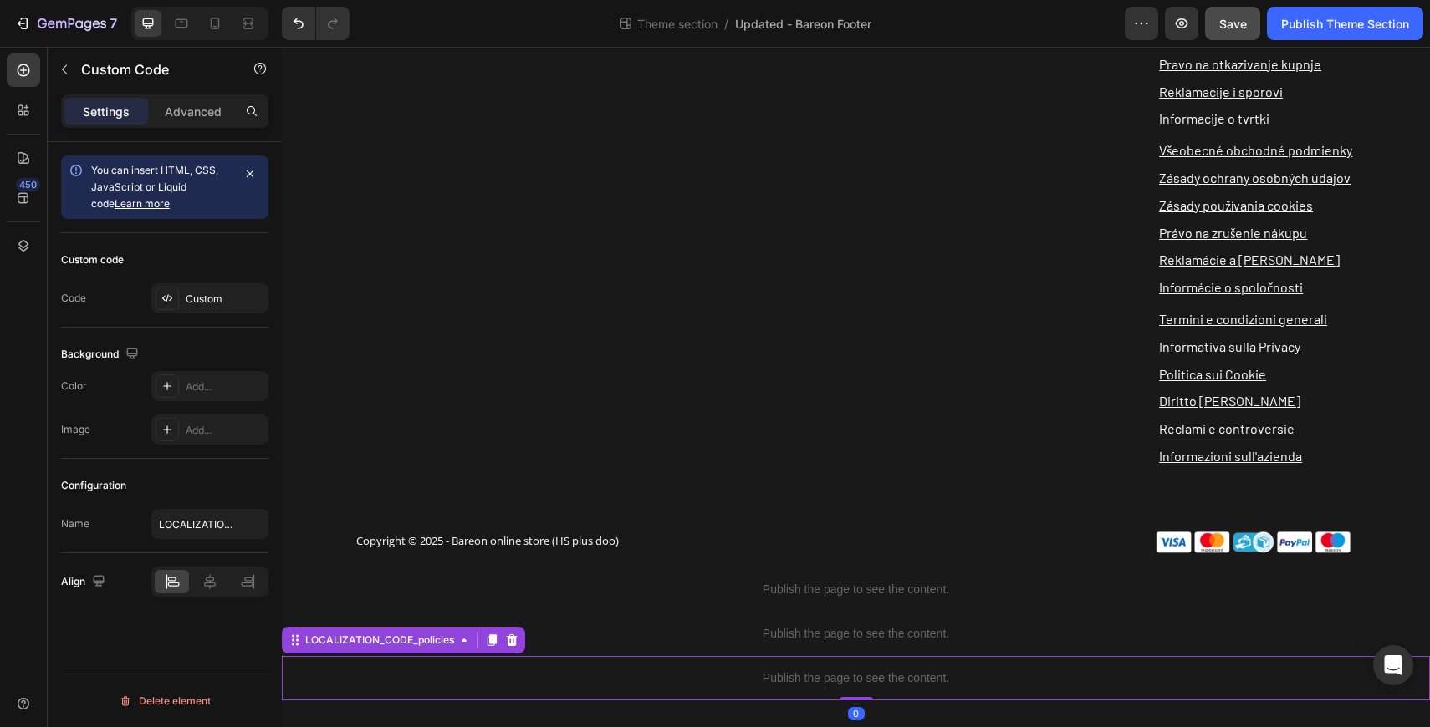
scroll to position [0, 0]
click at [692, 668] on div "Publish the page to see the content." at bounding box center [856, 678] width 1148 height 44
click at [207, 293] on div "Custom" at bounding box center [225, 299] width 79 height 15
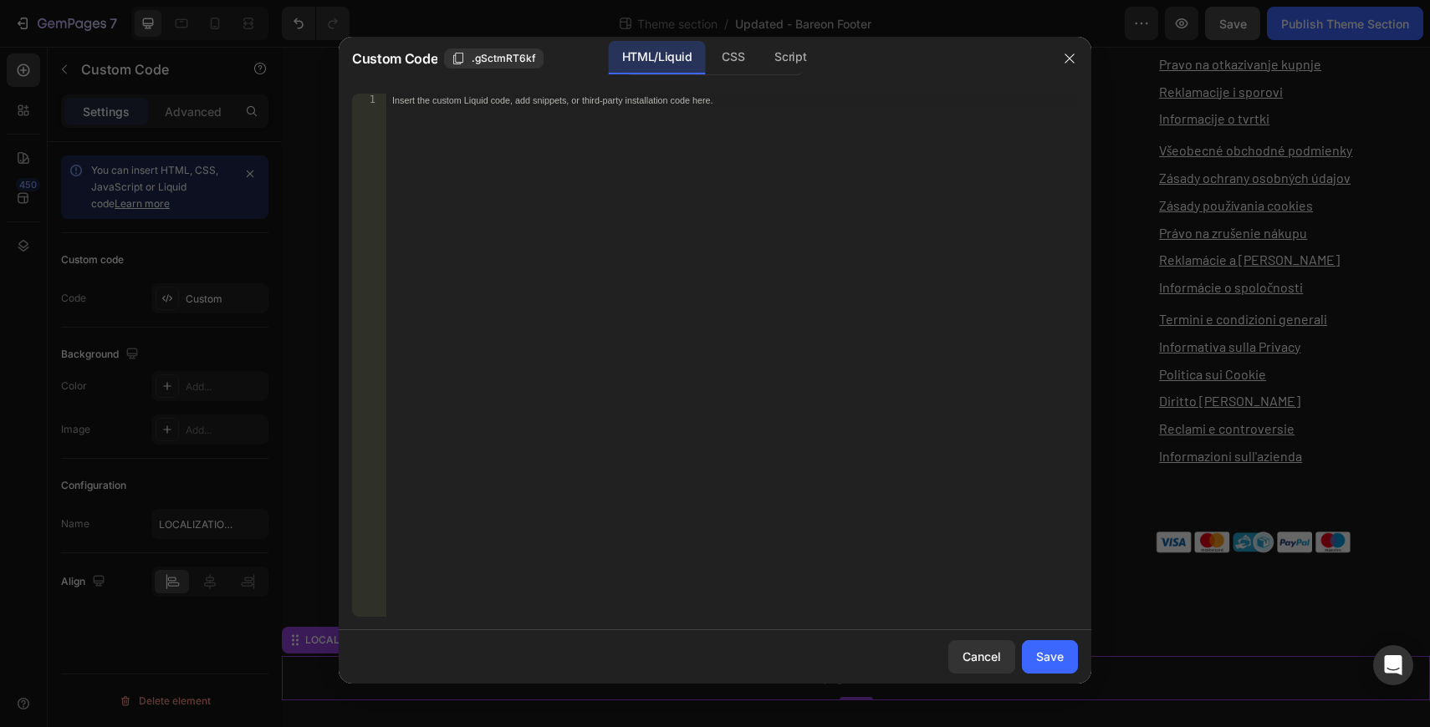
click at [759, 63] on div "HTML/Liquid CSS Script" at bounding box center [714, 58] width 178 height 34
click at [783, 63] on div "Script" at bounding box center [790, 57] width 59 height 33
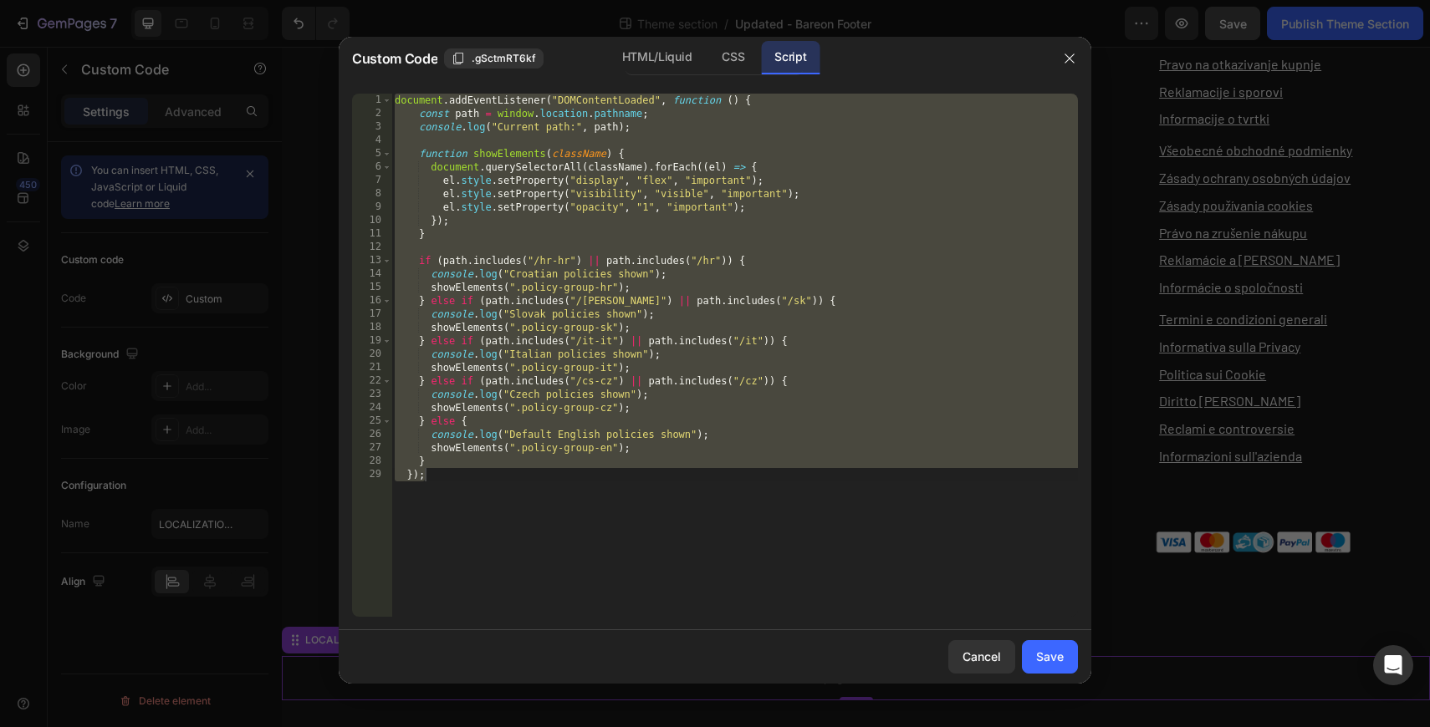
click at [719, 347] on div "document . addEventListener ( "DOMContentLoaded" , function ( ) { const path = …" at bounding box center [734, 369] width 686 height 550
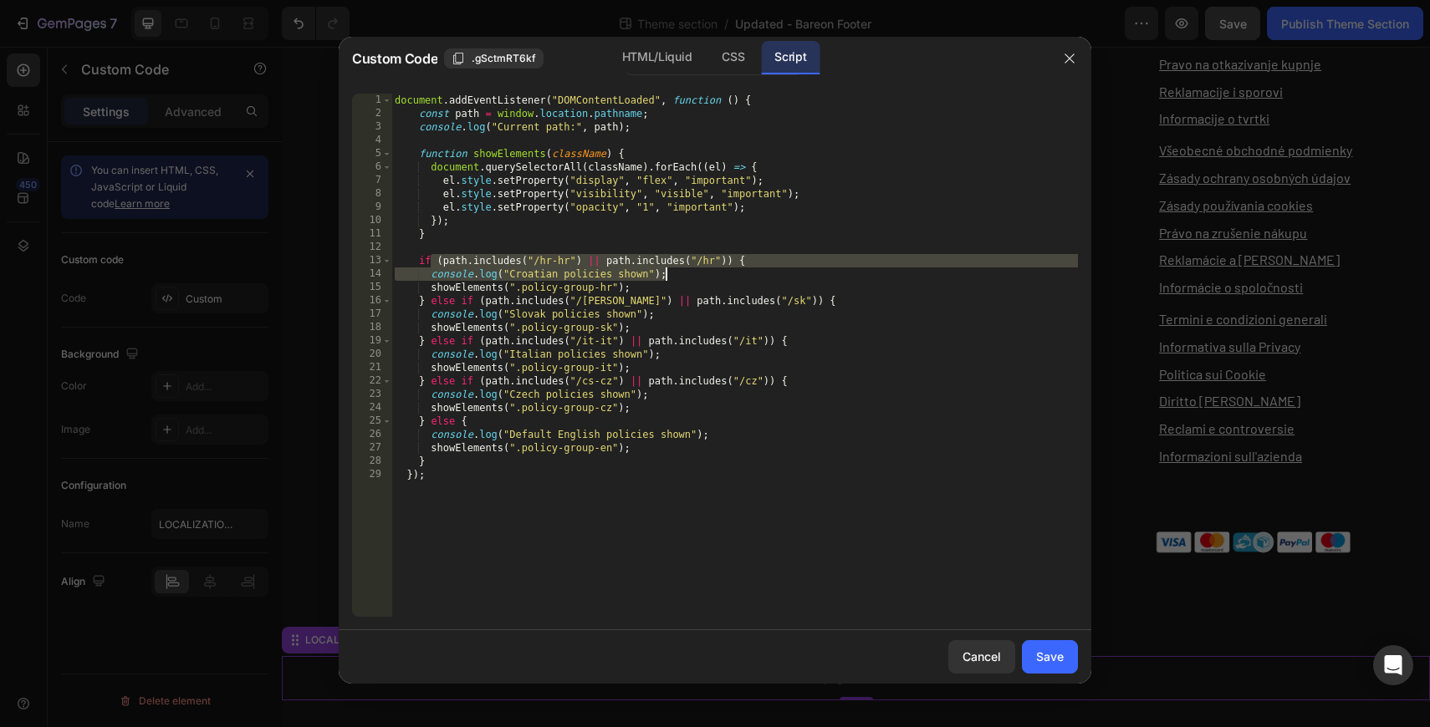
drag, startPoint x: 432, startPoint y: 262, endPoint x: 707, endPoint y: 272, distance: 274.4
click at [707, 272] on div "document . addEventListener ( "DOMContentLoaded" , function ( ) { const path = …" at bounding box center [734, 369] width 686 height 550
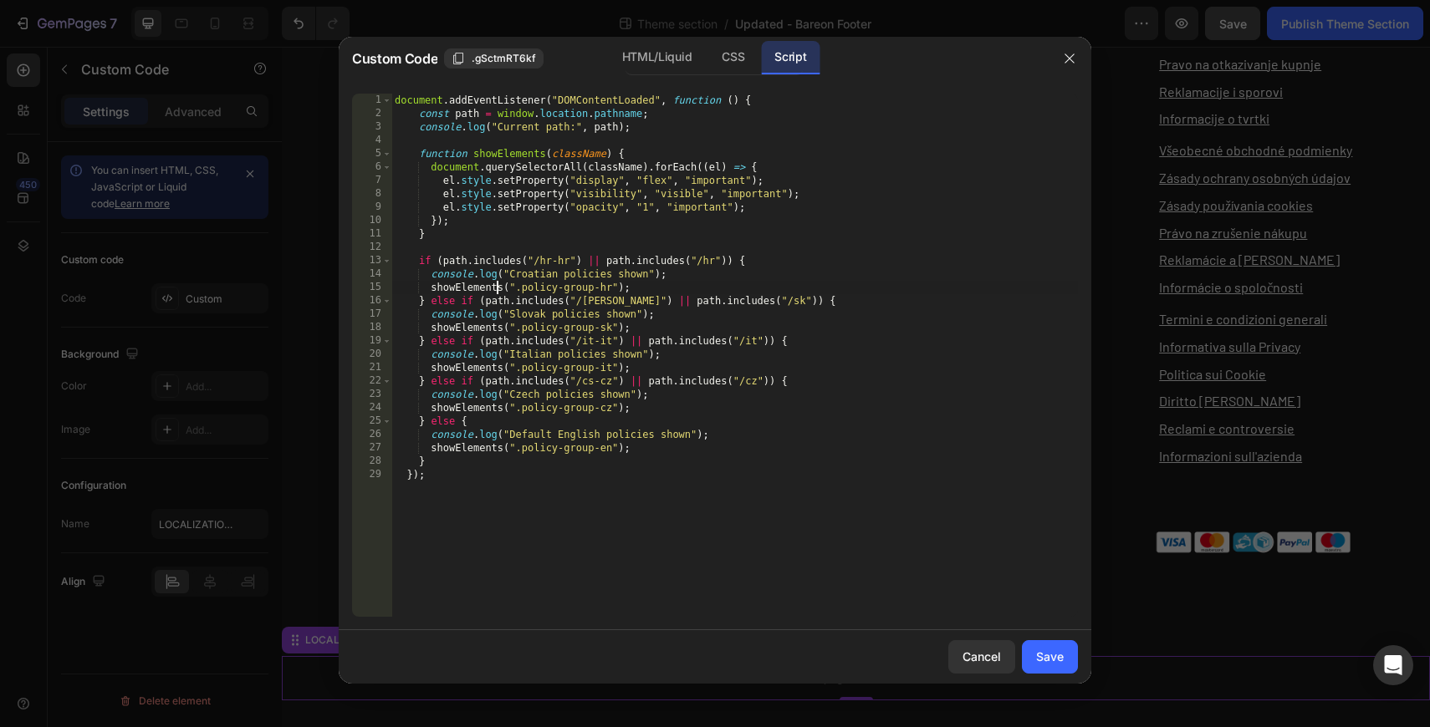
click at [496, 285] on div "document . addEventListener ( "DOMContentLoaded" , function ( ) { const path = …" at bounding box center [734, 369] width 686 height 550
type textarea "showElements(".policy-group-hr");"
click at [1078, 62] on button "button" at bounding box center [1069, 58] width 27 height 27
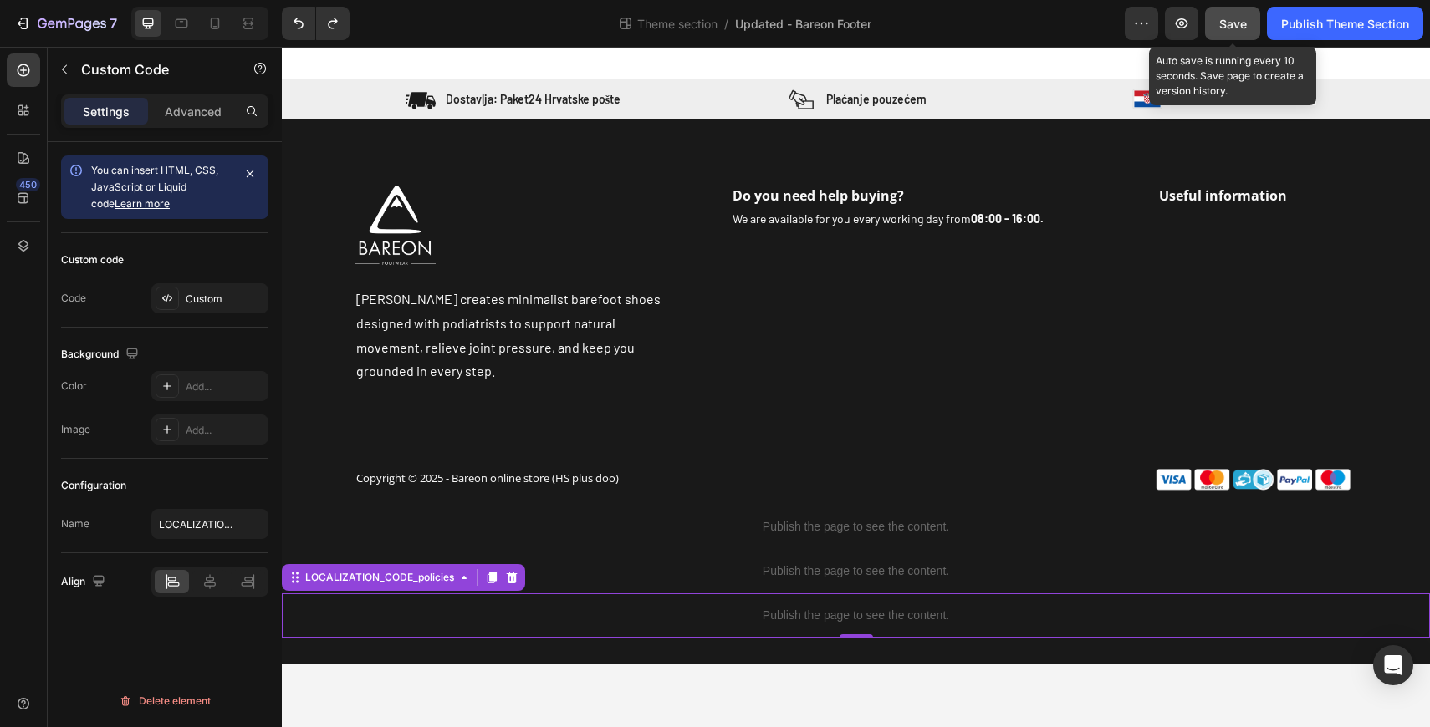
click at [1210, 18] on button "Save" at bounding box center [1232, 23] width 55 height 33
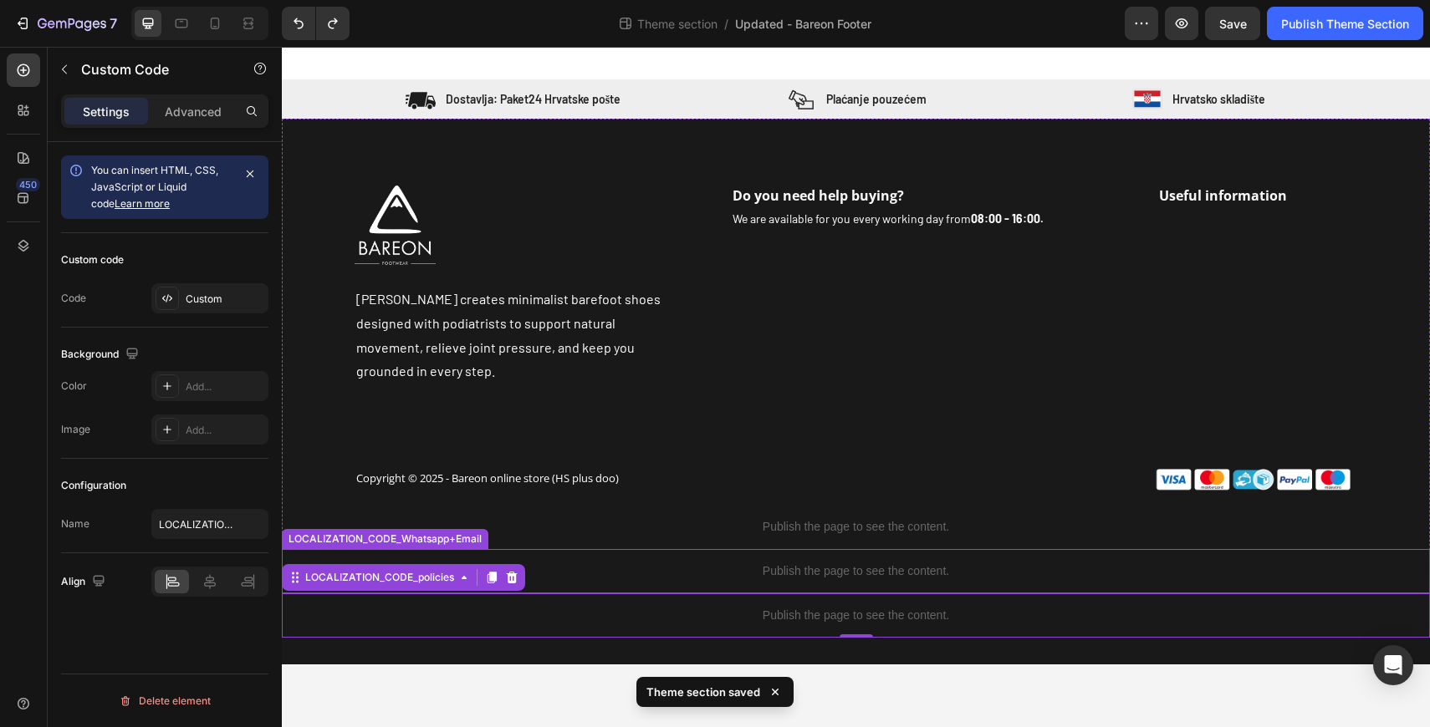
click at [589, 563] on p "Publish the page to see the content." at bounding box center [856, 572] width 1148 height 18
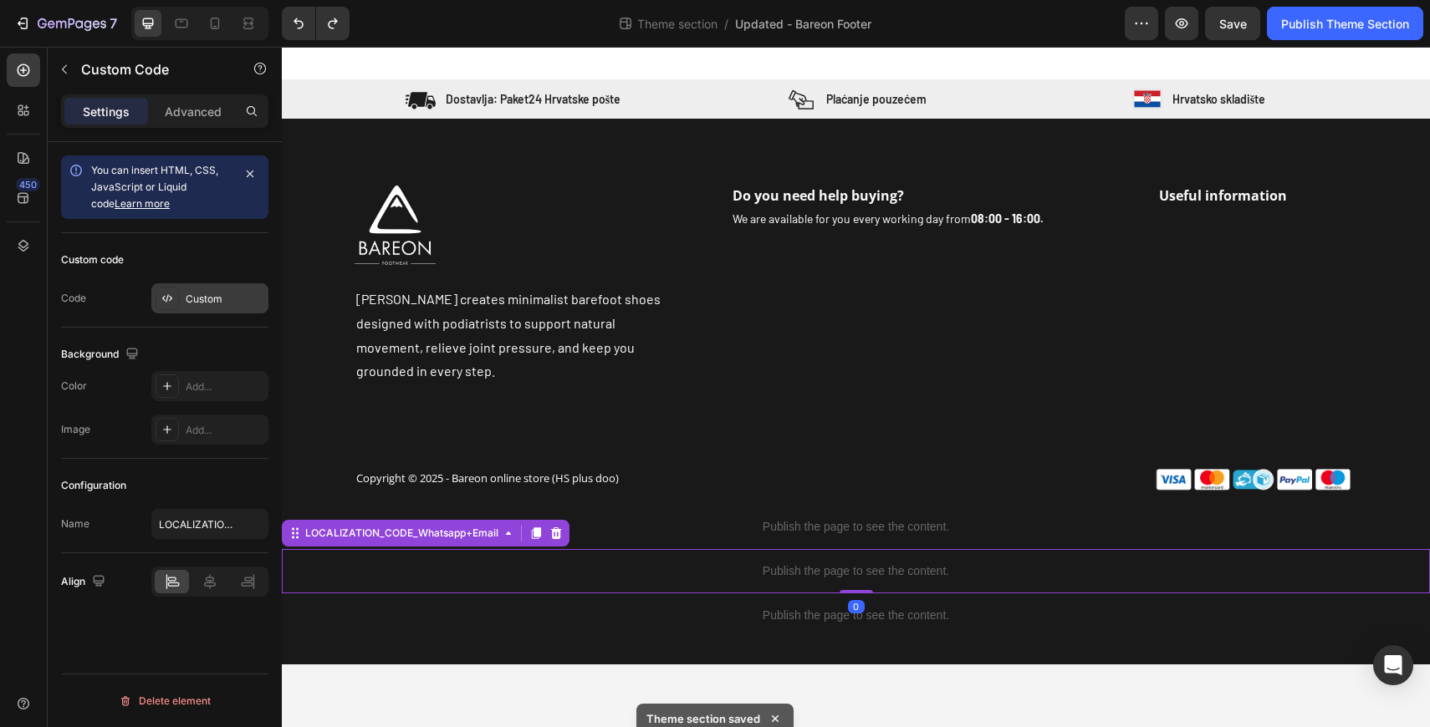
click at [212, 292] on div "Custom" at bounding box center [225, 299] width 79 height 15
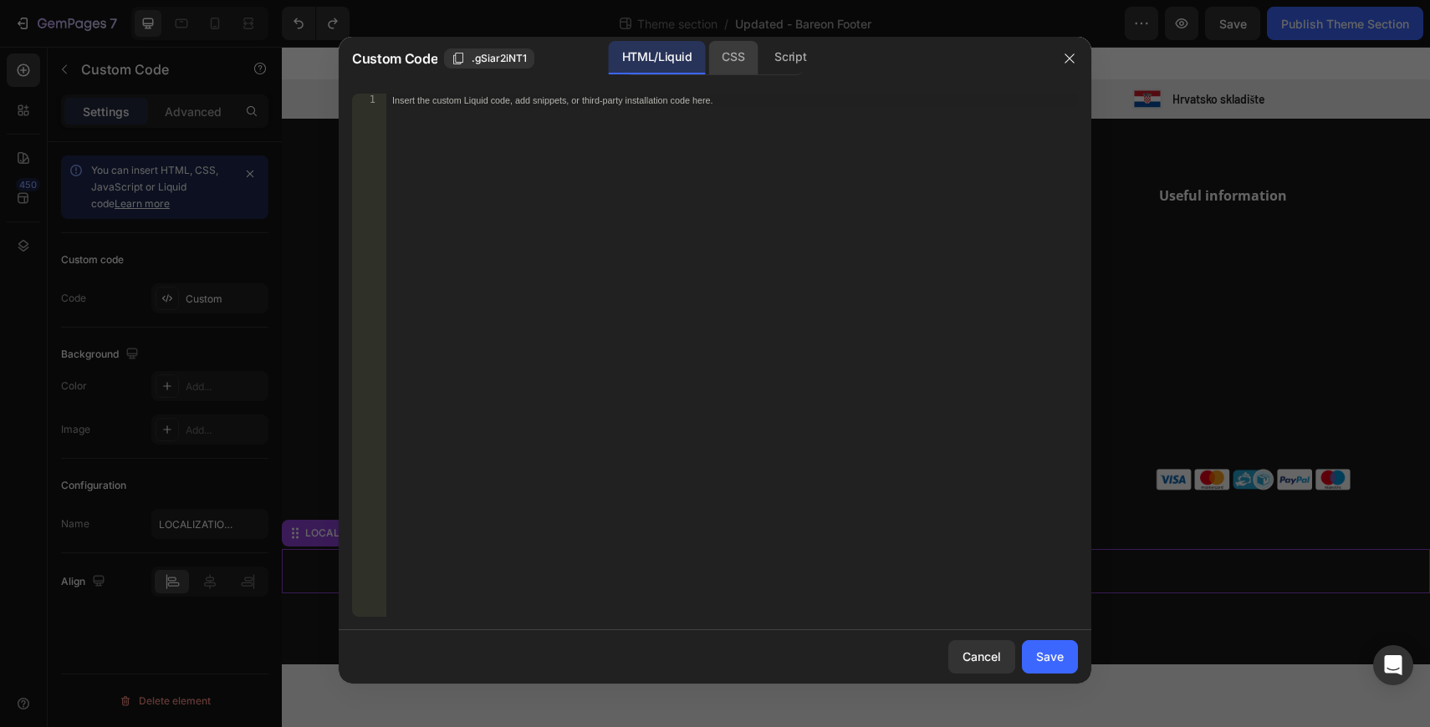
click at [761, 48] on div "CSS" at bounding box center [790, 57] width 59 height 33
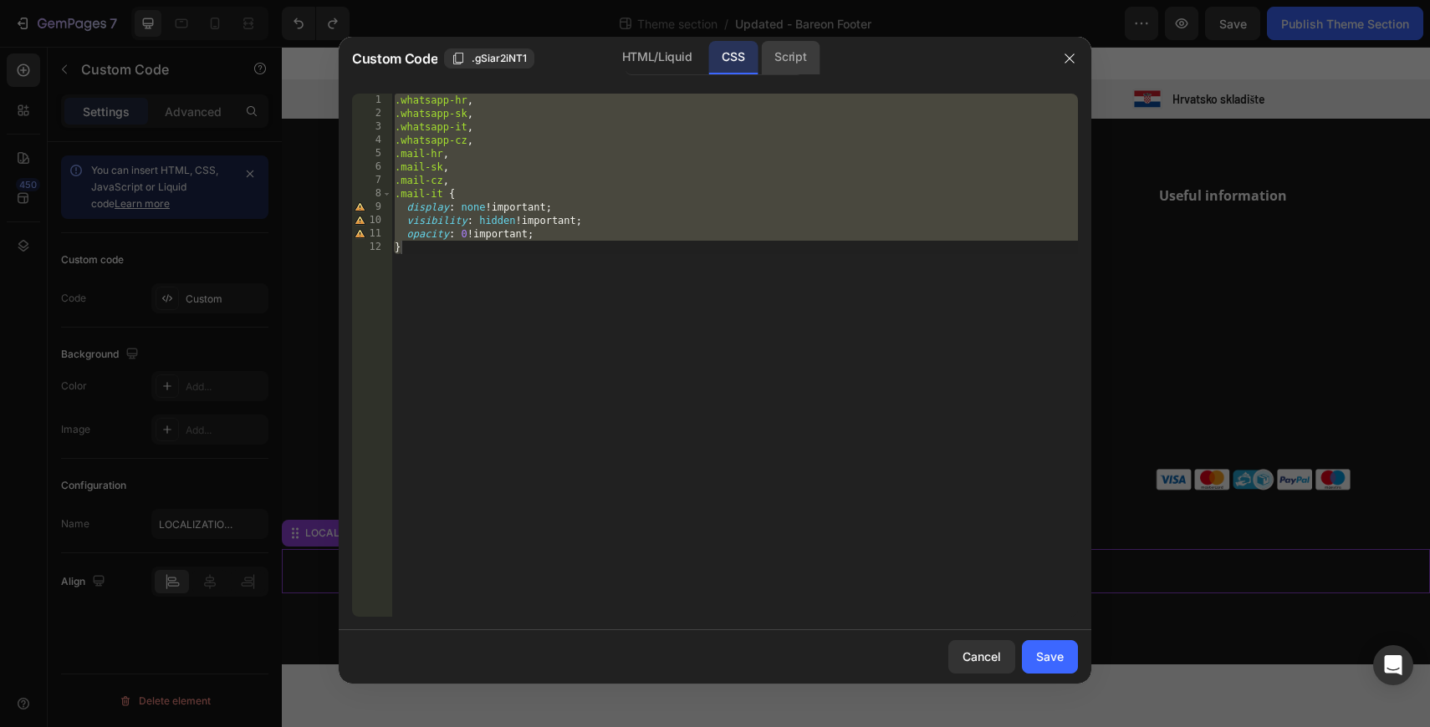
click at [794, 58] on div "Script" at bounding box center [790, 57] width 59 height 33
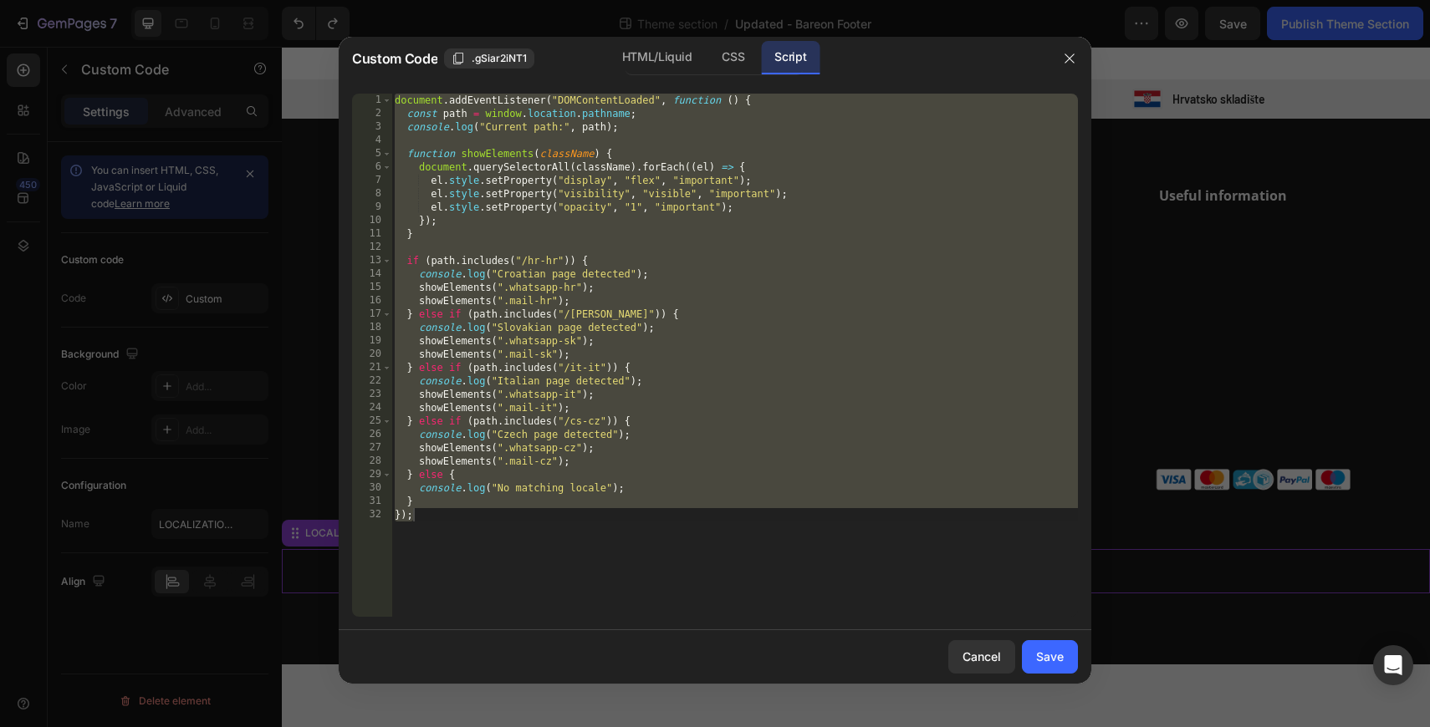
click at [698, 346] on div "document . addEventListener ( "DOMContentLoaded" , function ( ) { const path = …" at bounding box center [734, 369] width 686 height 550
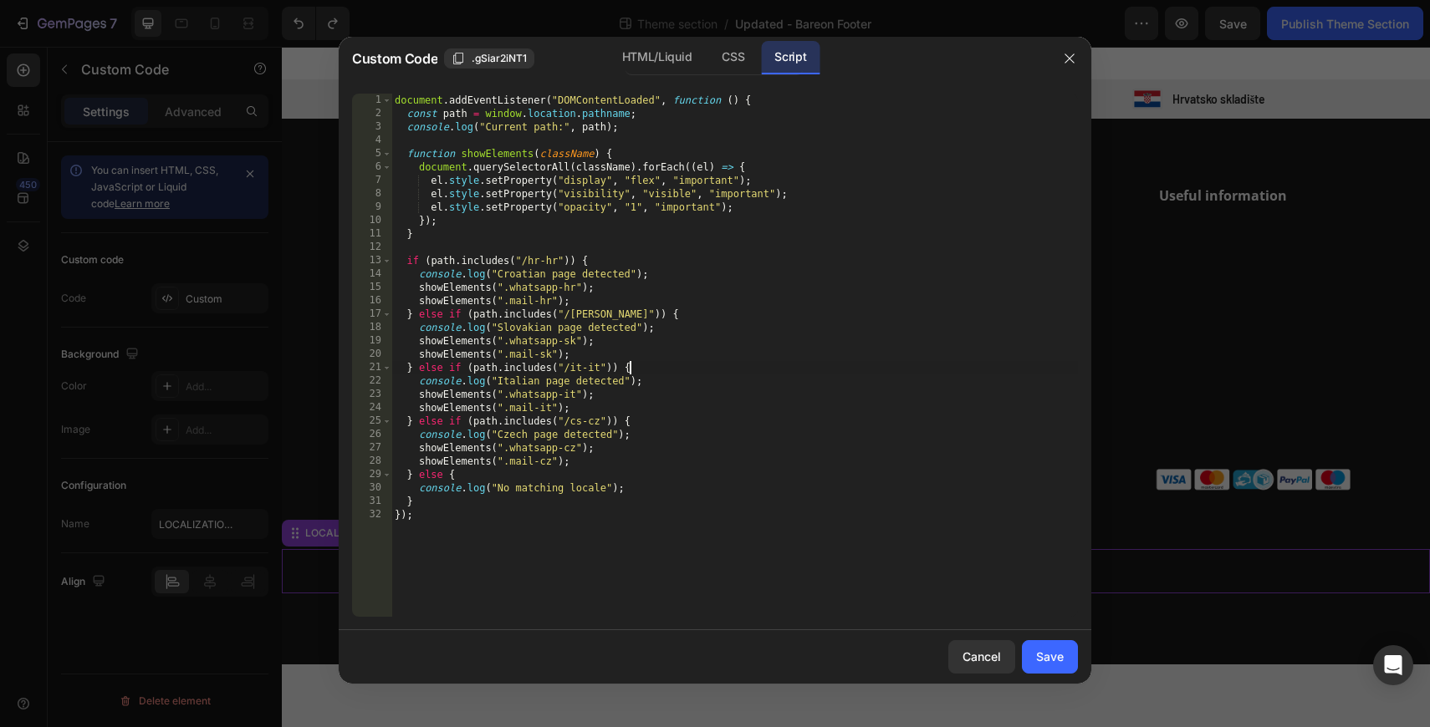
click at [721, 365] on div "document . addEventListener ( "DOMContentLoaded" , function ( ) { const path = …" at bounding box center [734, 369] width 686 height 550
click at [708, 69] on div "HTML/Liquid" at bounding box center [732, 57] width 49 height 33
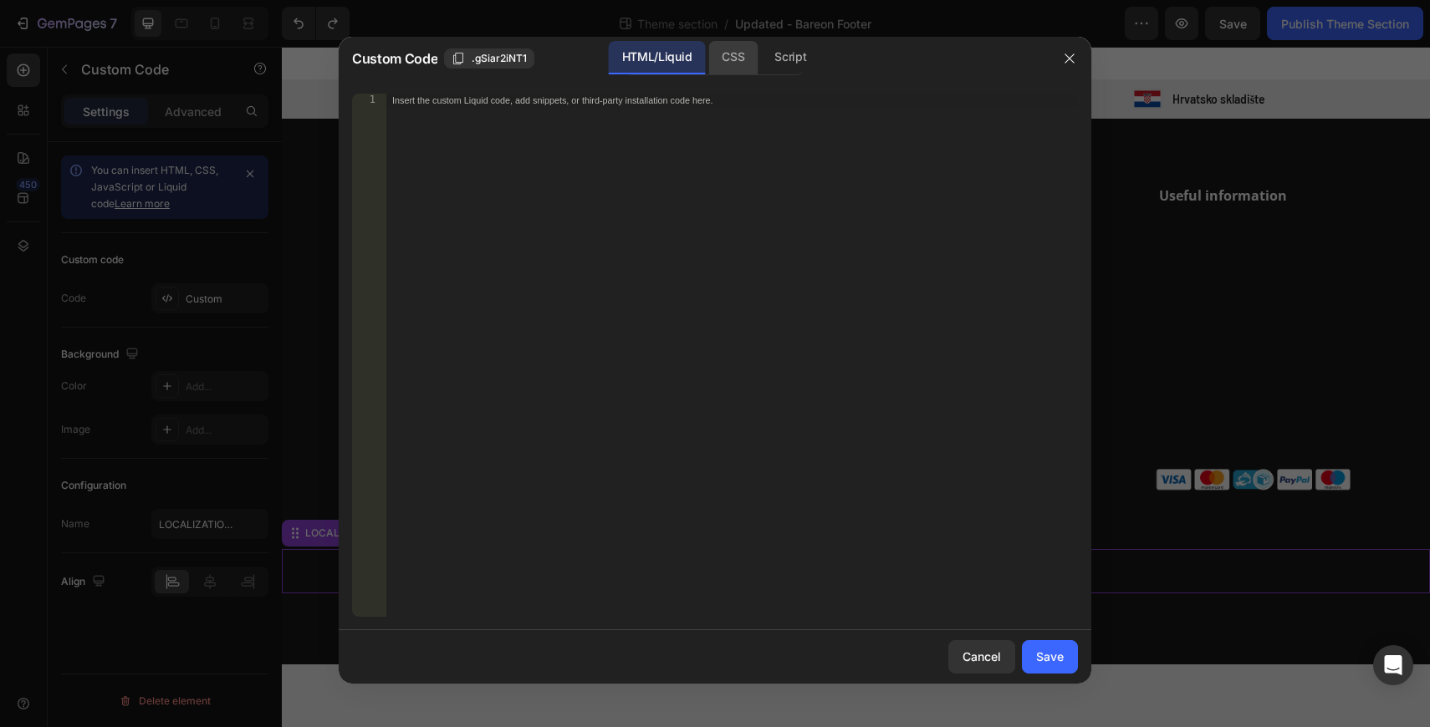
click at [761, 60] on div "CSS" at bounding box center [790, 57] width 59 height 33
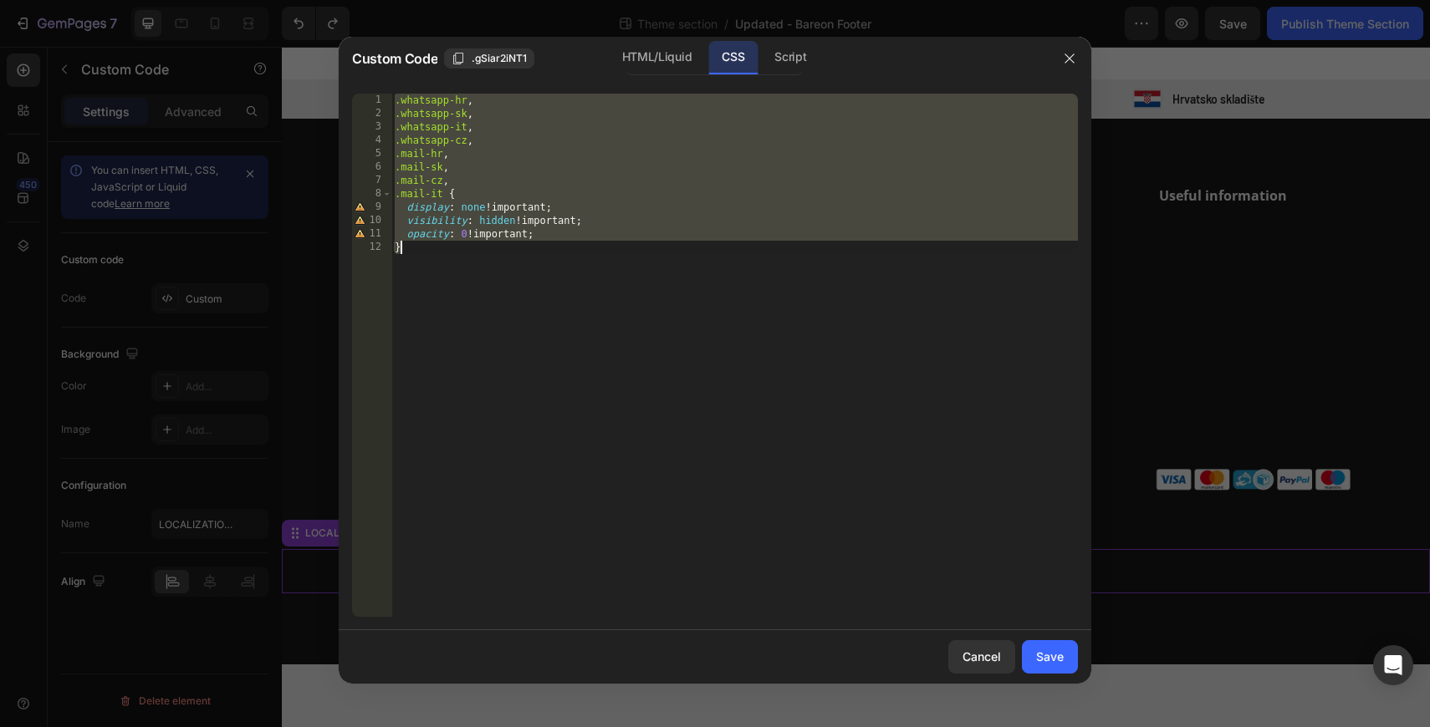
click at [516, 140] on div ".whatsapp-hr , .whatsapp-sk , .whatsapp-it , .whatsapp-cz , .mail-hr , .mail-sk…" at bounding box center [734, 369] width 686 height 550
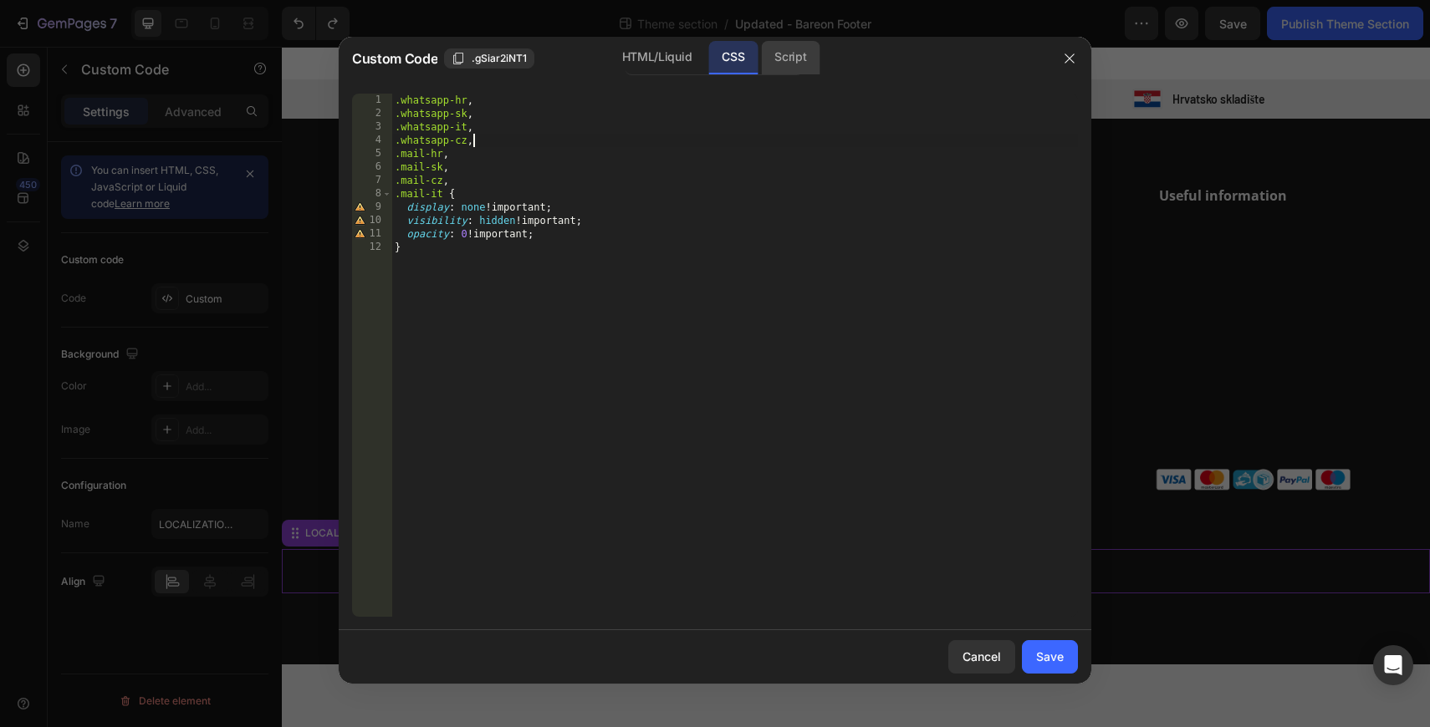
click at [786, 61] on div "Script" at bounding box center [790, 57] width 59 height 33
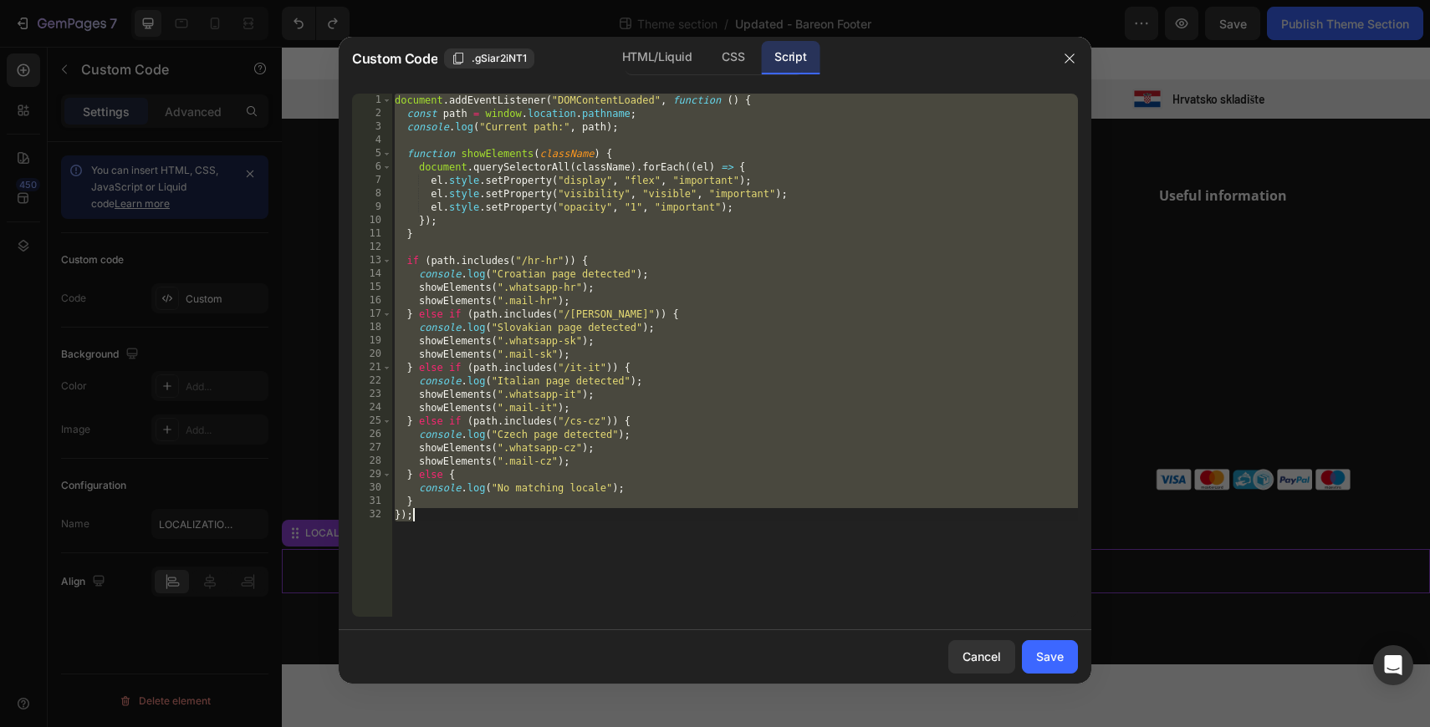
click at [651, 265] on div "document . addEventListener ( "DOMContentLoaded" , function ( ) { const path = …" at bounding box center [734, 369] width 686 height 550
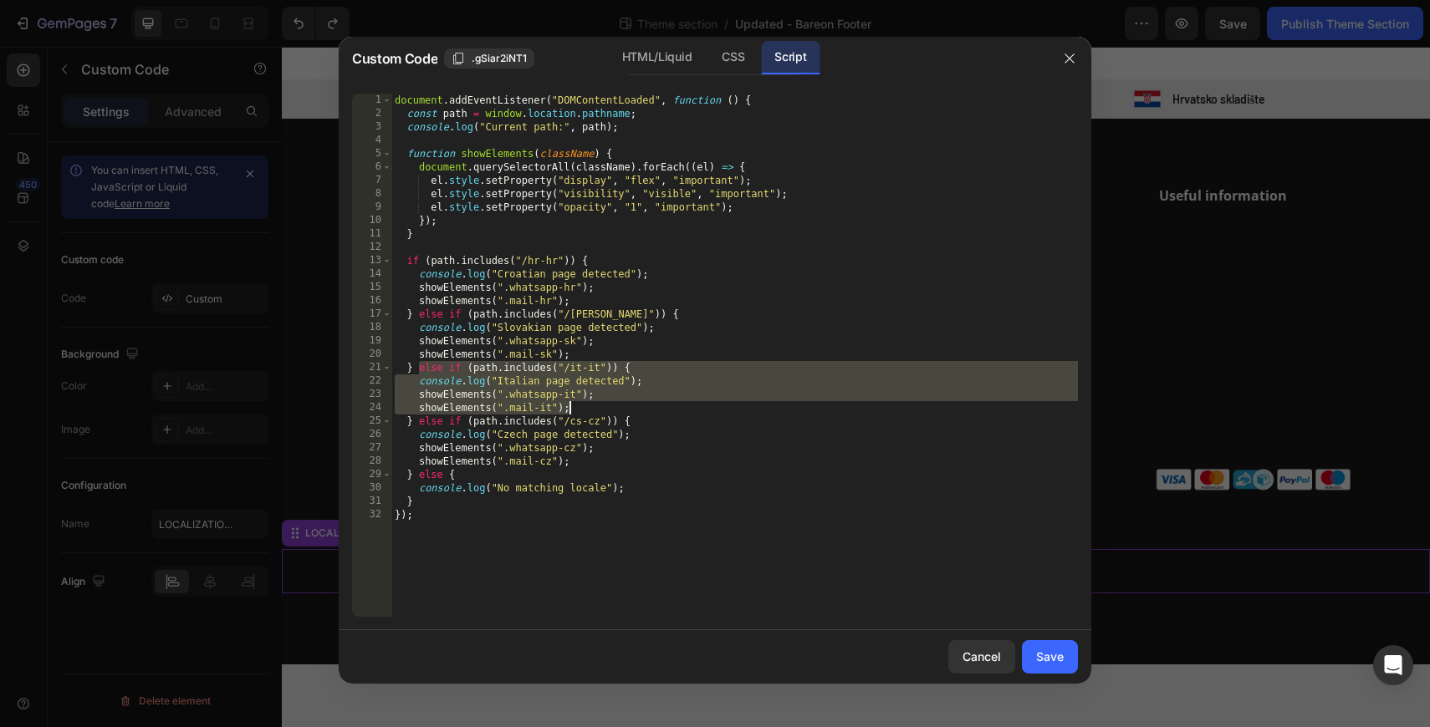
drag, startPoint x: 418, startPoint y: 368, endPoint x: 594, endPoint y: 410, distance: 180.5
click at [594, 410] on div "document . addEventListener ( "DOMContentLoaded" , function ( ) { const path = …" at bounding box center [734, 369] width 686 height 550
click at [614, 375] on div "document . addEventListener ( "DOMContentLoaded" , function ( ) { const path = …" at bounding box center [734, 369] width 686 height 550
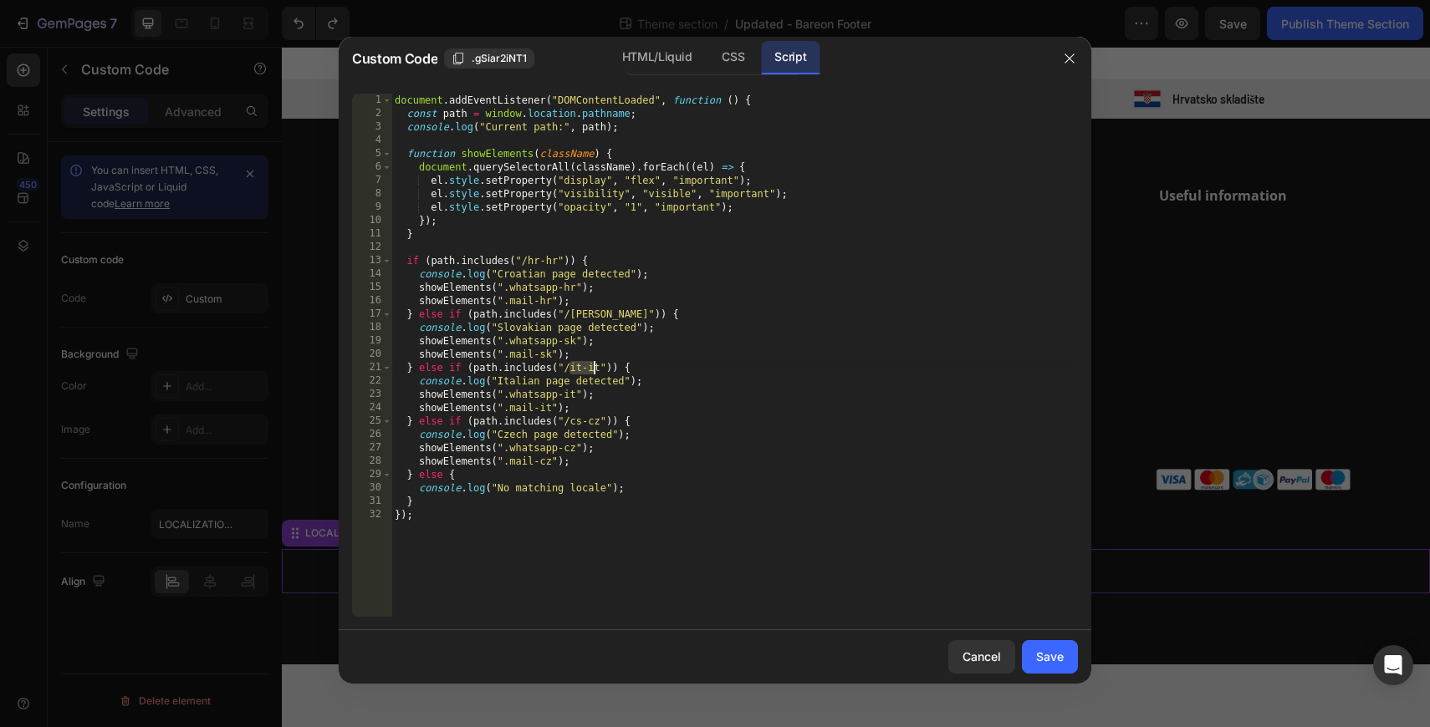
drag, startPoint x: 569, startPoint y: 370, endPoint x: 593, endPoint y: 366, distance: 24.6
click at [593, 366] on div "document . addEventListener ( "DOMContentLoaded" , function ( ) { const path = …" at bounding box center [734, 369] width 686 height 550
drag, startPoint x: 508, startPoint y: 397, endPoint x: 590, endPoint y: 398, distance: 81.9
click at [590, 398] on div "document . addEventListener ( "DOMContentLoaded" , function ( ) { const path = …" at bounding box center [734, 369] width 686 height 550
click at [721, 50] on div "CSS" at bounding box center [732, 57] width 49 height 33
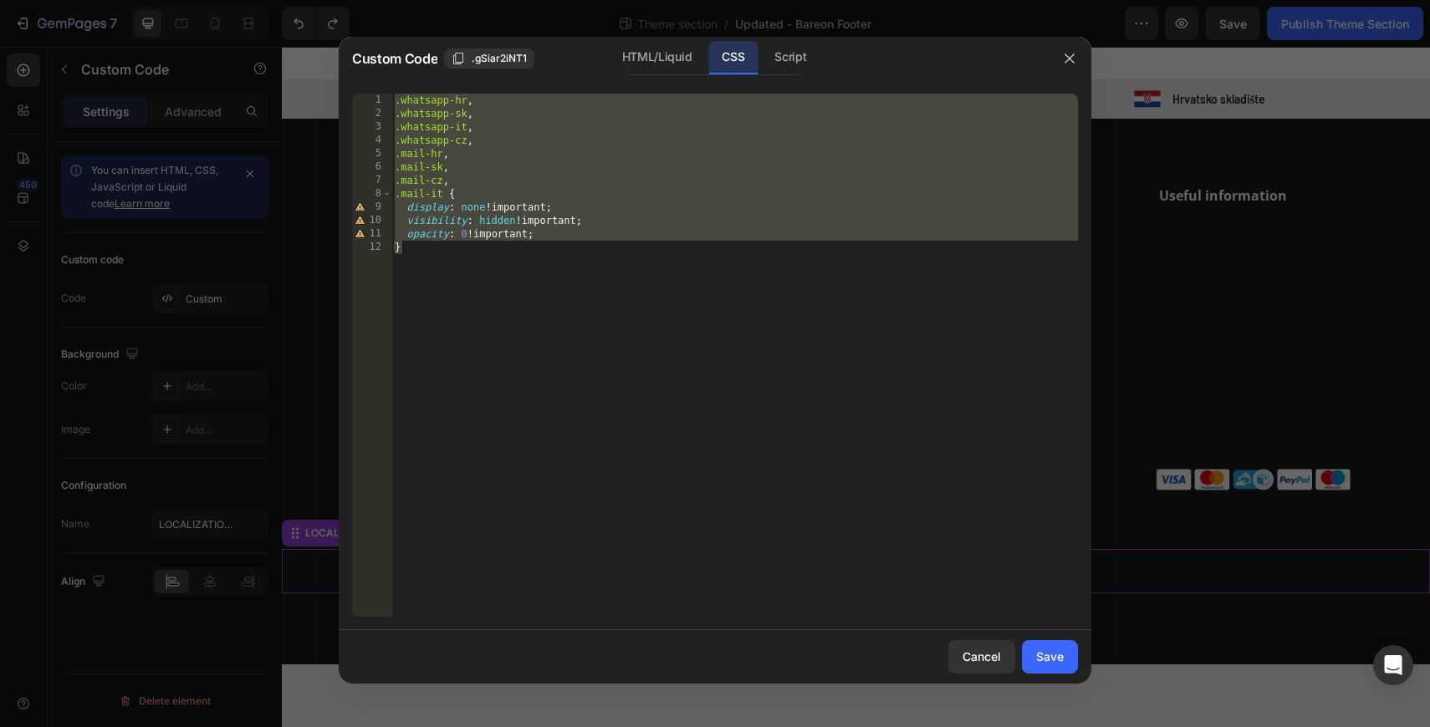
type textarea ".whatsapp-cz,"
click at [451, 139] on div ".whatsapp-hr , .whatsapp-sk , .whatsapp-it , .whatsapp-cz , .mail-hr , .mail-sk…" at bounding box center [734, 369] width 686 height 550
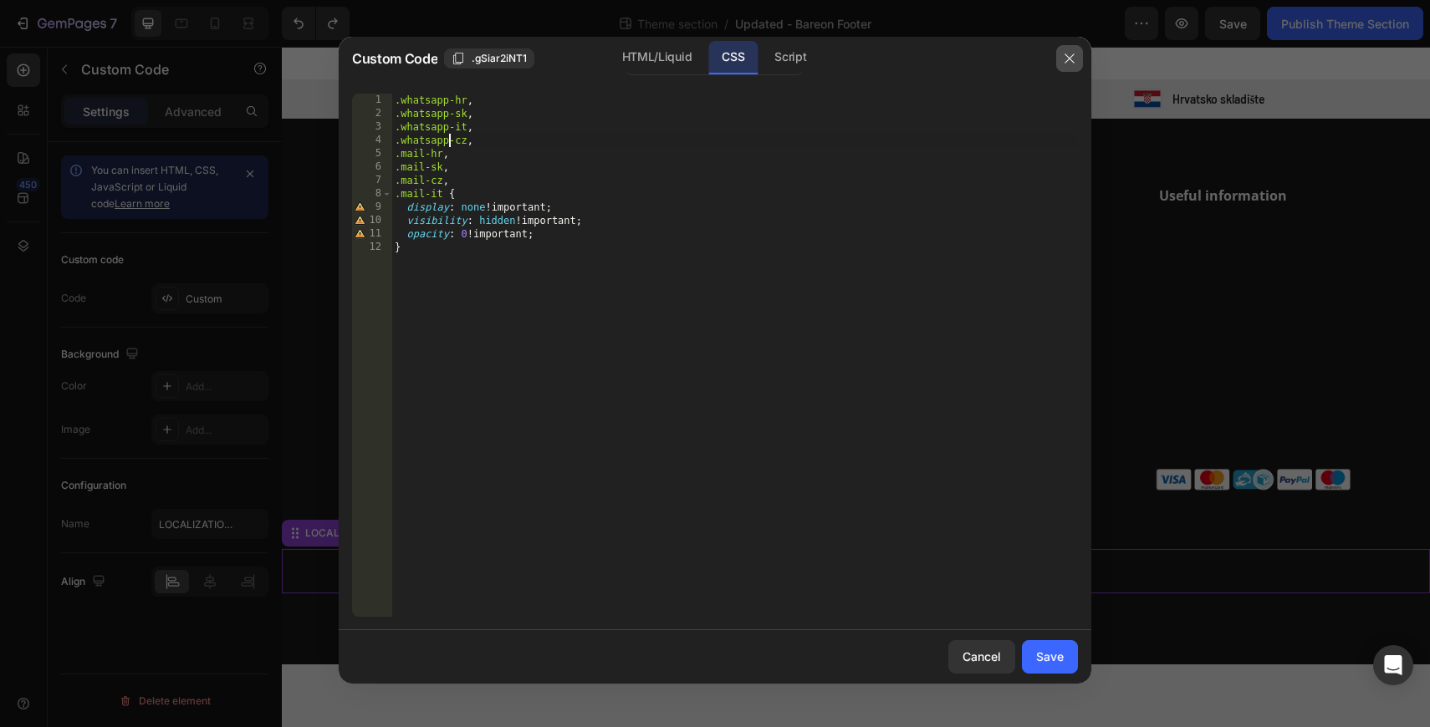
click at [1064, 53] on icon "button" at bounding box center [1069, 58] width 13 height 13
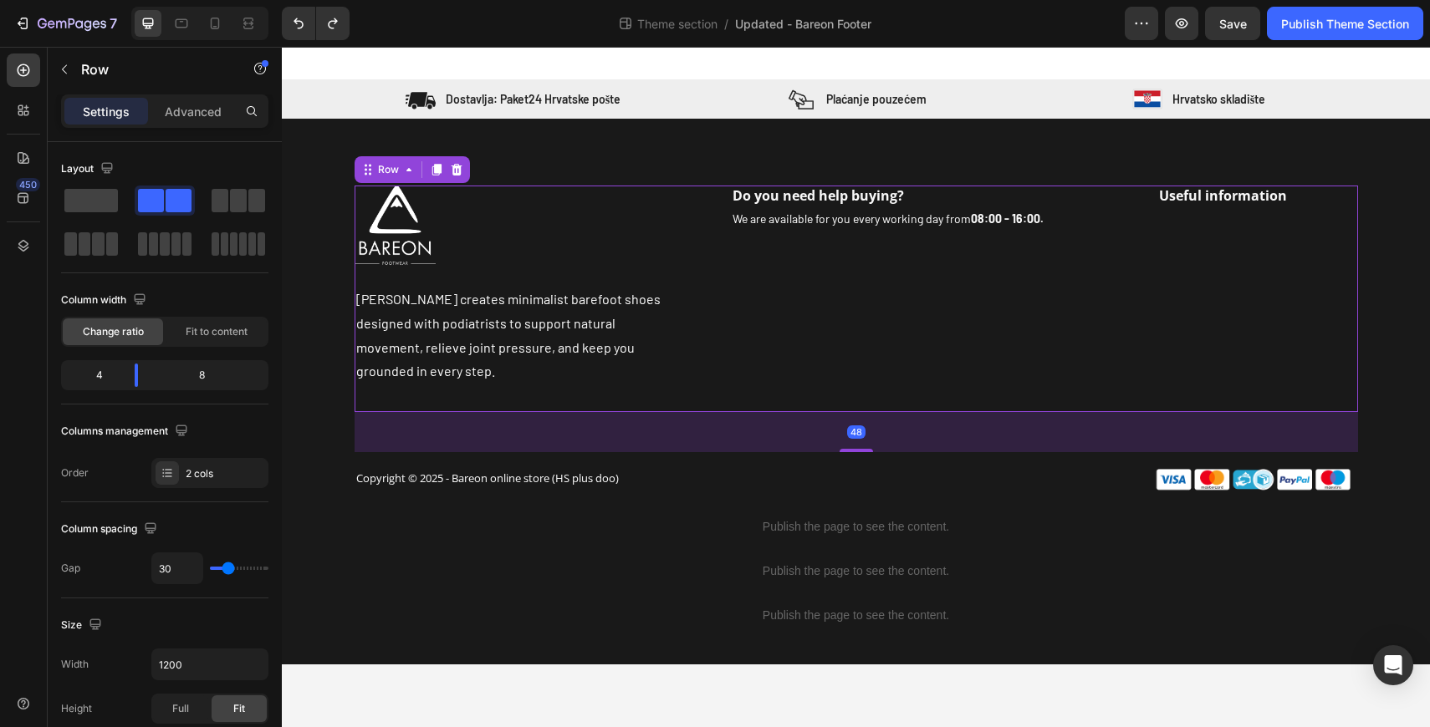
click at [796, 289] on div "Do you need help buying? Heading We are available for you every working day fro…" at bounding box center [1032, 299] width 652 height 227
click at [893, 347] on div "Do you need help buying? Heading We are available for you every working day fro…" at bounding box center [1032, 299] width 652 height 227
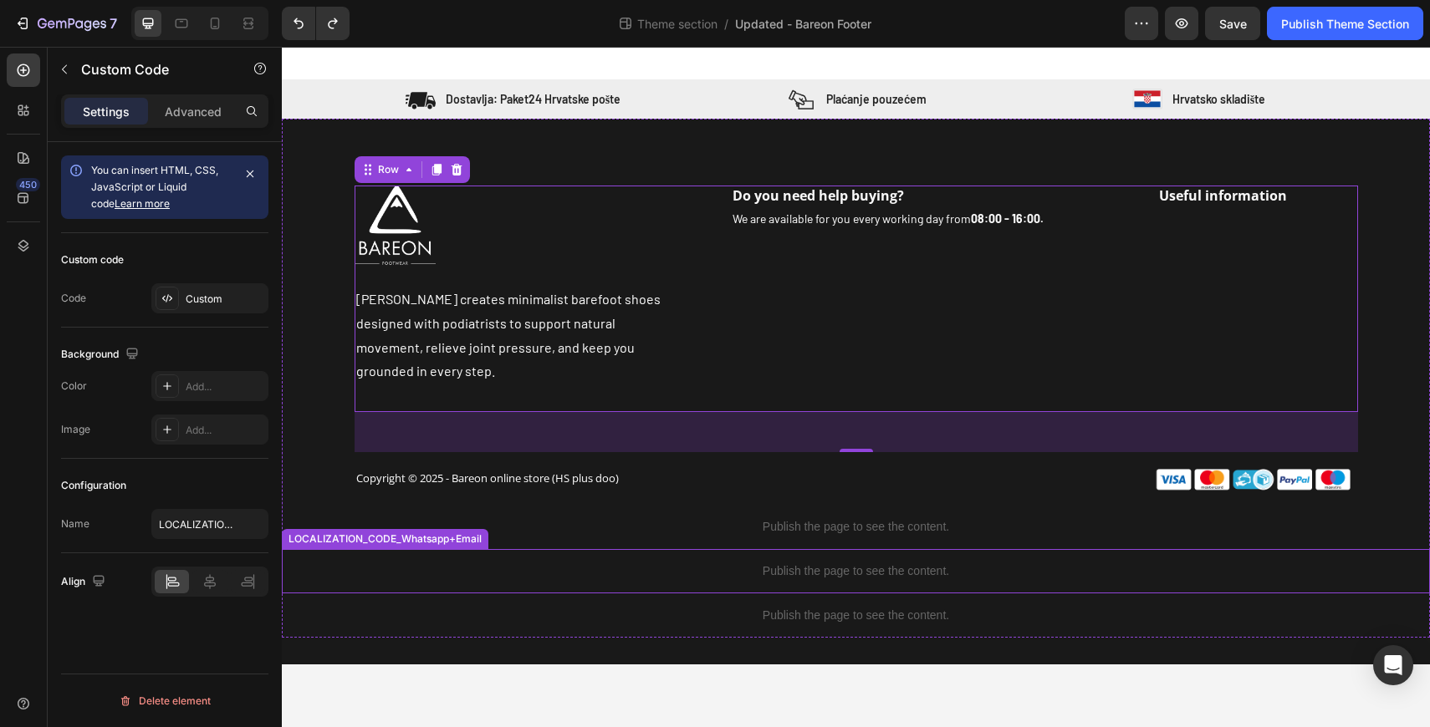
click at [618, 563] on p "Publish the page to see the content." at bounding box center [856, 572] width 1148 height 18
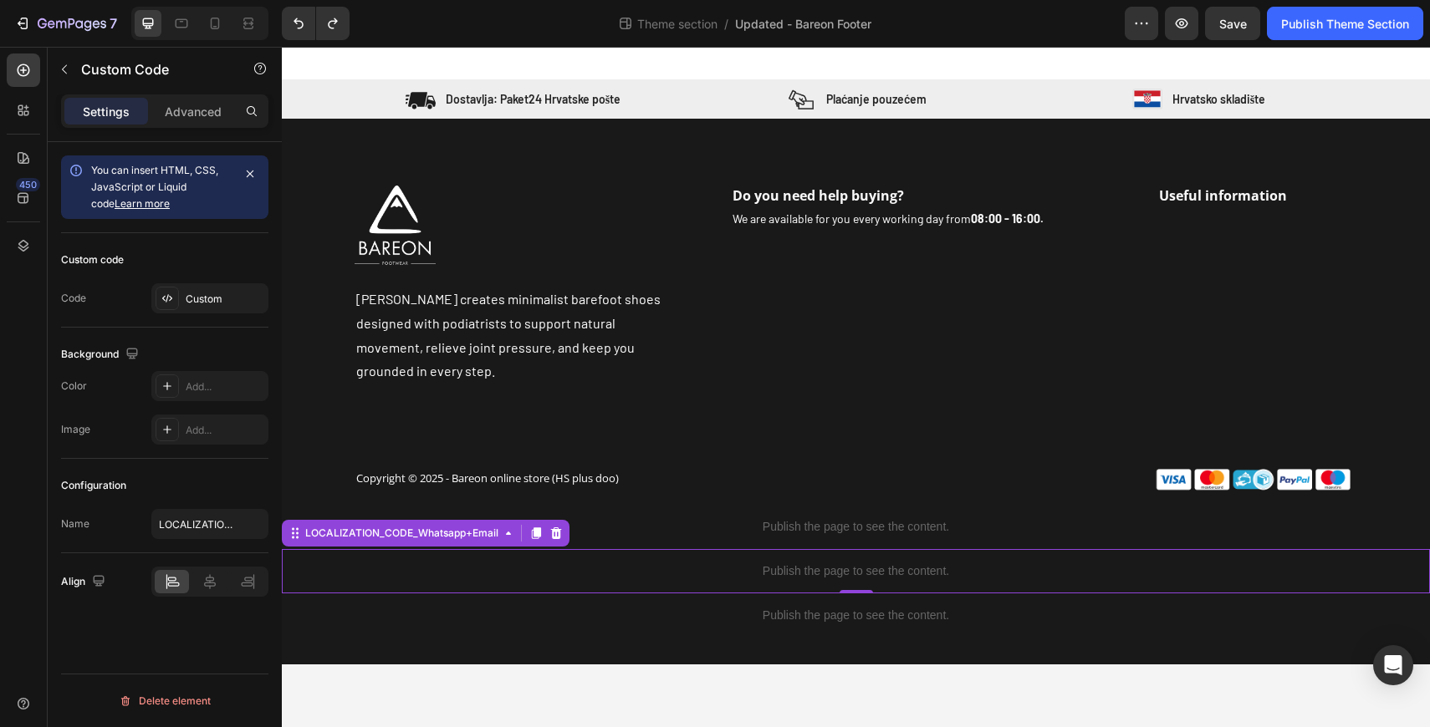
click at [683, 563] on p "Publish the page to see the content." at bounding box center [856, 572] width 1148 height 18
click at [217, 301] on div "Custom" at bounding box center [225, 299] width 79 height 15
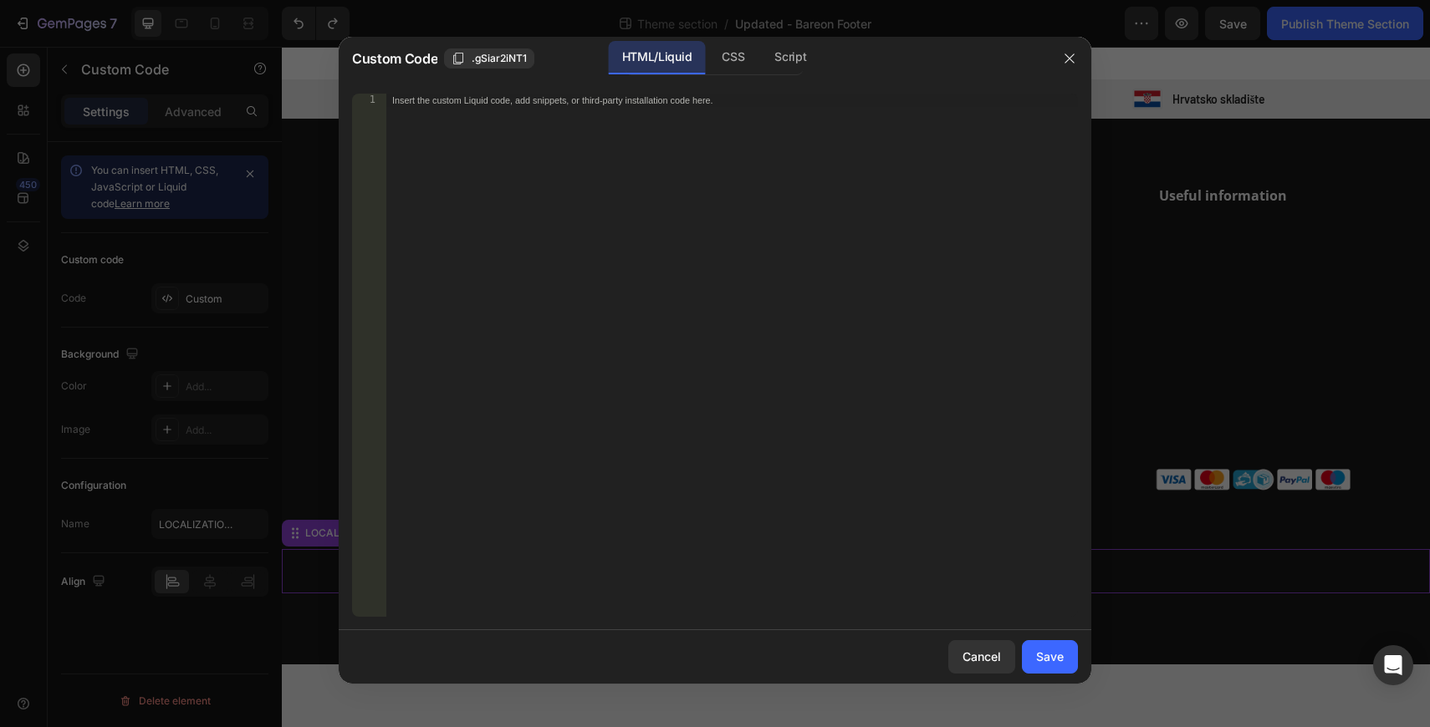
click at [758, 60] on div "HTML/Liquid CSS Script" at bounding box center [714, 58] width 178 height 34
click at [761, 57] on div "CSS" at bounding box center [790, 57] width 59 height 33
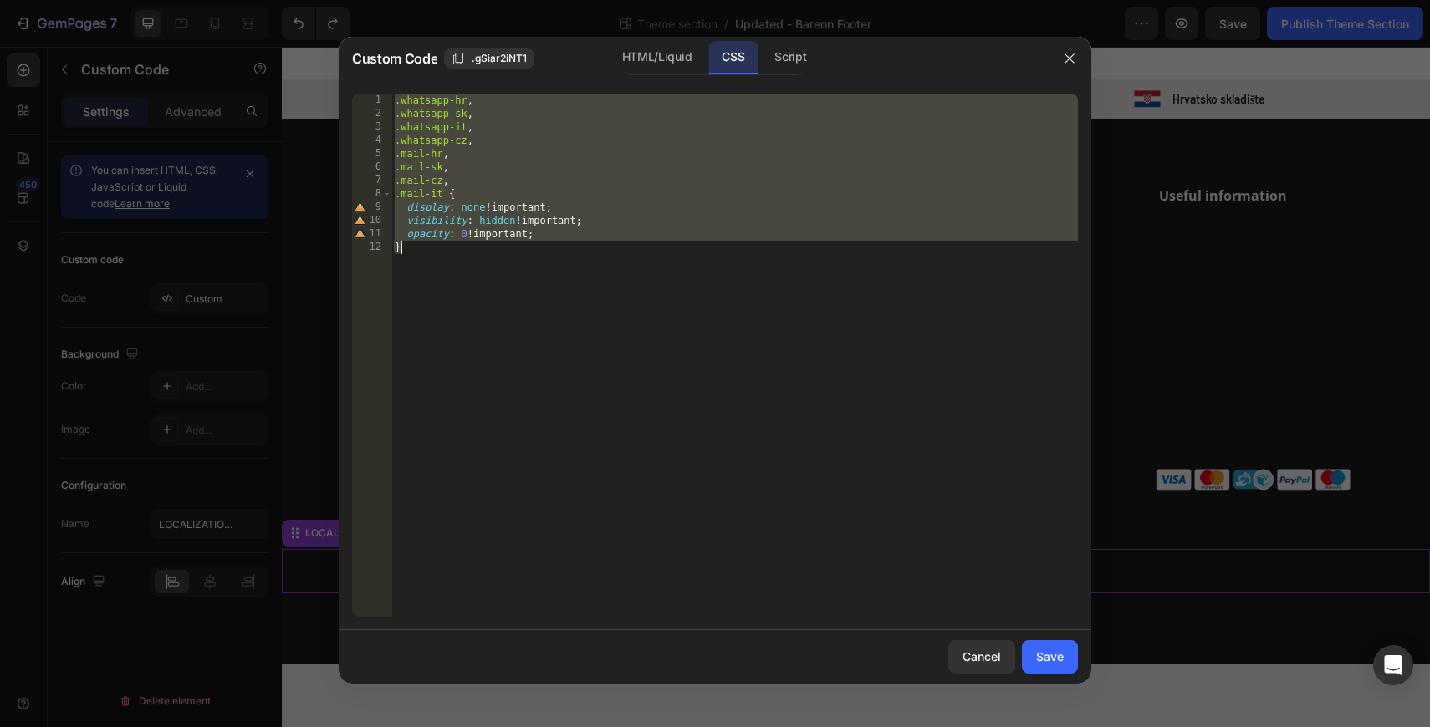
click at [673, 168] on div ".whatsapp-hr , .whatsapp-sk , .whatsapp-it , .whatsapp-cz , .mail-hr , .mail-sk…" at bounding box center [734, 369] width 686 height 550
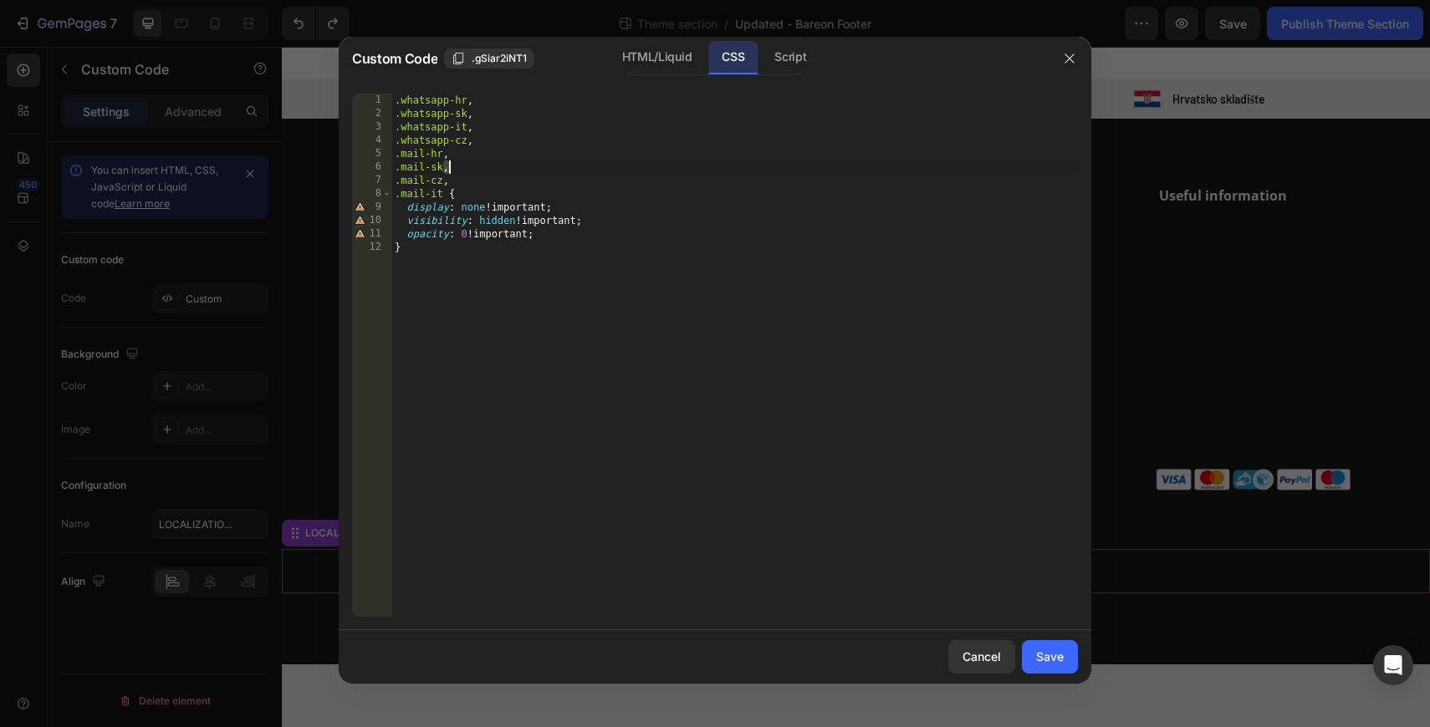
click at [673, 168] on div ".whatsapp-hr , .whatsapp-sk , .whatsapp-it , .whatsapp-cz , .mail-hr , .mail-sk…" at bounding box center [734, 369] width 686 height 550
type textarea ".mail-sk, .mail-cz,"
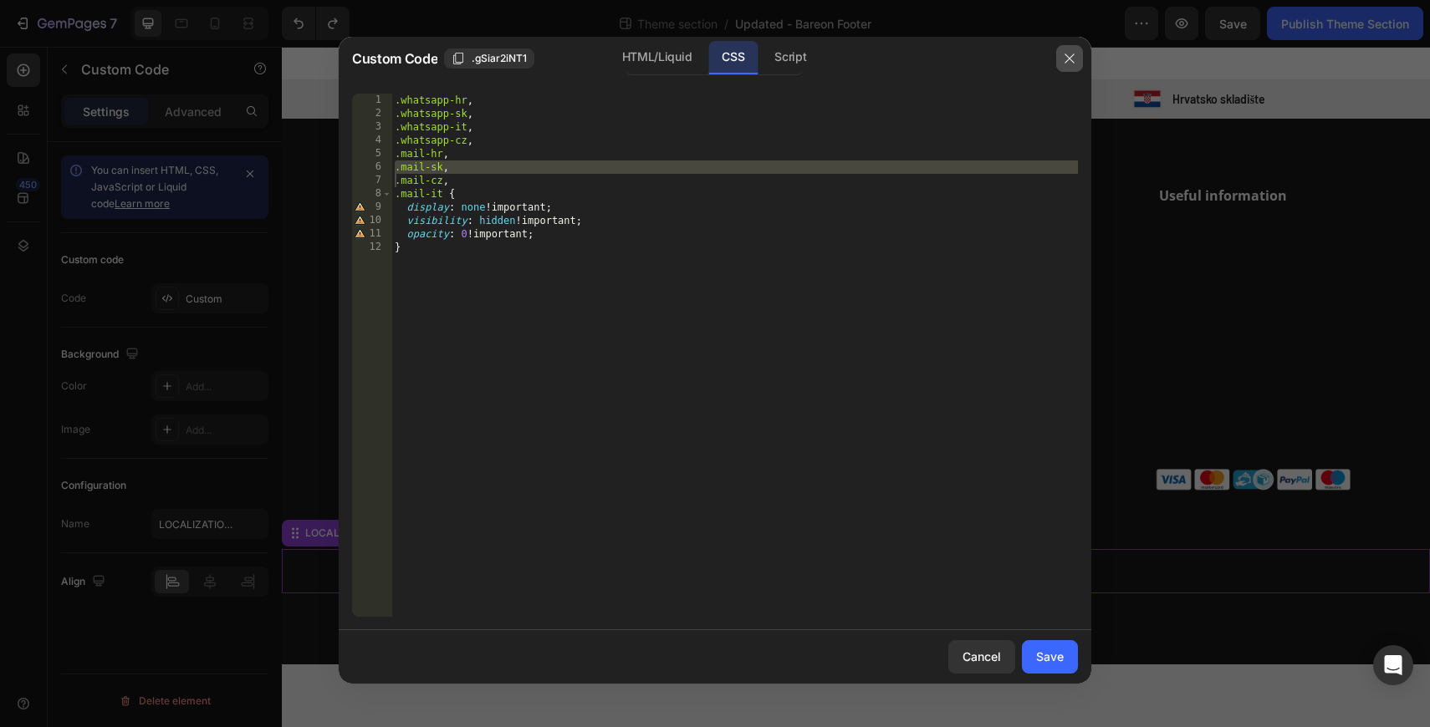
click at [1075, 57] on icon "button" at bounding box center [1069, 58] width 13 height 13
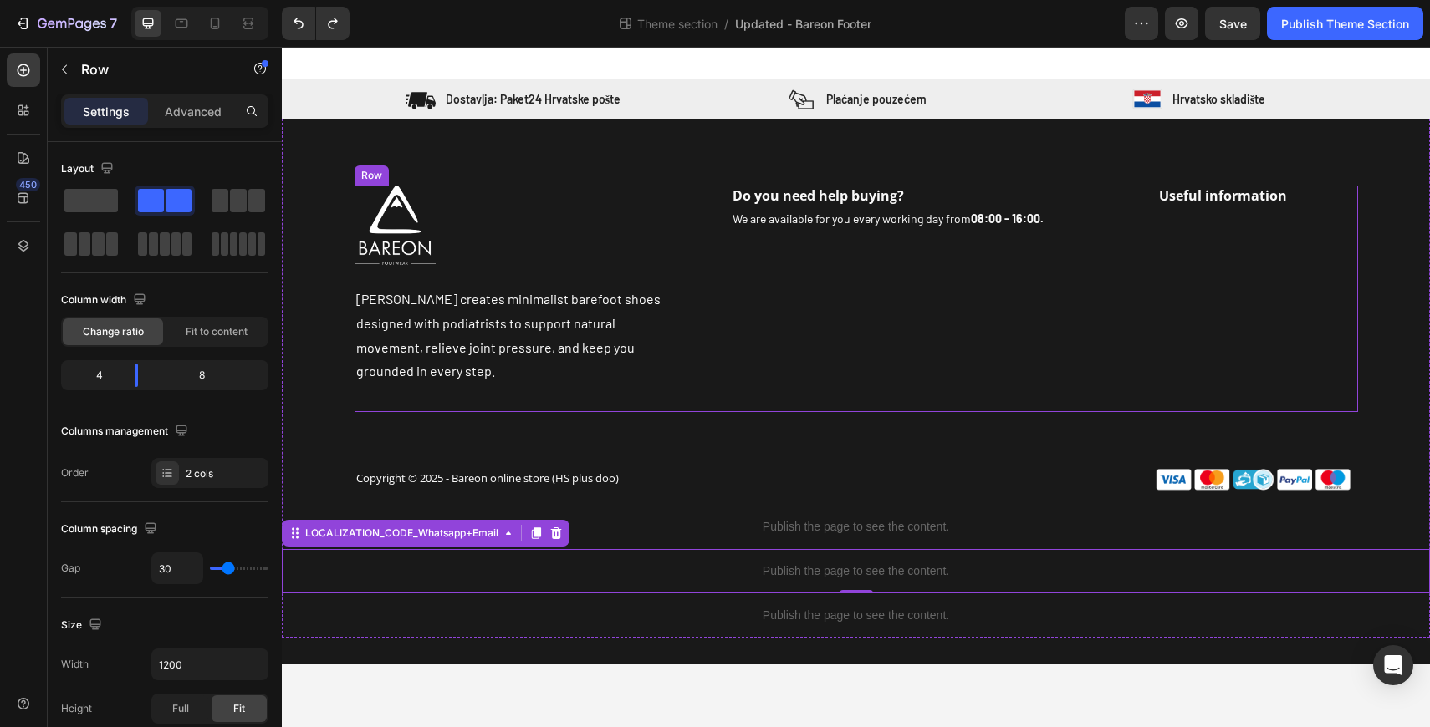
click at [845, 372] on div "Do you need help buying? Heading We are available for you every working day fro…" at bounding box center [1032, 299] width 652 height 227
